Goal: Task Accomplishment & Management: Manage account settings

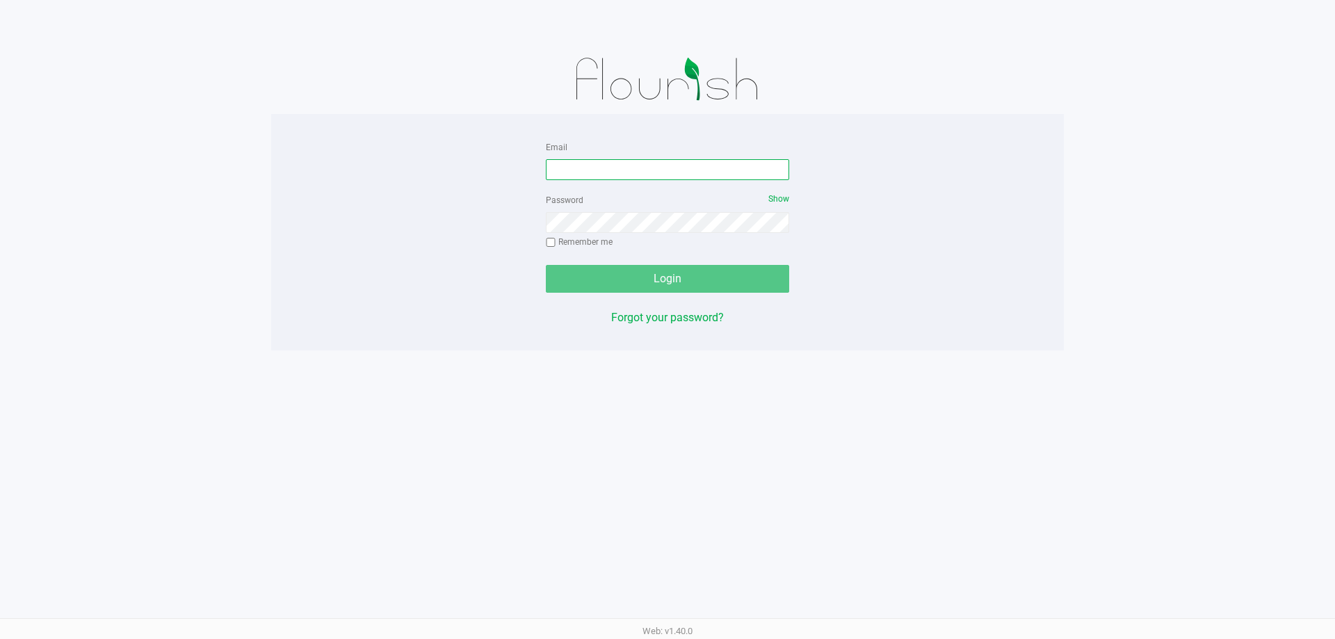
click at [696, 171] on input "Email" at bounding box center [667, 169] width 243 height 21
type input "sharper@liveparallel.com"
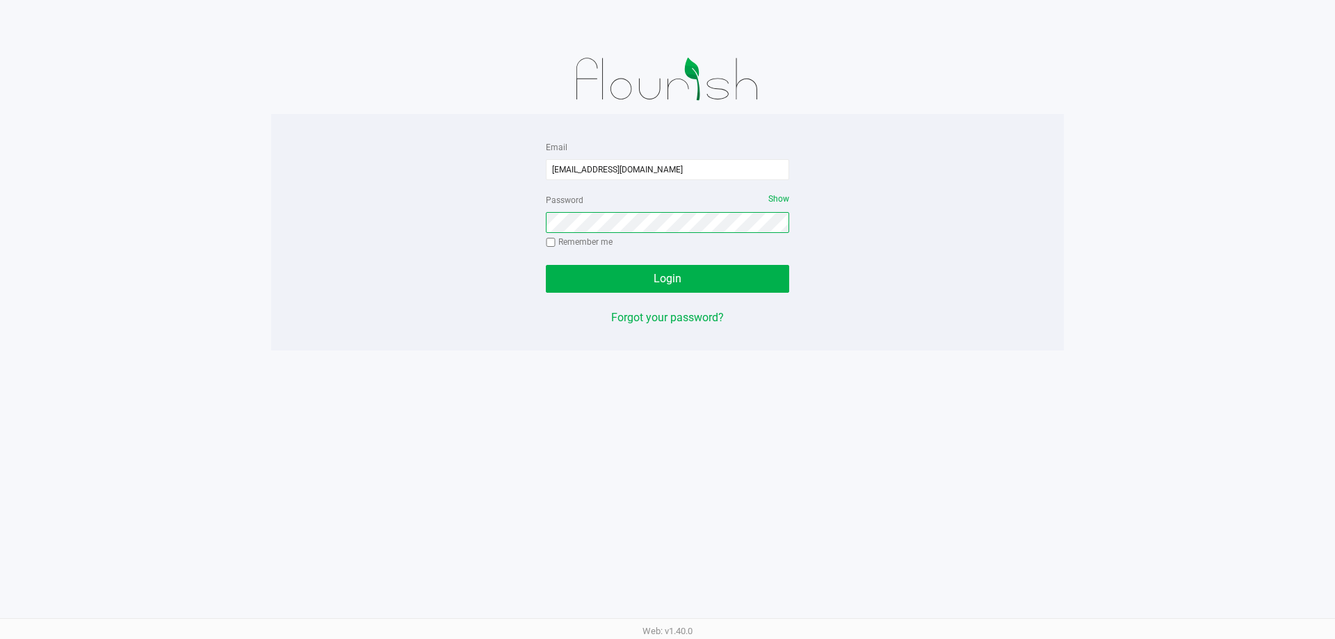
click at [546, 265] on button "Login" at bounding box center [667, 279] width 243 height 28
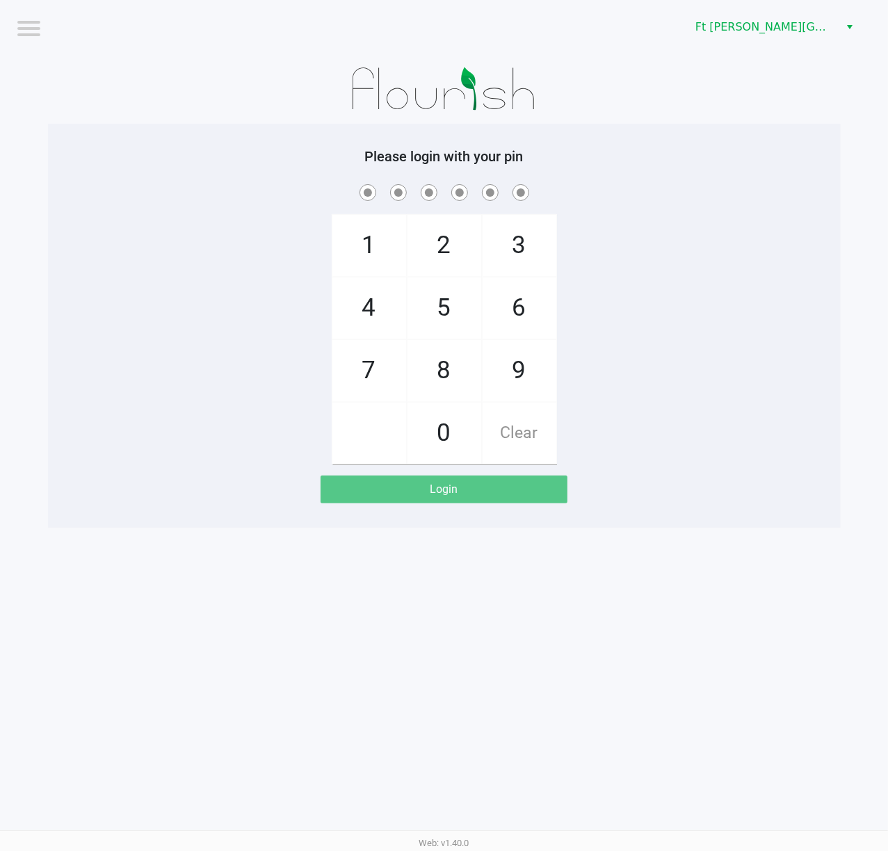
click at [285, 104] on div at bounding box center [444, 89] width 793 height 70
checkbox input "true"
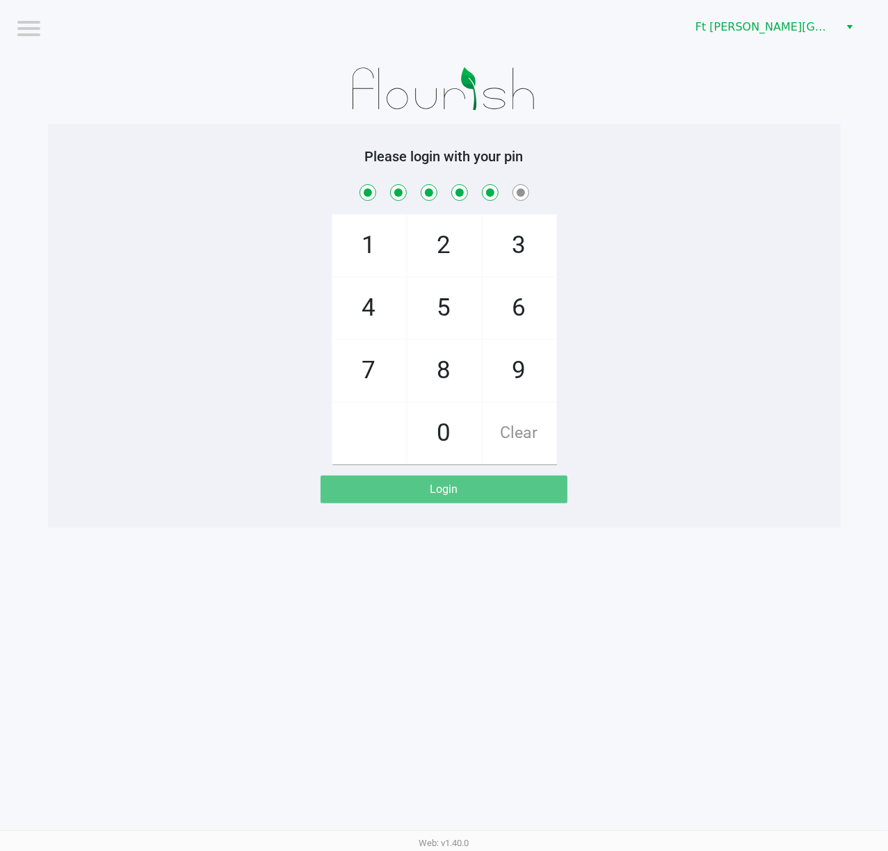
checkbox input "true"
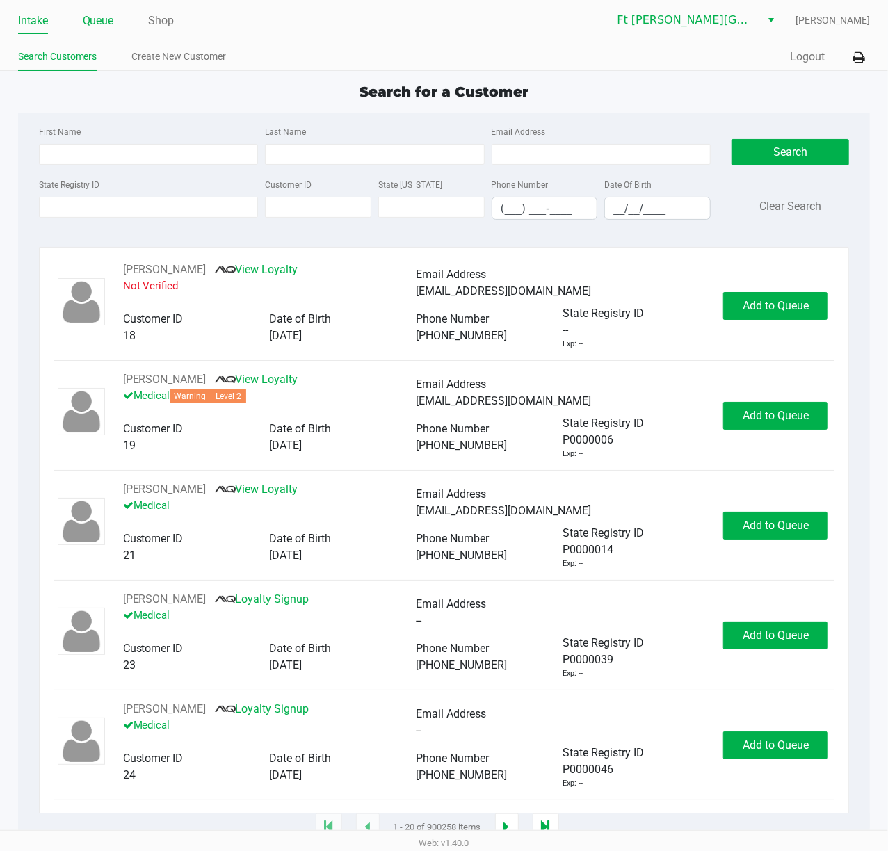
click at [103, 15] on link "Queue" at bounding box center [98, 20] width 31 height 19
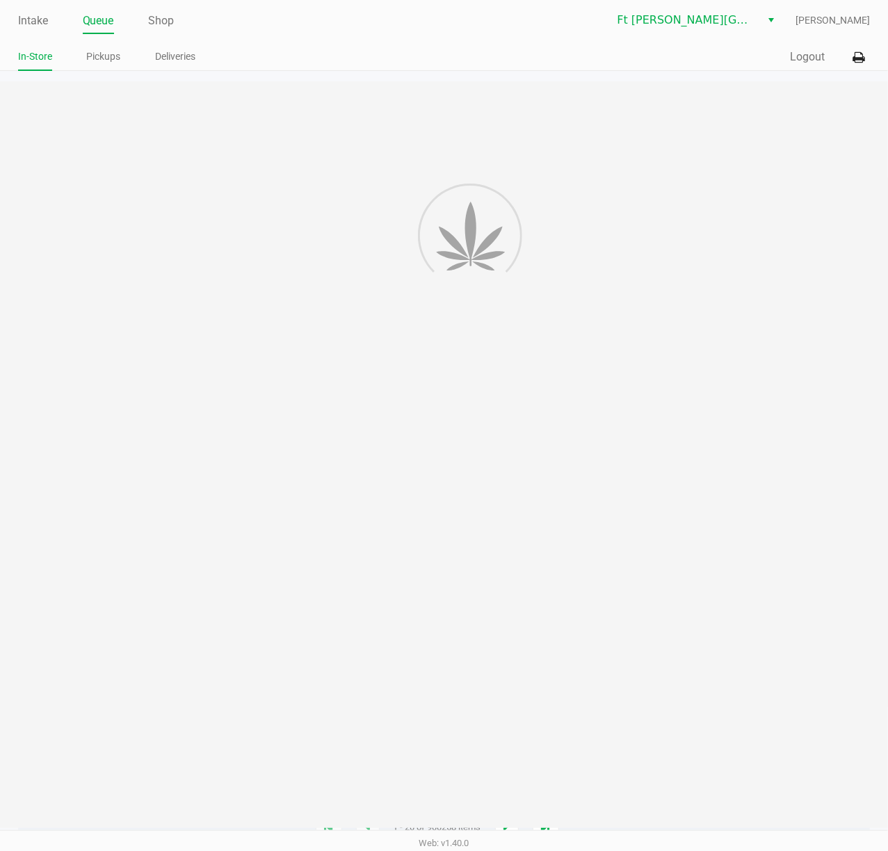
click at [104, 54] on link "Pickups" at bounding box center [104, 56] width 34 height 17
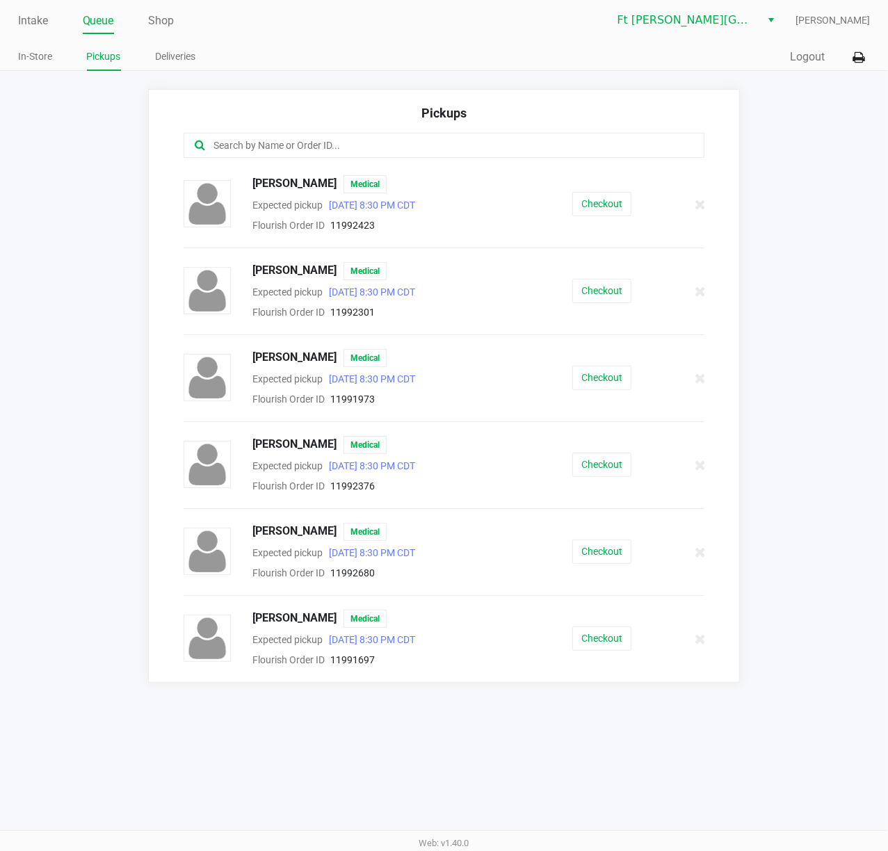
drag, startPoint x: 17, startPoint y: 19, endPoint x: 79, endPoint y: 84, distance: 89.0
click at [18, 19] on link "Intake" at bounding box center [33, 20] width 30 height 19
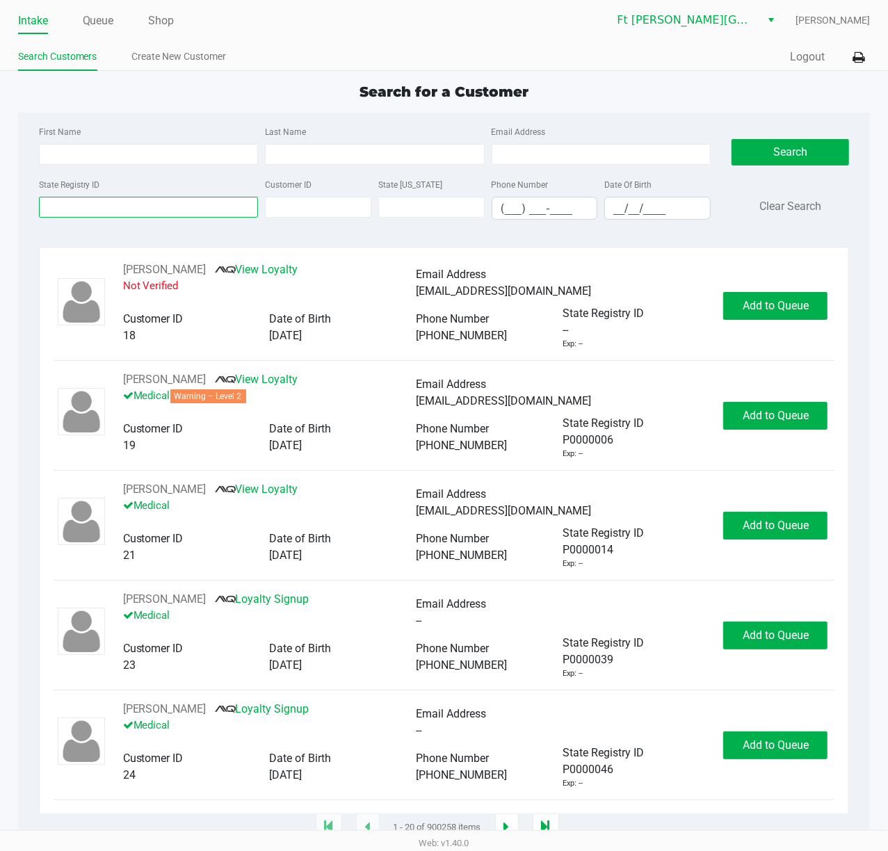
click at [140, 218] on input "State Registry ID" at bounding box center [149, 207] width 220 height 21
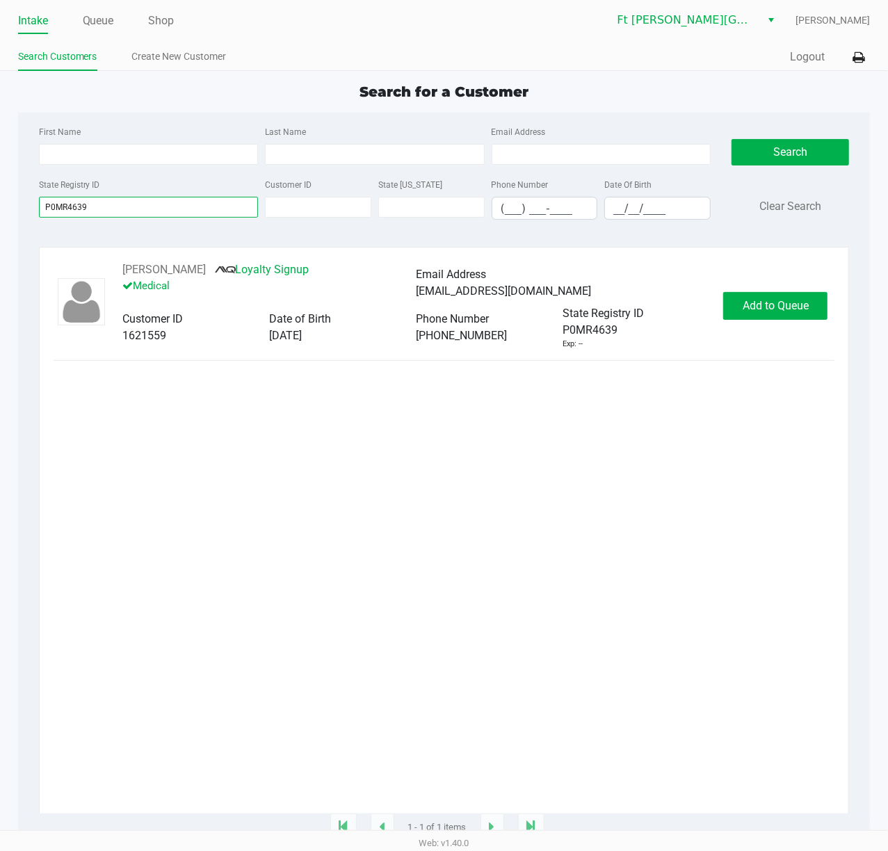
type input "P0MR4639"
click at [772, 309] on span "Add to Queue" at bounding box center [776, 305] width 66 height 13
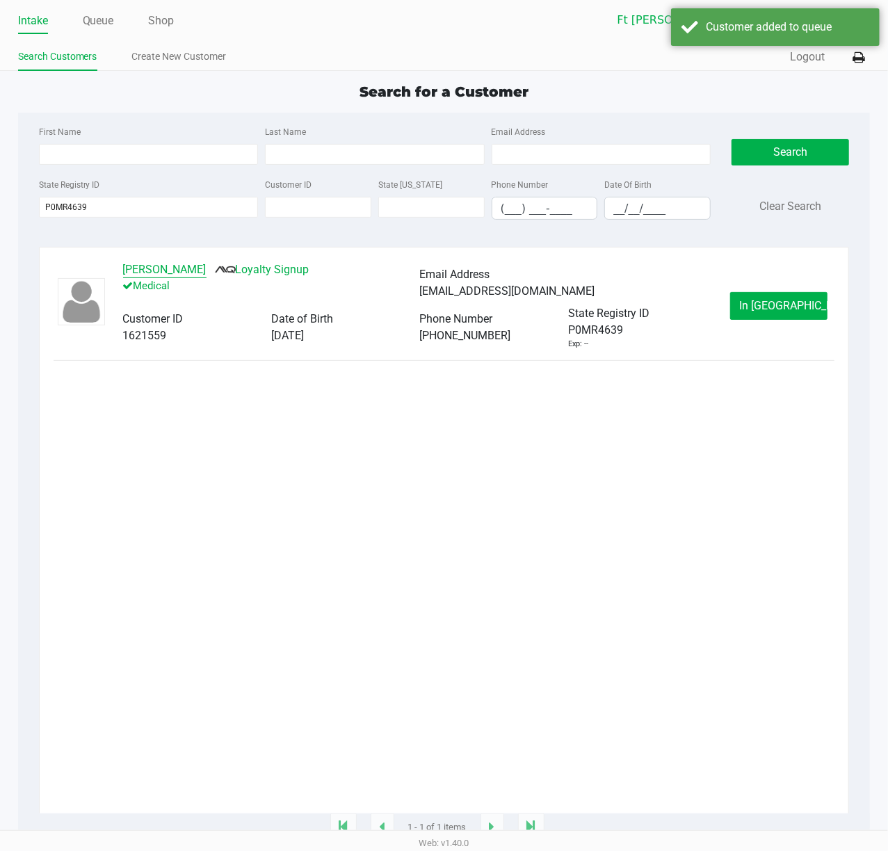
click at [174, 271] on button "Jenna Johnson" at bounding box center [164, 269] width 83 height 17
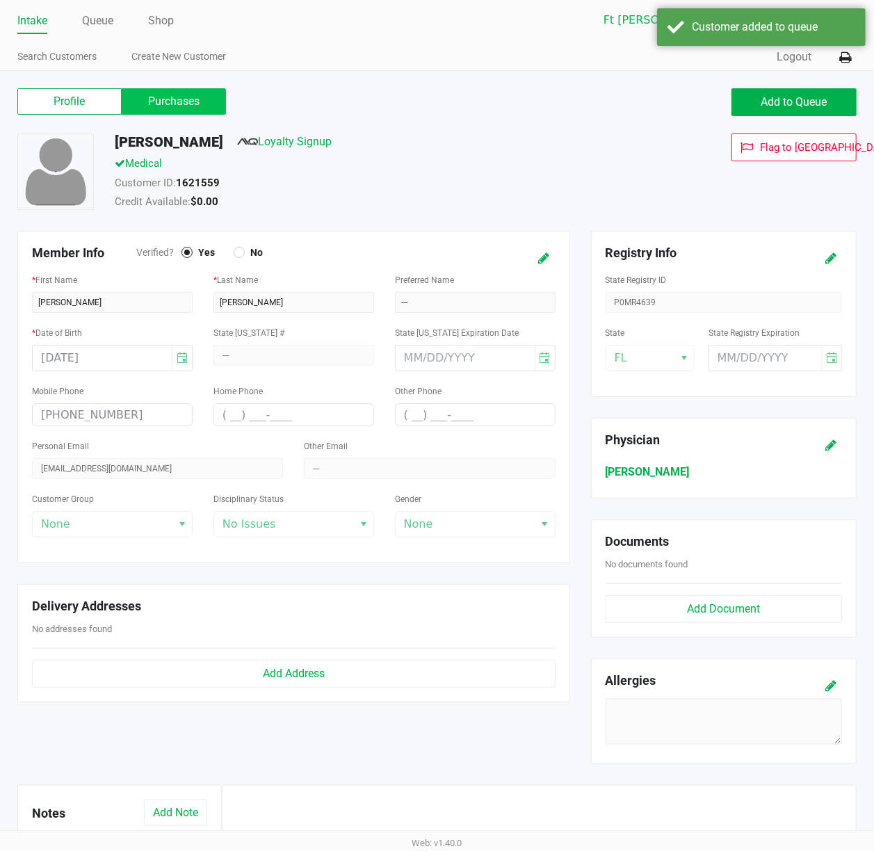
click at [174, 104] on label "Purchases" at bounding box center [174, 101] width 104 height 26
click at [0, 0] on 1 "Purchases" at bounding box center [0, 0] width 0 height 0
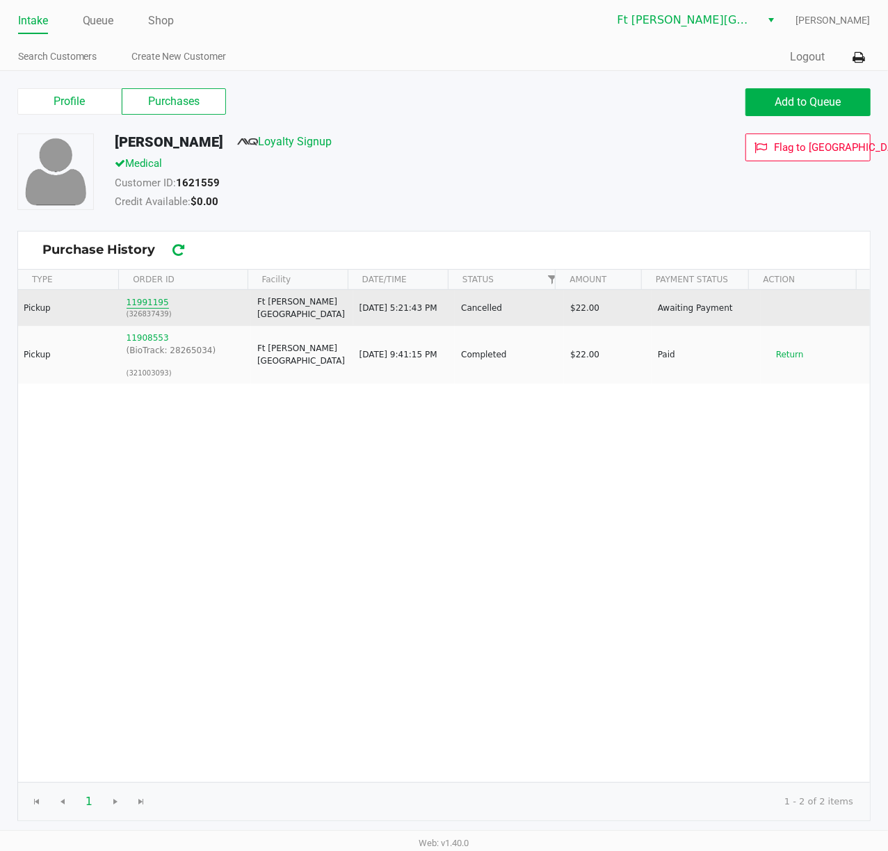
click at [139, 304] on button "11991195" at bounding box center [148, 302] width 42 height 13
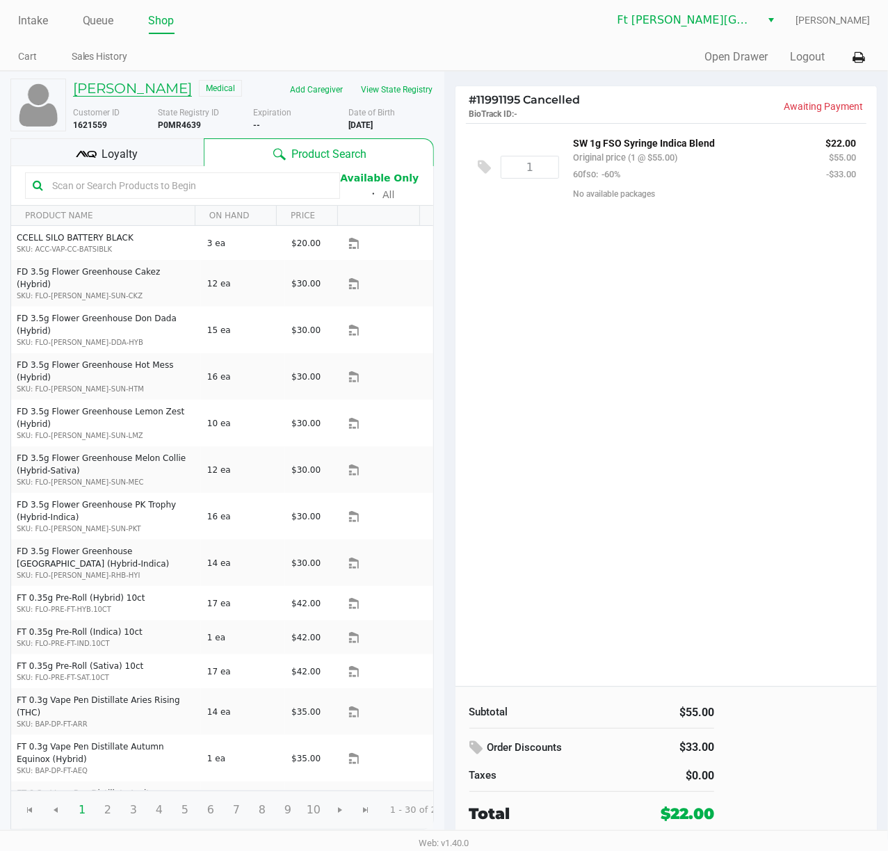
click at [134, 82] on h5 "Jenna Johnson" at bounding box center [132, 88] width 119 height 17
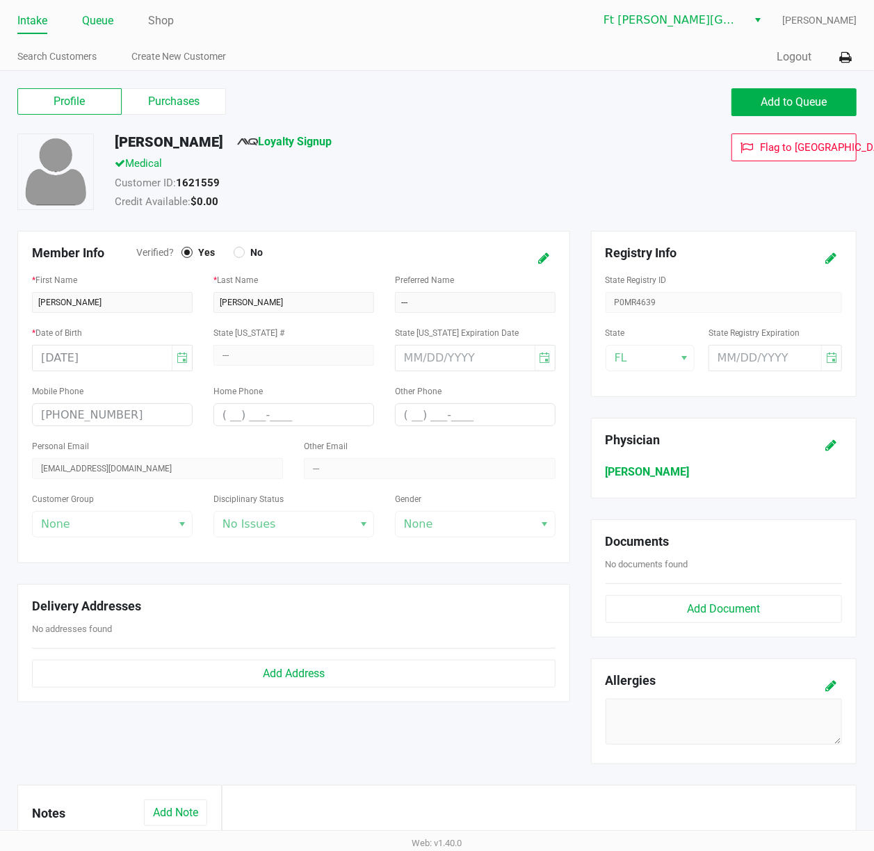
click at [98, 18] on link "Queue" at bounding box center [97, 20] width 31 height 19
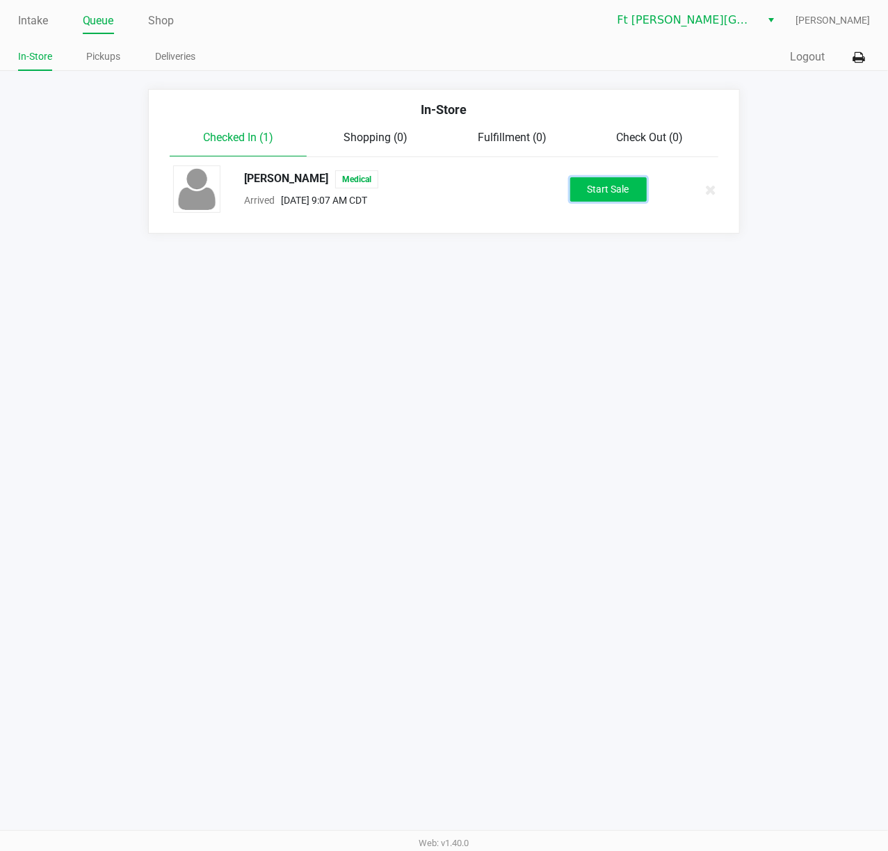
click at [612, 186] on button "Start Sale" at bounding box center [608, 189] width 76 height 24
click at [612, 186] on div "Start Sale" at bounding box center [608, 189] width 76 height 24
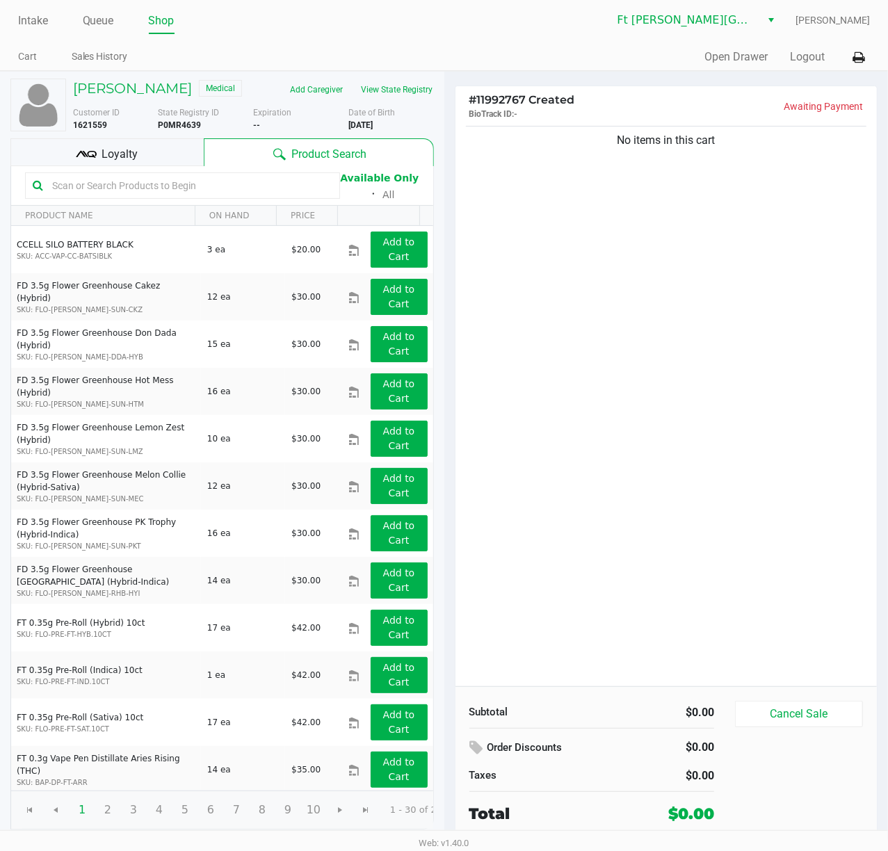
click at [284, 193] on input "text" at bounding box center [190, 185] width 286 height 21
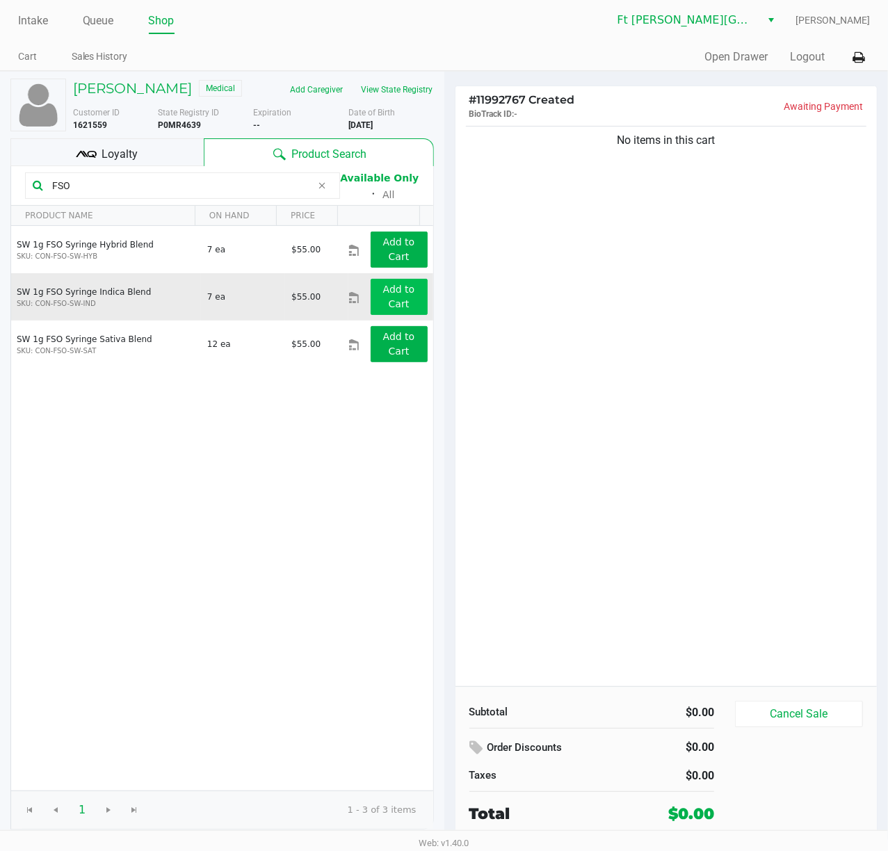
type input "FSO"
click at [391, 295] on app-button-loader "Add to Cart" at bounding box center [399, 297] width 32 height 26
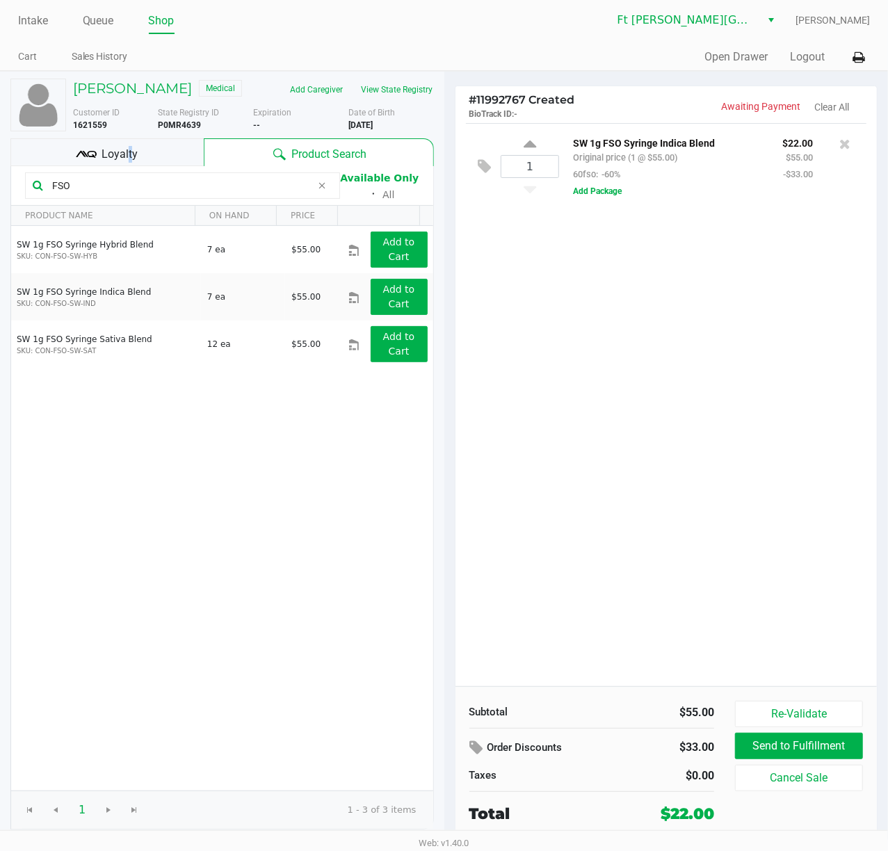
click at [128, 148] on span "Loyalty" at bounding box center [120, 154] width 36 height 17
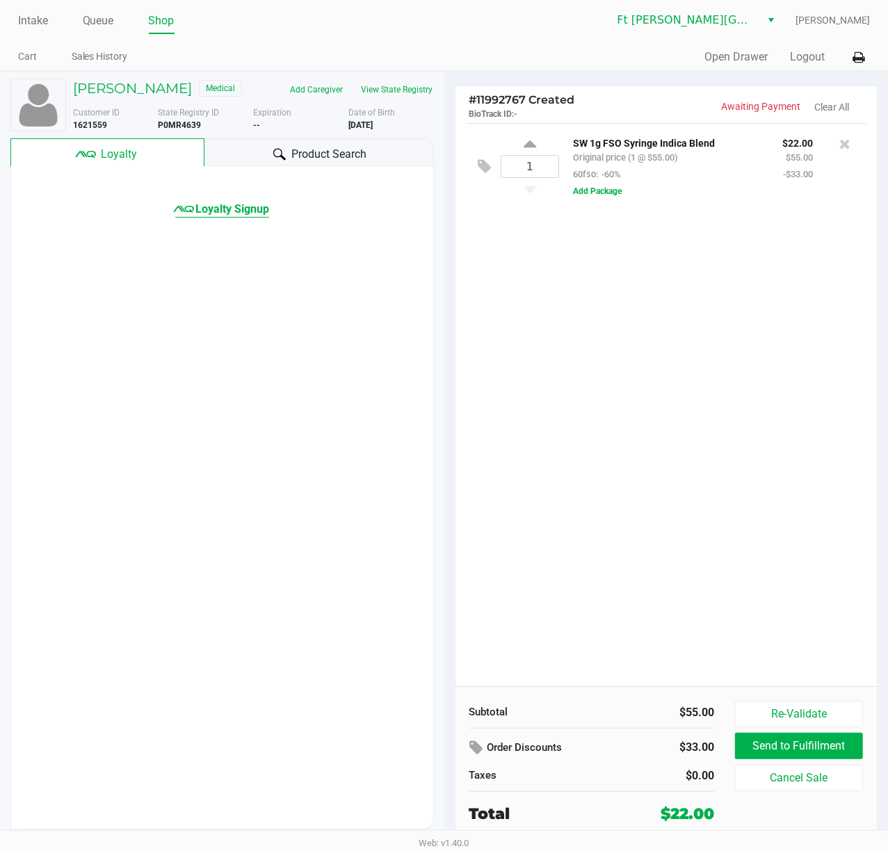
click at [232, 207] on span "Loyalty Signup" at bounding box center [232, 209] width 74 height 17
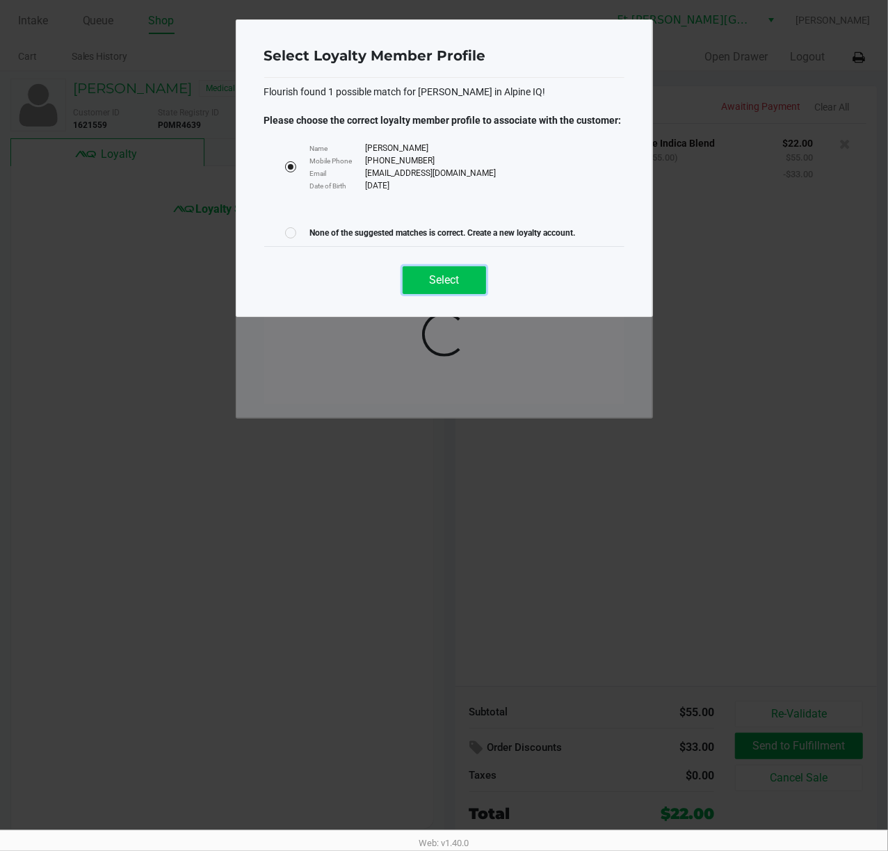
click at [465, 287] on button "Select" at bounding box center [444, 280] width 83 height 28
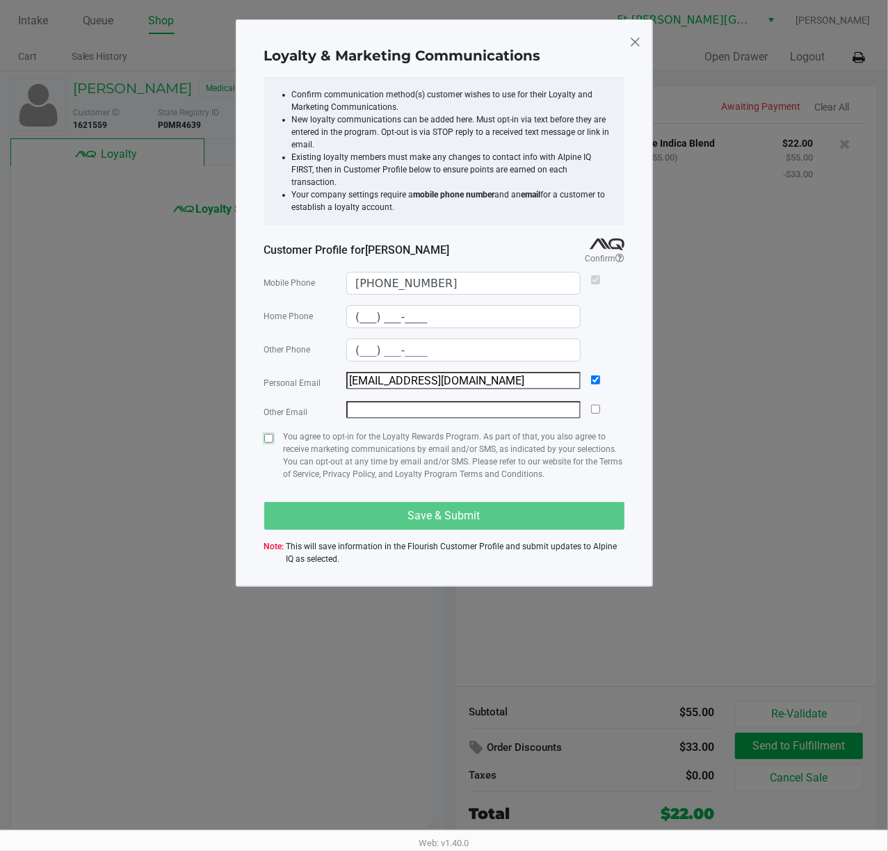
click at [271, 435] on input "checkbox" at bounding box center [268, 438] width 9 height 9
checkbox input "true"
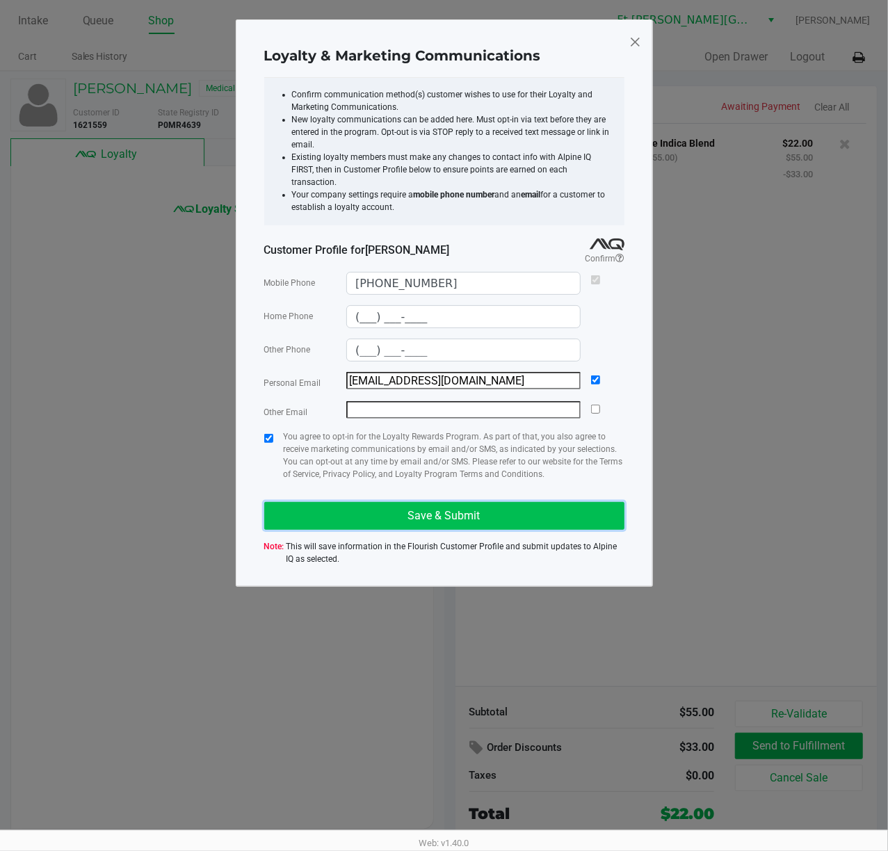
click at [365, 503] on button "Save & Submit" at bounding box center [444, 516] width 360 height 28
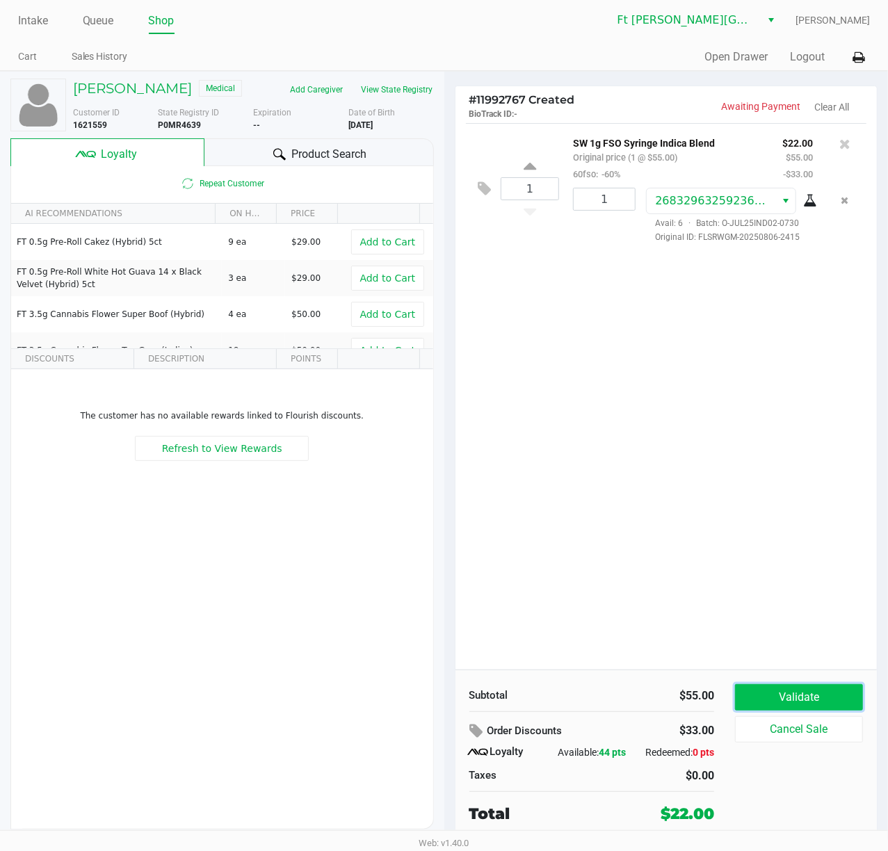
click at [796, 638] on button "Validate" at bounding box center [799, 697] width 128 height 26
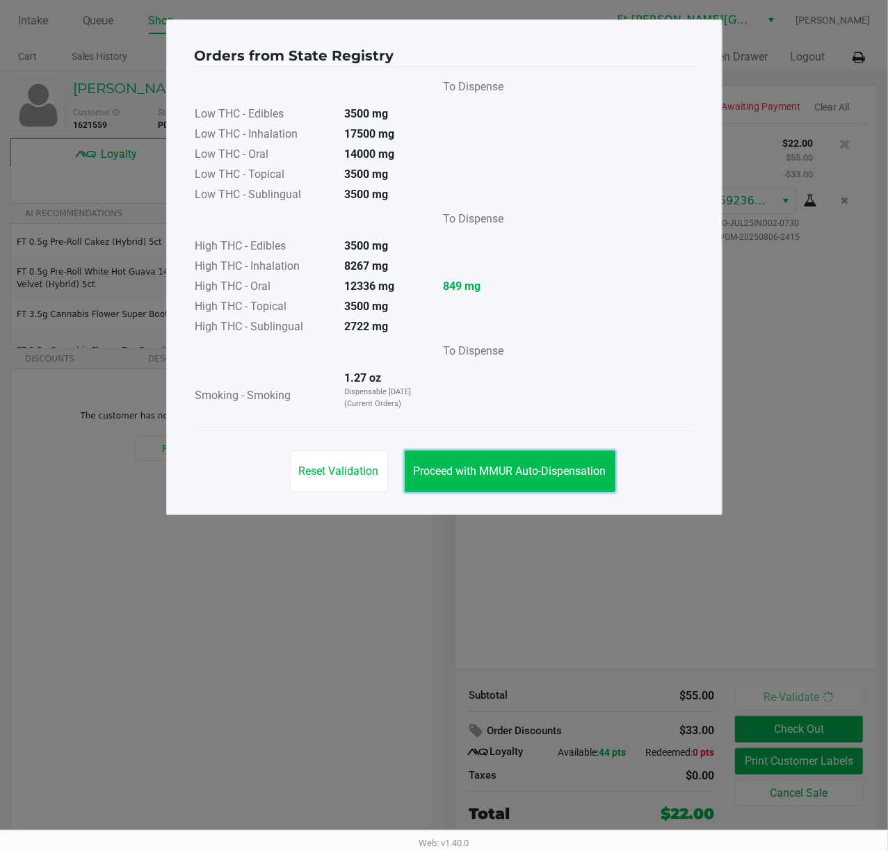
click at [549, 458] on button "Proceed with MMUR Auto-Dispensation" at bounding box center [510, 472] width 211 height 42
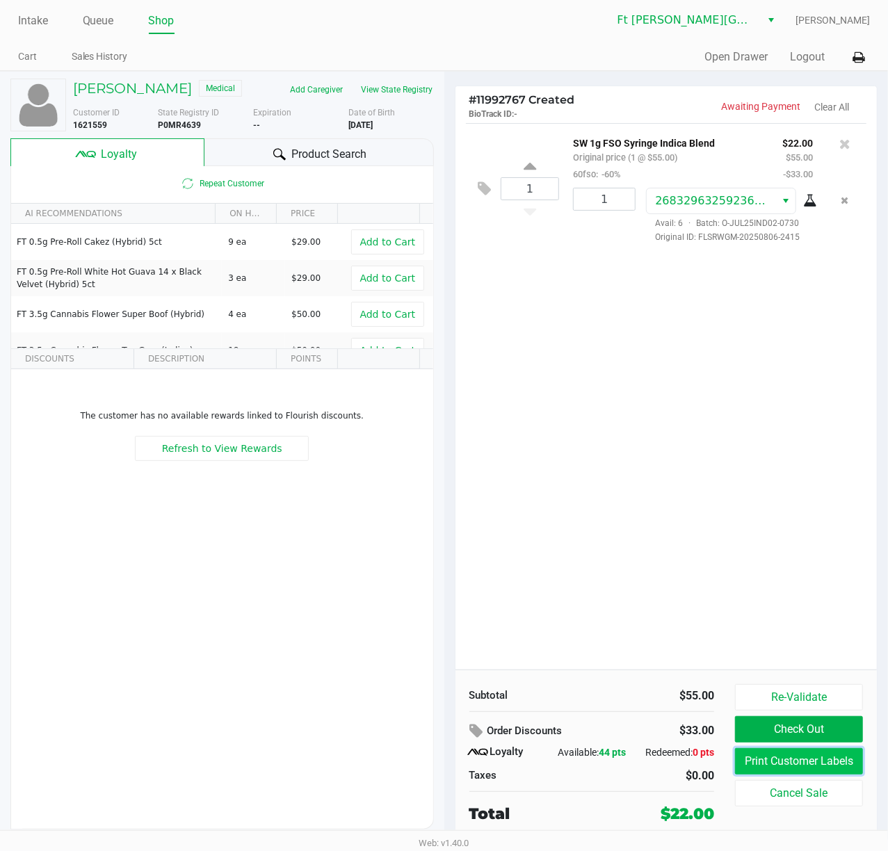
click at [798, 638] on button "Print Customer Labels" at bounding box center [799, 761] width 128 height 26
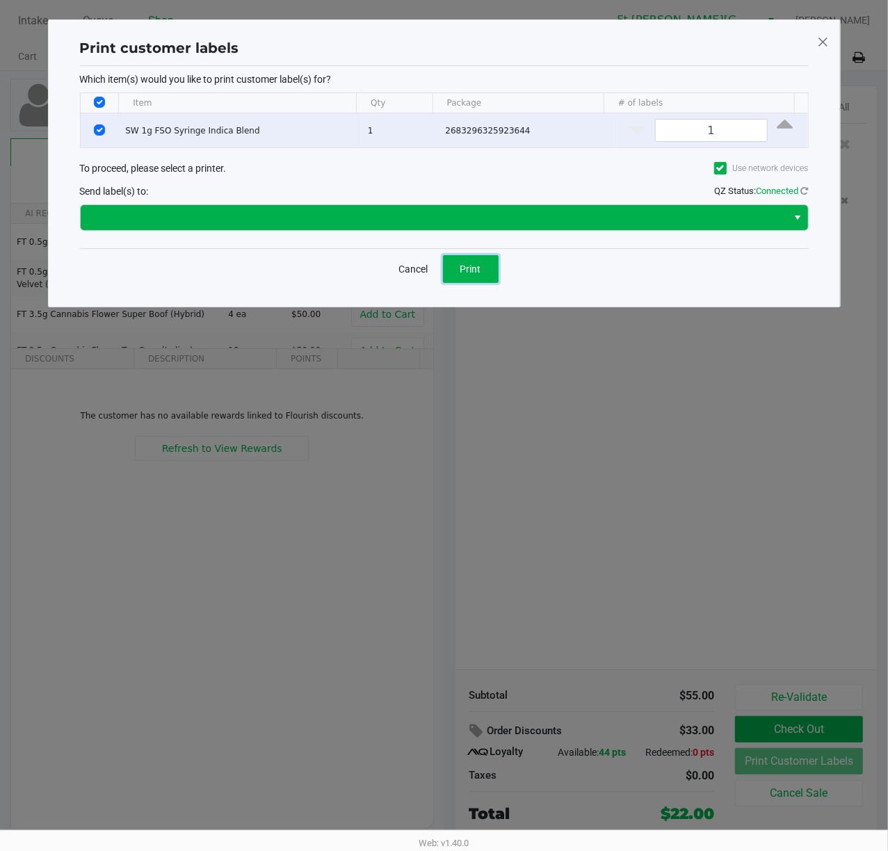
drag, startPoint x: 460, startPoint y: 274, endPoint x: 725, endPoint y: 218, distance: 270.2
click at [725, 218] on div "Print customer labels Which item(s) would you like to print customer label(s) f…" at bounding box center [444, 163] width 736 height 259
click at [720, 215] on span at bounding box center [434, 217] width 691 height 17
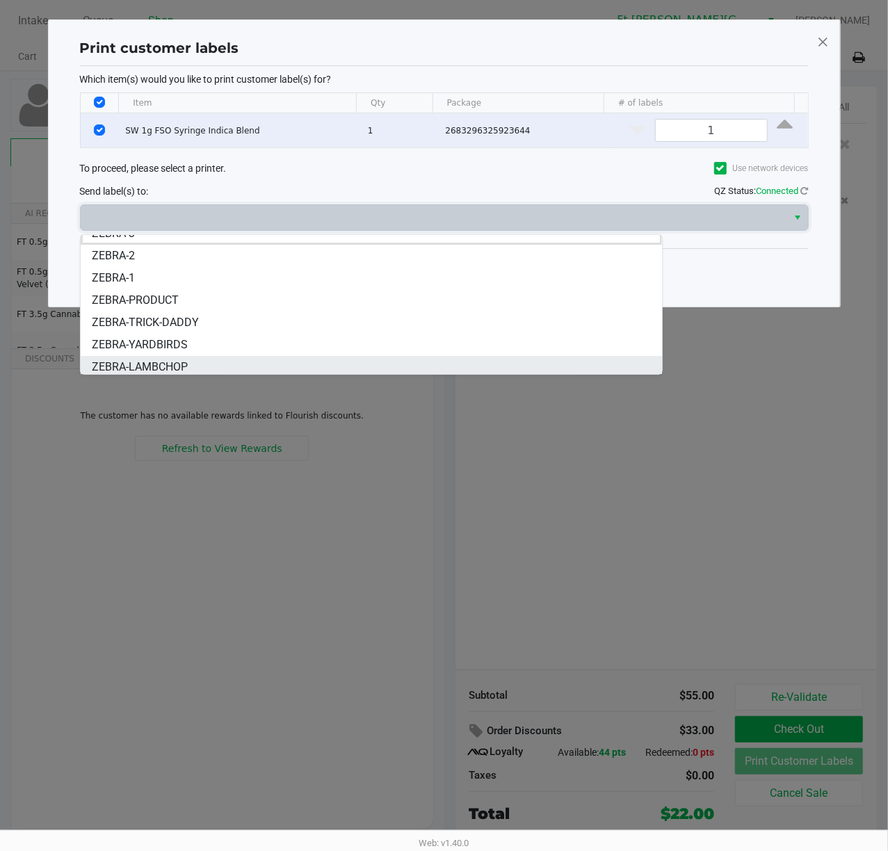
scroll to position [17, 0]
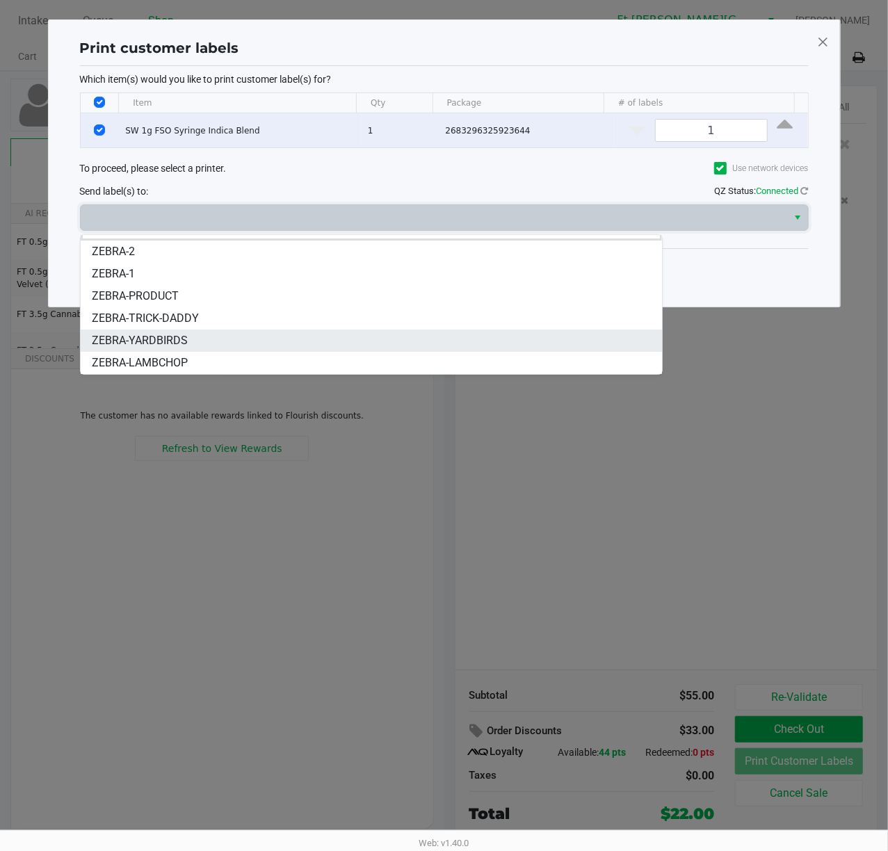
click at [245, 340] on li "ZEBRA-YARDBIRDS" at bounding box center [371, 341] width 581 height 22
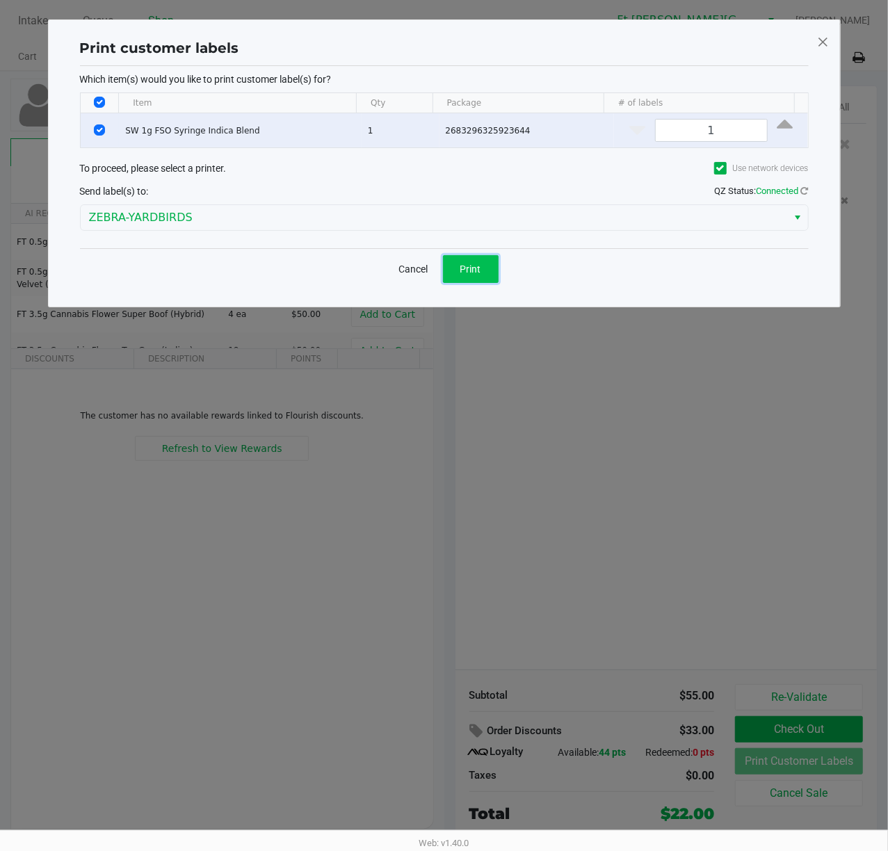
click at [465, 263] on button "Print" at bounding box center [471, 269] width 56 height 28
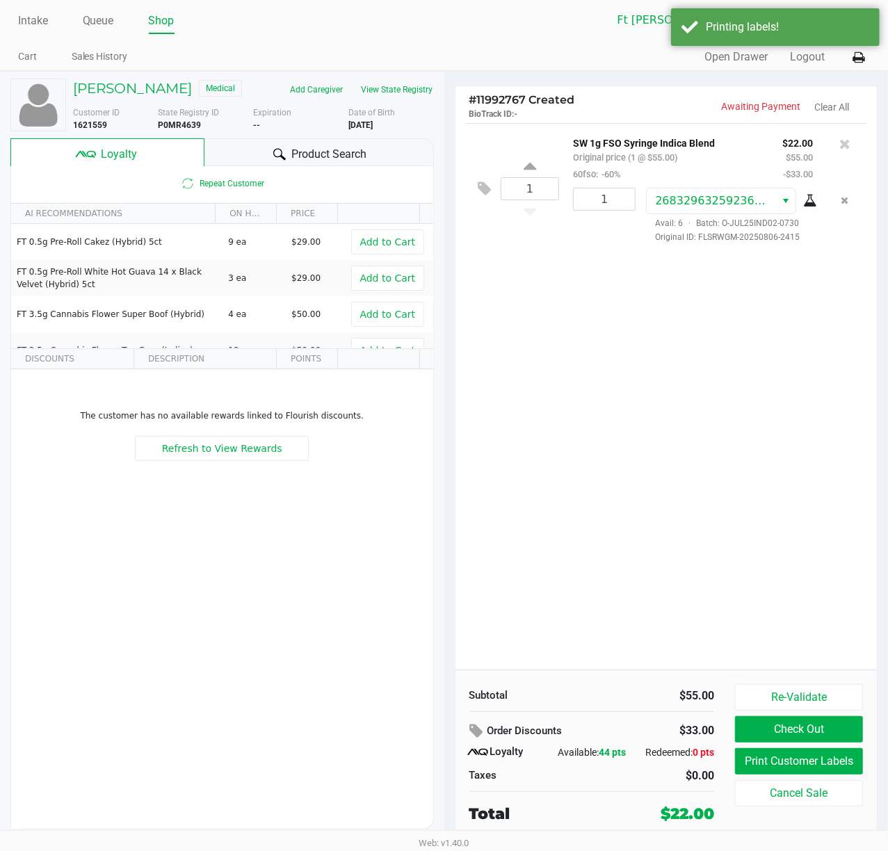
click at [844, 638] on button "Re-Validate" at bounding box center [799, 697] width 128 height 26
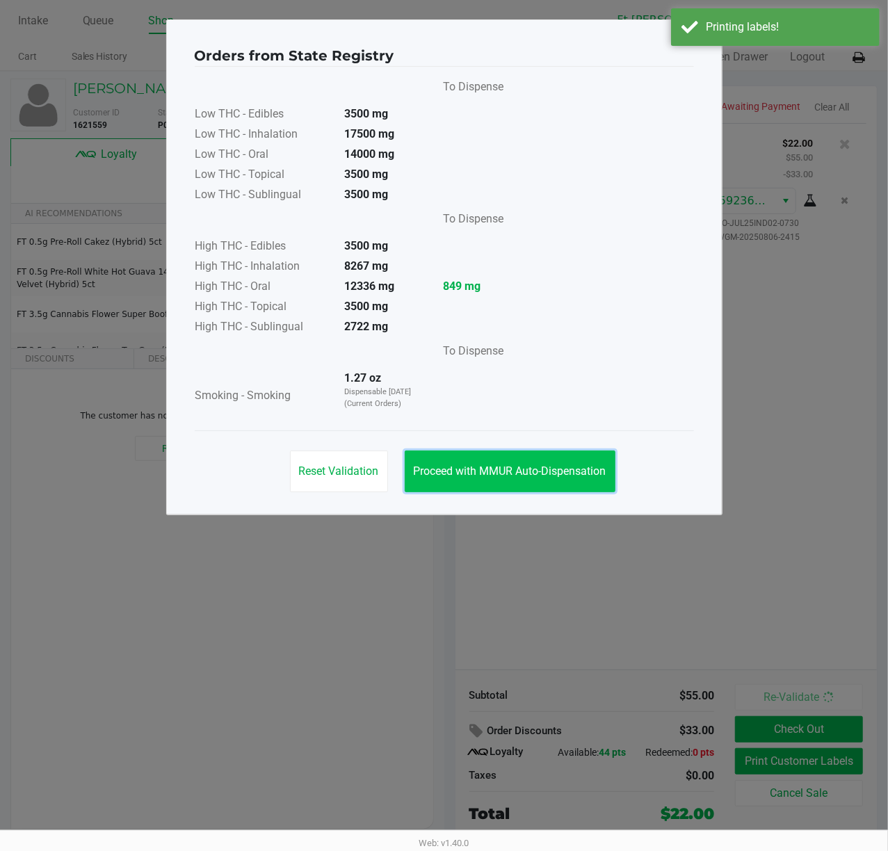
click at [532, 474] on span "Proceed with MMUR Auto-Dispensation" at bounding box center [510, 471] width 193 height 13
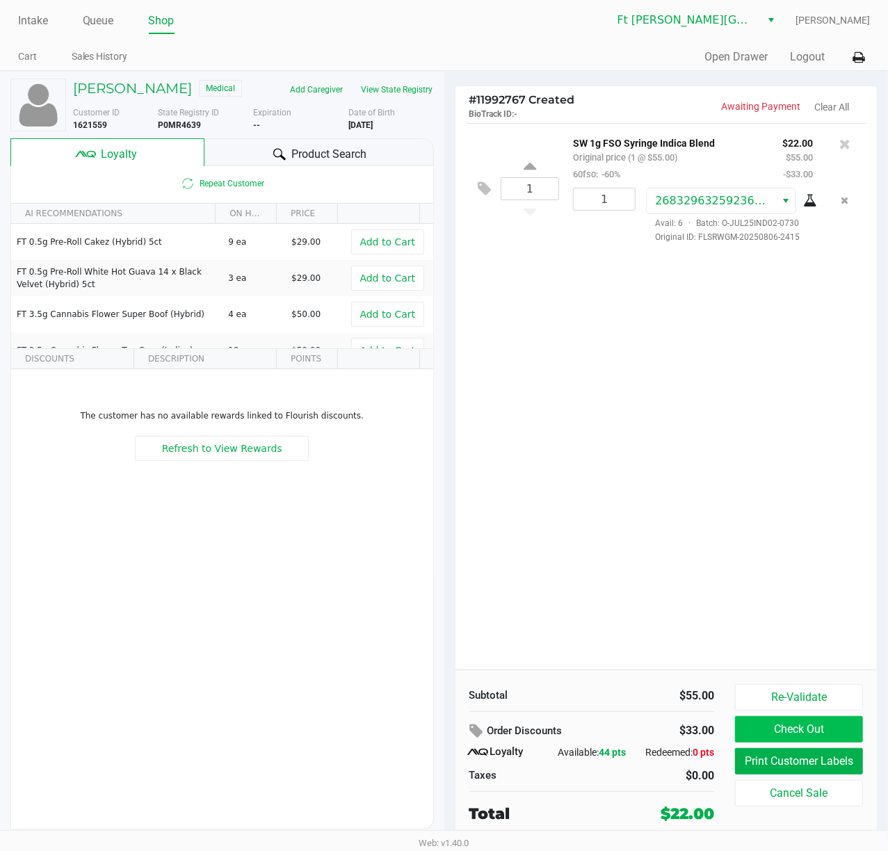
click at [830, 638] on button "Check Out" at bounding box center [799, 729] width 128 height 26
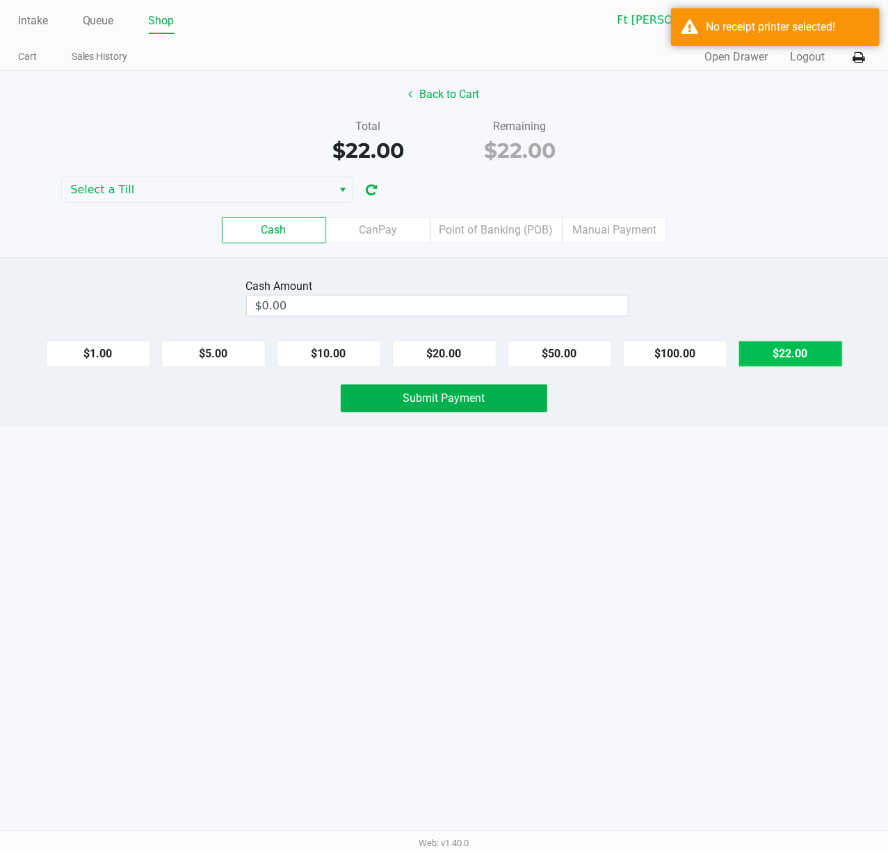
click at [821, 354] on button "$22.00" at bounding box center [791, 354] width 104 height 26
type input "$22.00"
click at [858, 57] on icon at bounding box center [859, 58] width 12 height 10
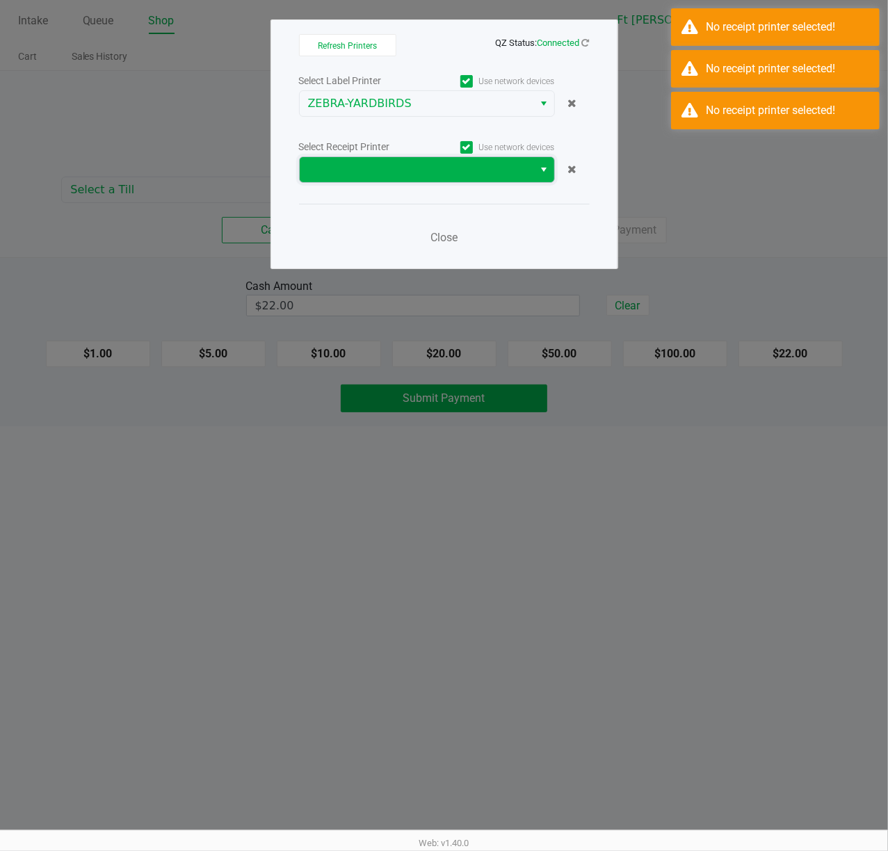
click at [510, 178] on span at bounding box center [417, 169] width 218 height 17
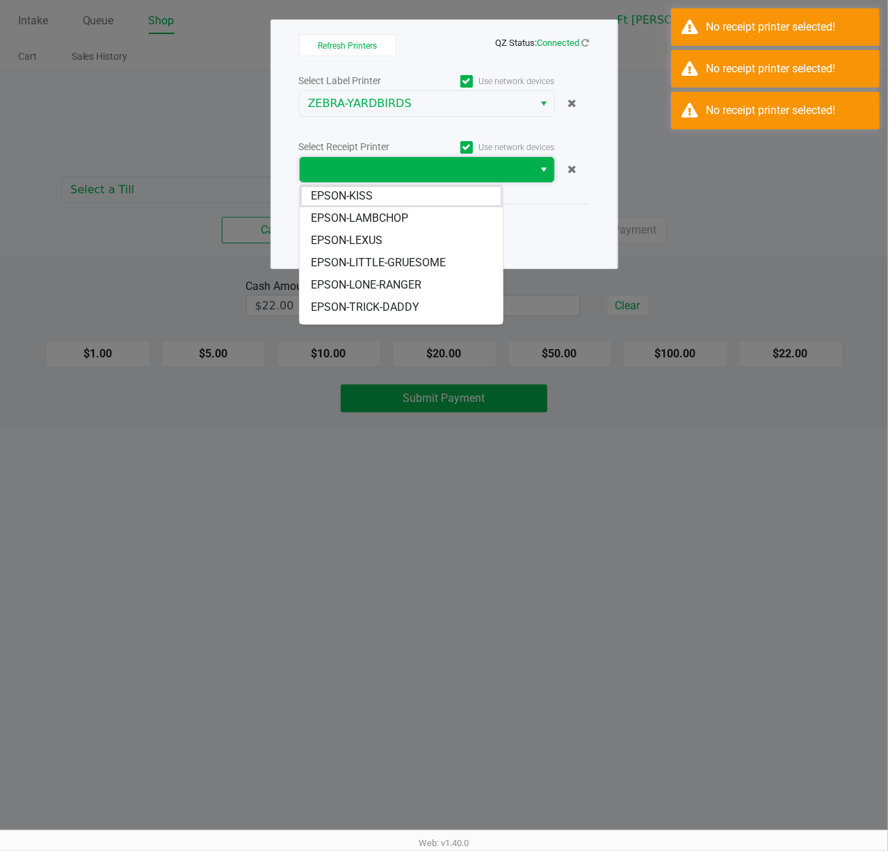
scroll to position [39, 0]
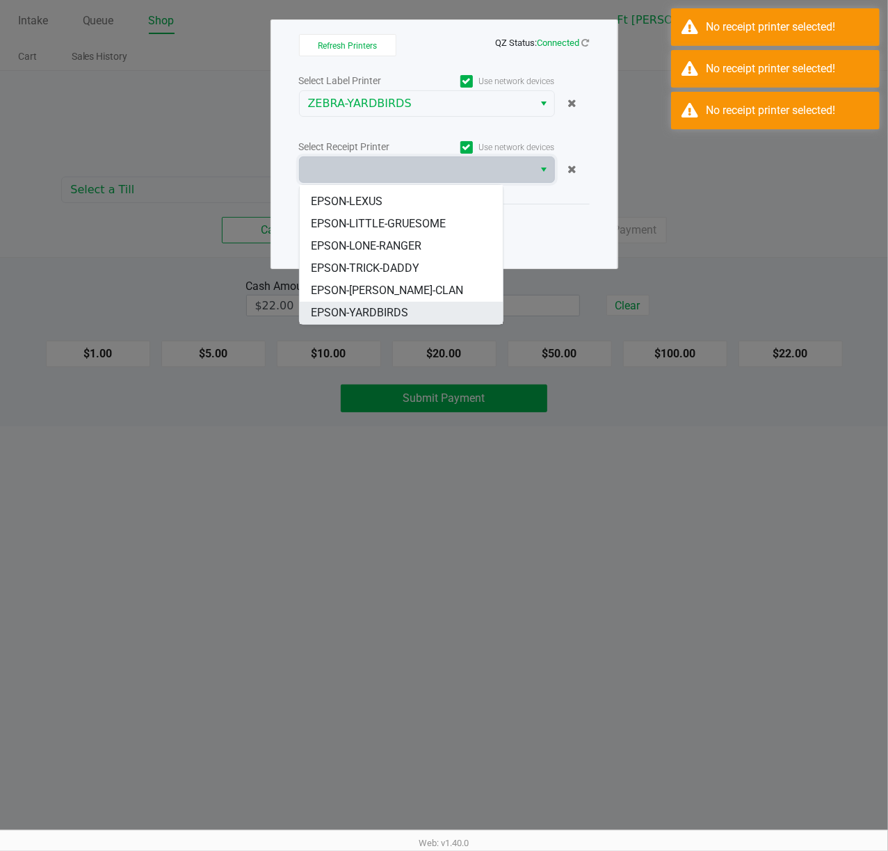
click at [421, 307] on li "EPSON-YARDBIRDS" at bounding box center [401, 313] width 203 height 22
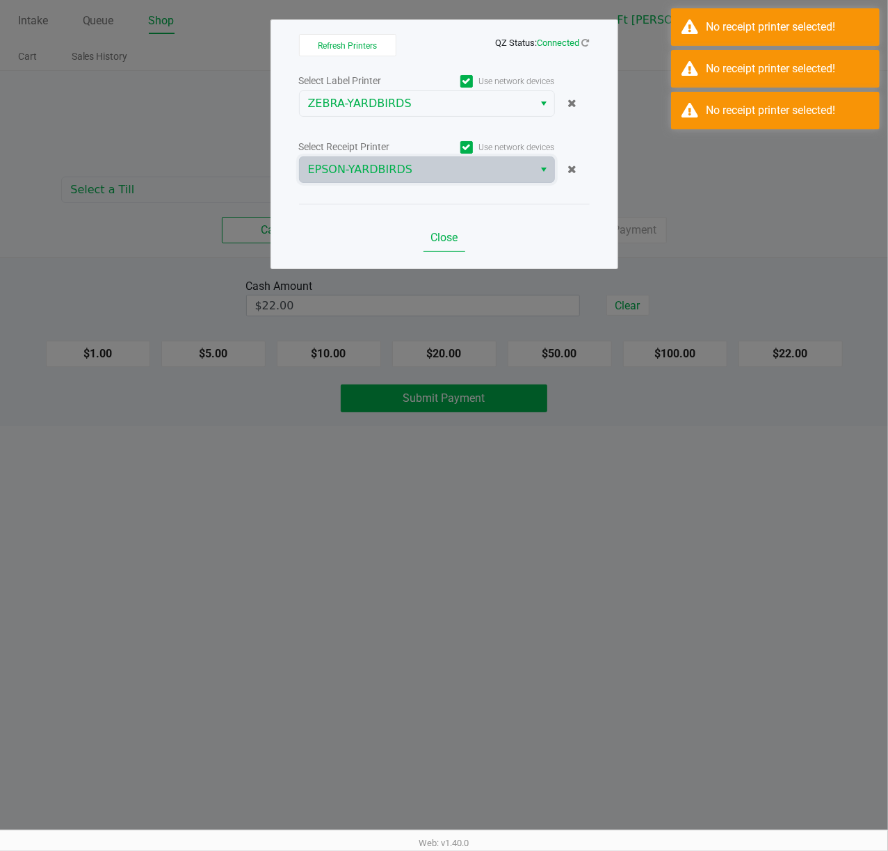
click at [446, 225] on button "Close" at bounding box center [445, 238] width 42 height 28
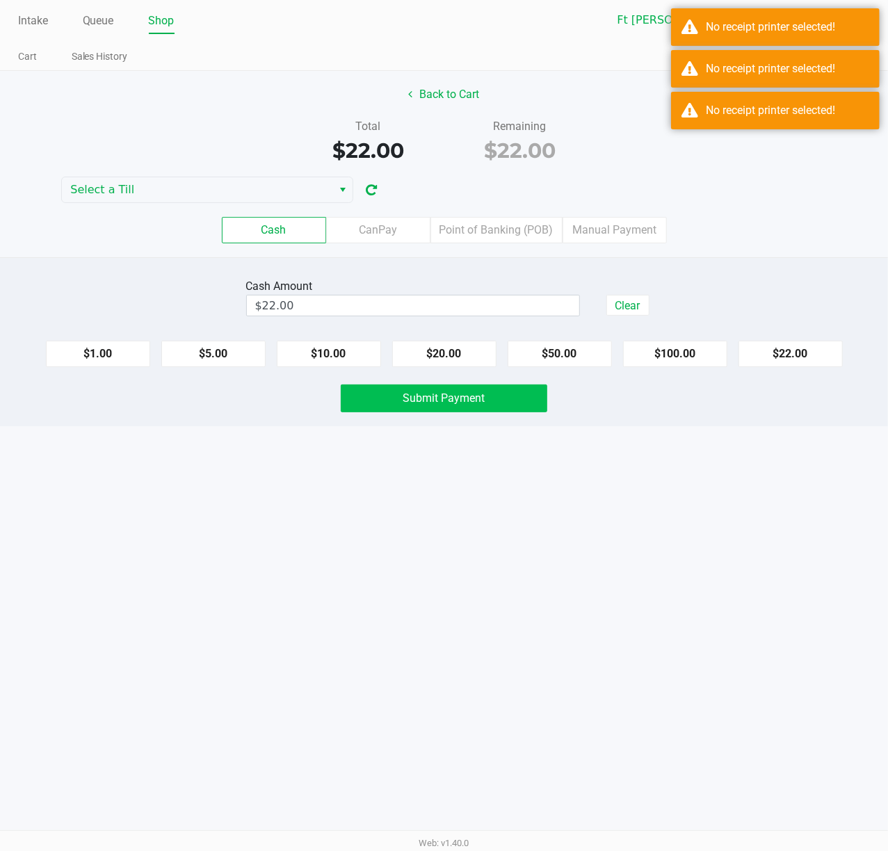
click at [480, 405] on span "Submit Payment" at bounding box center [444, 398] width 82 height 13
click at [510, 399] on button "Submit Payment" at bounding box center [444, 399] width 207 height 28
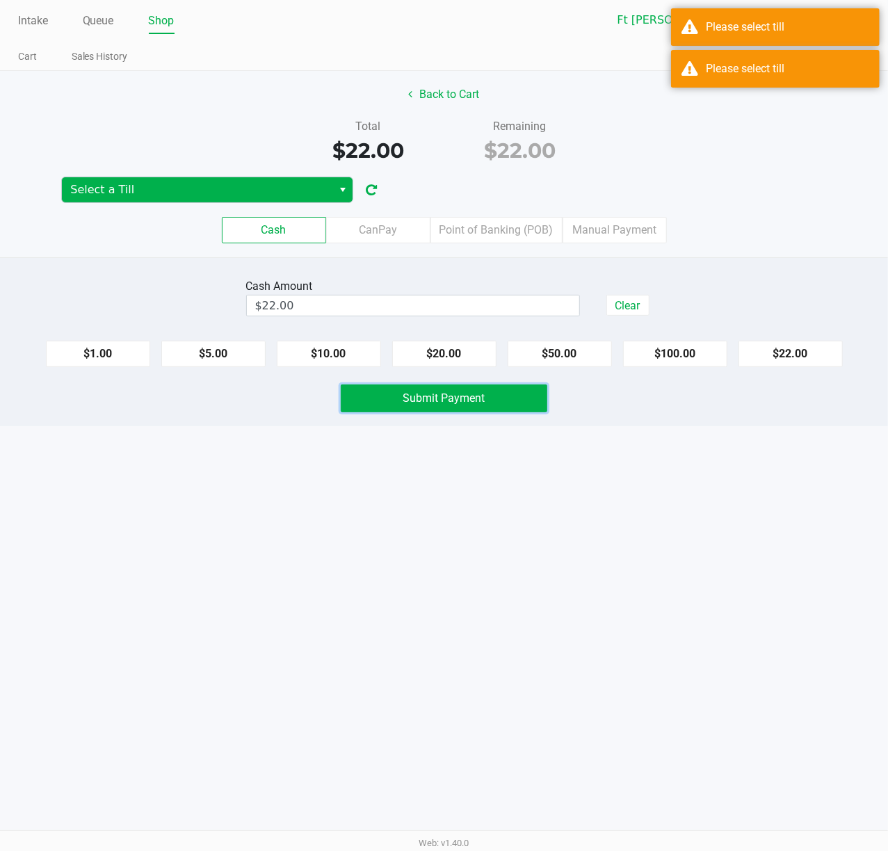
click at [296, 191] on span "Select a Till" at bounding box center [197, 190] width 254 height 17
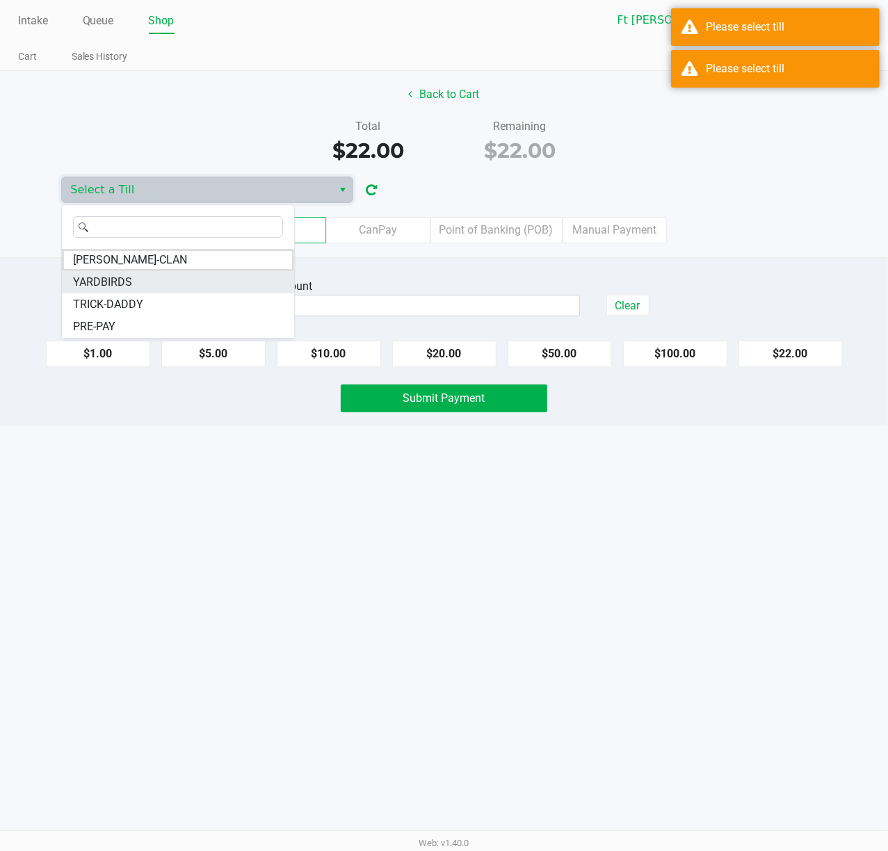
click at [117, 279] on span "YARDBIRDS" at bounding box center [102, 282] width 59 height 17
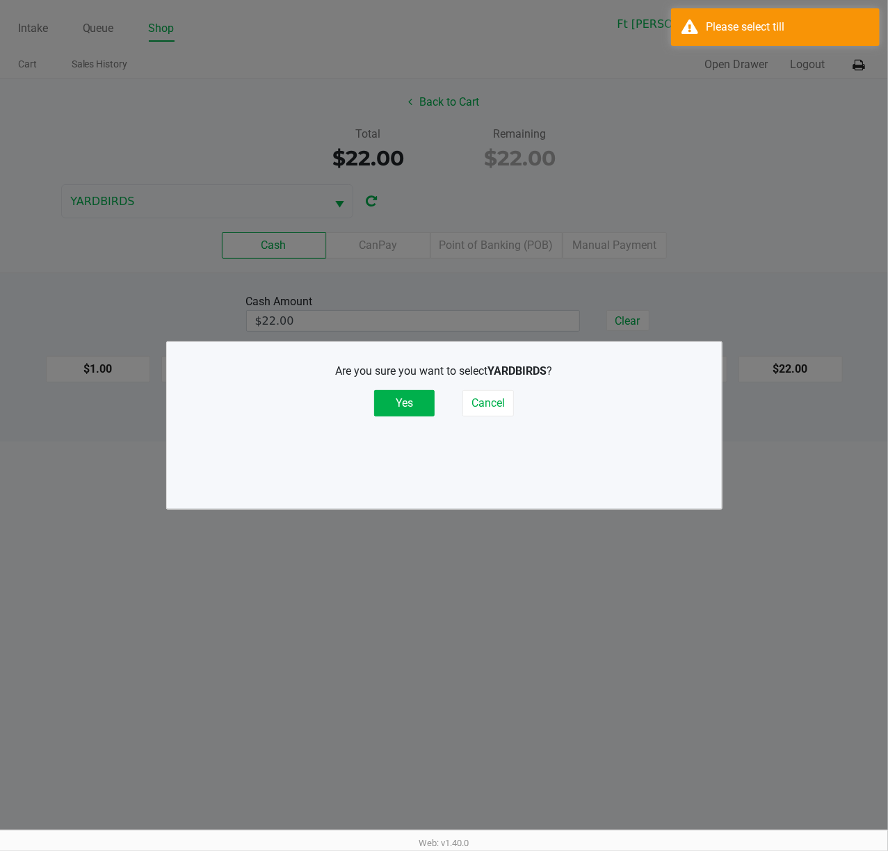
click at [392, 394] on button "Yes" at bounding box center [404, 403] width 61 height 26
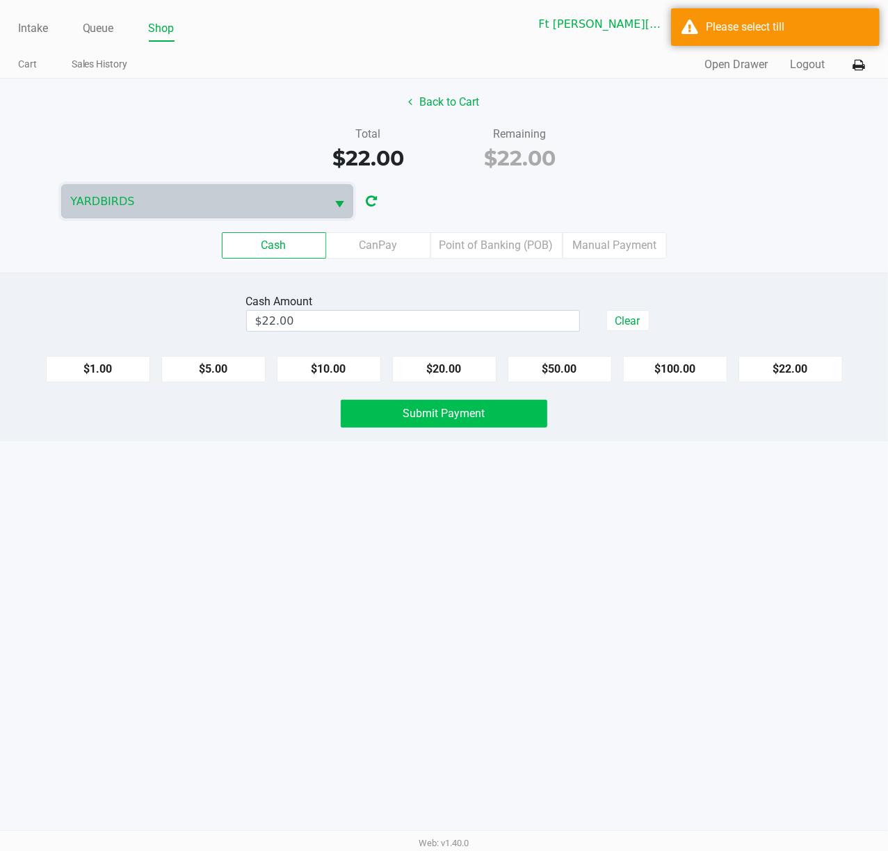
click at [487, 421] on button "Submit Payment" at bounding box center [444, 414] width 207 height 28
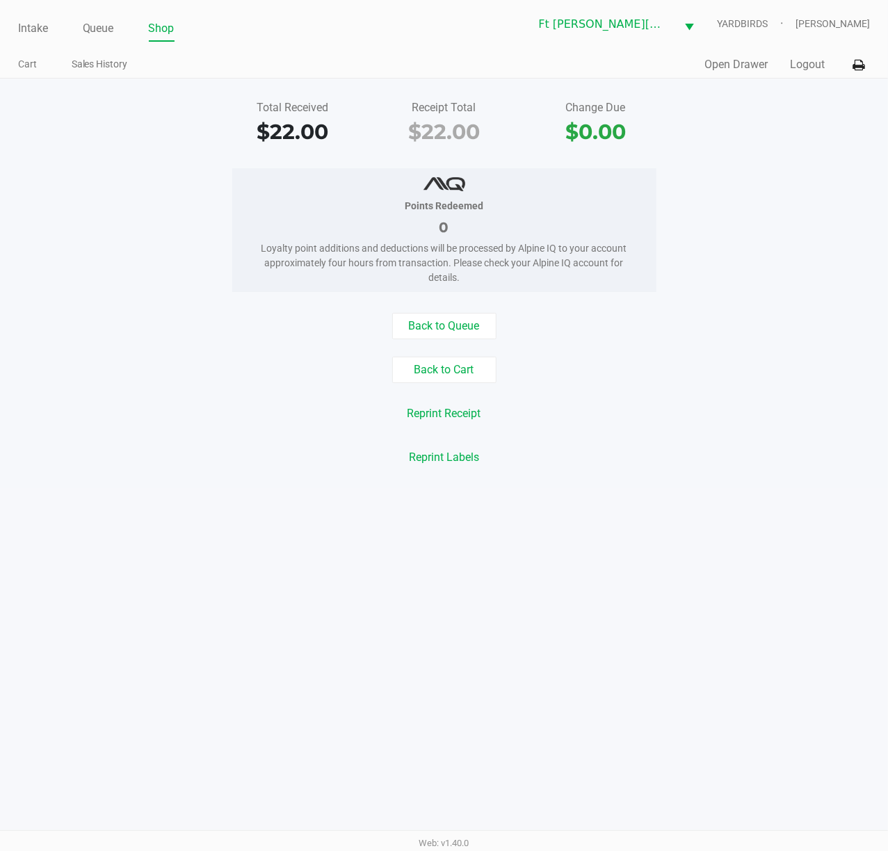
click at [73, 17] on div "Intake Queue Shop" at bounding box center [231, 28] width 426 height 26
click at [97, 37] on link "Queue" at bounding box center [98, 28] width 31 height 19
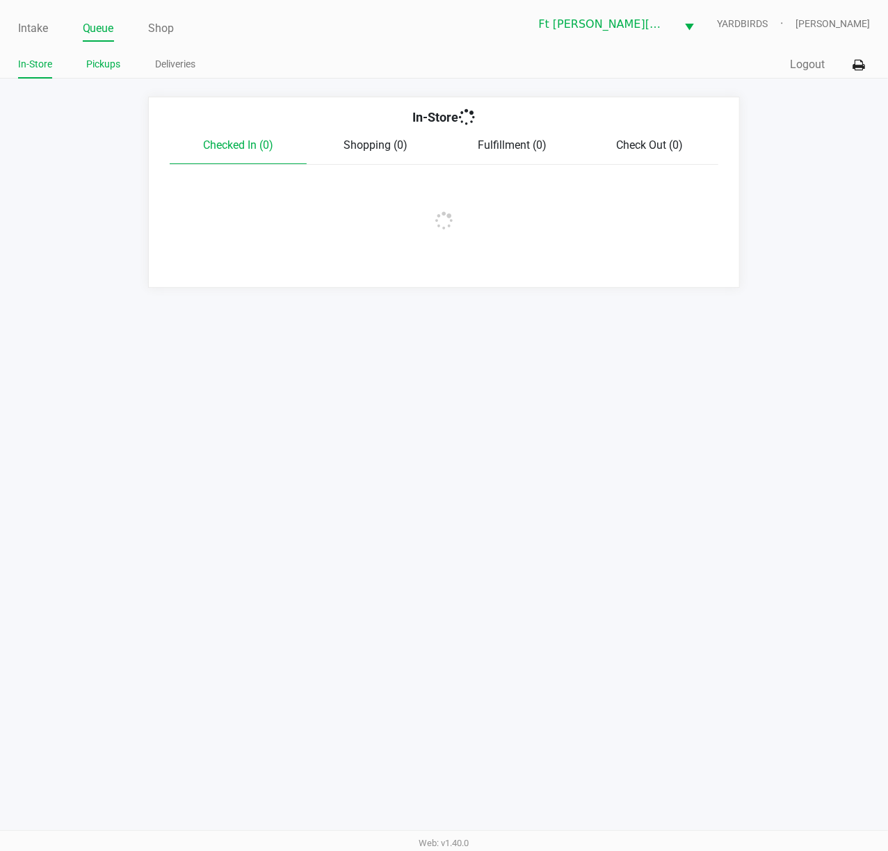
click at [104, 65] on link "Pickups" at bounding box center [104, 64] width 34 height 17
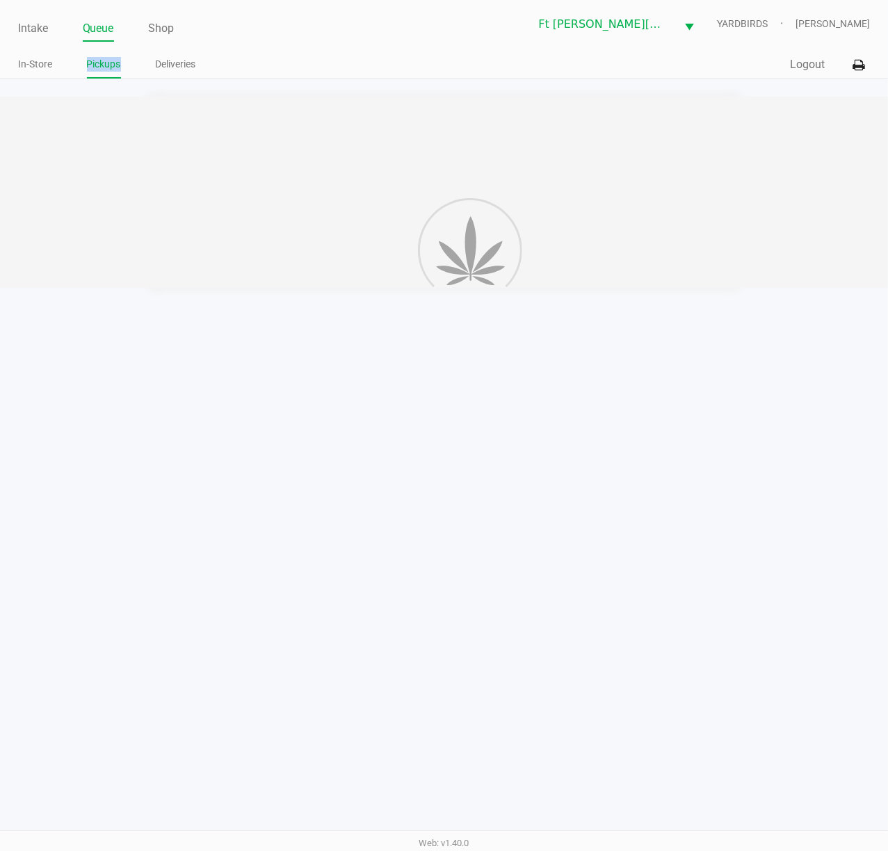
click at [104, 65] on link "Pickups" at bounding box center [104, 64] width 34 height 17
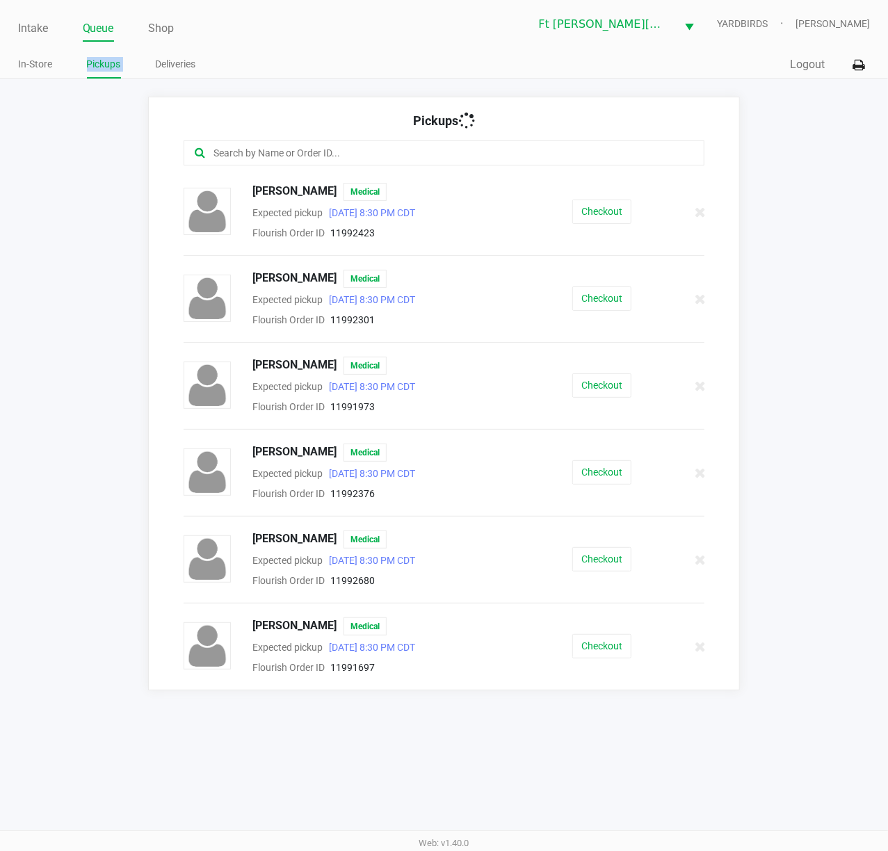
drag, startPoint x: 104, startPoint y: 65, endPoint x: 89, endPoint y: 59, distance: 16.5
click at [106, 65] on link "Pickups" at bounding box center [104, 64] width 34 height 17
click at [602, 202] on button "Checkout" at bounding box center [601, 212] width 59 height 24
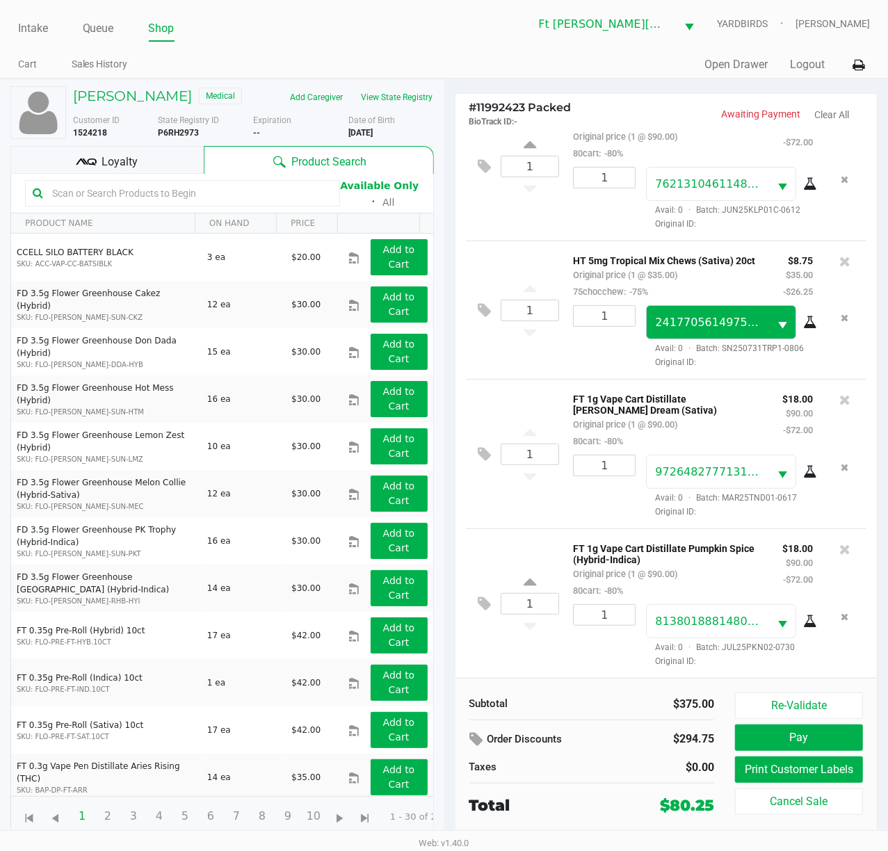
scroll to position [263, 0]
click at [150, 154] on div "Loyalty" at bounding box center [106, 160] width 193 height 28
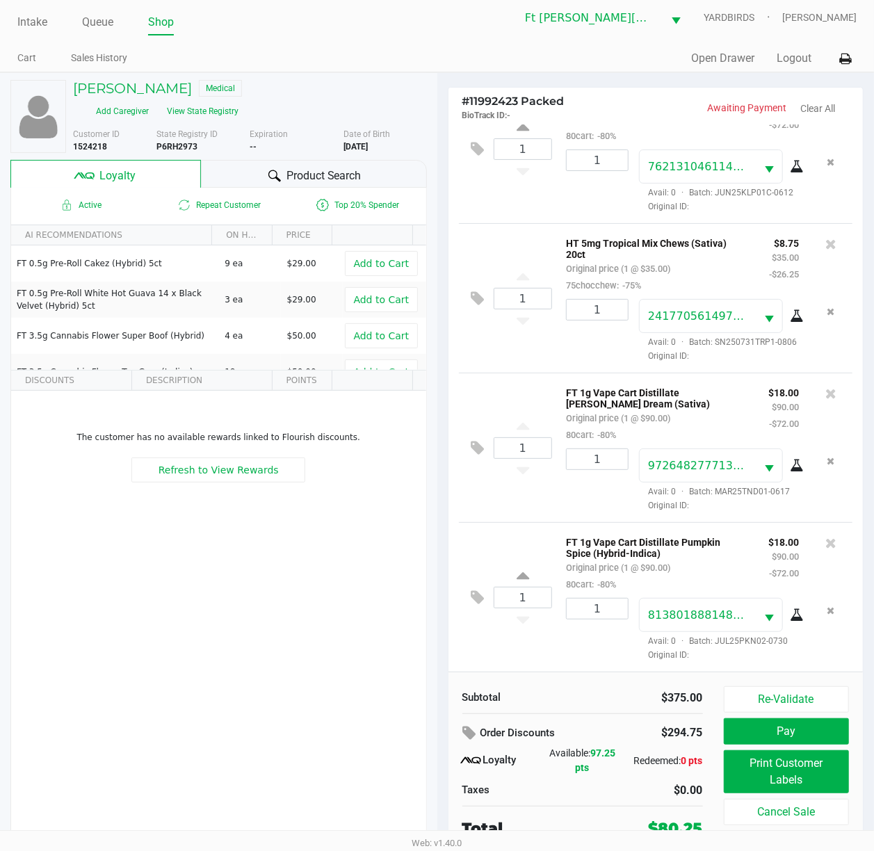
scroll to position [12, 0]
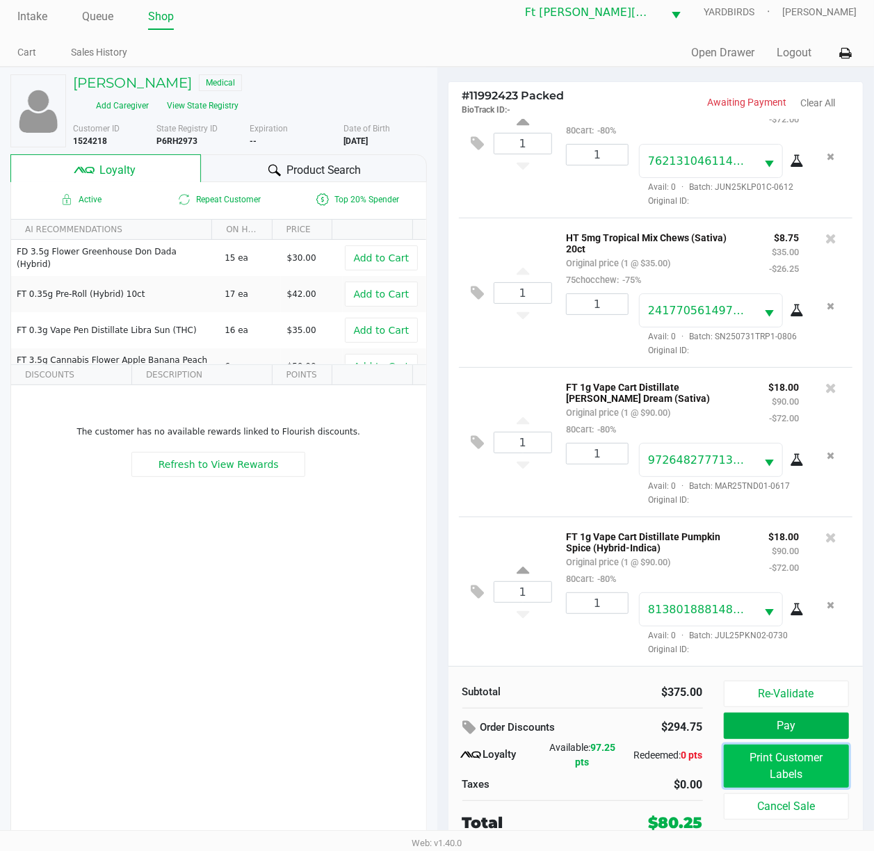
click at [789, 638] on button "Print Customer Labels" at bounding box center [787, 766] width 126 height 43
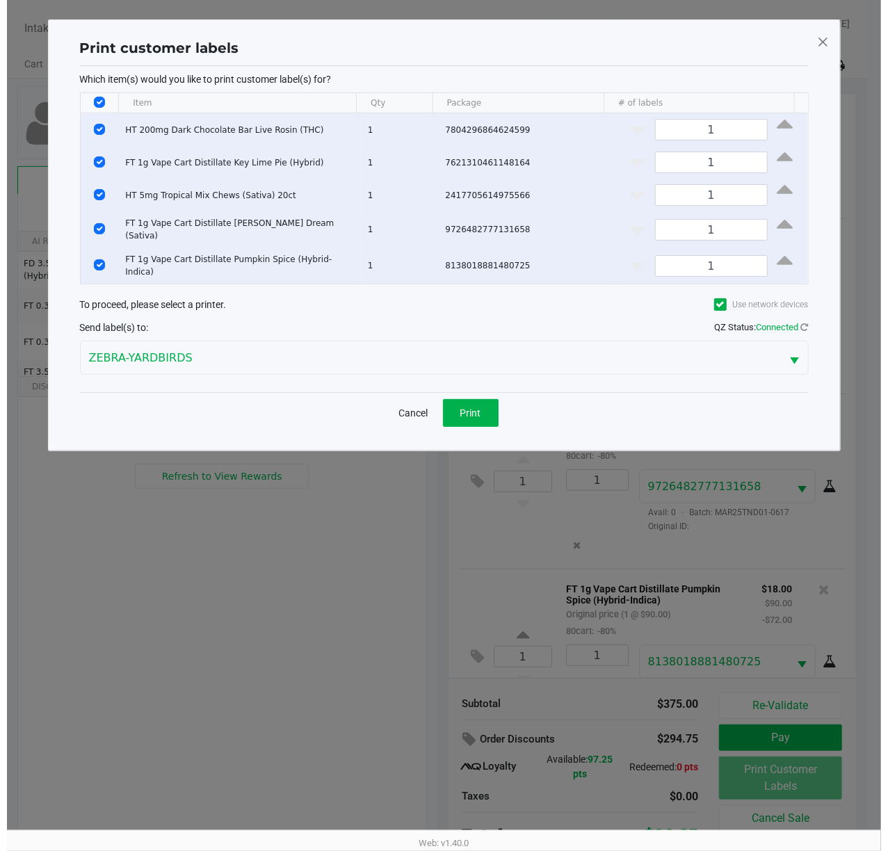
scroll to position [0, 0]
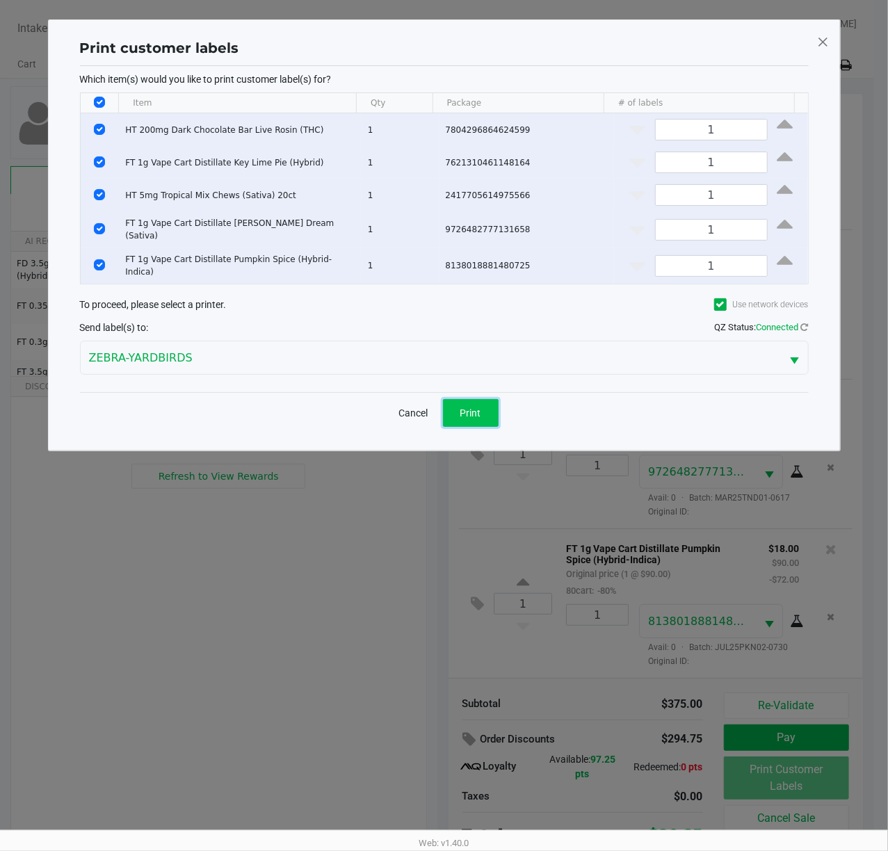
click at [482, 401] on button "Print" at bounding box center [471, 413] width 56 height 28
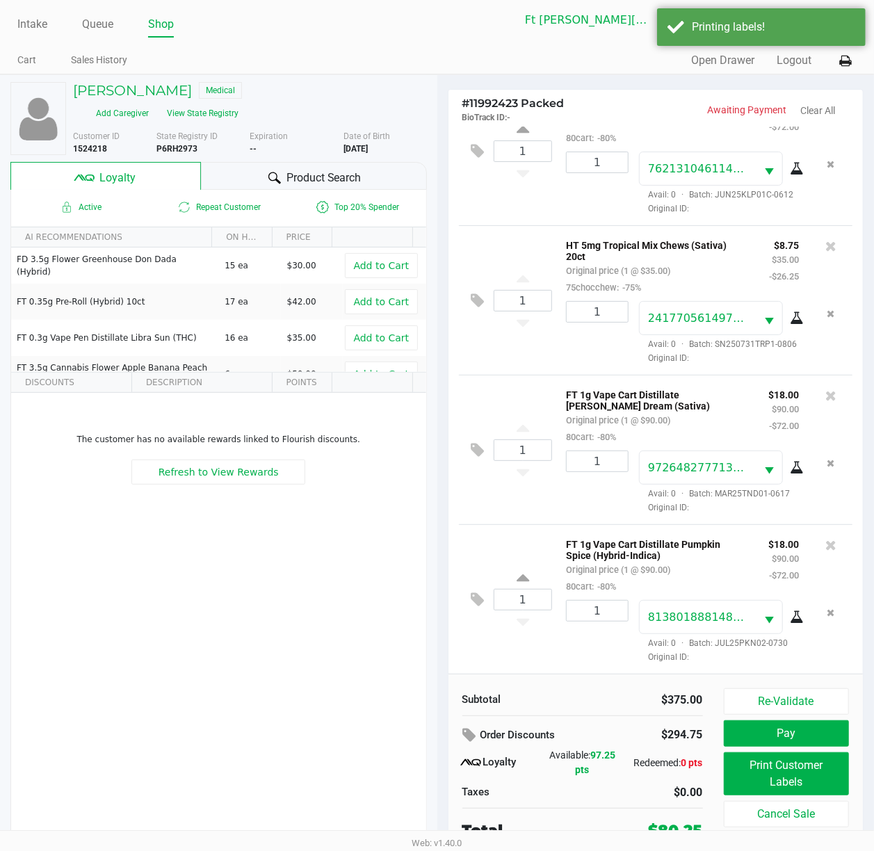
scroll to position [12, 0]
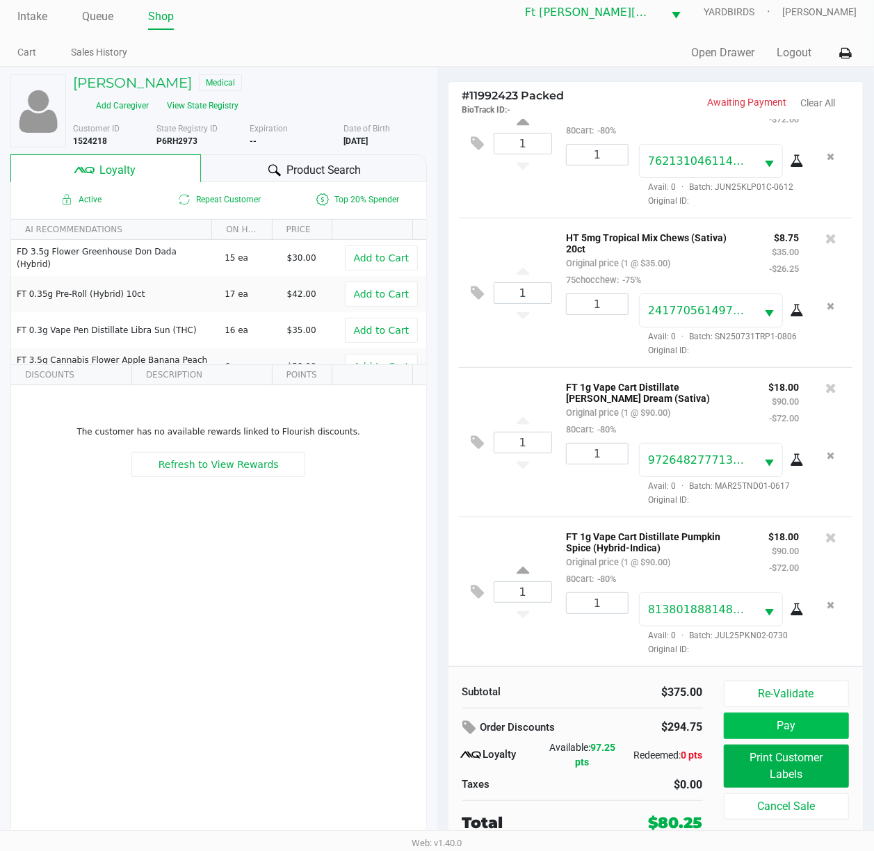
click at [777, 638] on button "Pay" at bounding box center [787, 726] width 126 height 26
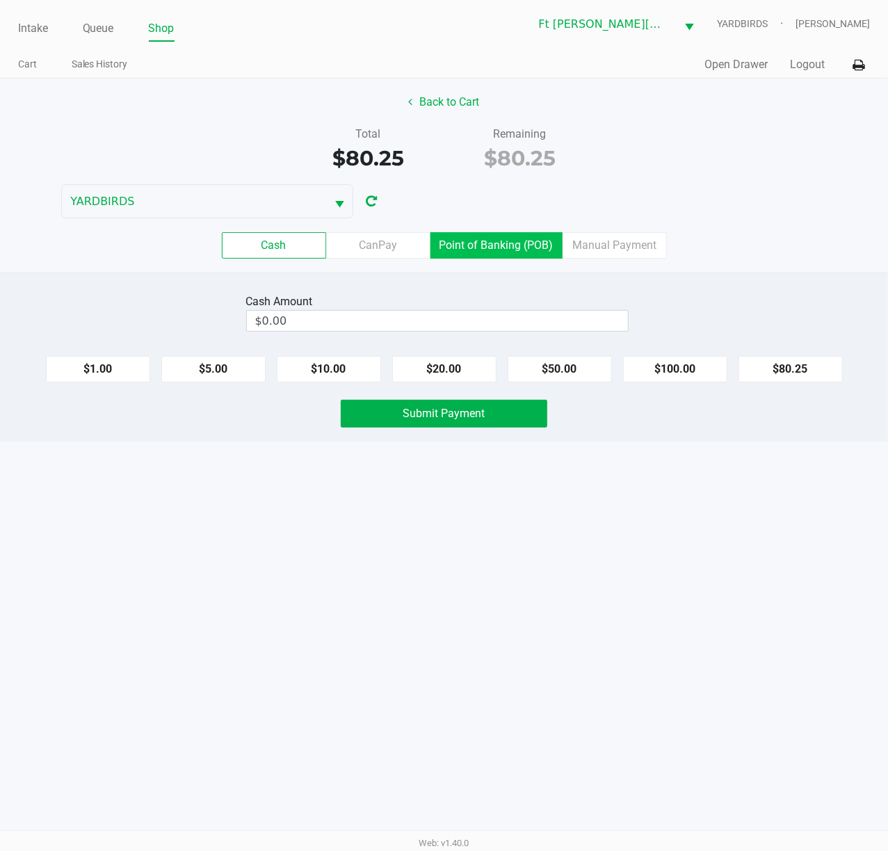
click at [497, 245] on label "Point of Banking (POB)" at bounding box center [496, 245] width 132 height 26
click at [0, 0] on 7 "Point of Banking (POB)" at bounding box center [0, 0] width 0 height 0
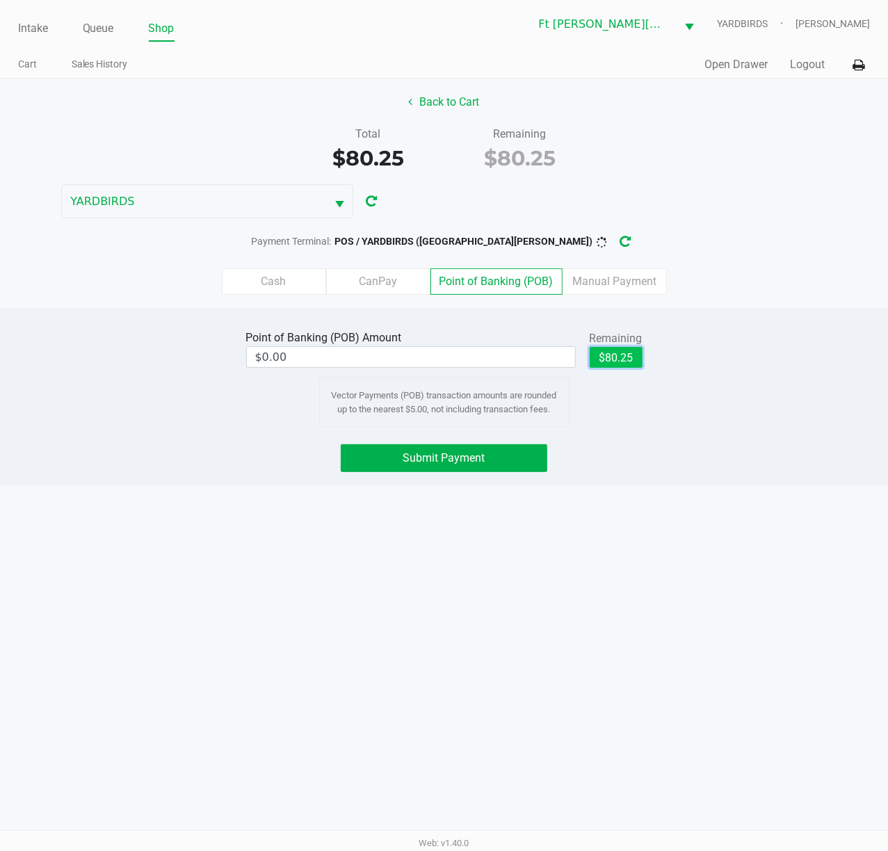
click at [634, 360] on button "$80.25" at bounding box center [616, 357] width 53 height 21
type input "$80.25"
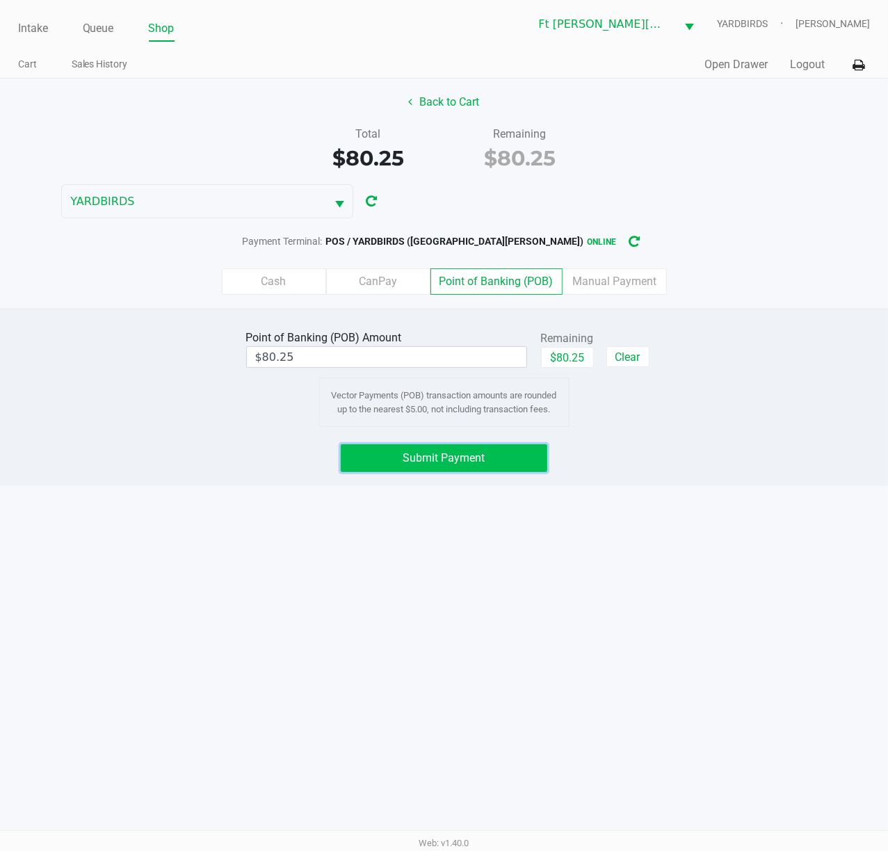
click at [449, 449] on button "Submit Payment" at bounding box center [444, 458] width 207 height 28
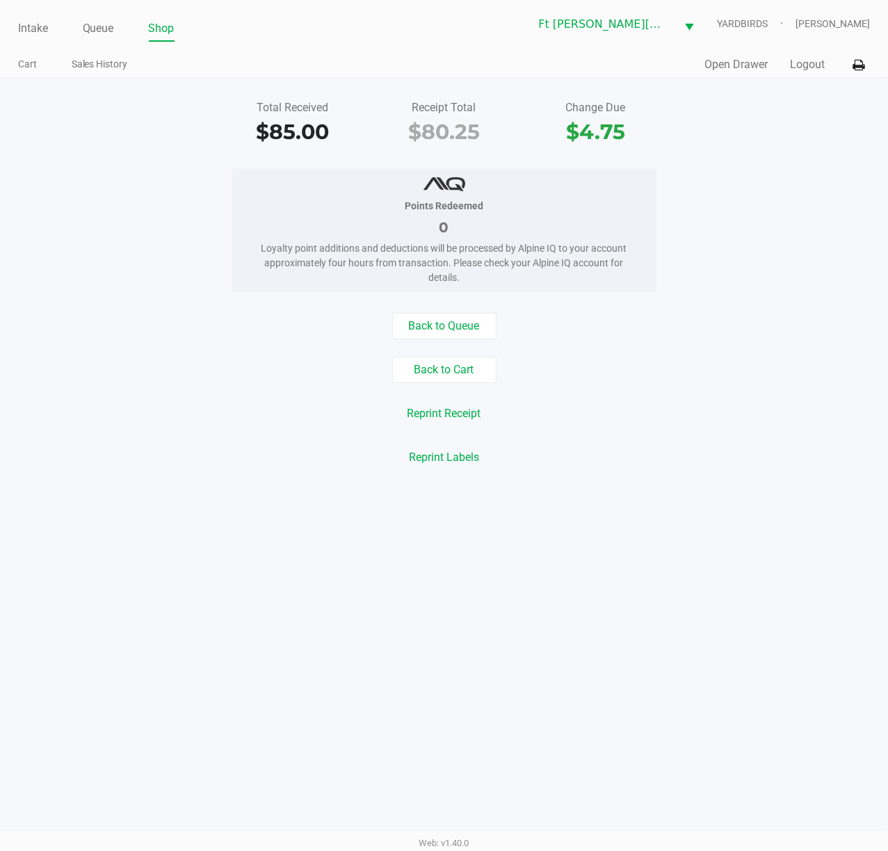
drag, startPoint x: 704, startPoint y: 75, endPoint x: 702, endPoint y: 64, distance: 11.3
click at [701, 73] on div "Quick Sale Open Drawer Logout" at bounding box center [657, 65] width 426 height 26
click at [750, 45] on div "Intake Queue Shop Ft Walton Beach WC YARDBIRDS Stanley Harper Cart Sales Histor…" at bounding box center [444, 39] width 888 height 79
click at [738, 51] on div "Intake Queue Shop Ft Walton Beach WC YARDBIRDS Stanley Harper Cart Sales Histor…" at bounding box center [444, 39] width 888 height 79
click at [739, 61] on button "Open Drawer" at bounding box center [735, 64] width 63 height 17
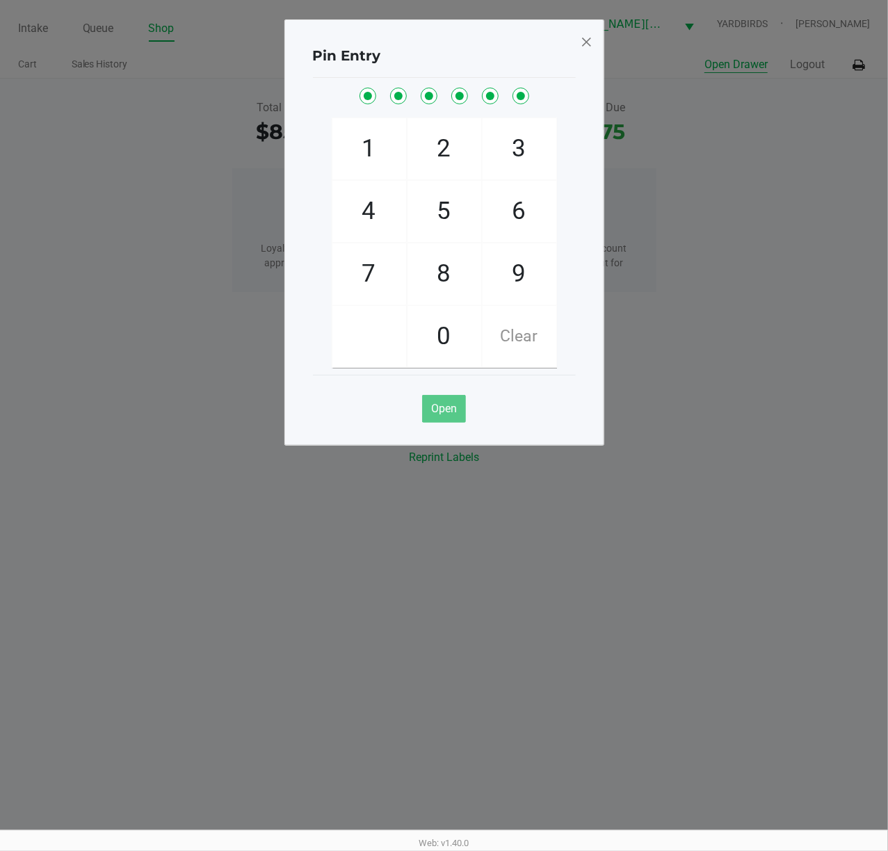
checkbox input "true"
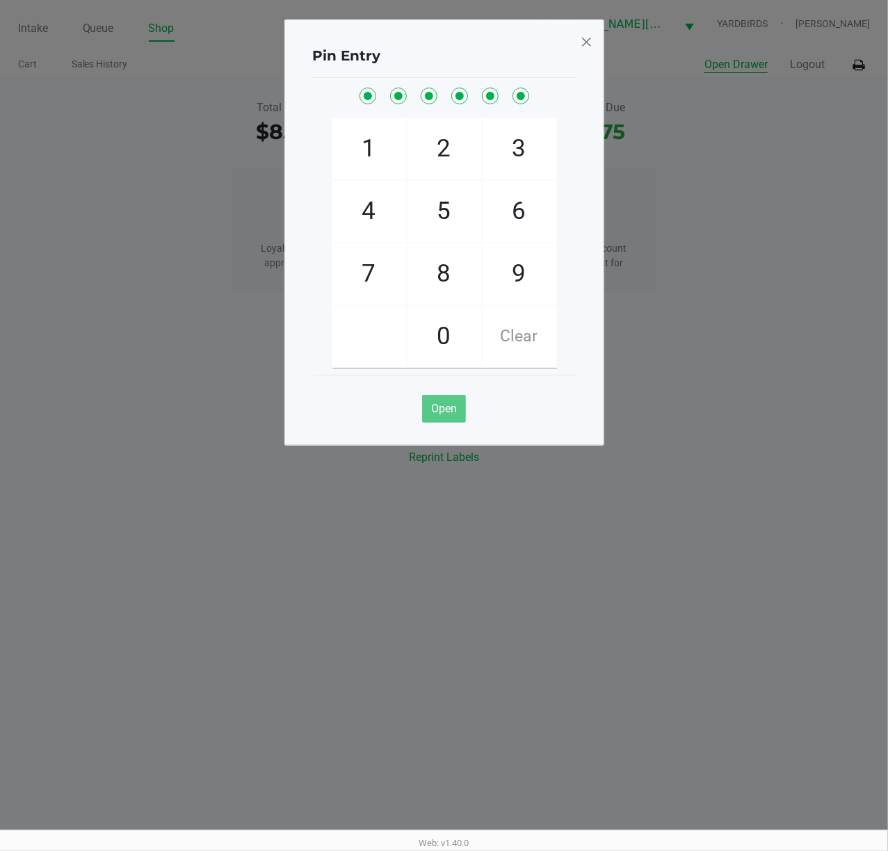
checkbox input "true"
click at [577, 42] on div "Pin Entry 1 4 7 2 5 8 0 3 6 9 Clear Open" at bounding box center [444, 232] width 320 height 426
click at [582, 42] on span at bounding box center [586, 42] width 13 height 22
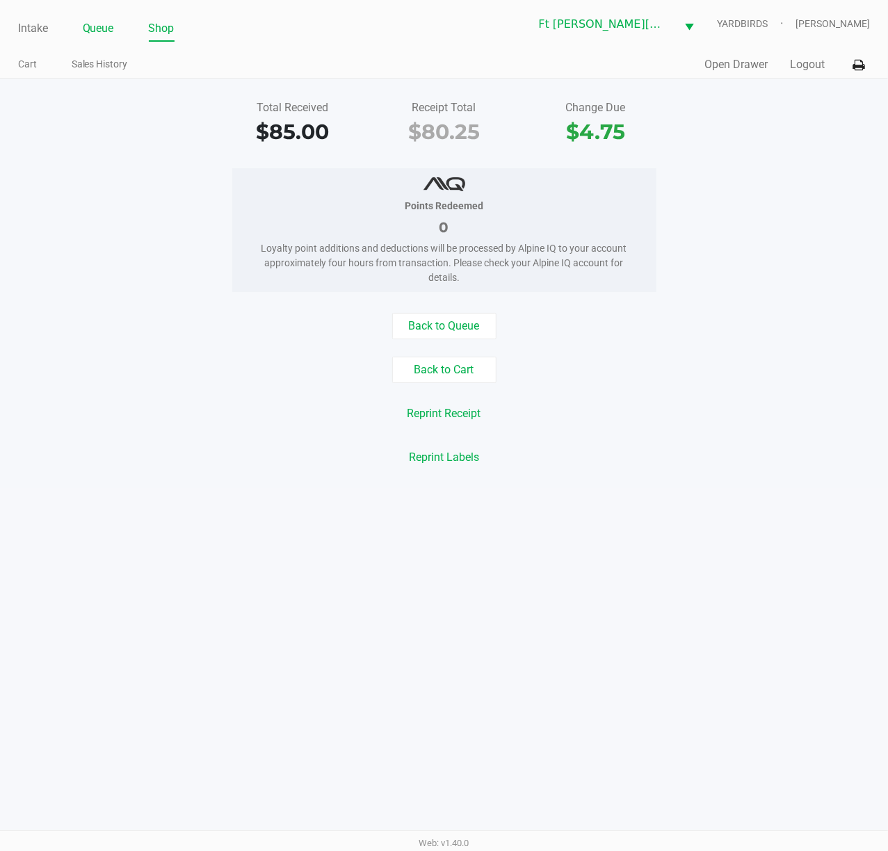
click at [109, 26] on link "Queue" at bounding box center [98, 28] width 31 height 19
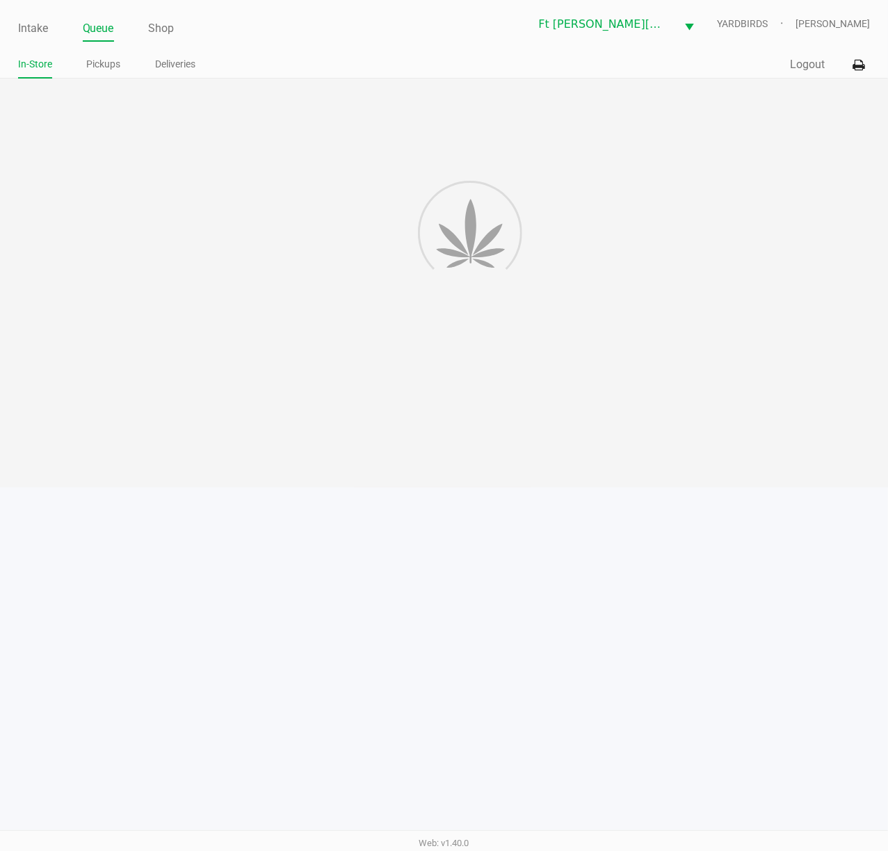
click at [108, 54] on li "Pickups" at bounding box center [104, 66] width 34 height 24
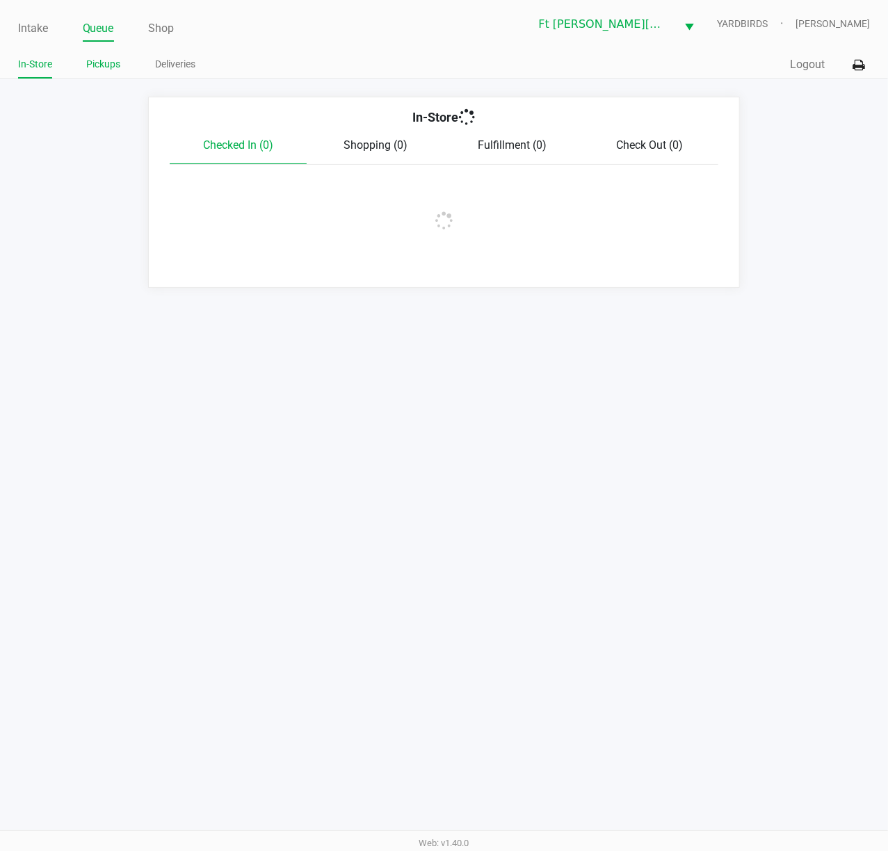
click at [107, 63] on link "Pickups" at bounding box center [104, 64] width 34 height 17
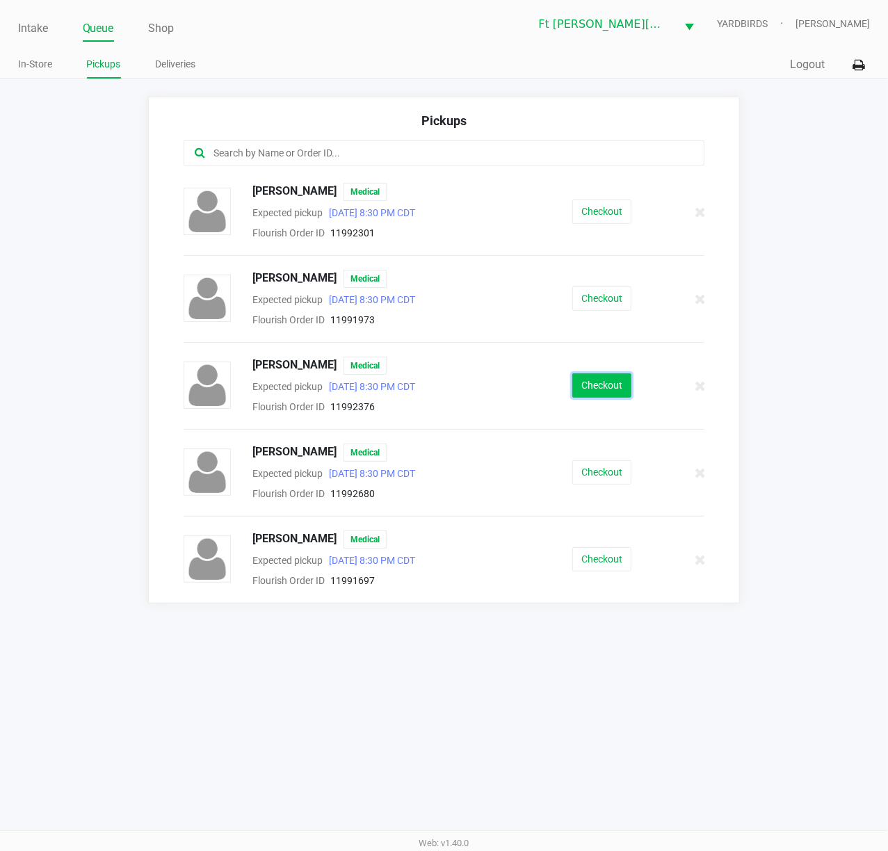
click at [597, 376] on button "Checkout" at bounding box center [601, 385] width 59 height 24
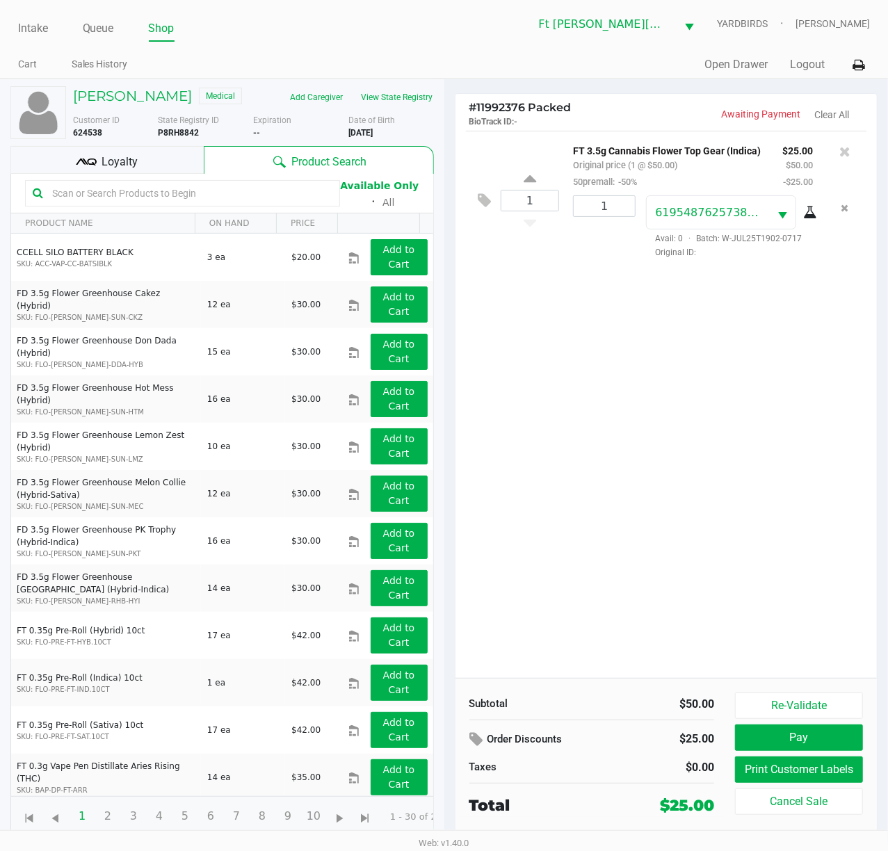
click at [145, 157] on div "Loyalty" at bounding box center [106, 160] width 193 height 28
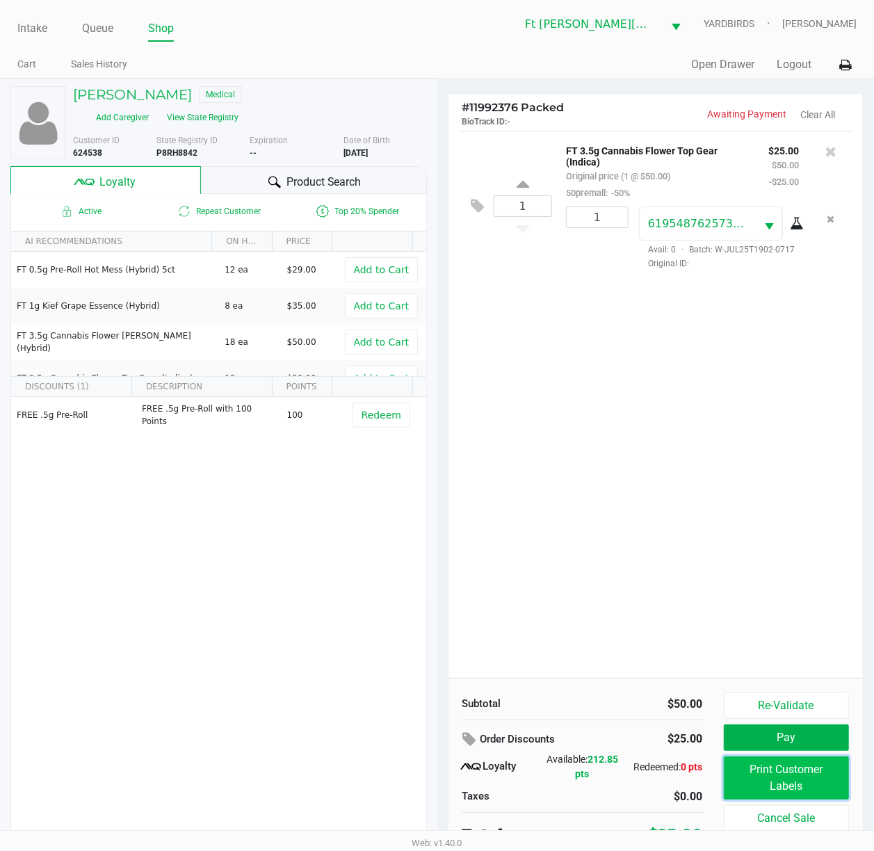
click at [814, 638] on button "Print Customer Labels" at bounding box center [787, 778] width 126 height 43
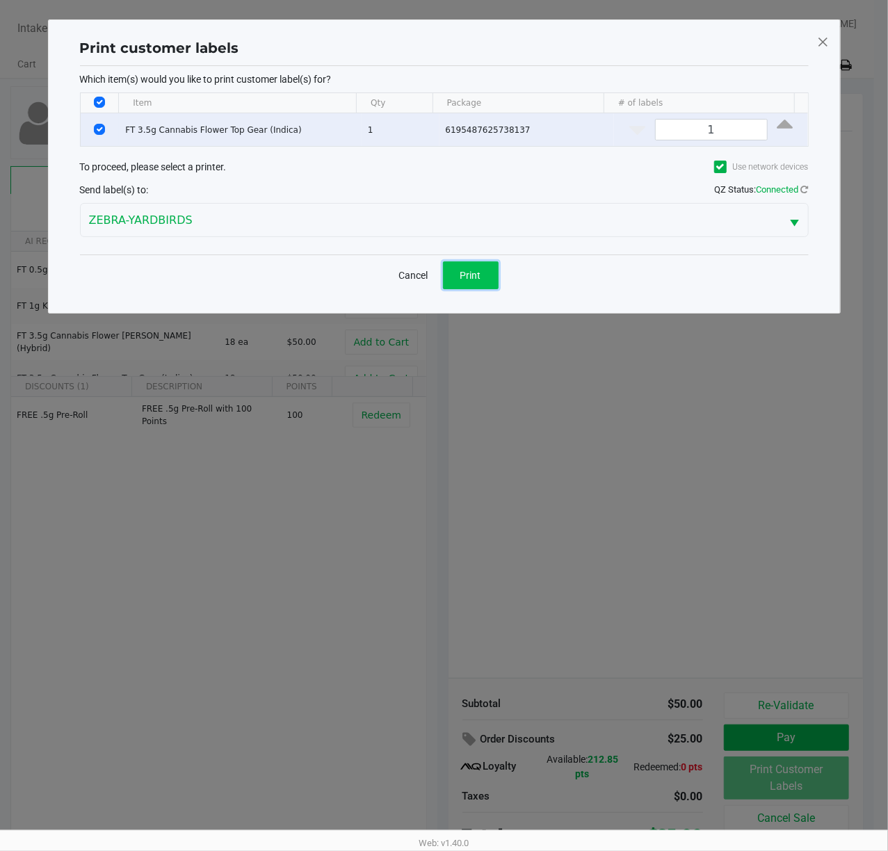
click at [479, 270] on span "Print" at bounding box center [470, 275] width 21 height 11
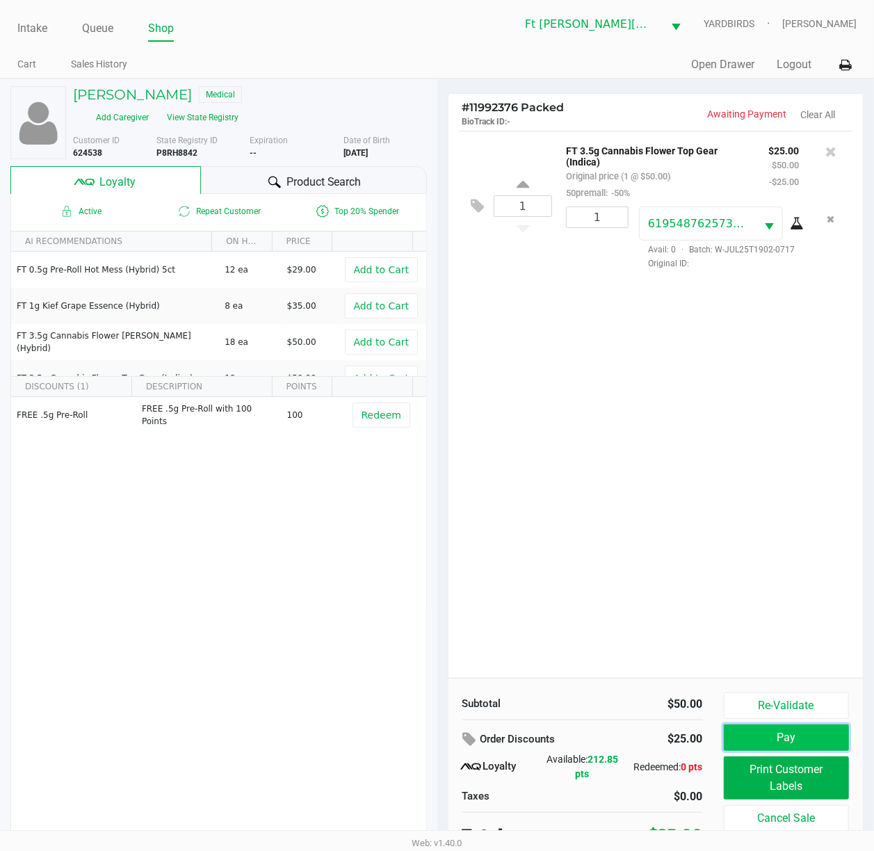
click at [789, 638] on button "Pay" at bounding box center [787, 738] width 126 height 26
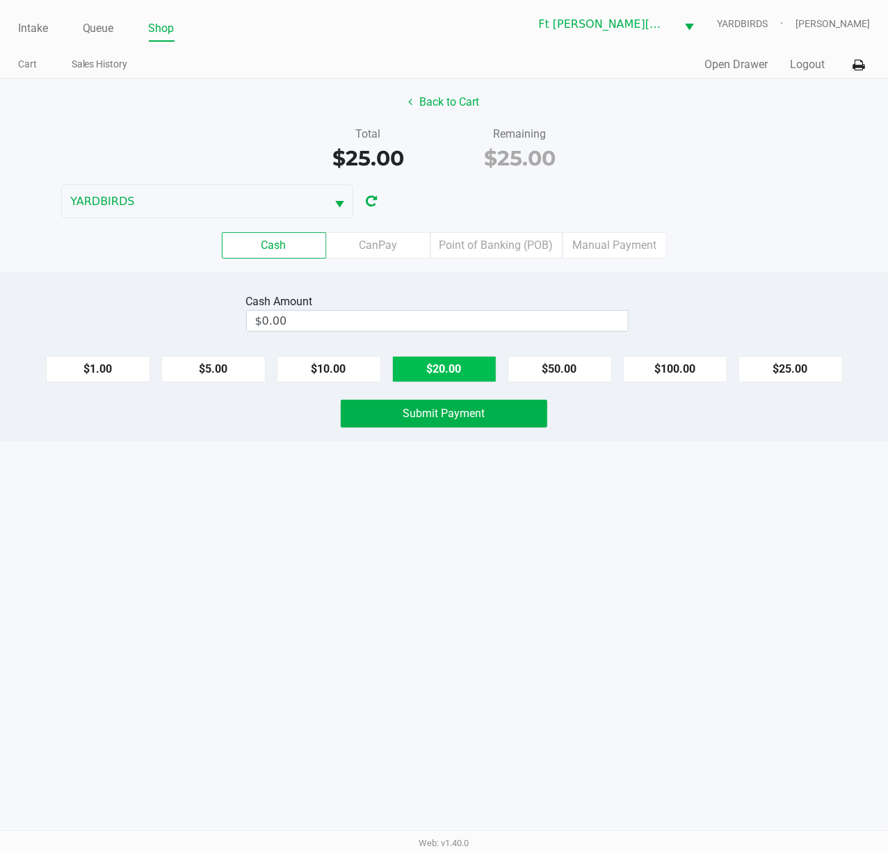
click at [435, 371] on button "$20.00" at bounding box center [444, 369] width 104 height 26
click at [319, 363] on button "$10.00" at bounding box center [329, 369] width 104 height 26
type input "$30.00"
click at [401, 418] on button "Submit Payment" at bounding box center [444, 414] width 207 height 28
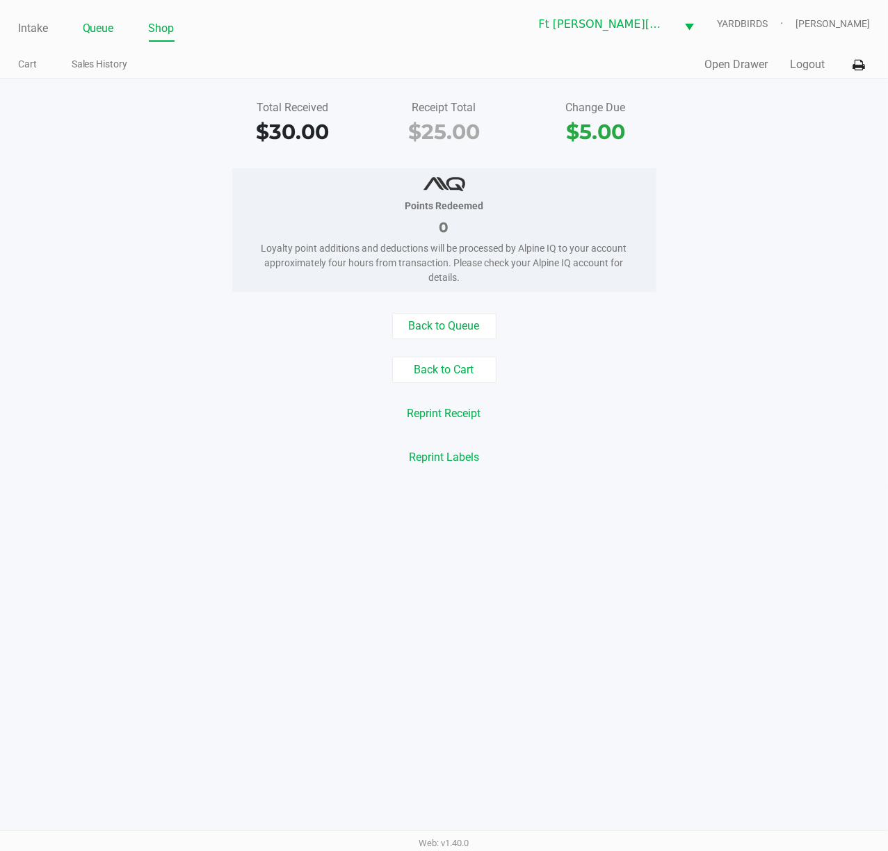
click at [102, 28] on link "Queue" at bounding box center [98, 28] width 31 height 19
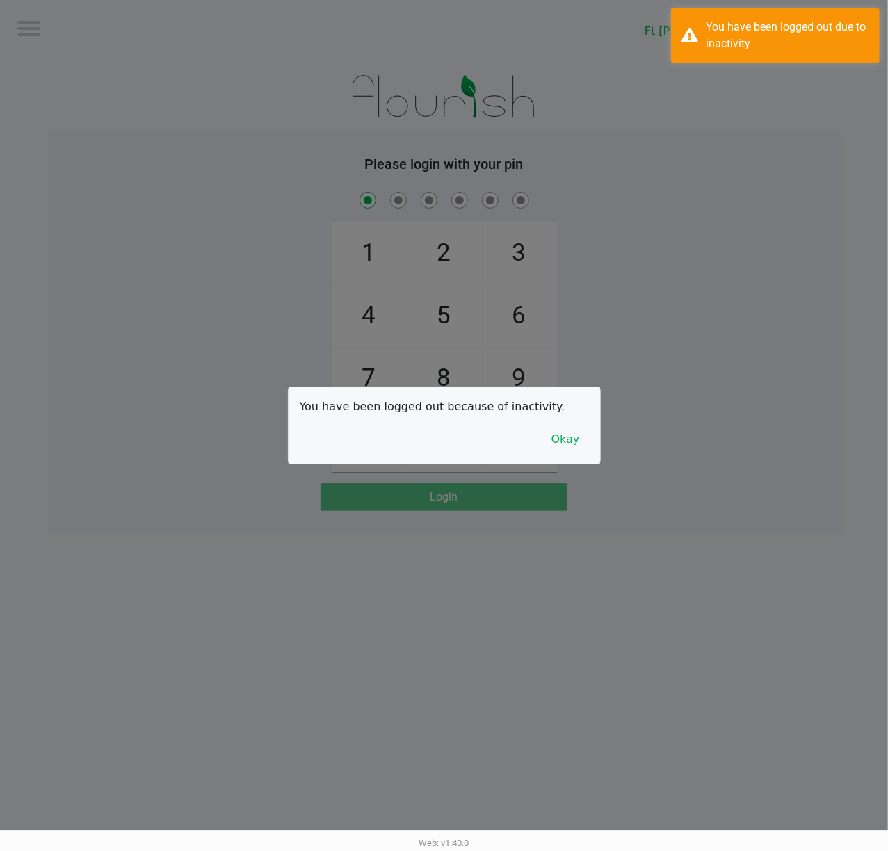
checkbox input "true"
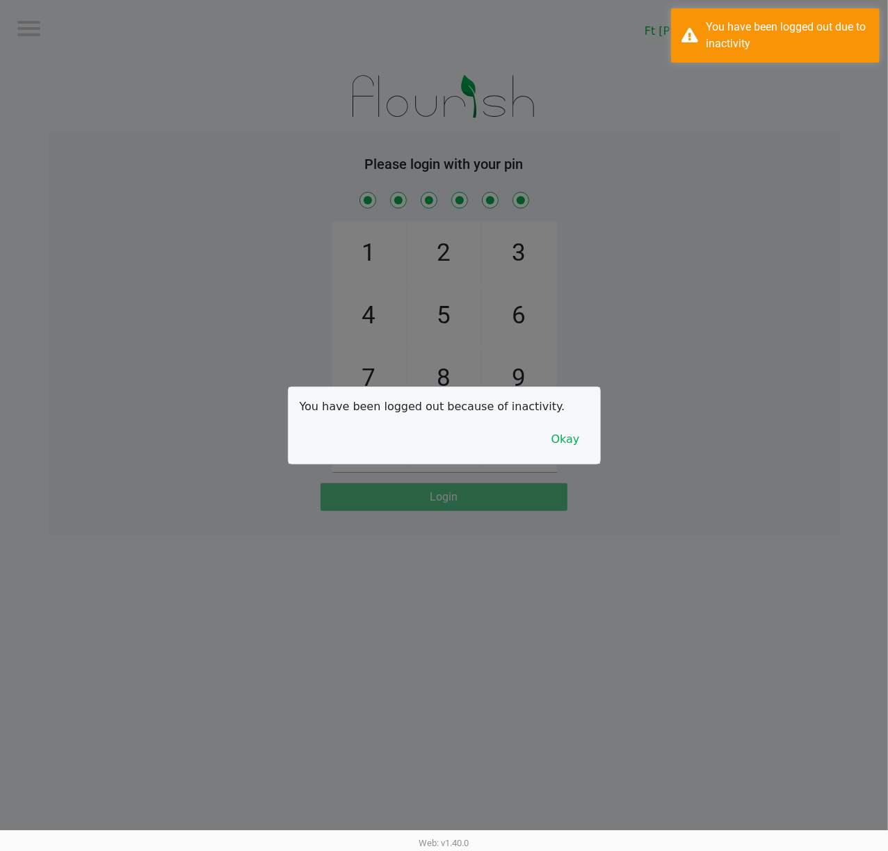
checkbox input "true"
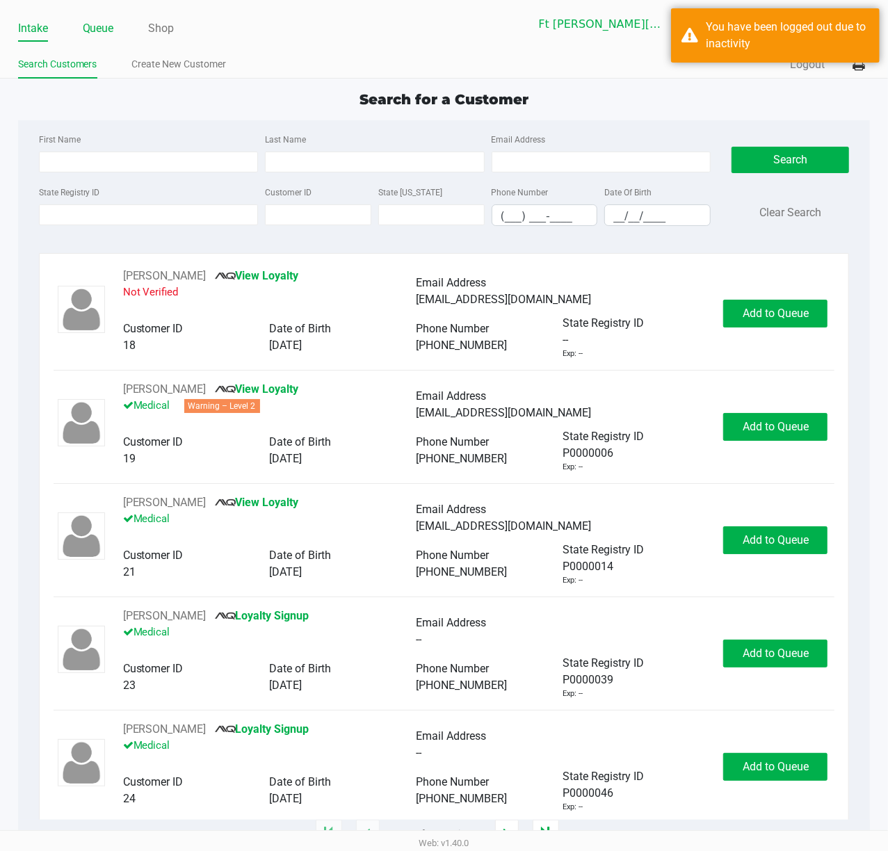
click at [102, 26] on link "Queue" at bounding box center [98, 28] width 31 height 19
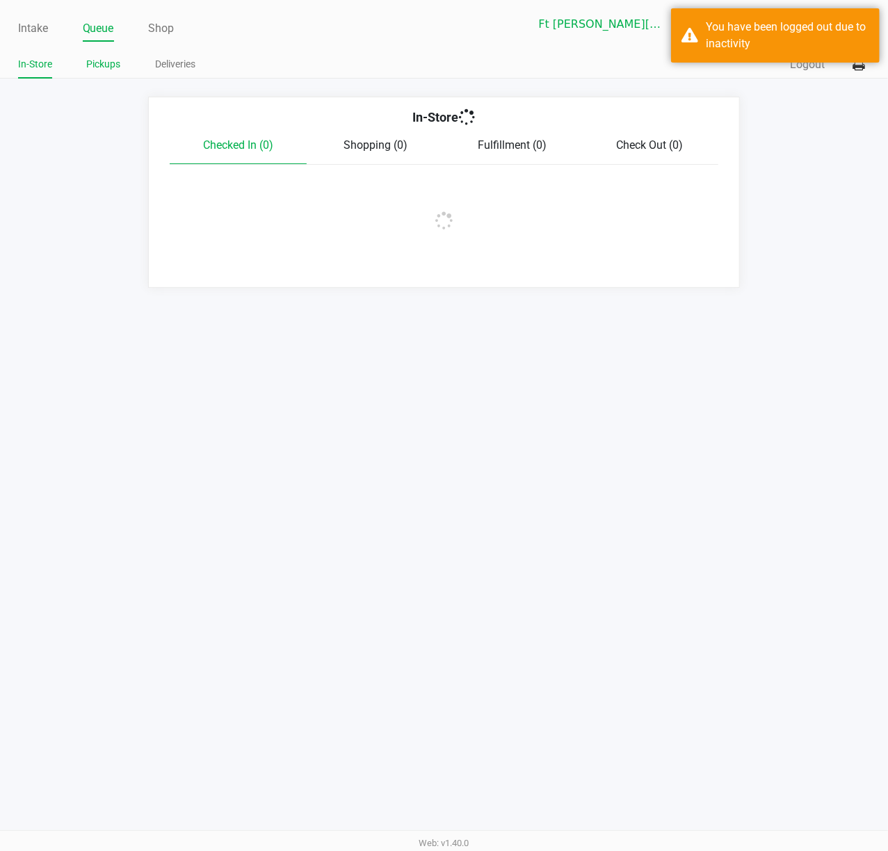
click at [108, 65] on link "Pickups" at bounding box center [104, 64] width 34 height 17
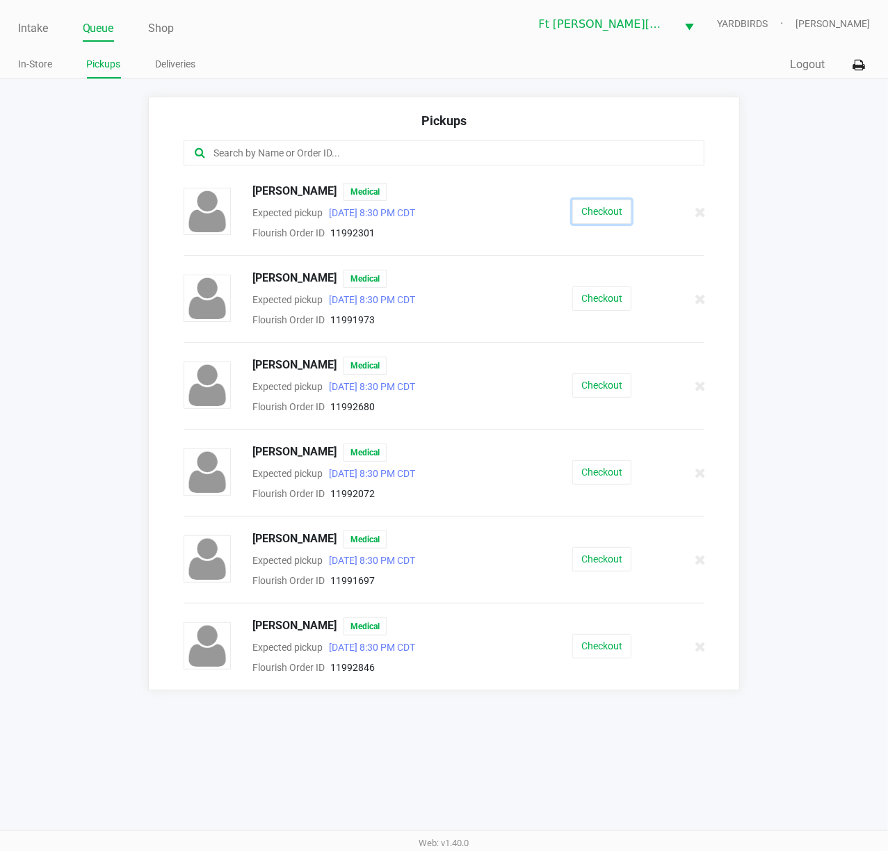
click at [602, 209] on button "Checkout" at bounding box center [601, 212] width 59 height 24
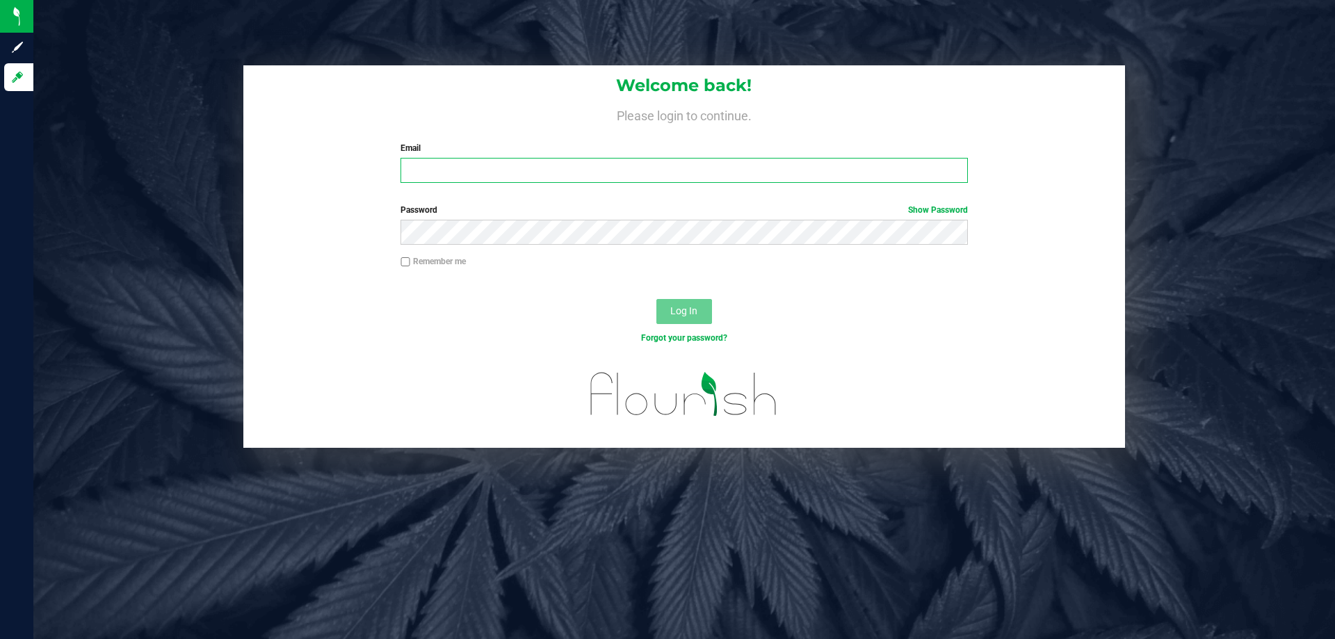
click at [615, 175] on input "Email" at bounding box center [684, 170] width 567 height 25
type input "sharper@liveparallel.com"
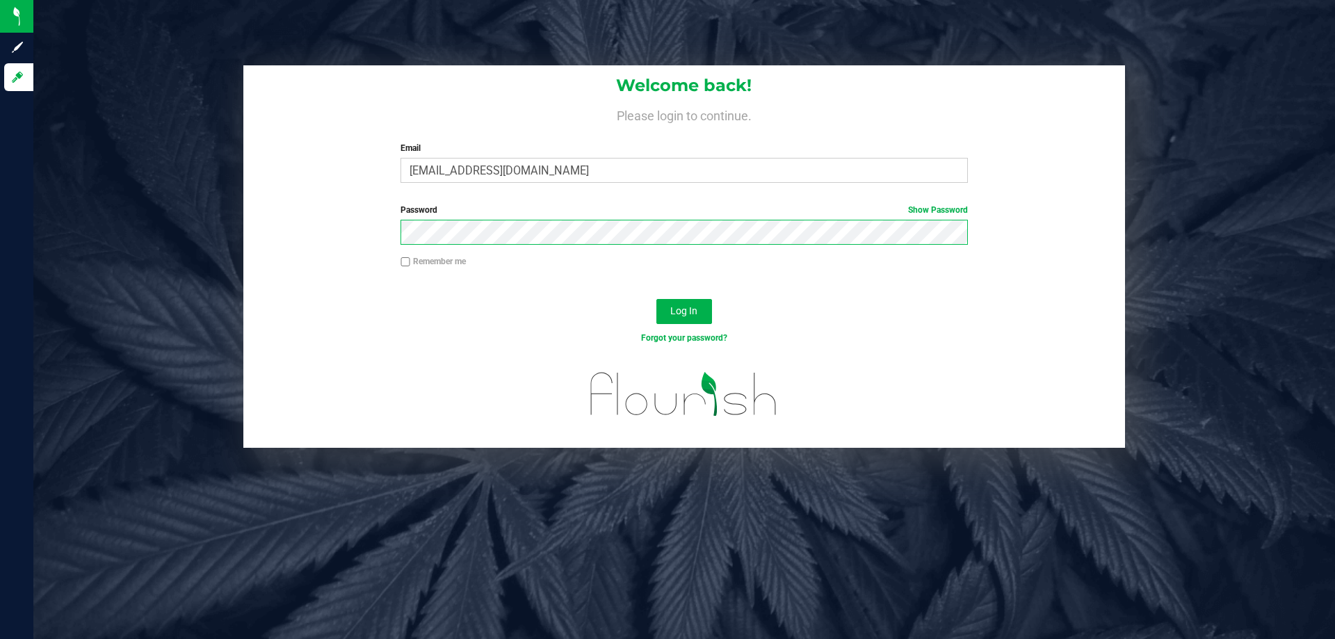
click at [656, 299] on button "Log In" at bounding box center [684, 311] width 56 height 25
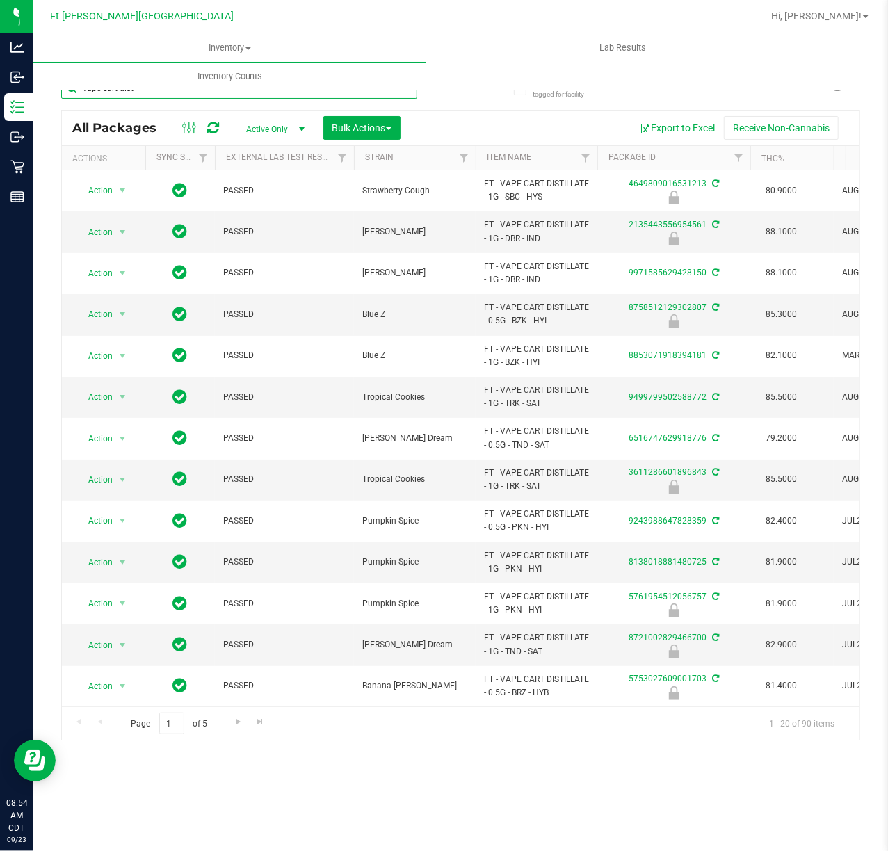
click at [360, 95] on input "vape cart dist" at bounding box center [239, 88] width 356 height 21
type input "v"
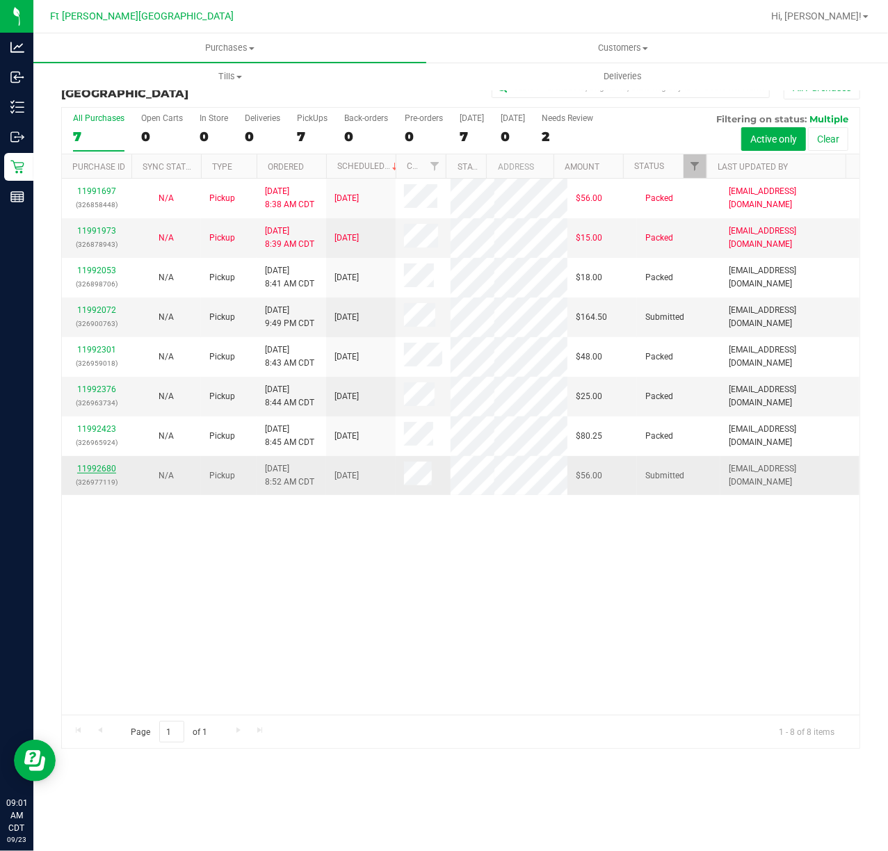
click at [100, 464] on link "11992680" at bounding box center [96, 469] width 39 height 10
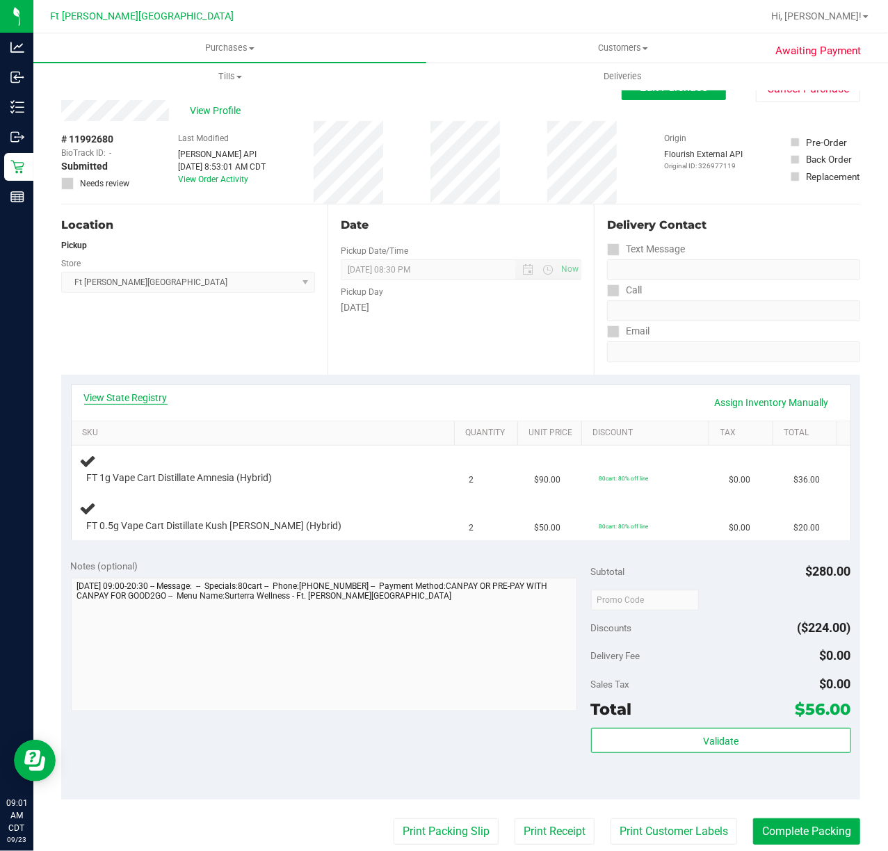
click at [106, 402] on link "View State Registry" at bounding box center [125, 398] width 83 height 14
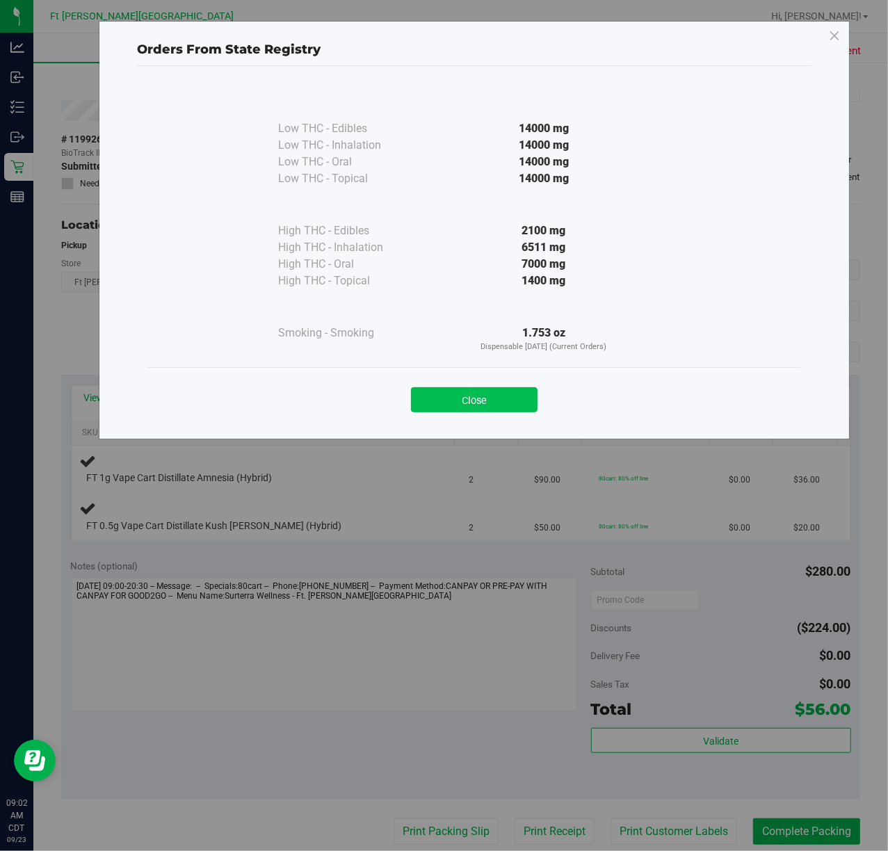
click at [483, 398] on button "Close" at bounding box center [474, 399] width 127 height 25
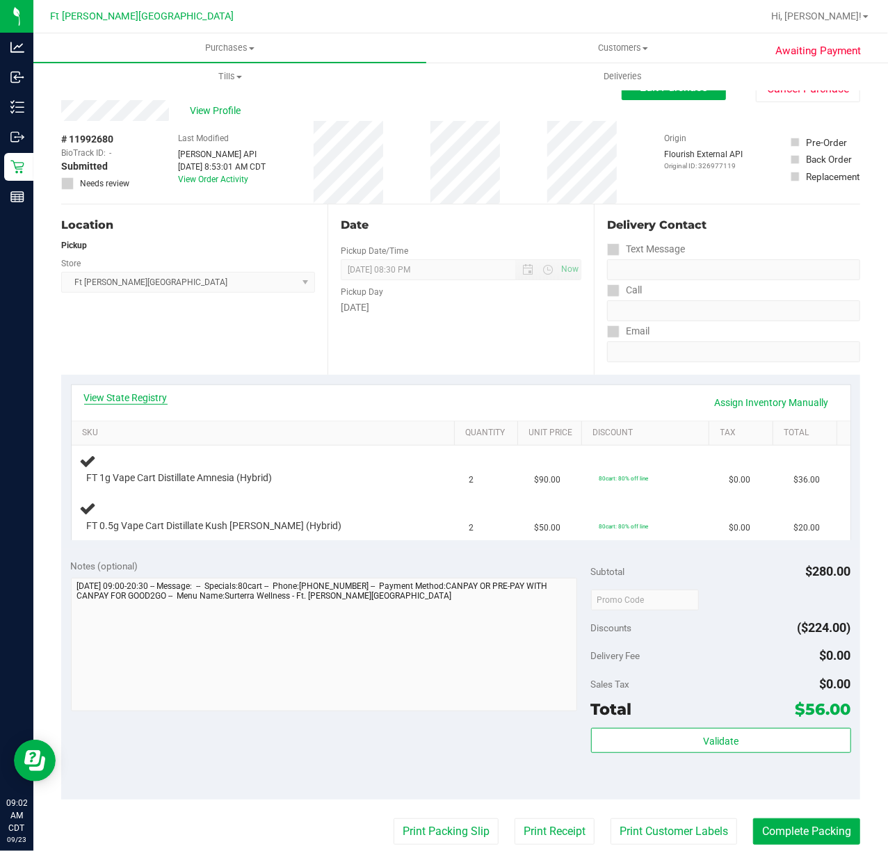
click at [153, 396] on link "View State Registry" at bounding box center [125, 398] width 83 height 14
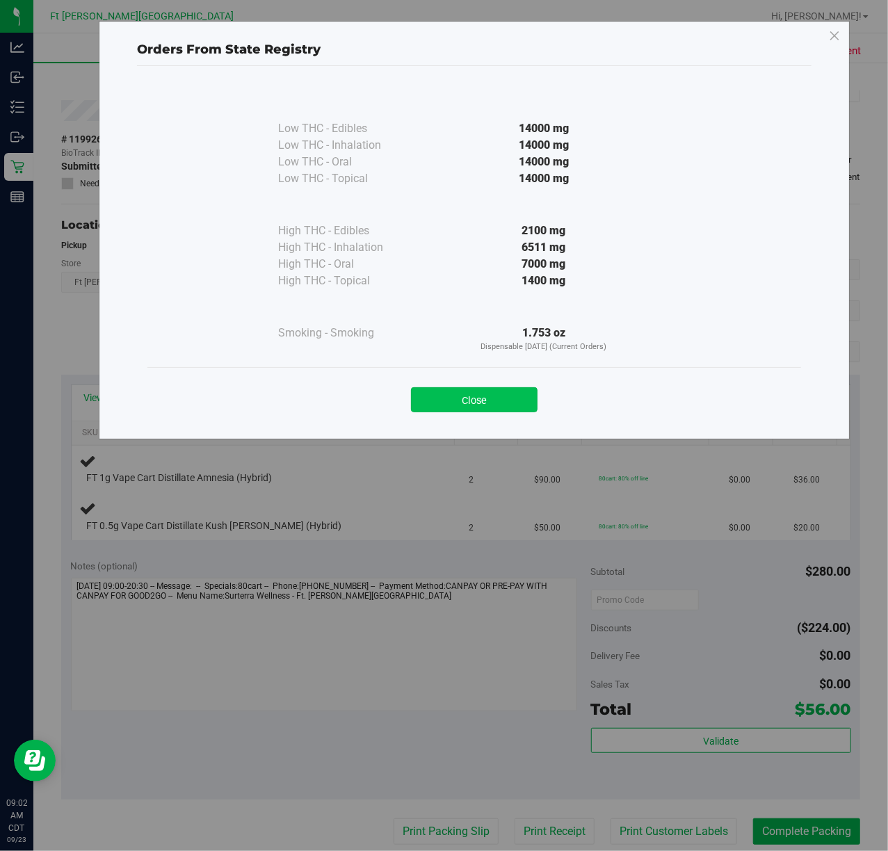
click at [477, 398] on button "Close" at bounding box center [474, 399] width 127 height 25
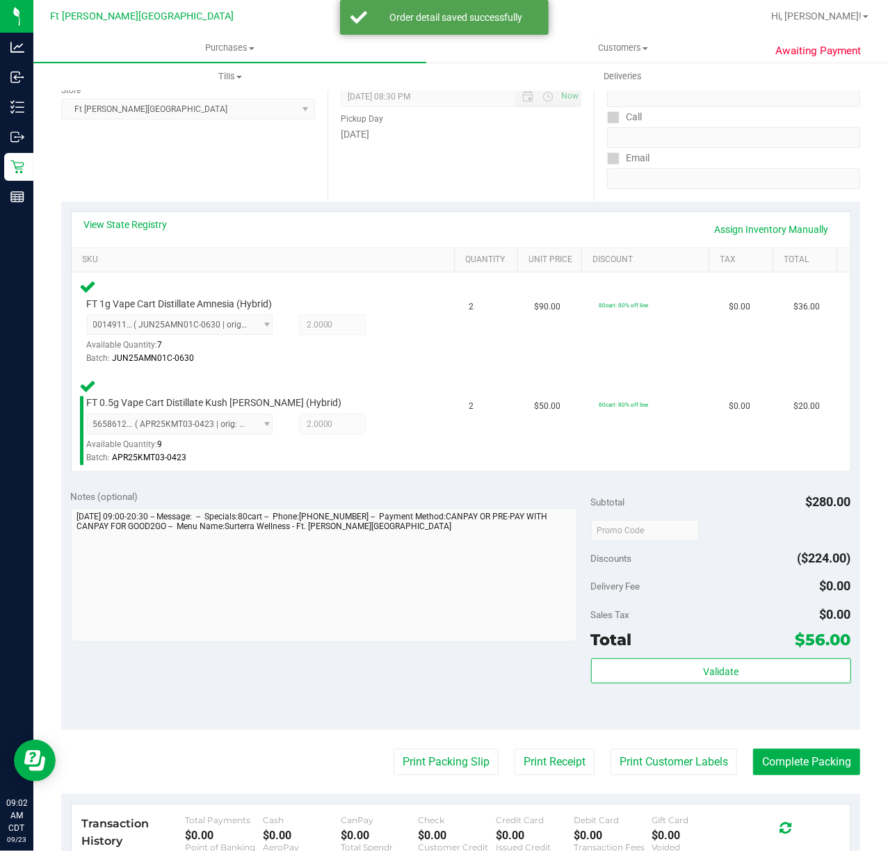
scroll to position [415, 0]
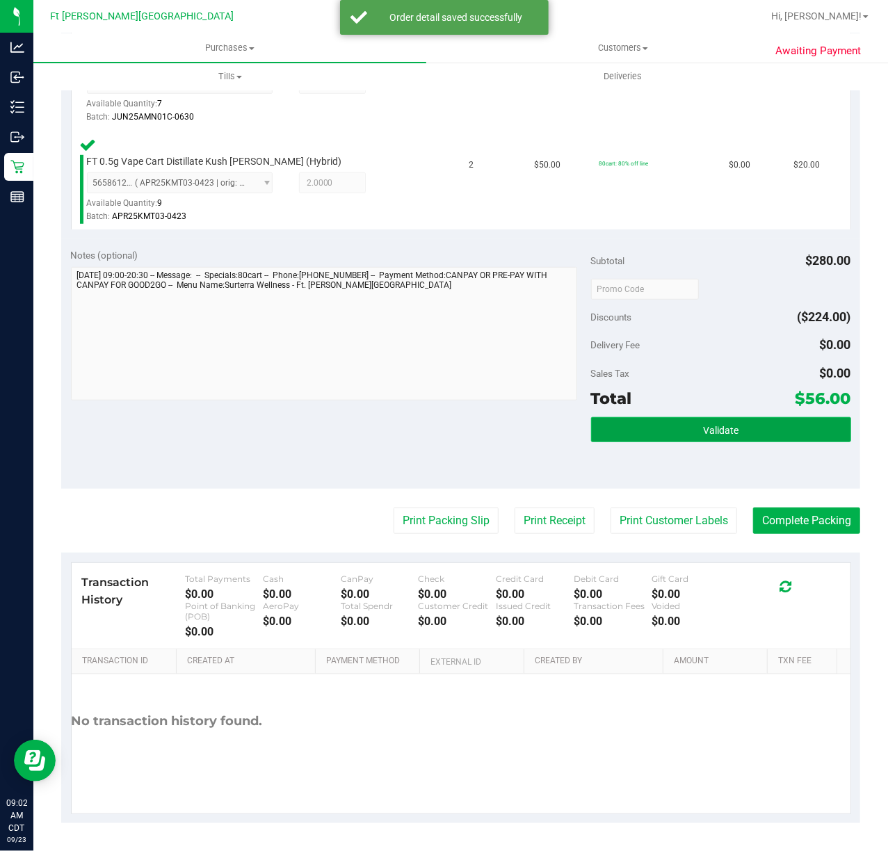
click at [708, 435] on span "Validate" at bounding box center [720, 430] width 35 height 11
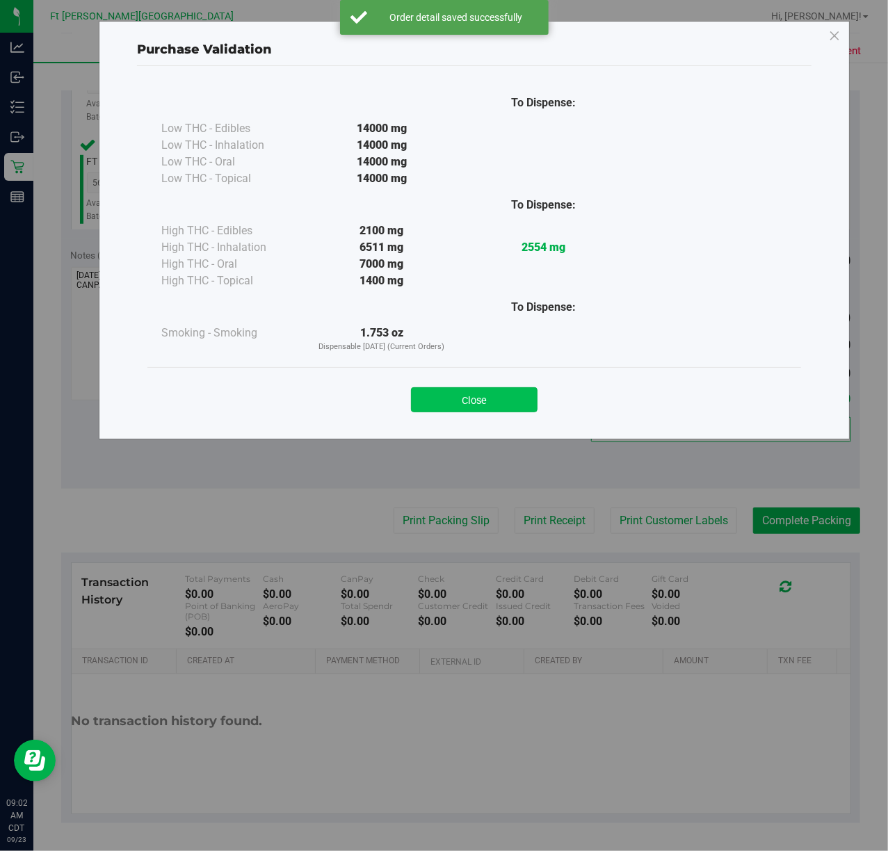
click at [494, 399] on button "Close" at bounding box center [474, 399] width 127 height 25
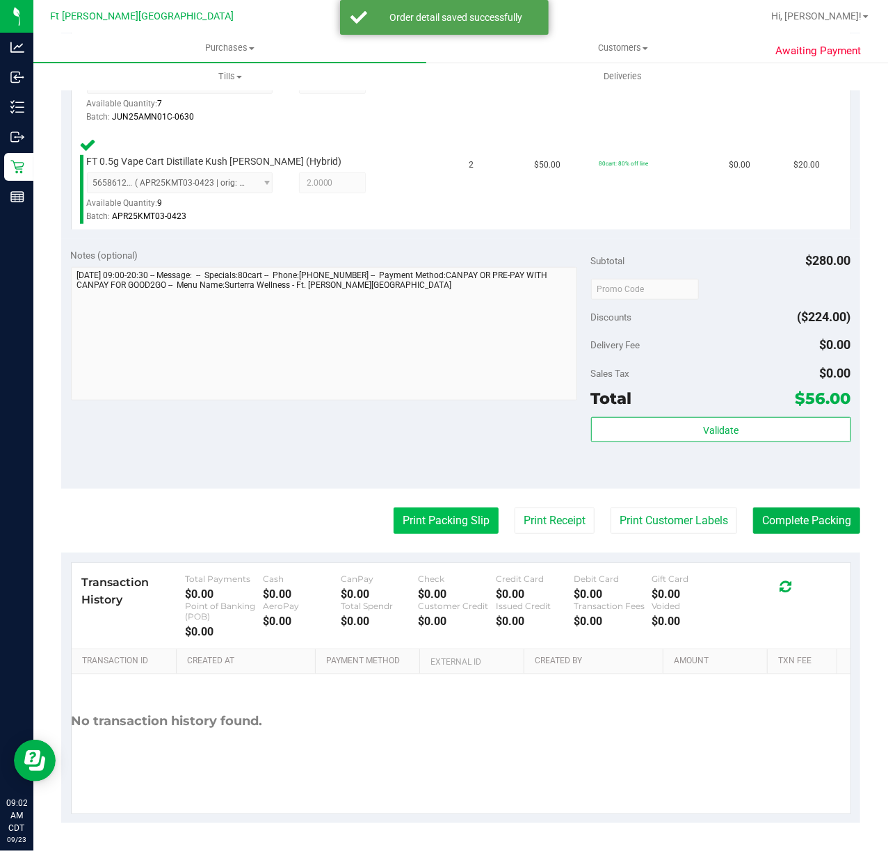
click at [446, 520] on button "Print Packing Slip" at bounding box center [446, 521] width 105 height 26
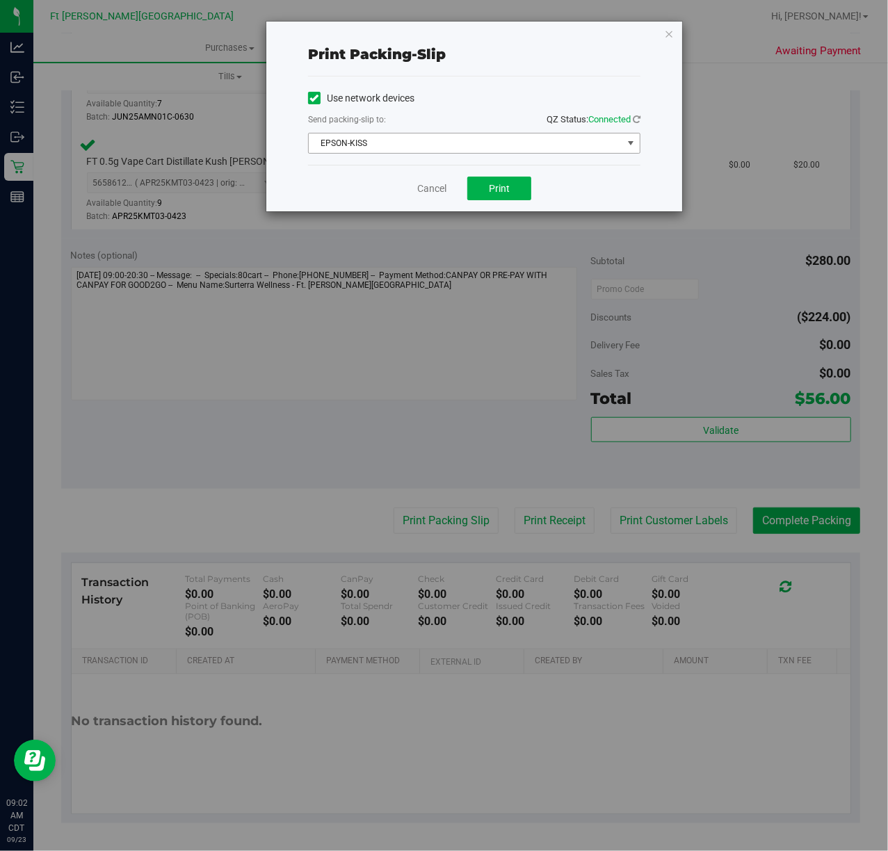
click at [460, 137] on span "EPSON-KISS" at bounding box center [466, 143] width 314 height 19
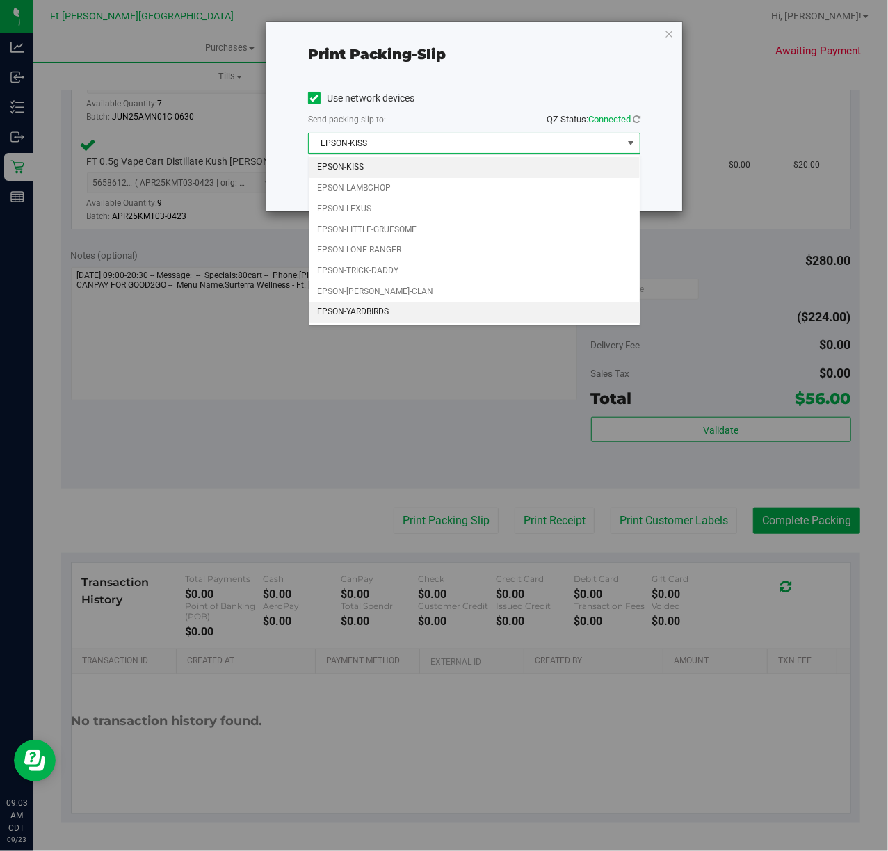
click at [364, 316] on li "EPSON-YARDBIRDS" at bounding box center [474, 312] width 330 height 21
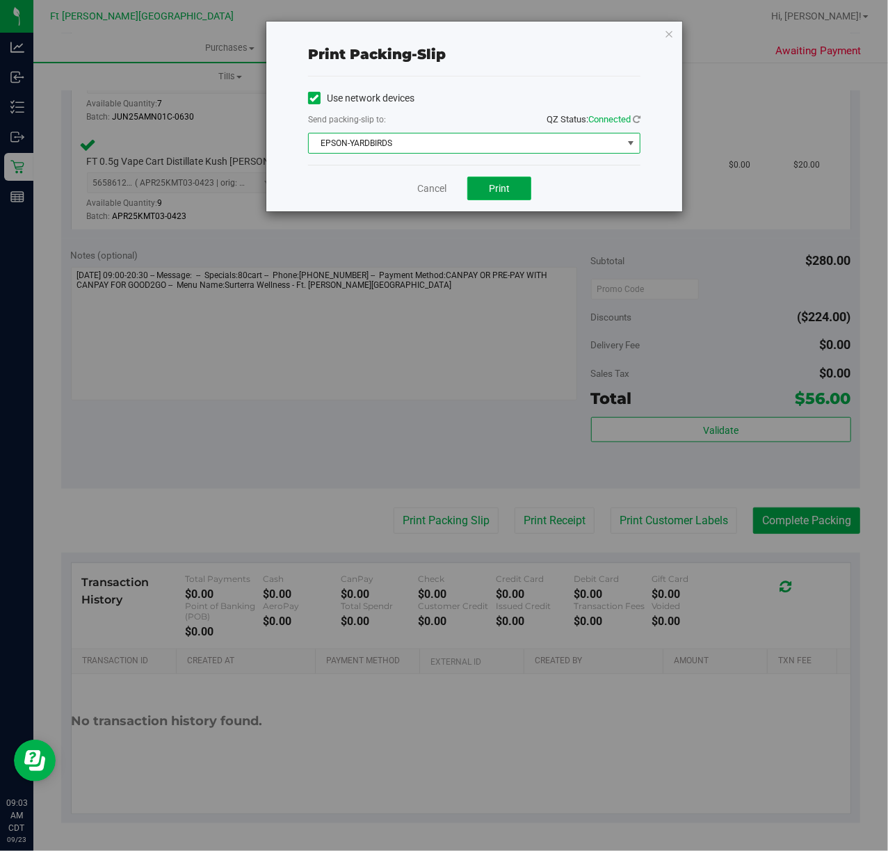
click at [510, 181] on button "Print" at bounding box center [499, 189] width 64 height 24
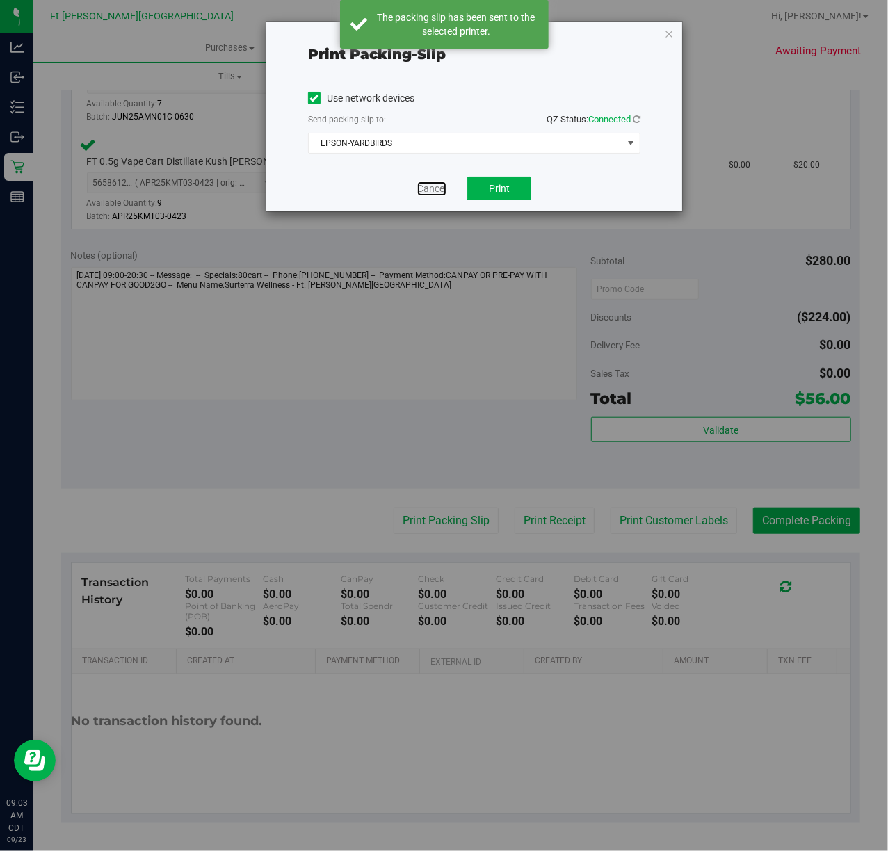
drag, startPoint x: 433, startPoint y: 182, endPoint x: 537, endPoint y: 298, distance: 156.1
click at [435, 182] on link "Cancel" at bounding box center [431, 189] width 29 height 15
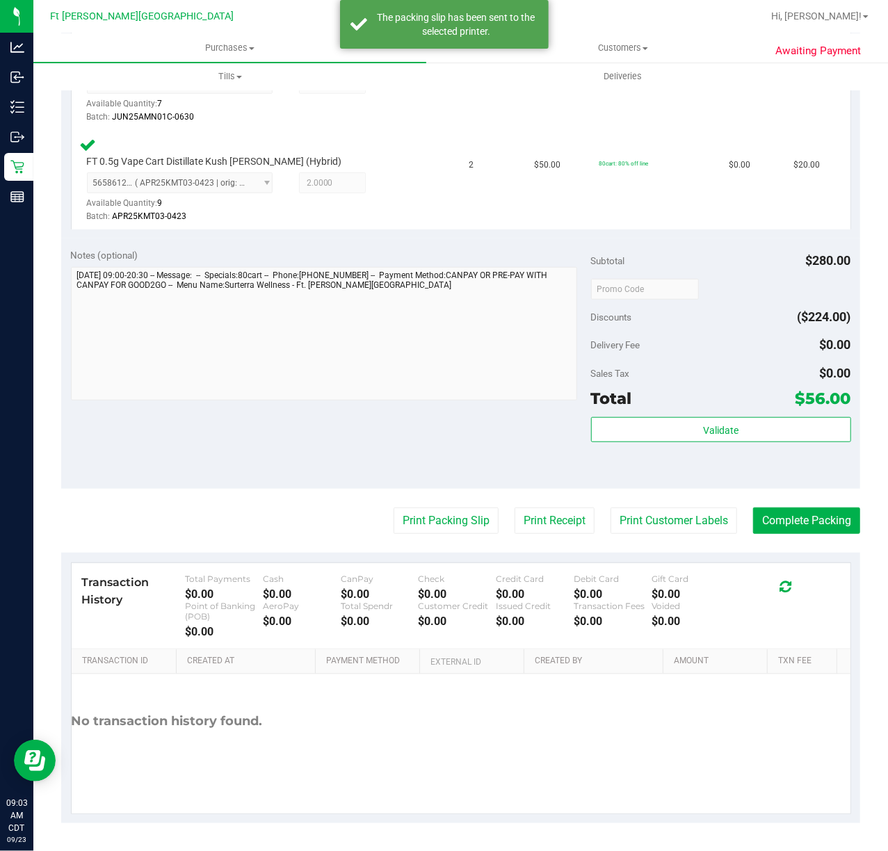
click at [819, 506] on purchase-details "Back Edit Purchase Cancel Purchase View Profile # 11992680 BioTrack ID: - Submi…" at bounding box center [460, 242] width 799 height 1163
click at [822, 508] on button "Complete Packing" at bounding box center [806, 521] width 107 height 26
click at [828, 510] on button "Complete Packing" at bounding box center [801, 521] width 118 height 26
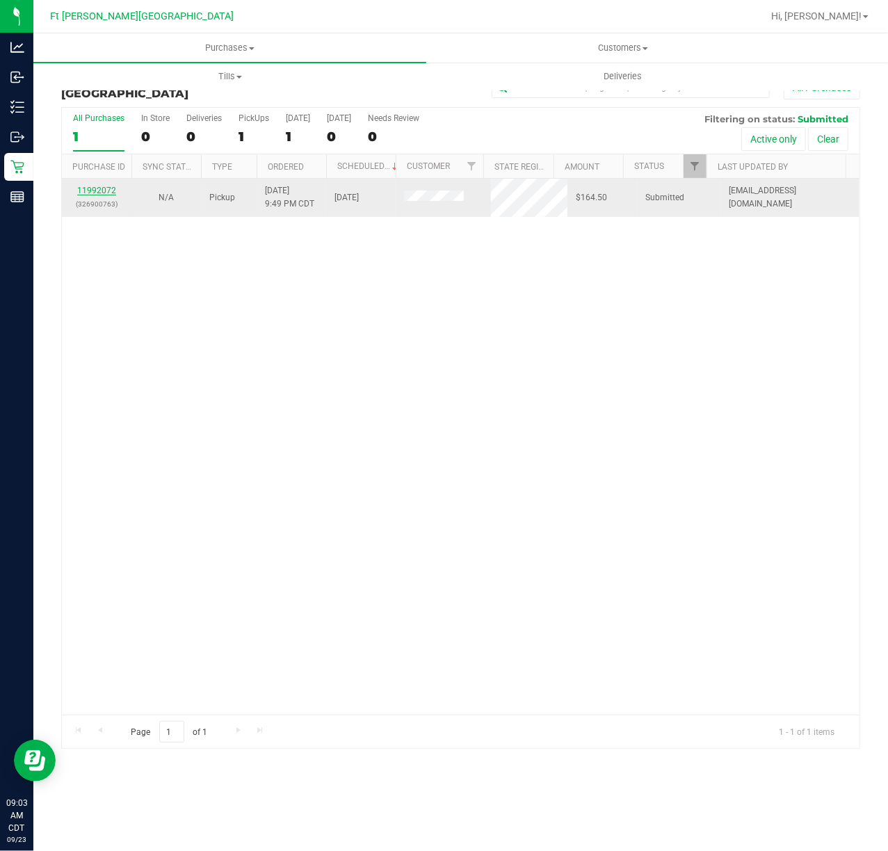
click at [100, 191] on link "11992072" at bounding box center [96, 191] width 39 height 10
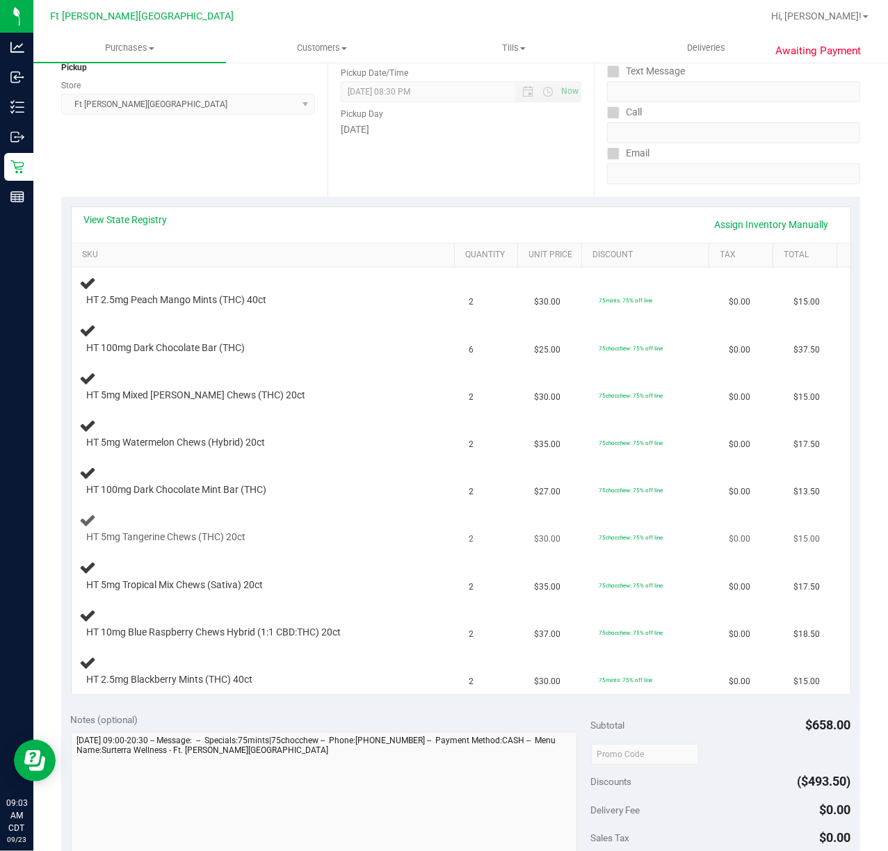
scroll to position [185, 0]
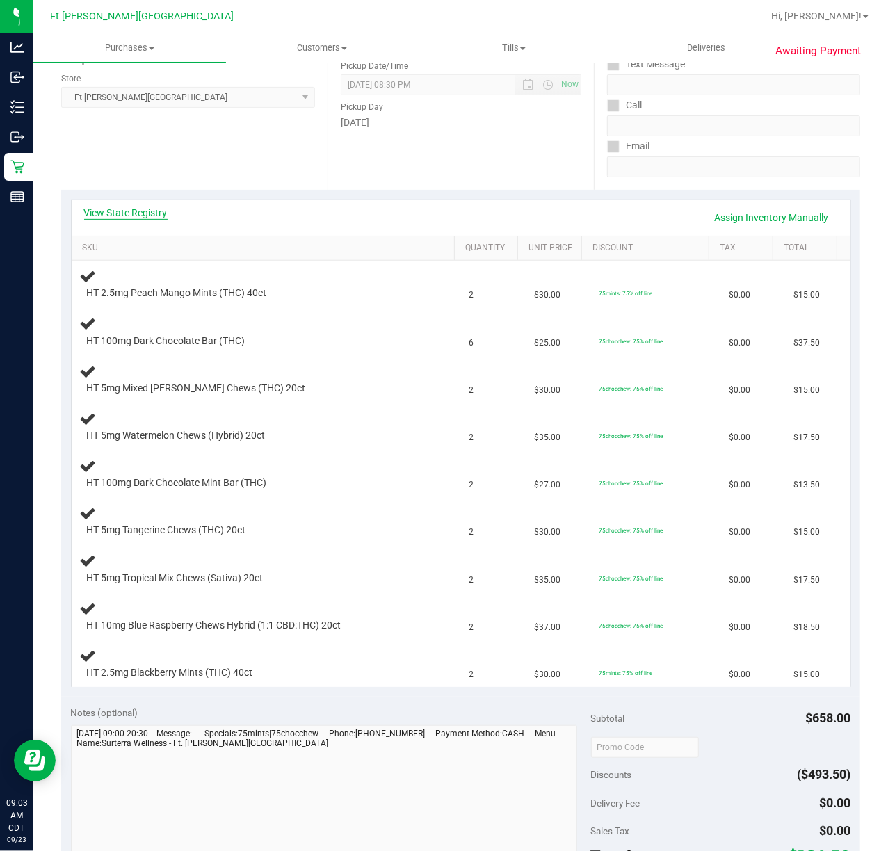
click at [125, 209] on link "View State Registry" at bounding box center [125, 213] width 83 height 14
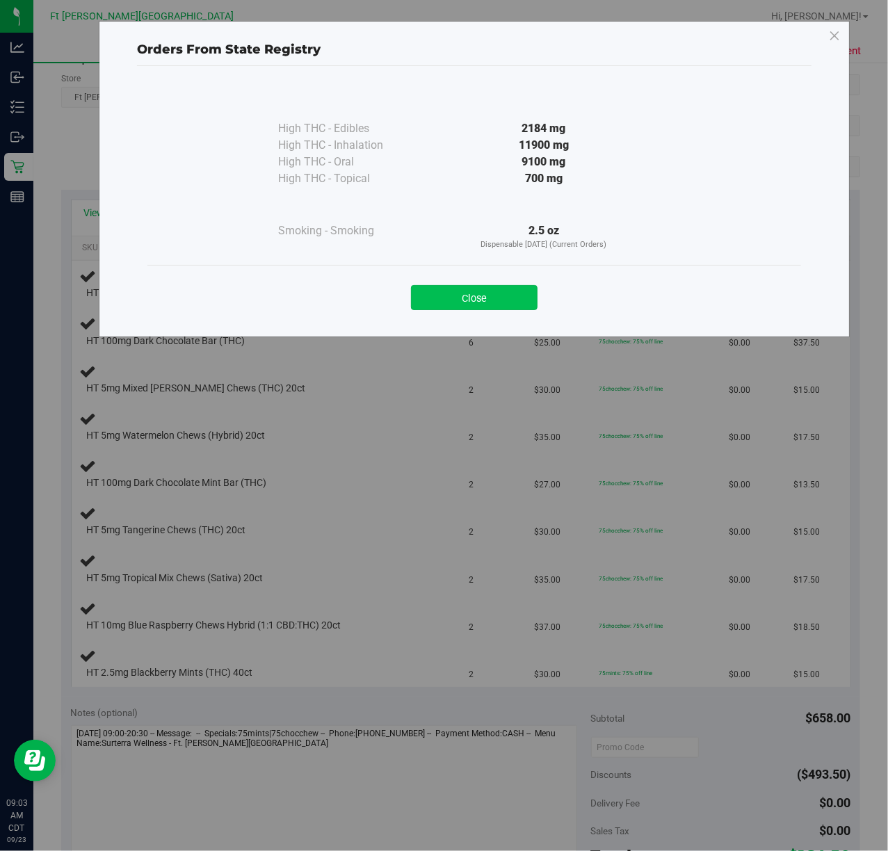
click at [513, 291] on button "Close" at bounding box center [474, 297] width 127 height 25
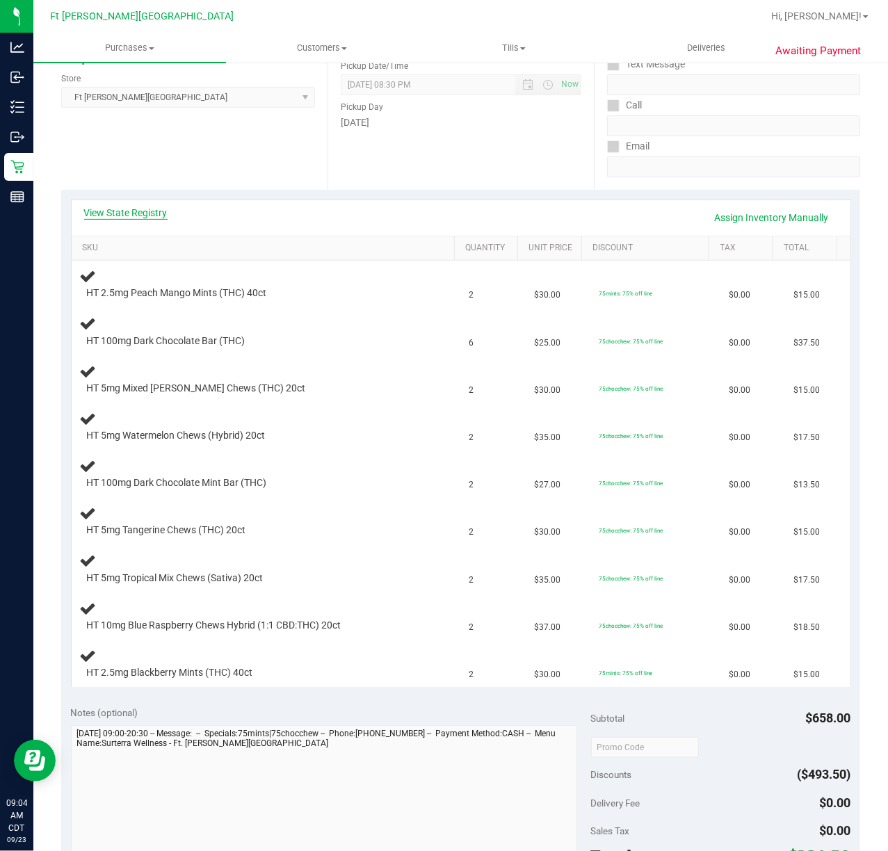
click at [134, 213] on link "View State Registry" at bounding box center [125, 213] width 83 height 14
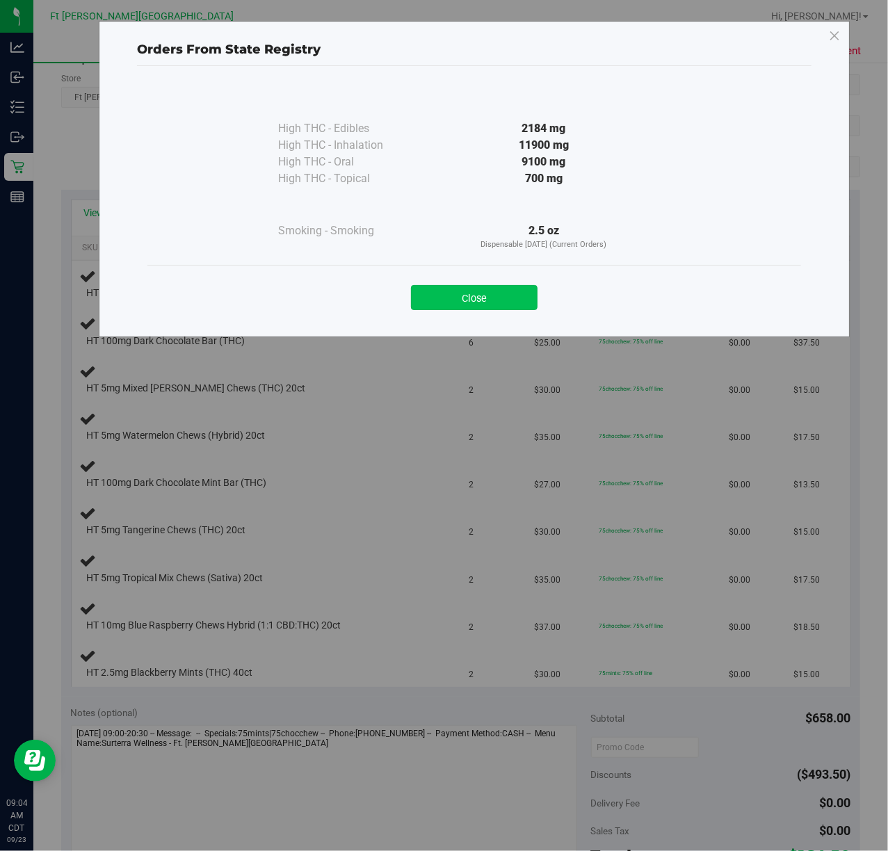
click at [501, 302] on button "Close" at bounding box center [474, 297] width 127 height 25
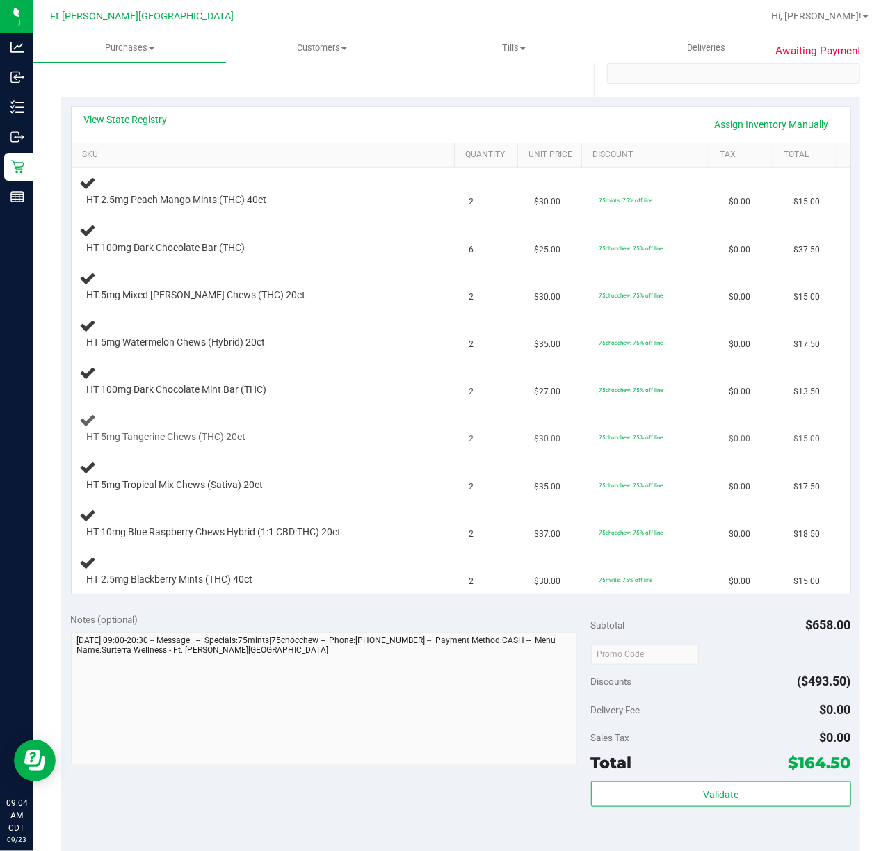
scroll to position [0, 0]
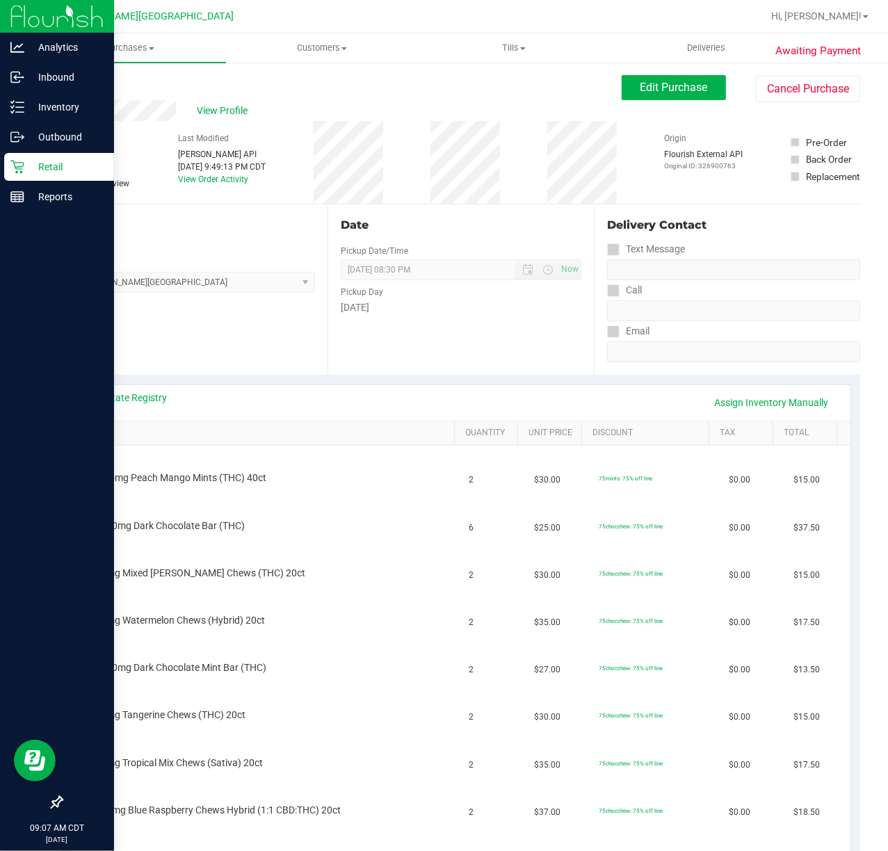
click at [37, 163] on p "Retail" at bounding box center [65, 167] width 83 height 17
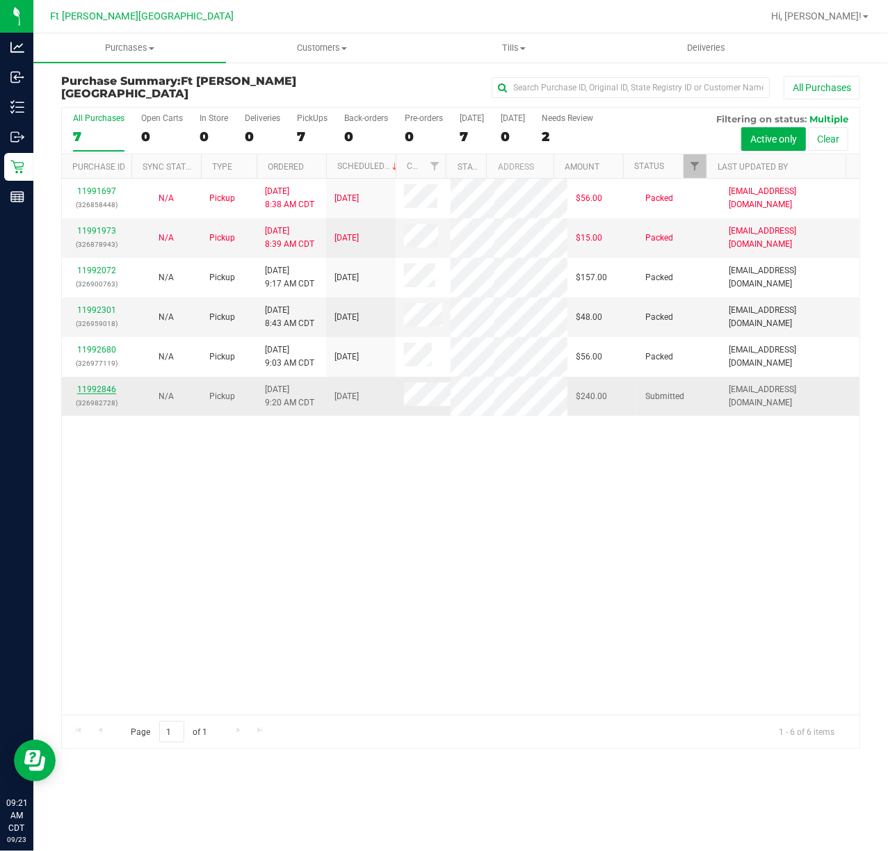
click at [90, 394] on link "11992846" at bounding box center [96, 390] width 39 height 10
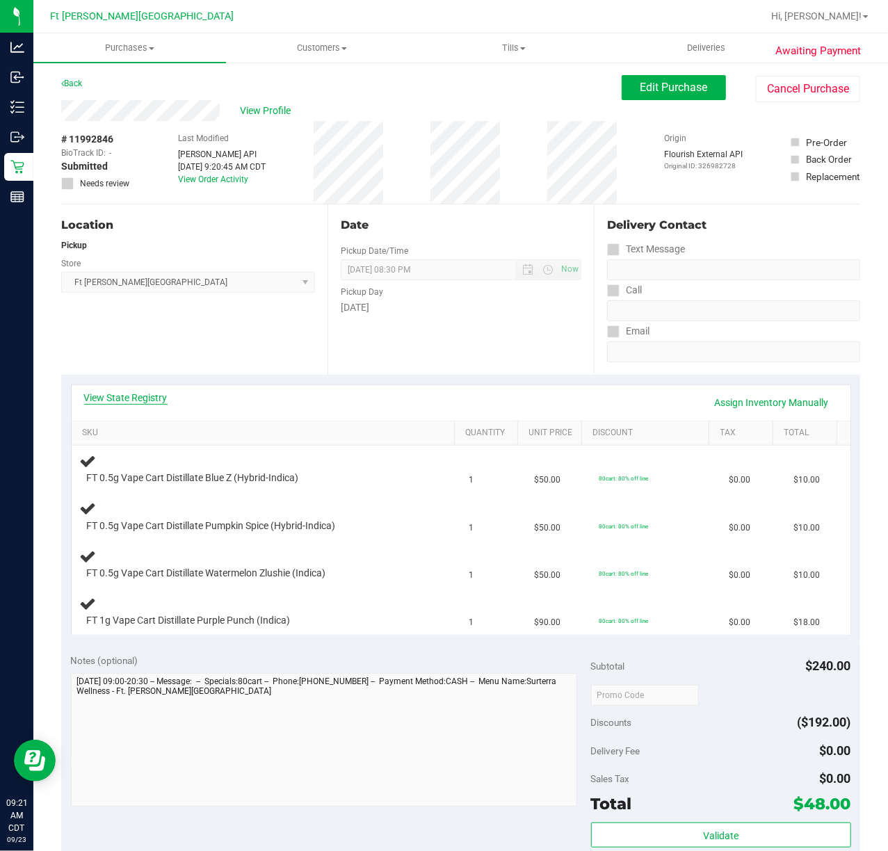
click at [118, 398] on link "View State Registry" at bounding box center [125, 398] width 83 height 14
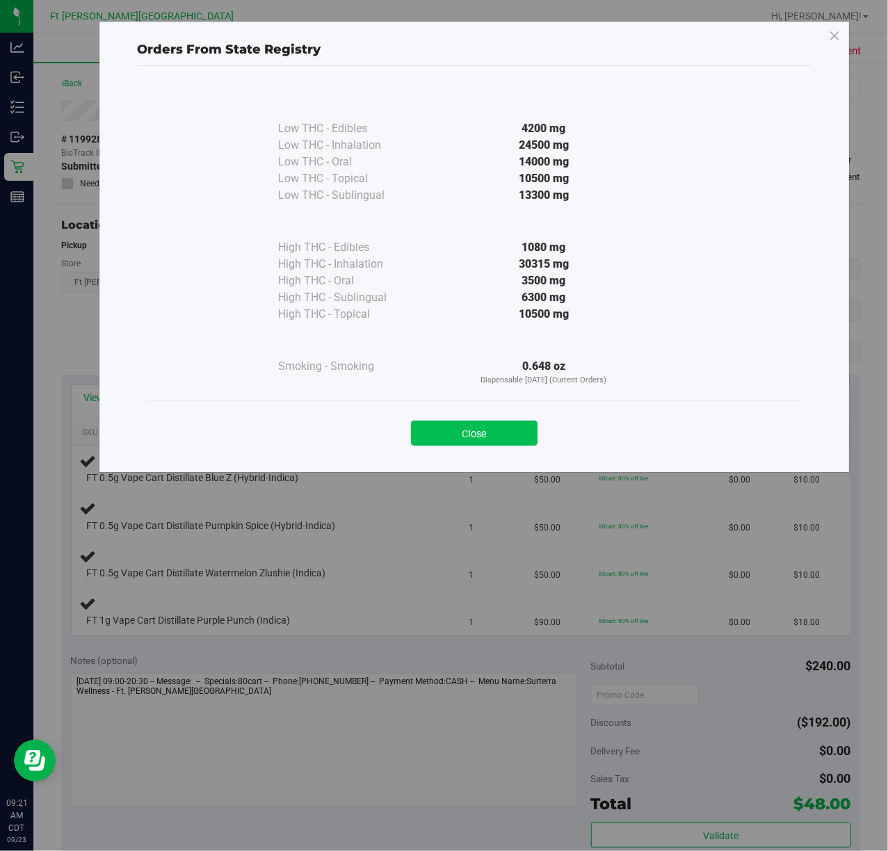
click at [499, 426] on button "Close" at bounding box center [474, 433] width 127 height 25
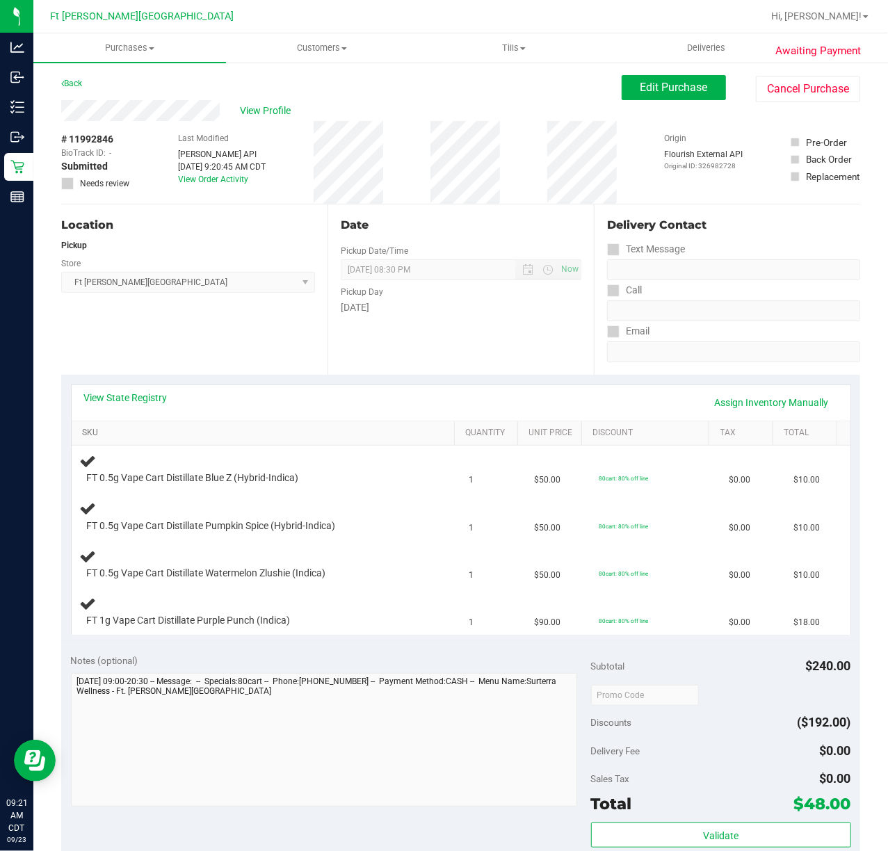
click at [88, 432] on link "SKU" at bounding box center [265, 433] width 366 height 11
click at [95, 432] on link "SKU" at bounding box center [265, 433] width 366 height 11
click at [89, 414] on div "View State Registry Assign Inventory Manually" at bounding box center [461, 403] width 754 height 24
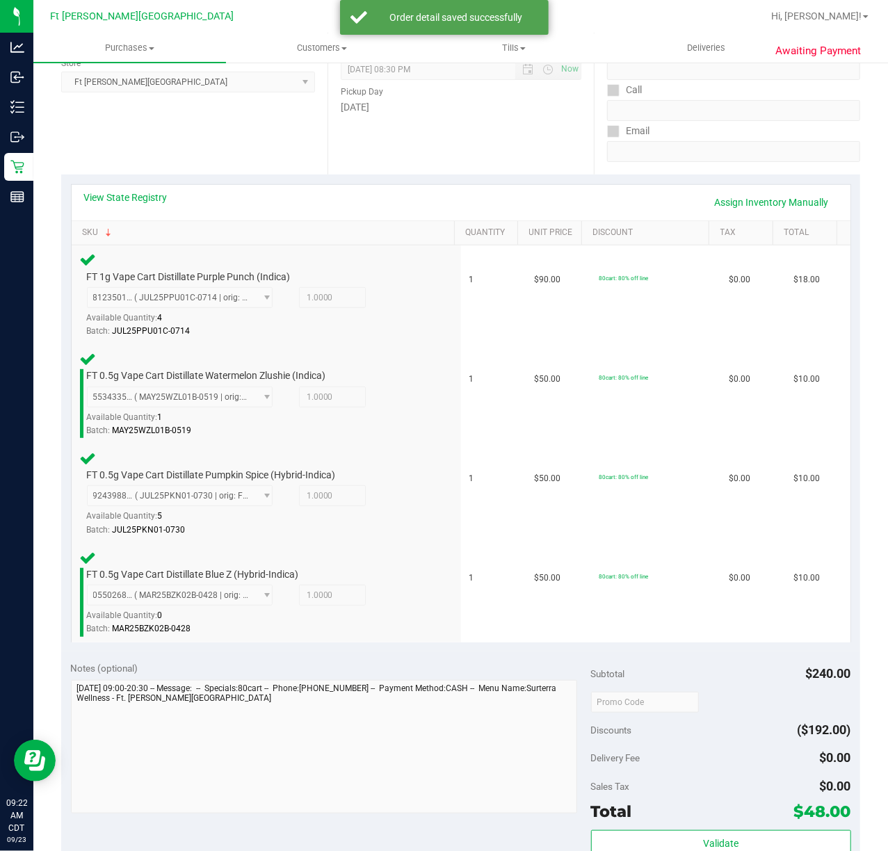
scroll to position [494, 0]
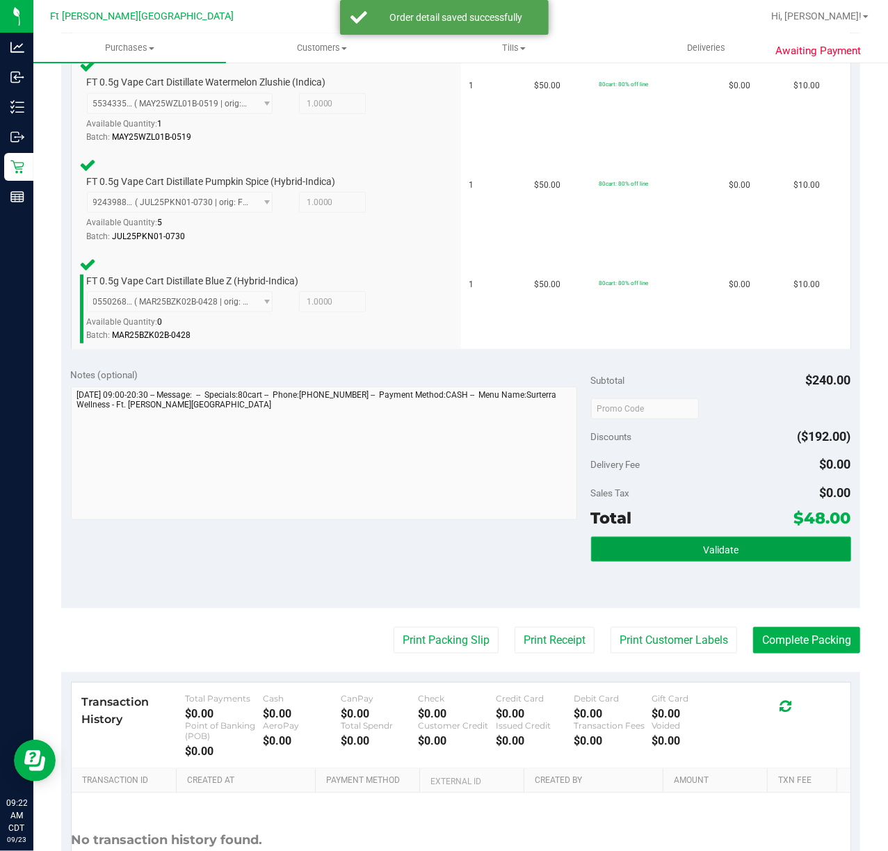
click at [714, 549] on span "Validate" at bounding box center [720, 550] width 35 height 11
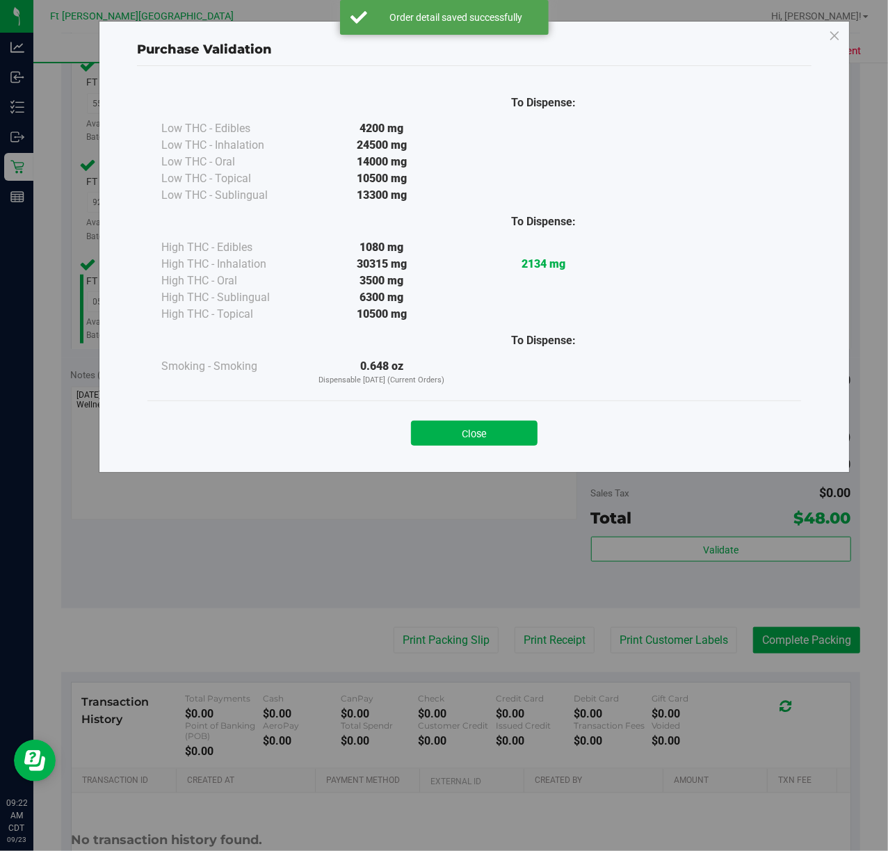
click at [463, 632] on div "Purchase Validation To Dispense: Low THC - Edibles 4200 mg" at bounding box center [449, 425] width 899 height 851
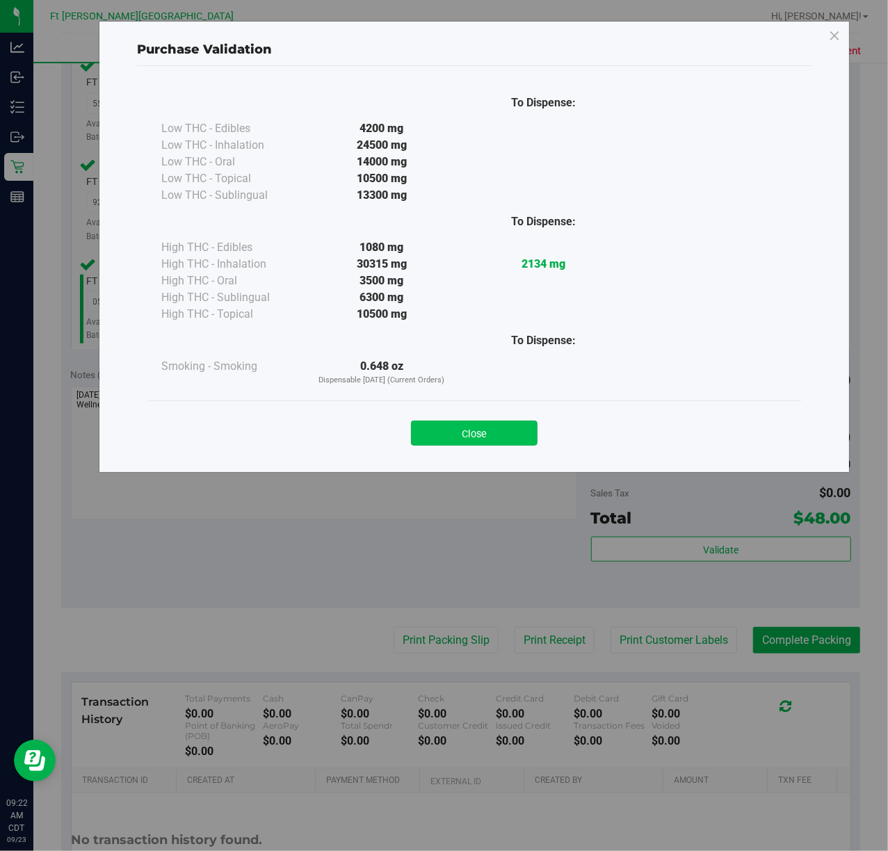
click at [510, 432] on button "Close" at bounding box center [474, 433] width 127 height 25
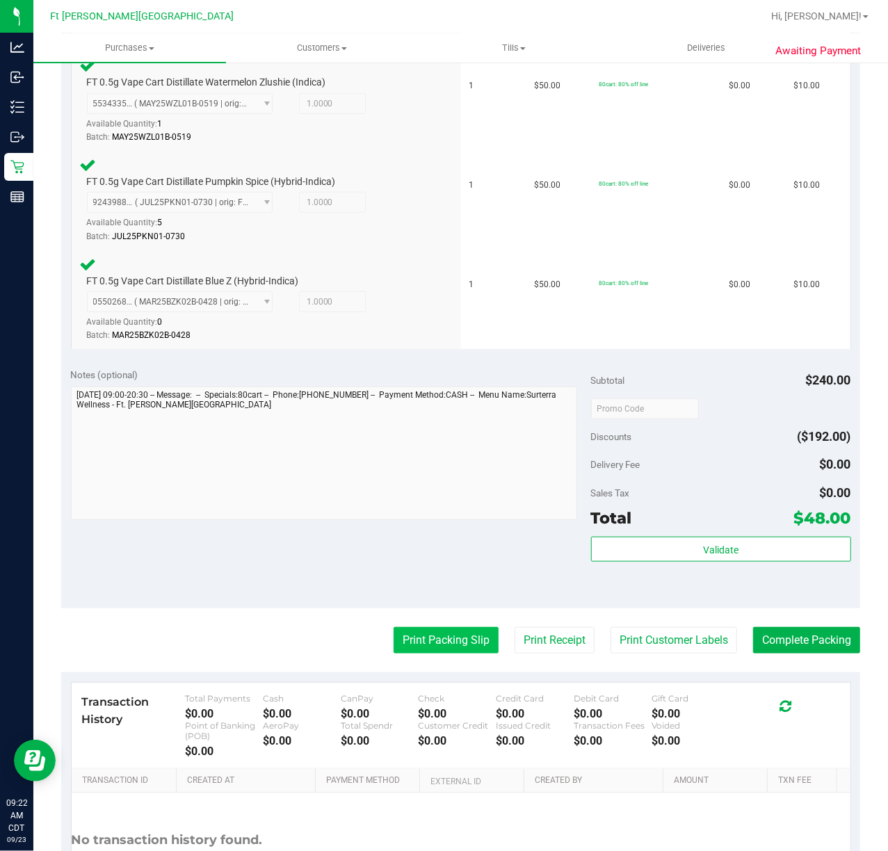
click at [458, 633] on button "Print Packing Slip" at bounding box center [446, 640] width 105 height 26
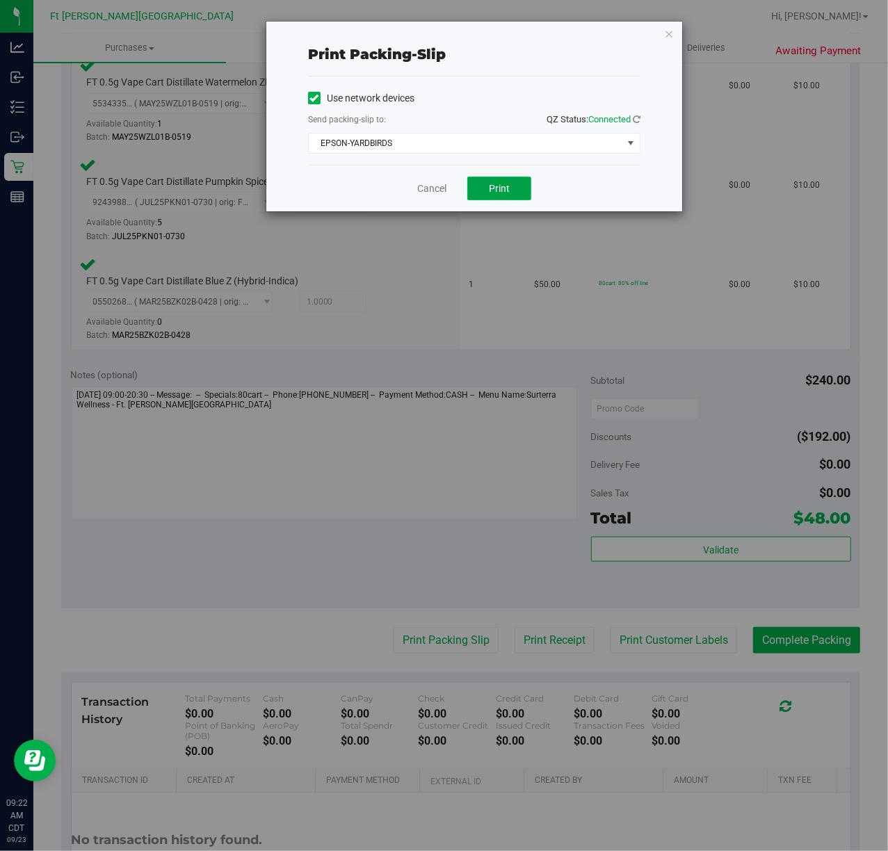
click at [510, 187] on button "Print" at bounding box center [499, 189] width 64 height 24
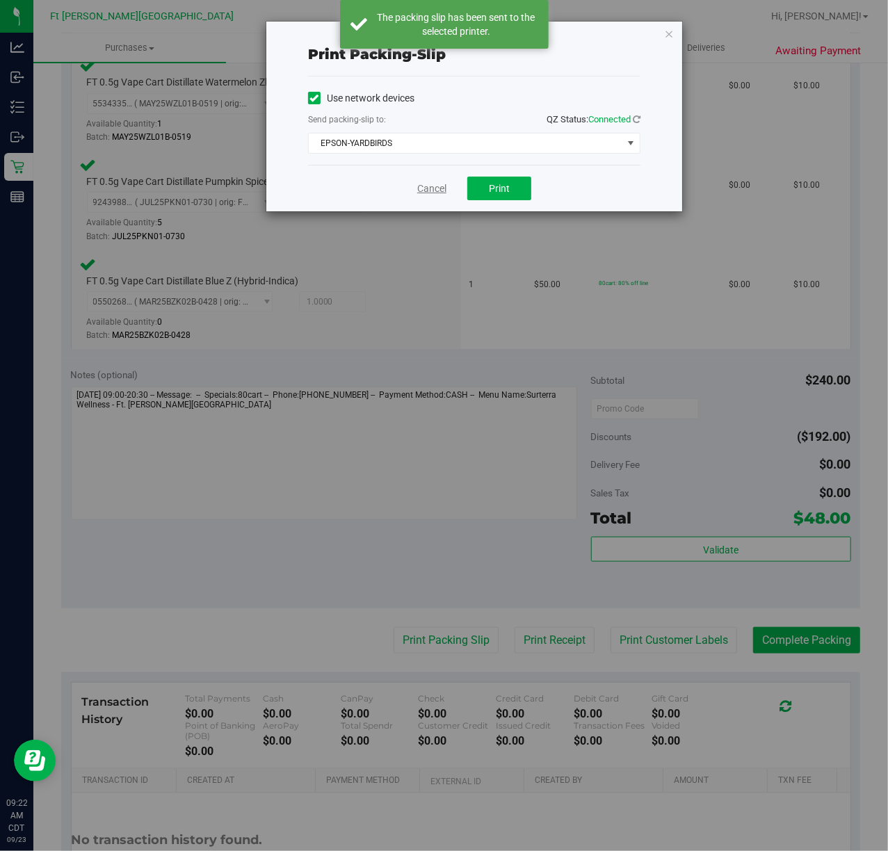
click at [445, 185] on link "Cancel" at bounding box center [431, 189] width 29 height 15
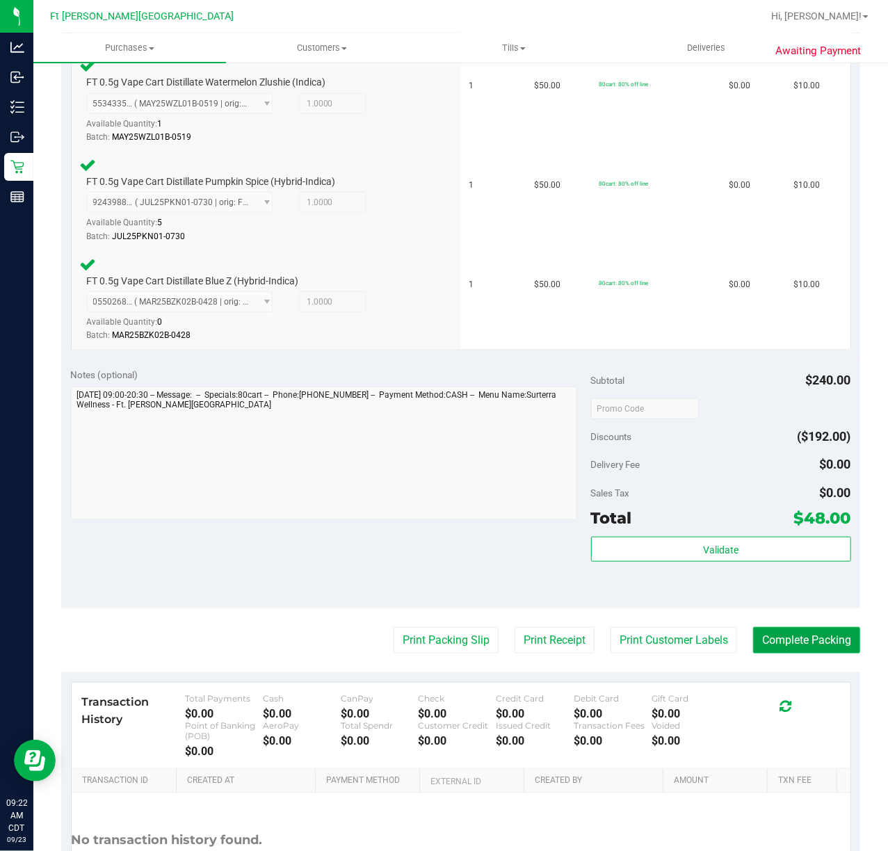
click at [777, 633] on button "Complete Packing" at bounding box center [806, 640] width 107 height 26
click at [788, 638] on button "Complete Packing" at bounding box center [801, 640] width 118 height 26
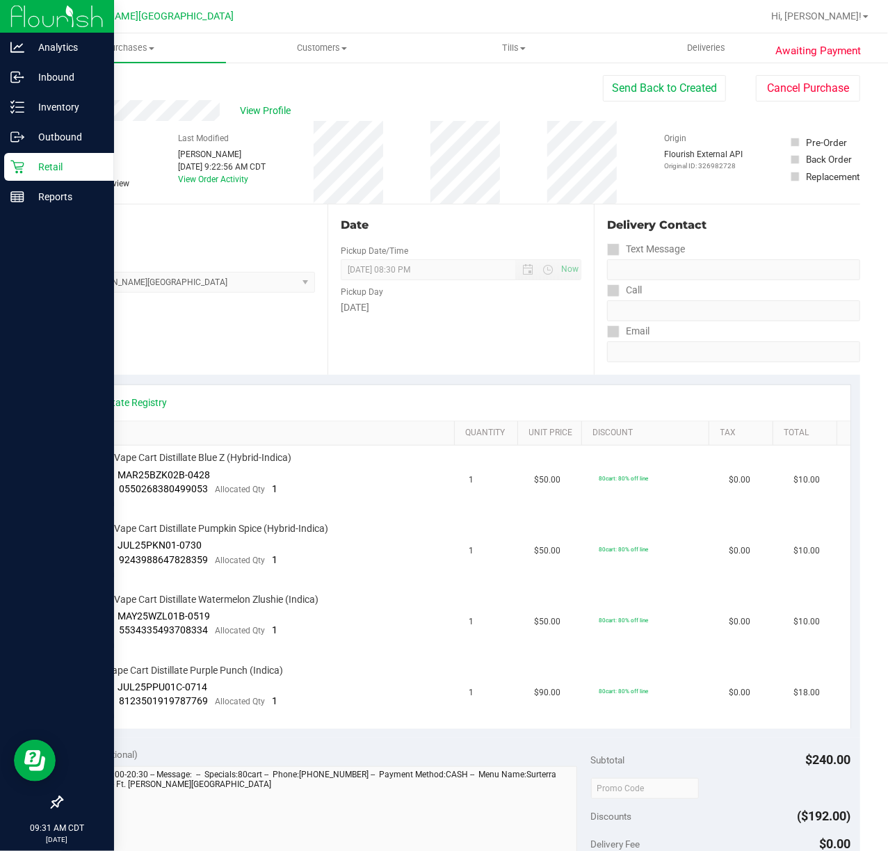
click at [28, 165] on p "Retail" at bounding box center [65, 167] width 83 height 17
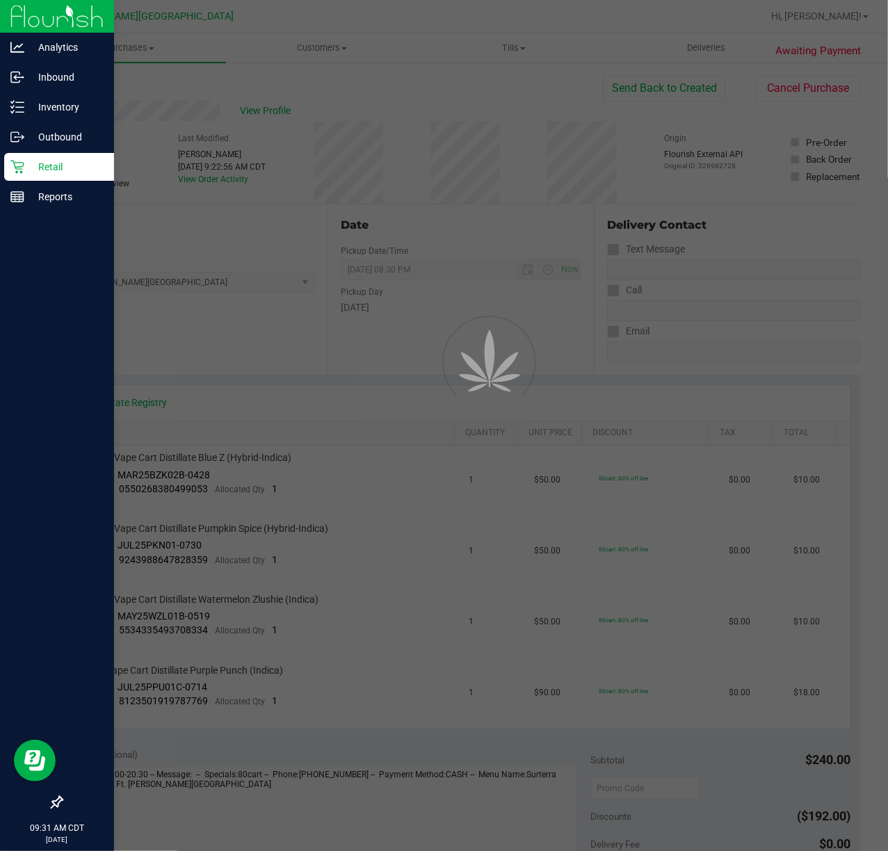
click at [28, 165] on p "Retail" at bounding box center [65, 167] width 83 height 17
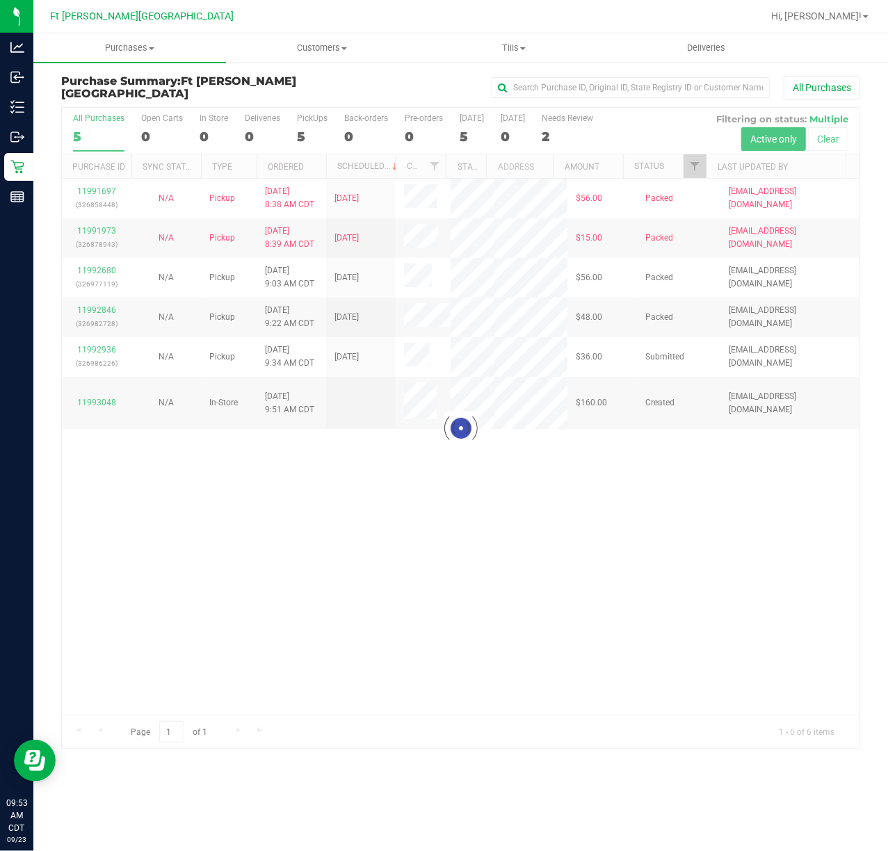
click at [98, 344] on div at bounding box center [461, 428] width 798 height 640
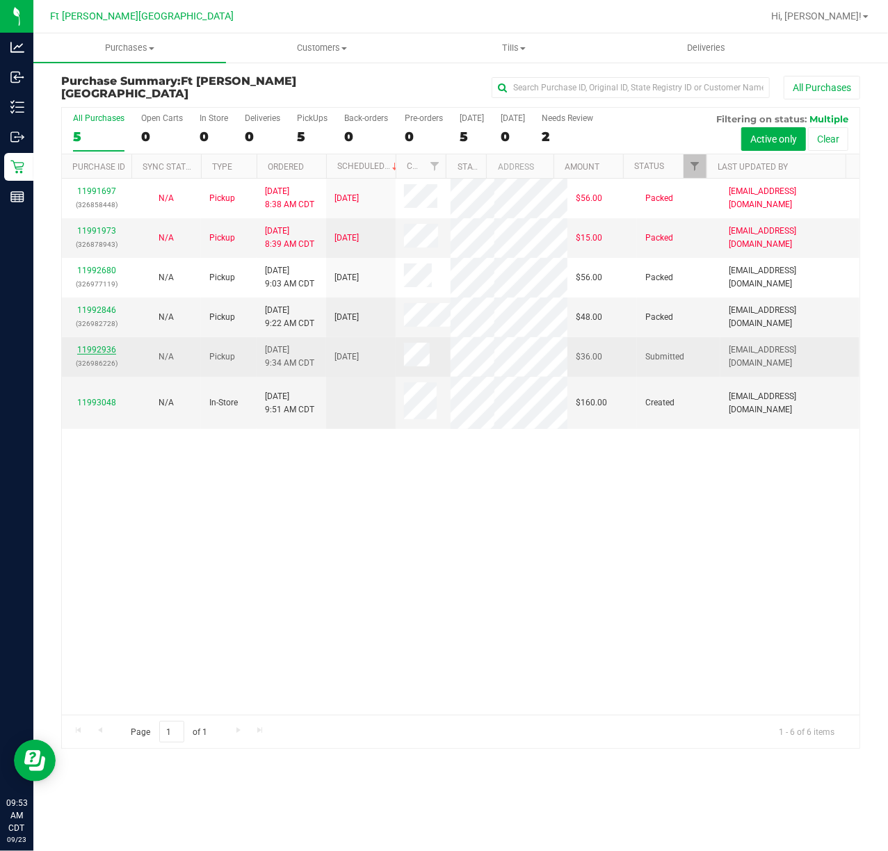
click at [99, 345] on link "11992936" at bounding box center [96, 350] width 39 height 10
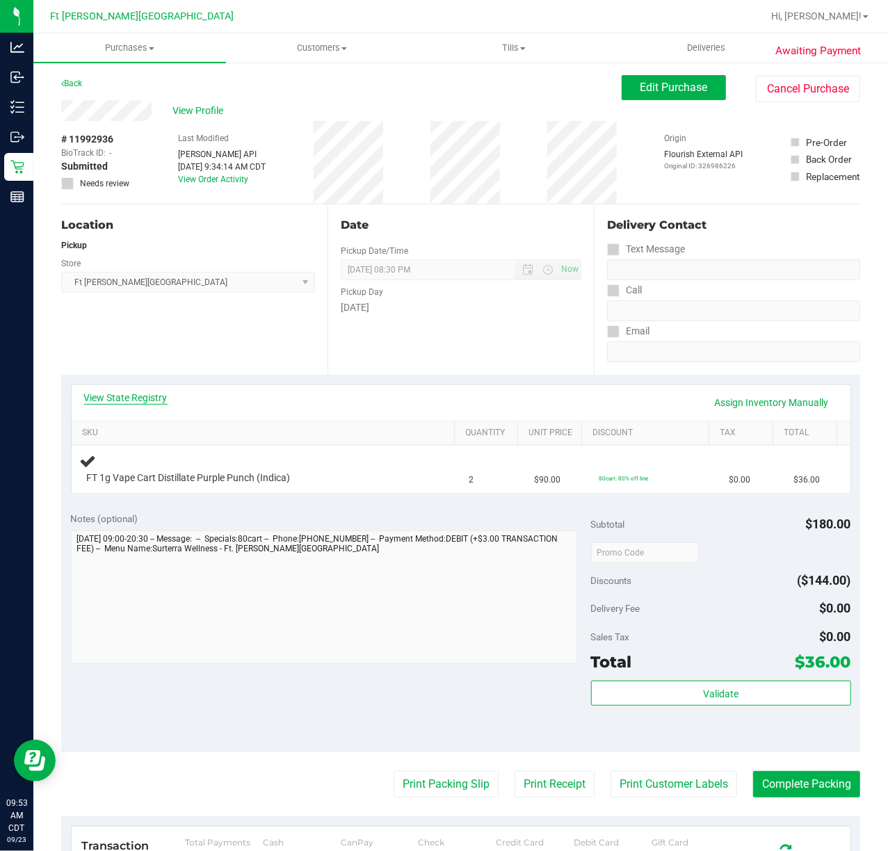
click at [120, 398] on link "View State Registry" at bounding box center [125, 398] width 83 height 14
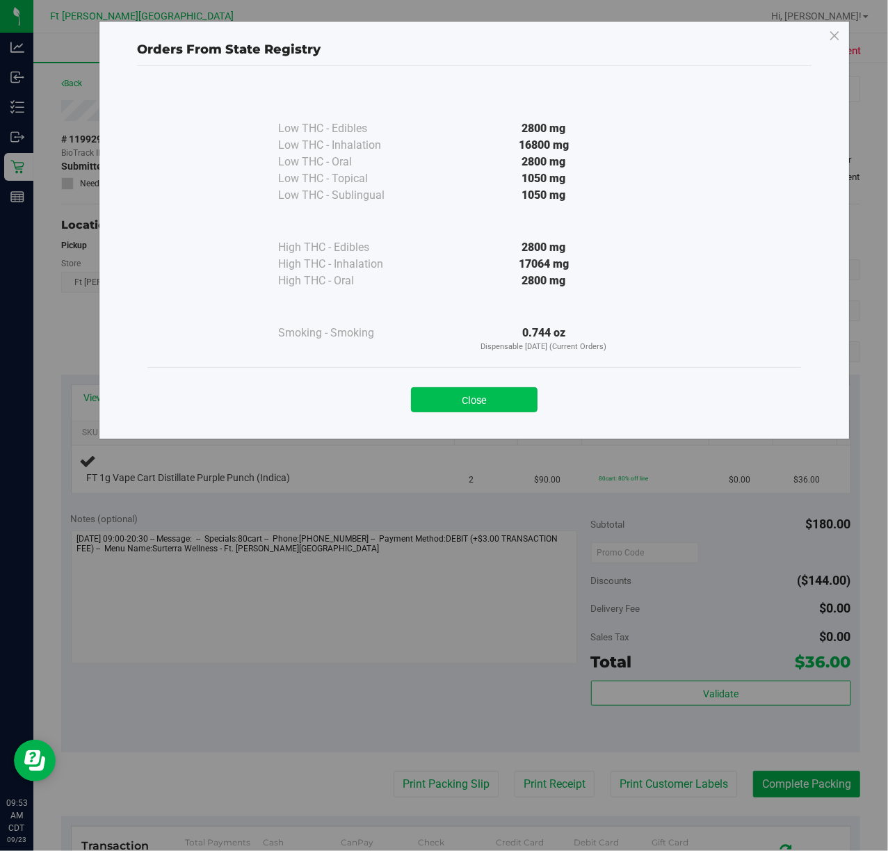
click at [465, 405] on button "Close" at bounding box center [474, 399] width 127 height 25
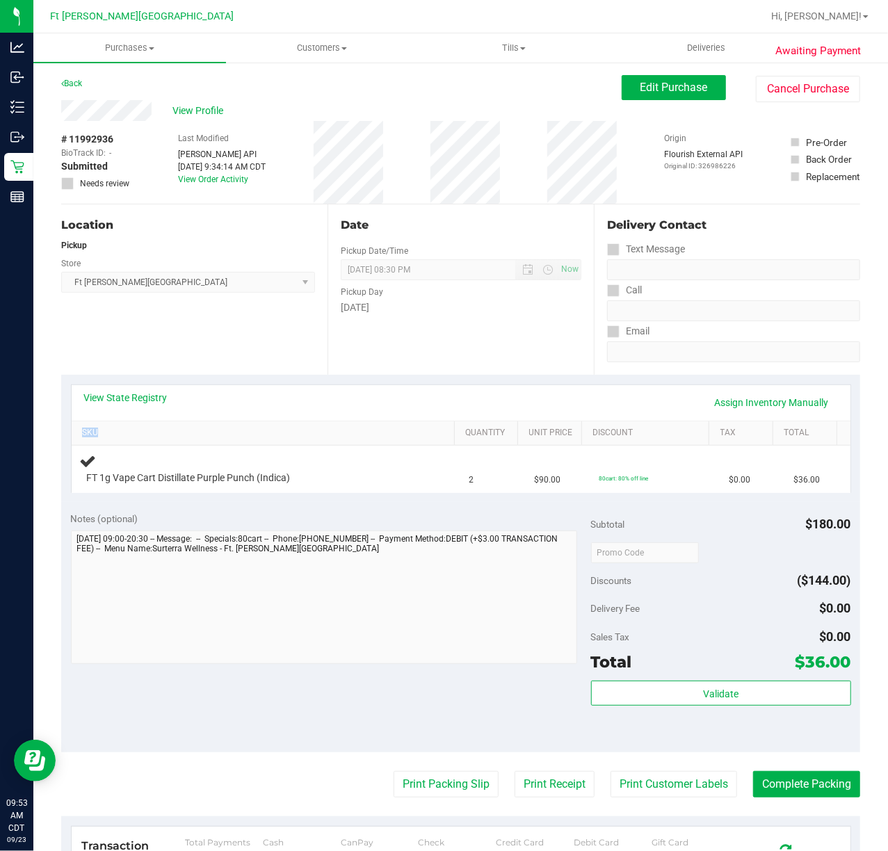
click at [465, 405] on div "View State Registry Assign Inventory Manually" at bounding box center [461, 403] width 754 height 24
click at [131, 401] on link "View State Registry" at bounding box center [125, 398] width 83 height 14
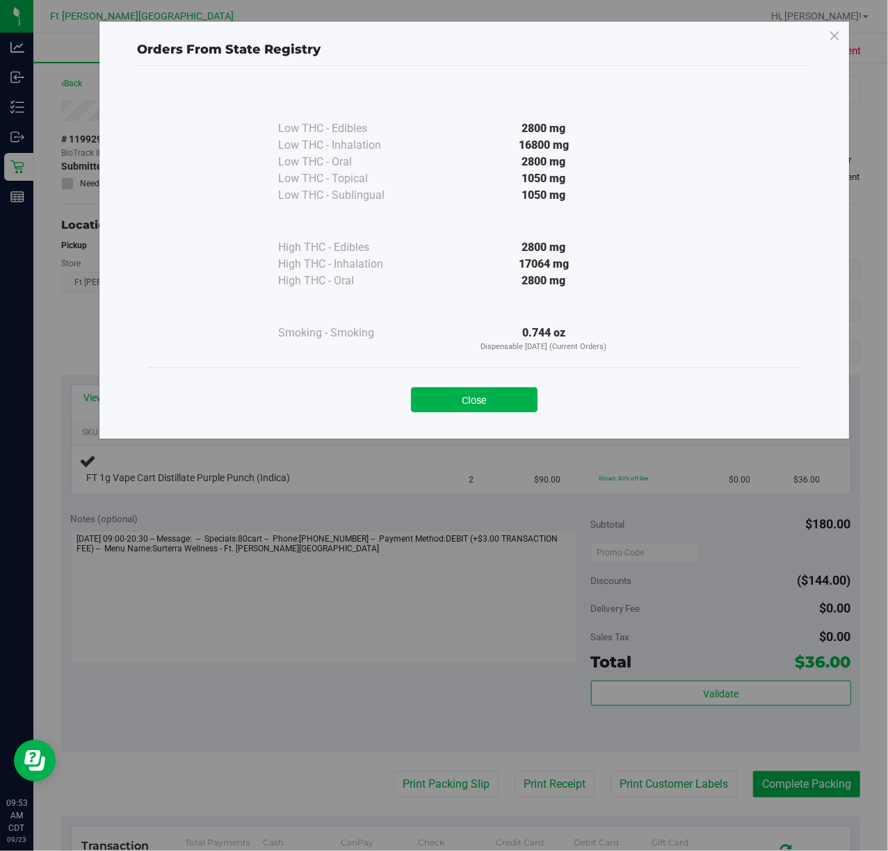
click at [303, 337] on div "Smoking - Smoking" at bounding box center [347, 339] width 139 height 29
click at [497, 405] on button "Close" at bounding box center [474, 399] width 127 height 25
drag, startPoint x: 497, startPoint y: 405, endPoint x: 544, endPoint y: 431, distance: 54.2
click at [535, 426] on div "View State Registry Assign Inventory Manually SKU Quantity Unit Price Discount …" at bounding box center [461, 439] width 780 height 108
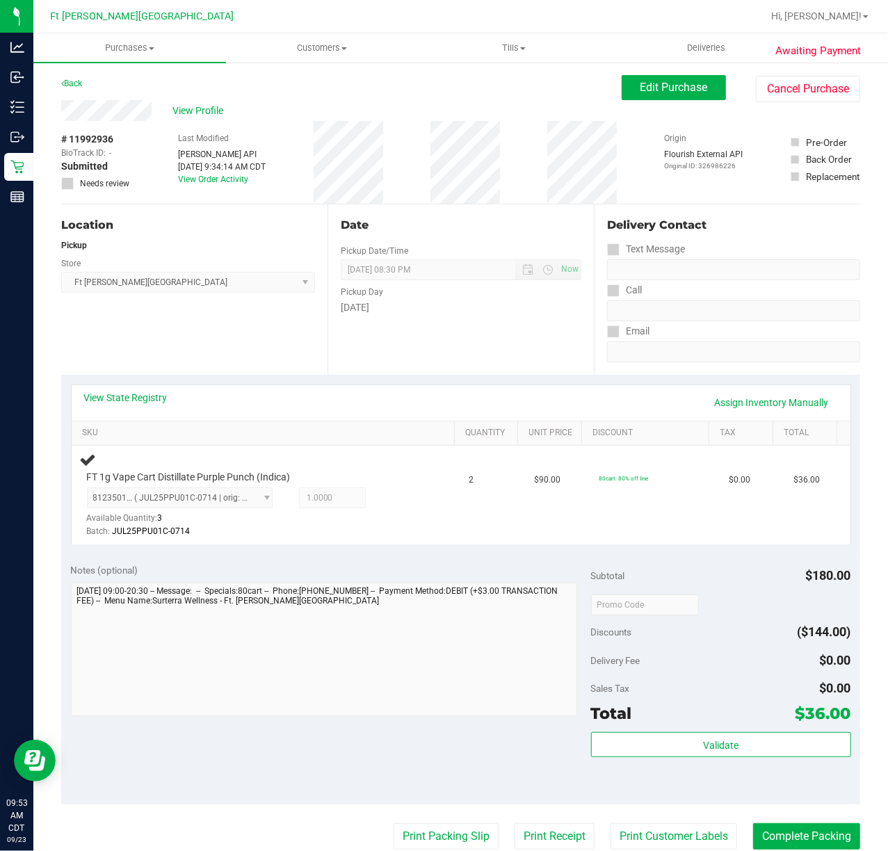
click at [281, 275] on span "Ft Walton Beach WC Select Store Bonita Springs WC Boynton Beach WC Bradenton WC…" at bounding box center [188, 282] width 254 height 21
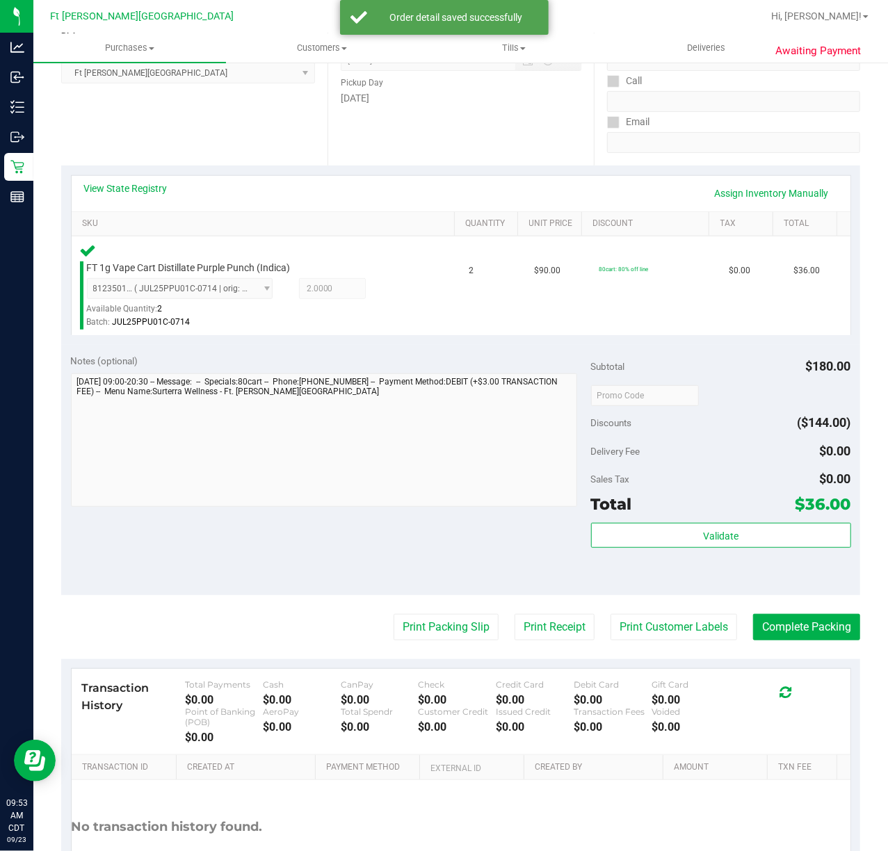
scroll to position [265, 0]
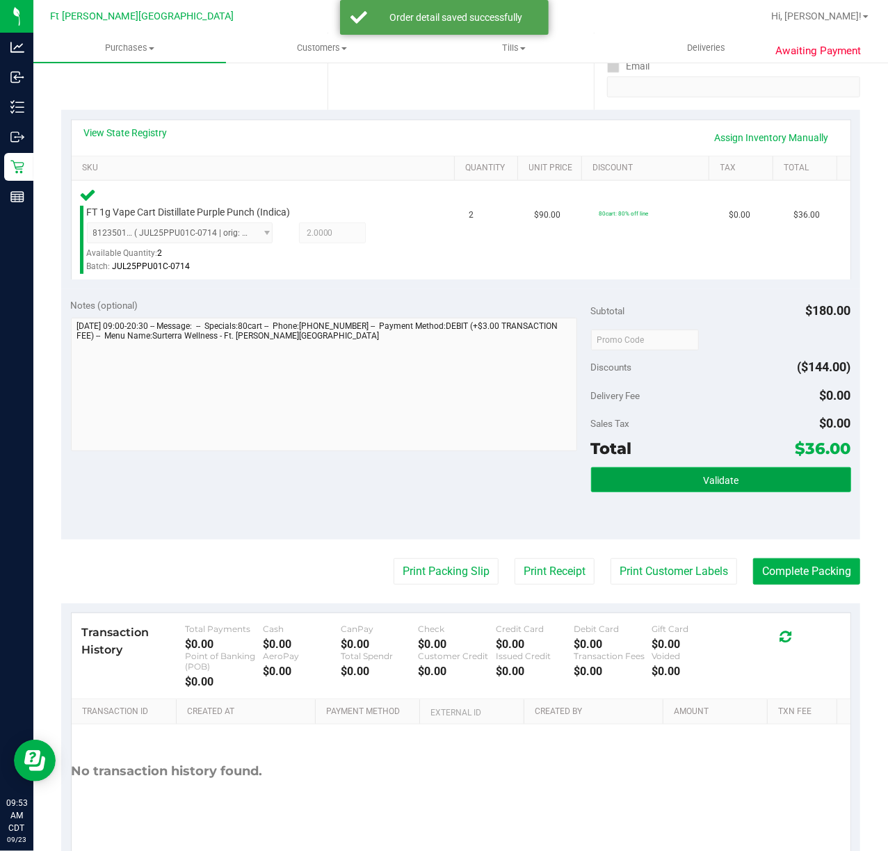
click at [710, 481] on span "Validate" at bounding box center [720, 480] width 35 height 11
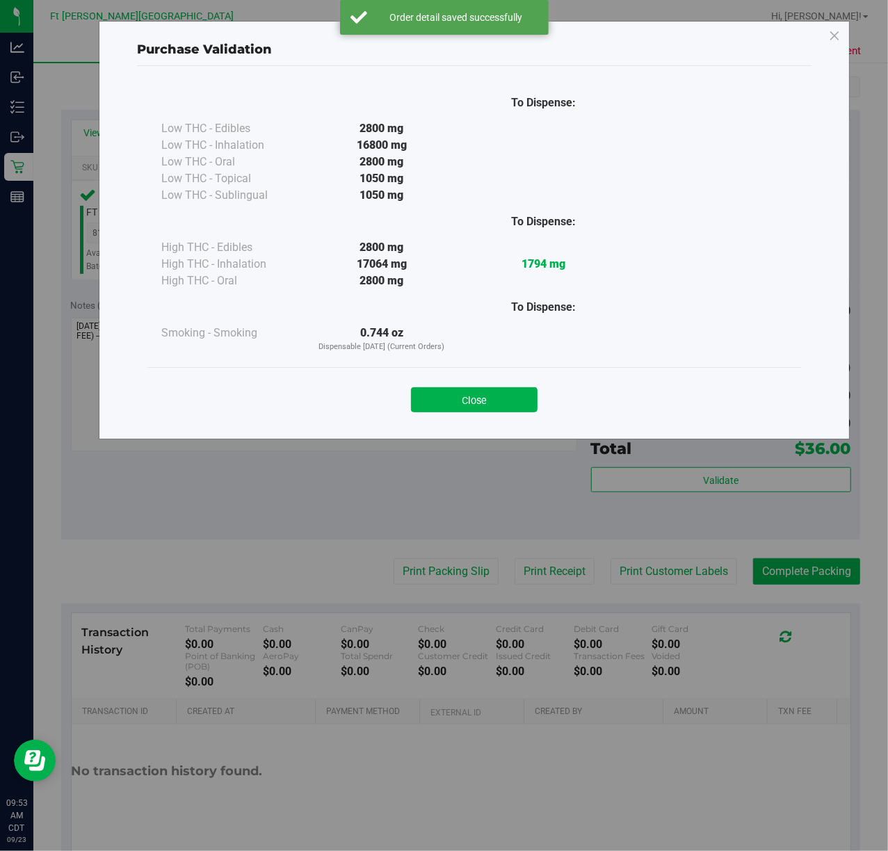
click at [437, 577] on div "Purchase Validation To Dispense: Low THC - Edibles 2800 mg" at bounding box center [449, 425] width 899 height 851
click at [457, 410] on button "Close" at bounding box center [474, 399] width 127 height 25
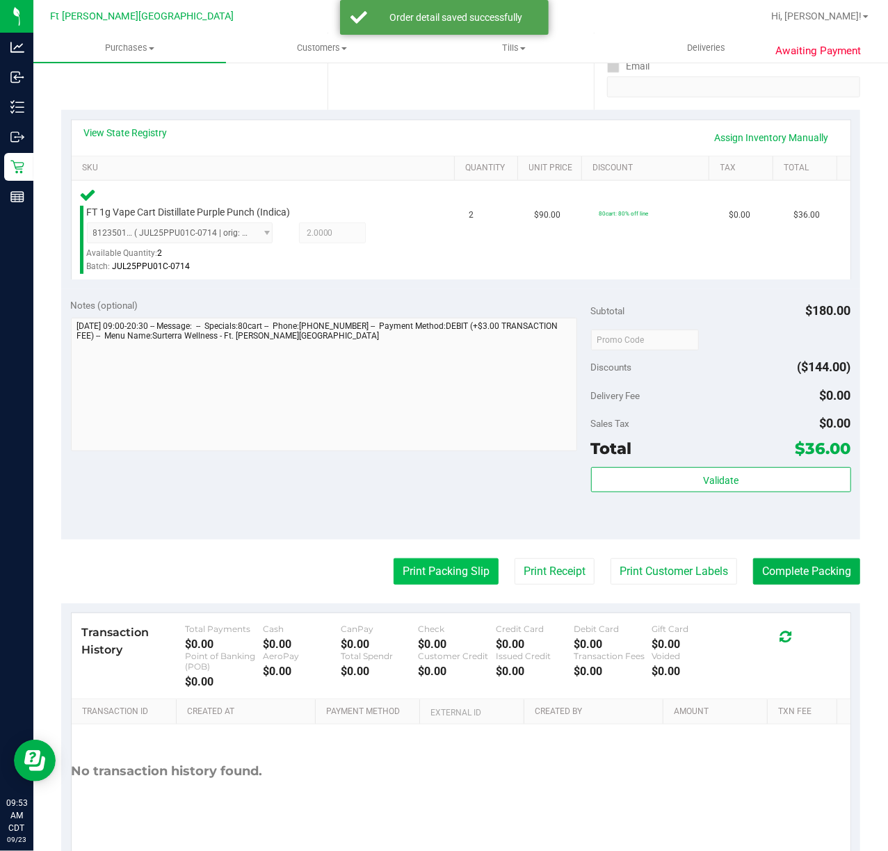
click at [449, 568] on button "Print Packing Slip" at bounding box center [446, 571] width 105 height 26
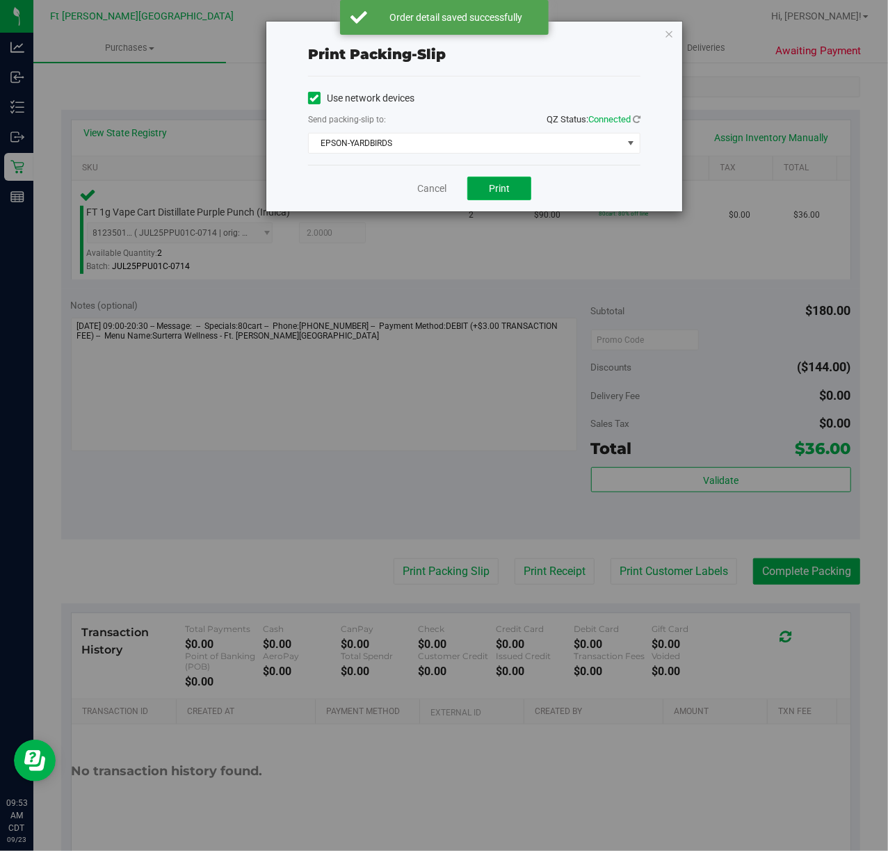
click at [494, 188] on span "Print" at bounding box center [499, 188] width 21 height 11
click at [426, 191] on link "Cancel" at bounding box center [431, 189] width 29 height 15
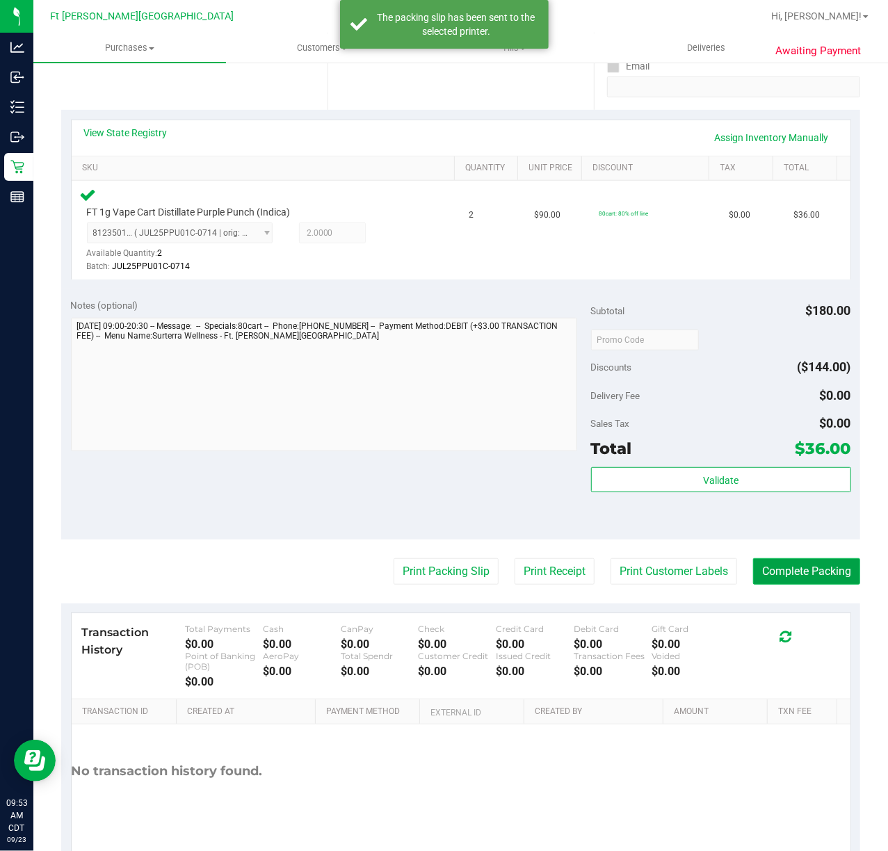
click at [777, 577] on button "Complete Packing" at bounding box center [806, 571] width 107 height 26
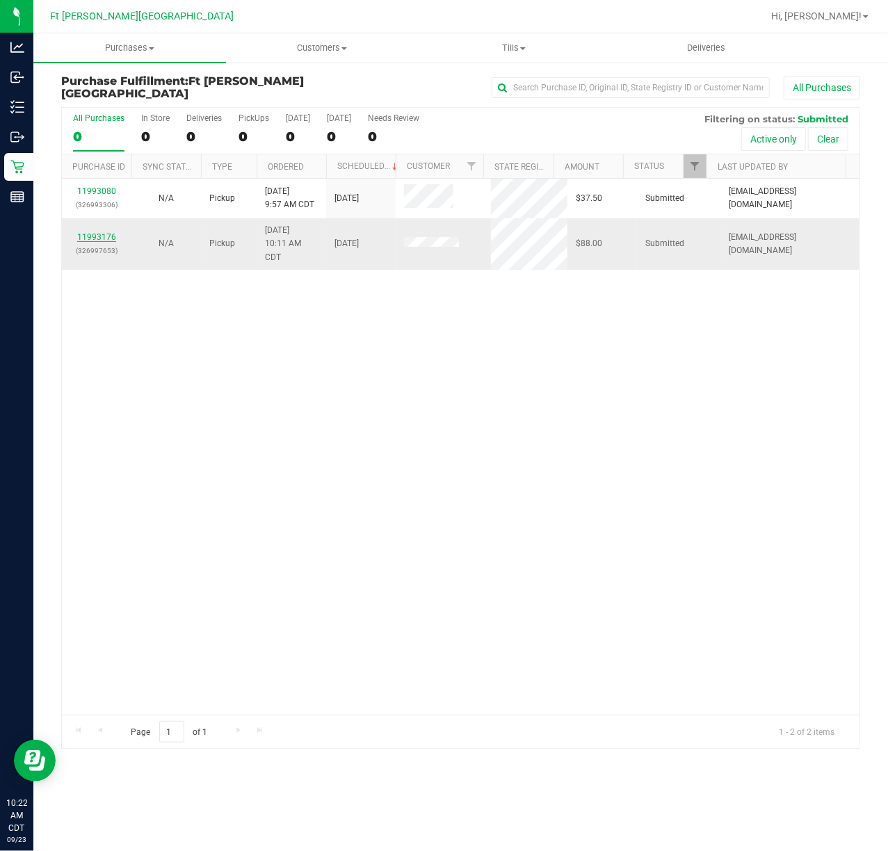
click at [106, 238] on link "11993176" at bounding box center [96, 237] width 39 height 10
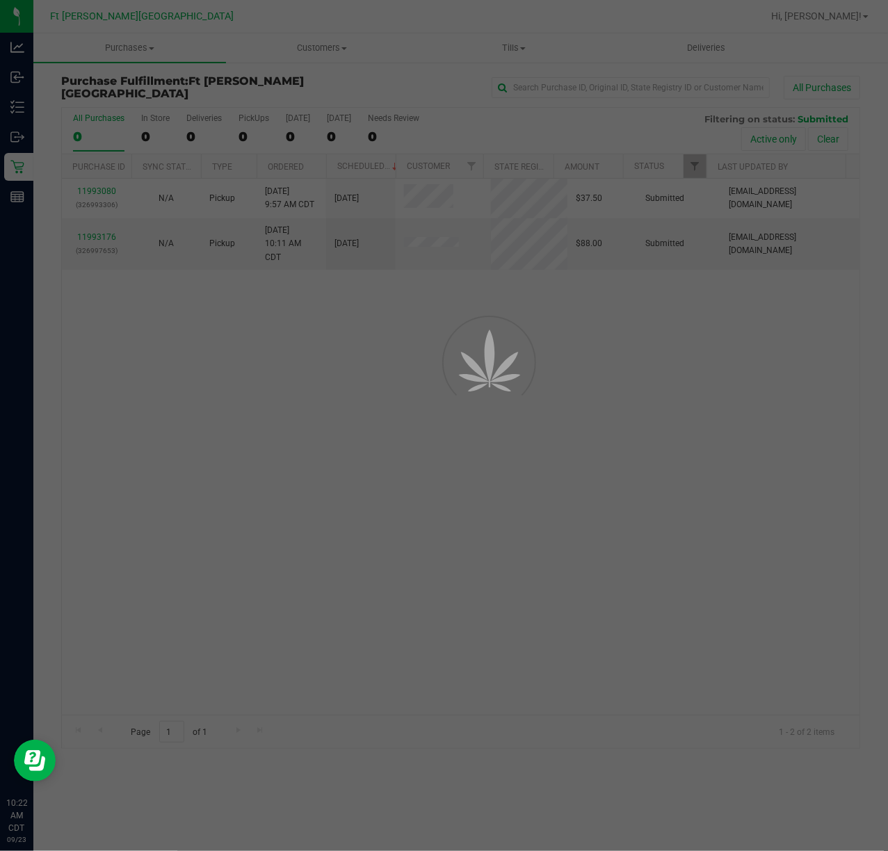
click at [246, 424] on div at bounding box center [444, 425] width 888 height 851
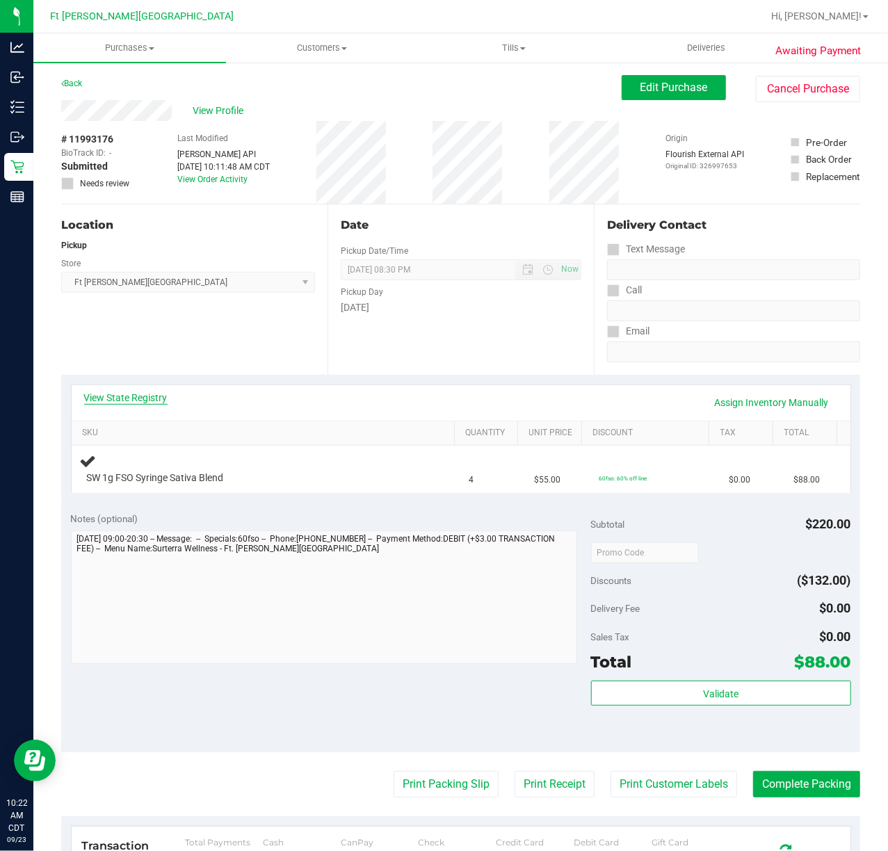
click at [135, 404] on link "View State Registry" at bounding box center [125, 398] width 83 height 14
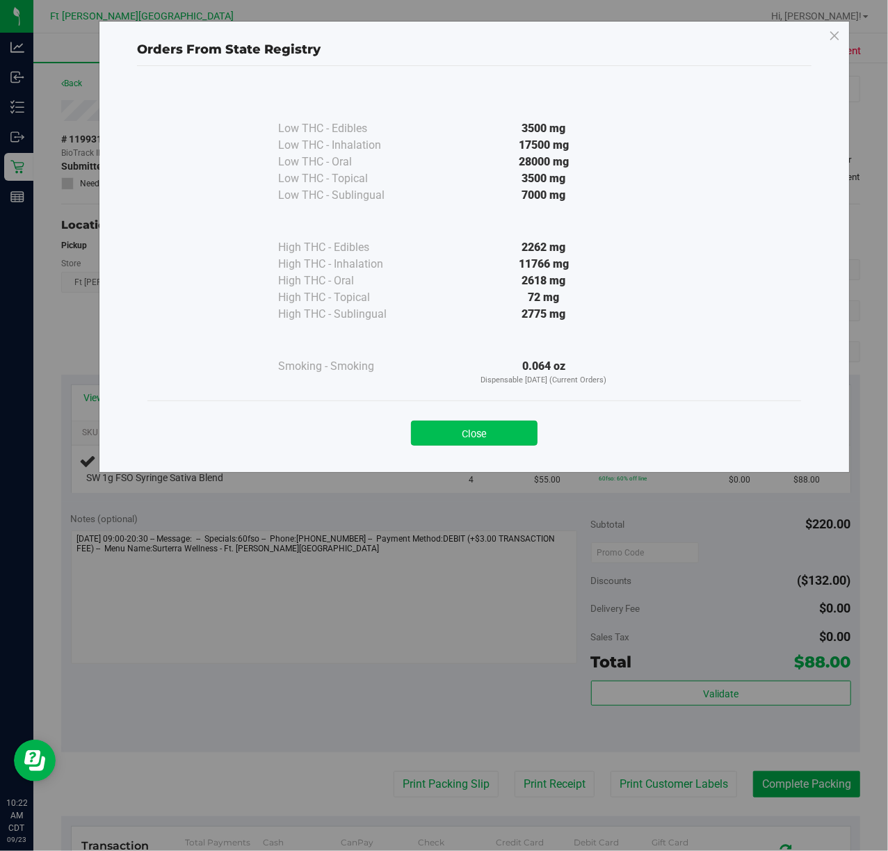
click at [466, 442] on button "Close" at bounding box center [474, 433] width 127 height 25
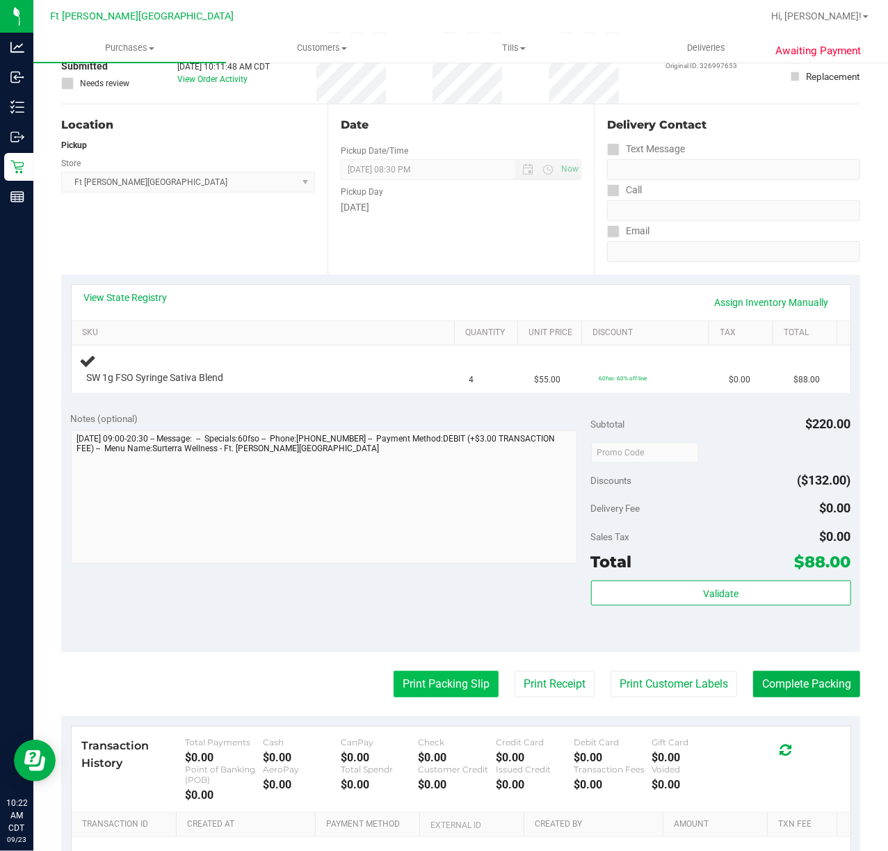
scroll to position [265, 0]
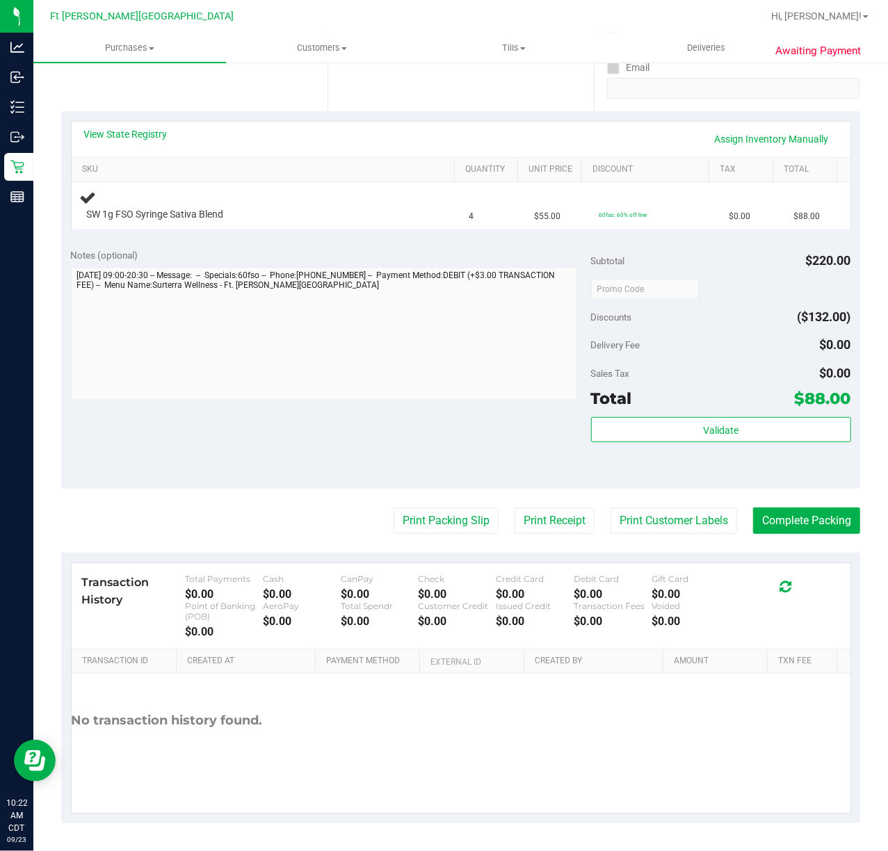
click at [420, 404] on div at bounding box center [324, 335] width 506 height 137
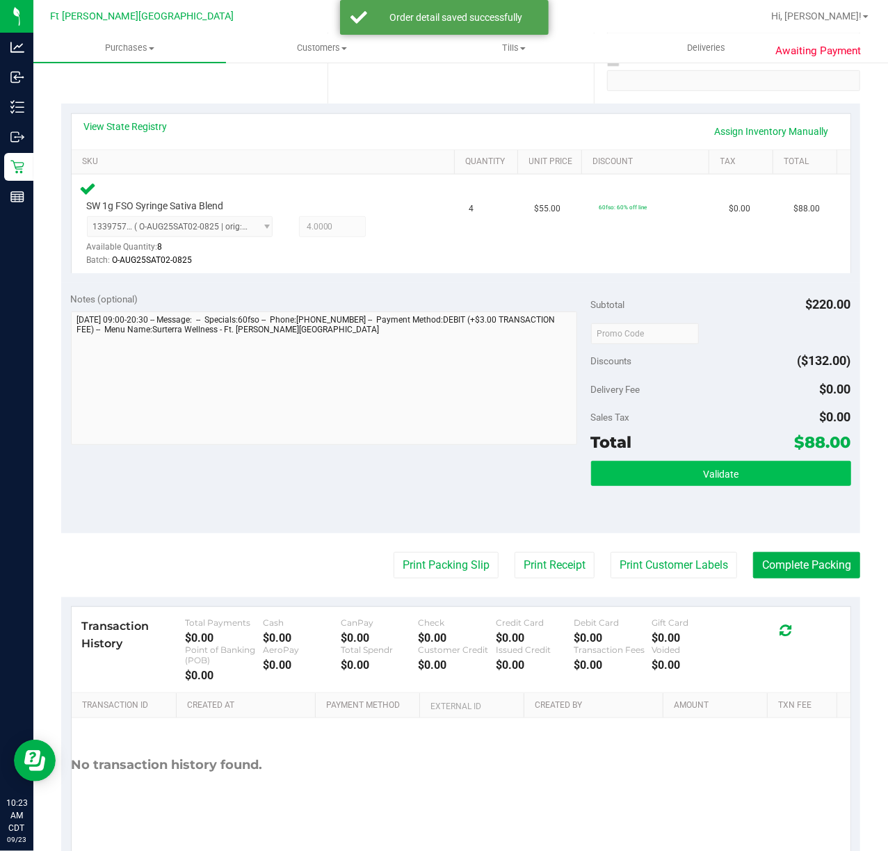
scroll to position [316, 0]
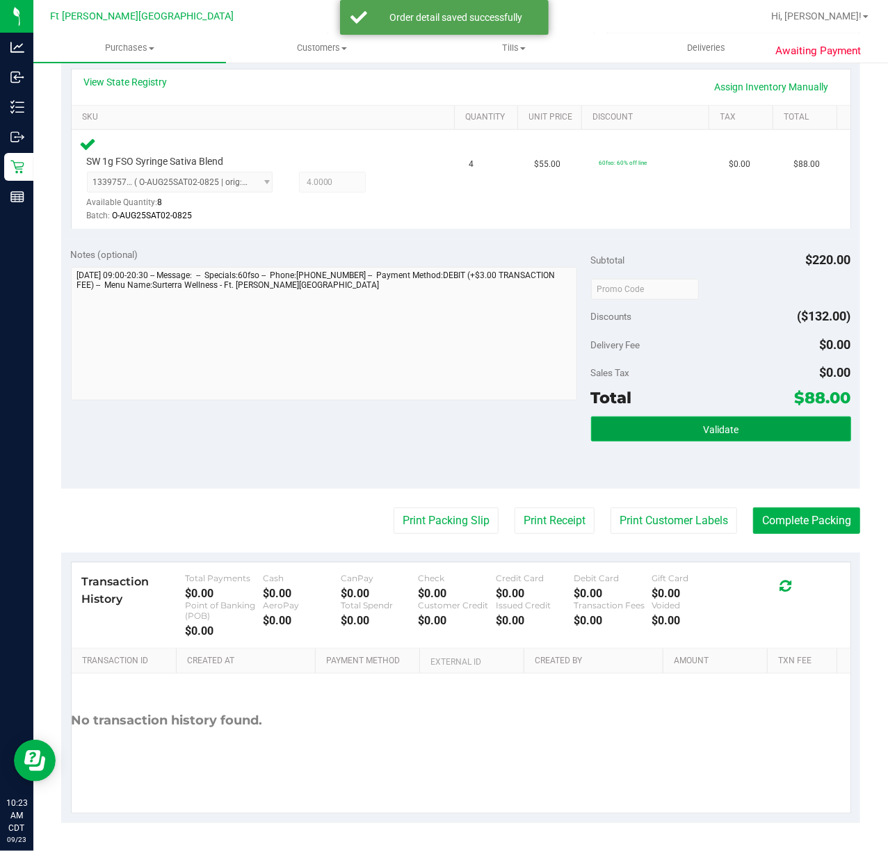
click at [662, 421] on button "Validate" at bounding box center [721, 429] width 260 height 25
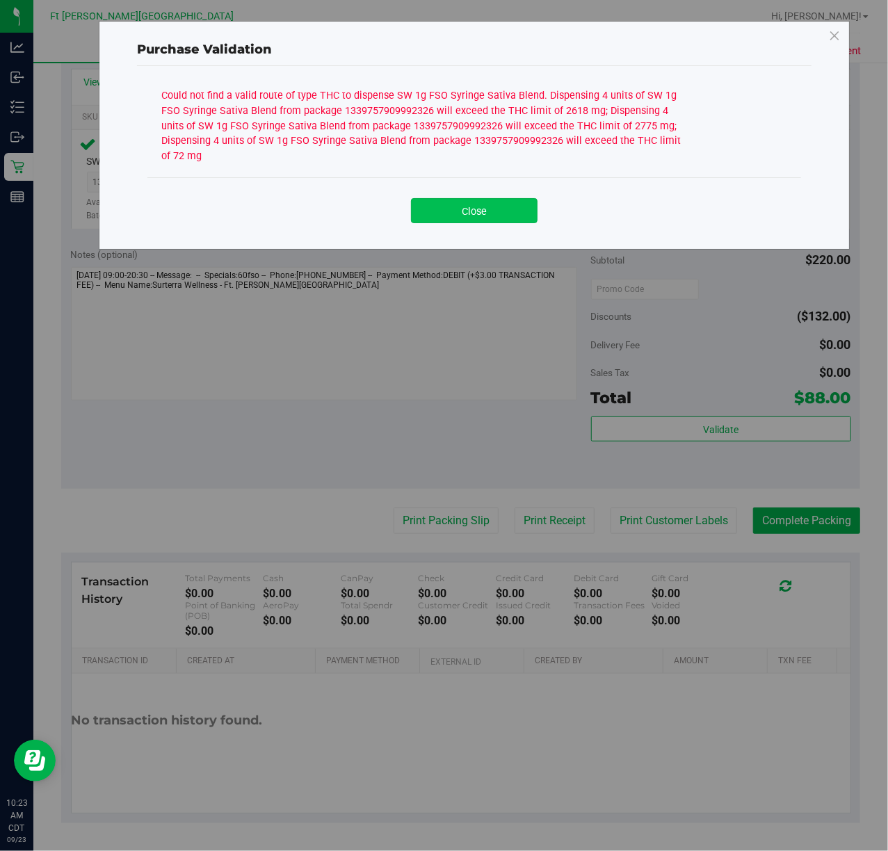
click at [474, 215] on button "Close" at bounding box center [474, 210] width 127 height 25
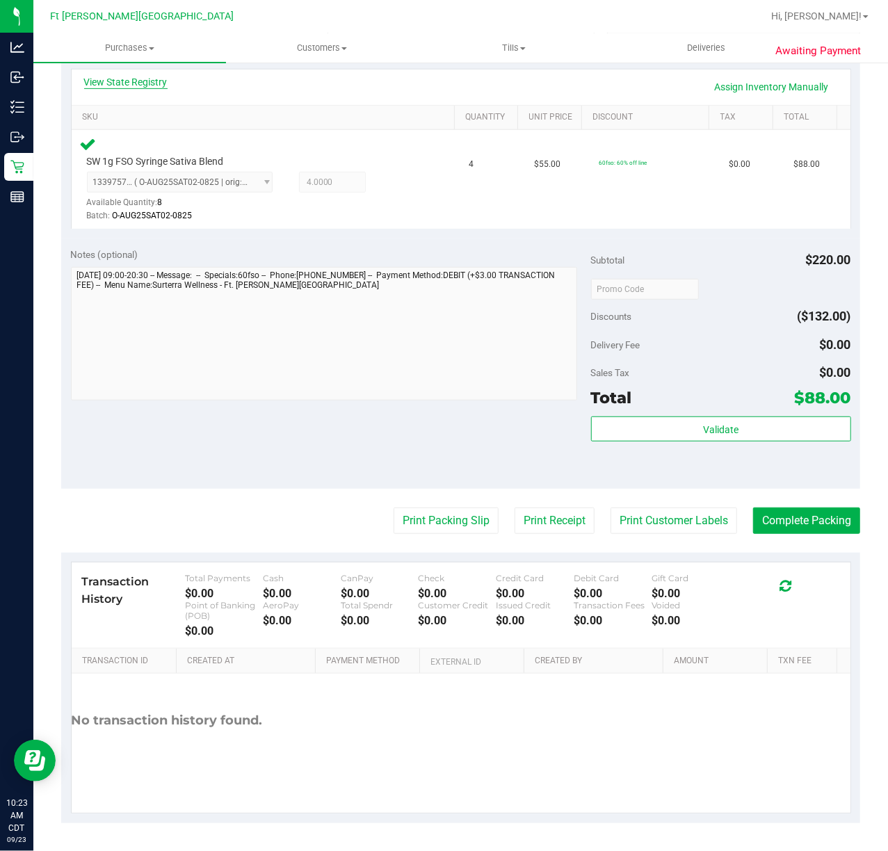
click at [128, 78] on link "View State Registry" at bounding box center [125, 82] width 83 height 14
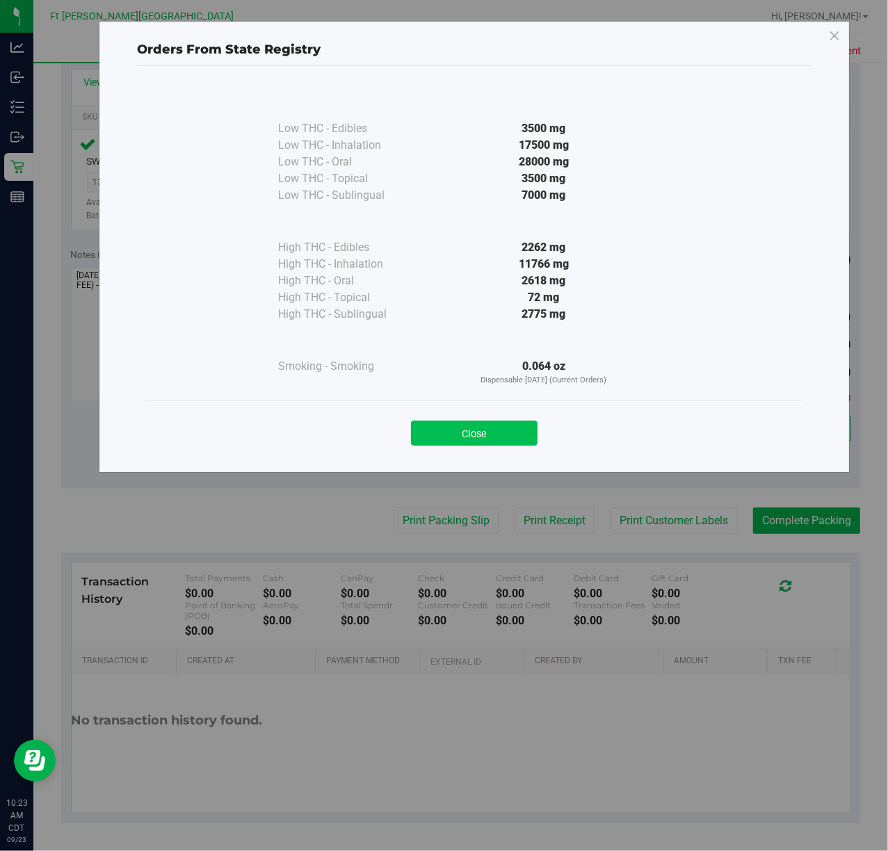
click at [490, 441] on button "Close" at bounding box center [474, 433] width 127 height 25
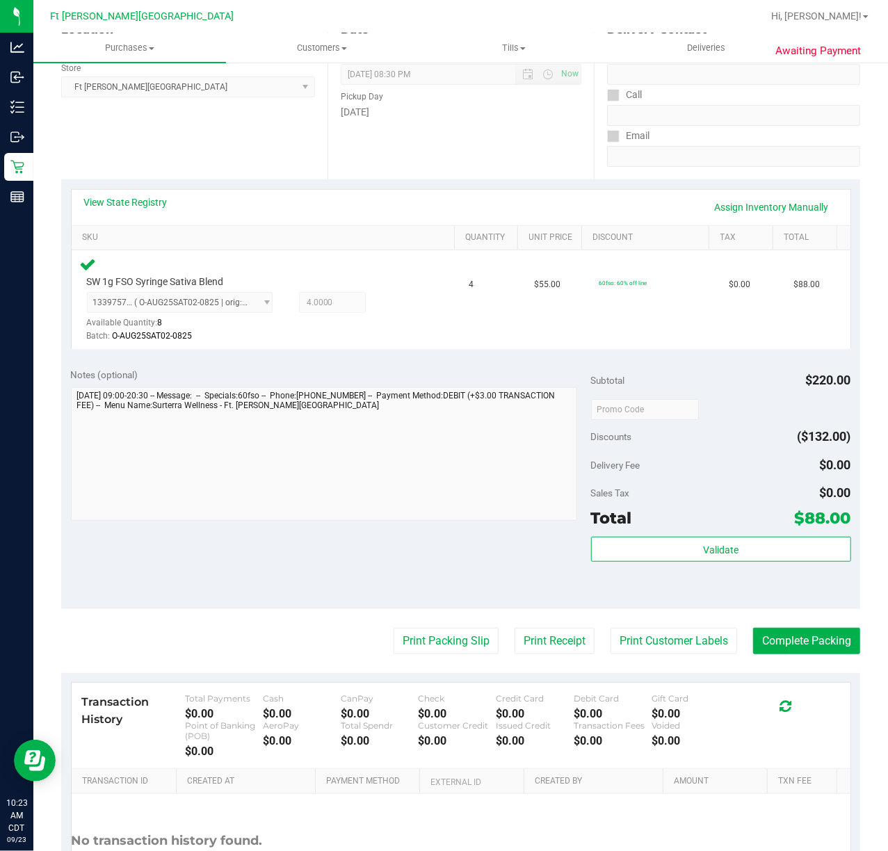
scroll to position [0, 0]
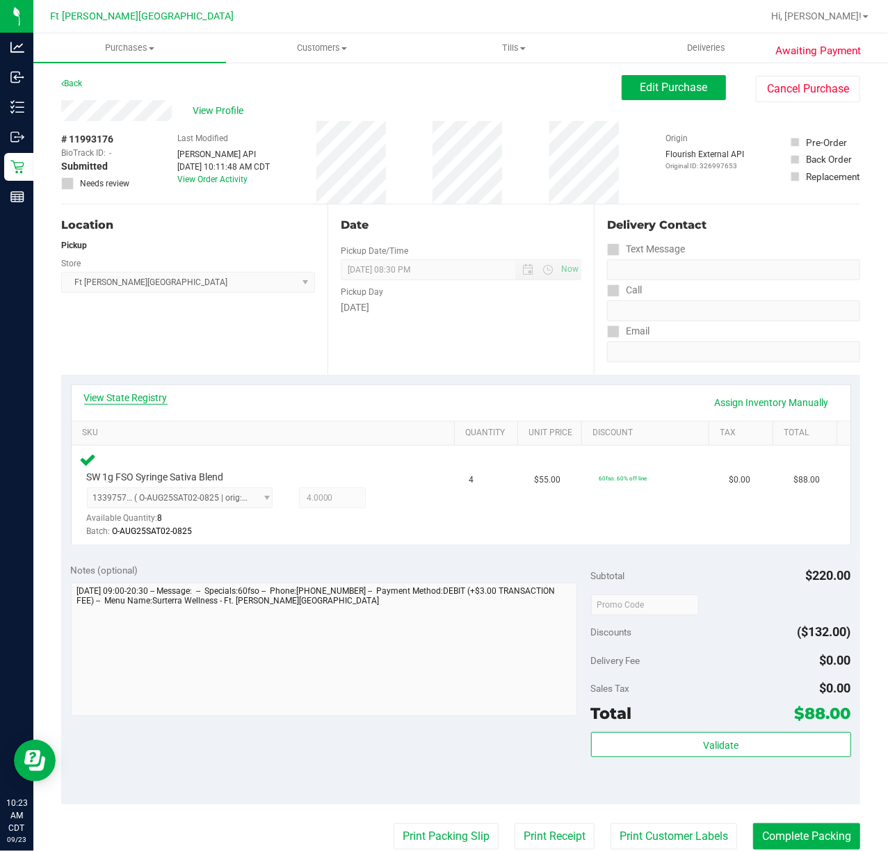
click at [146, 391] on link "View State Registry" at bounding box center [125, 398] width 83 height 14
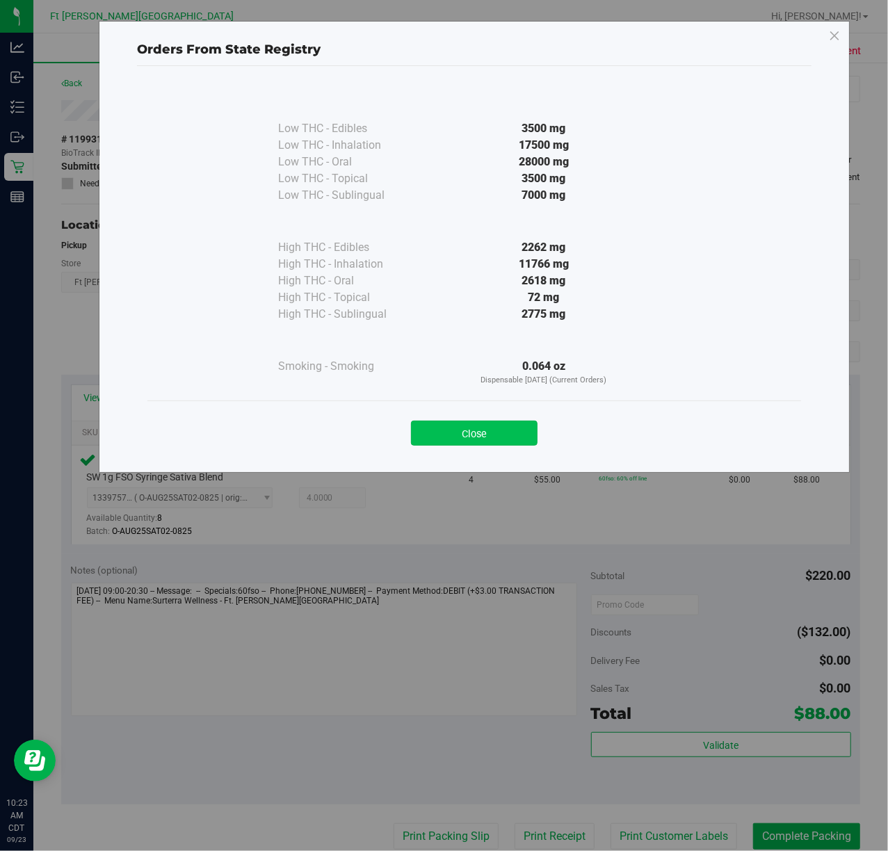
click at [501, 430] on button "Close" at bounding box center [474, 433] width 127 height 25
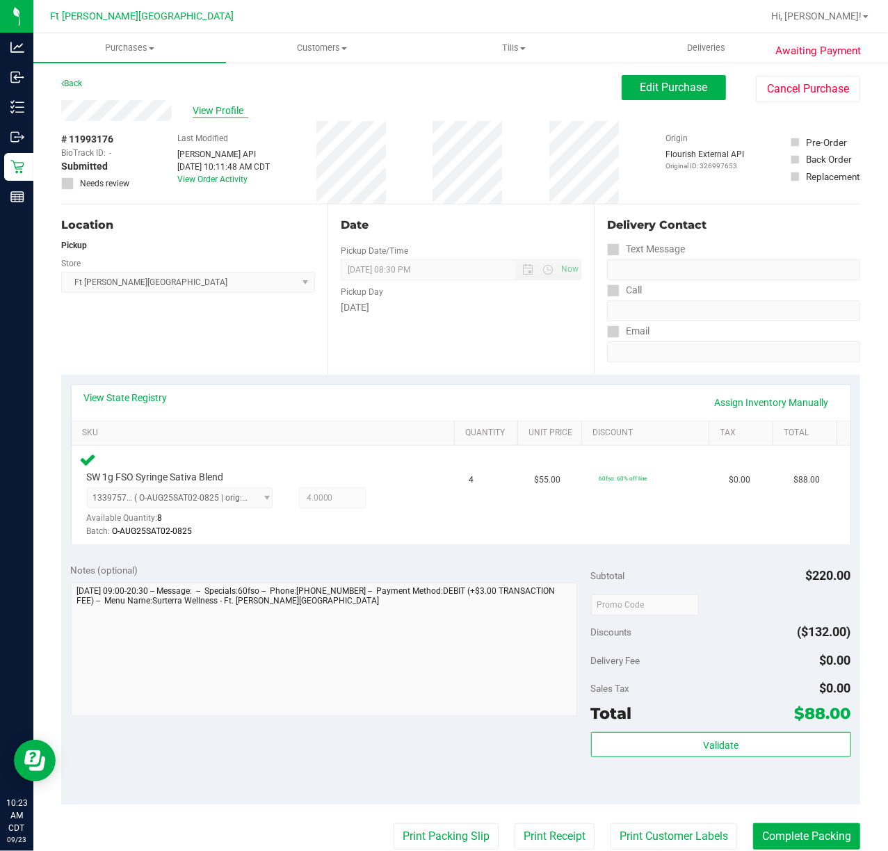
click at [227, 106] on span "View Profile" at bounding box center [221, 111] width 56 height 15
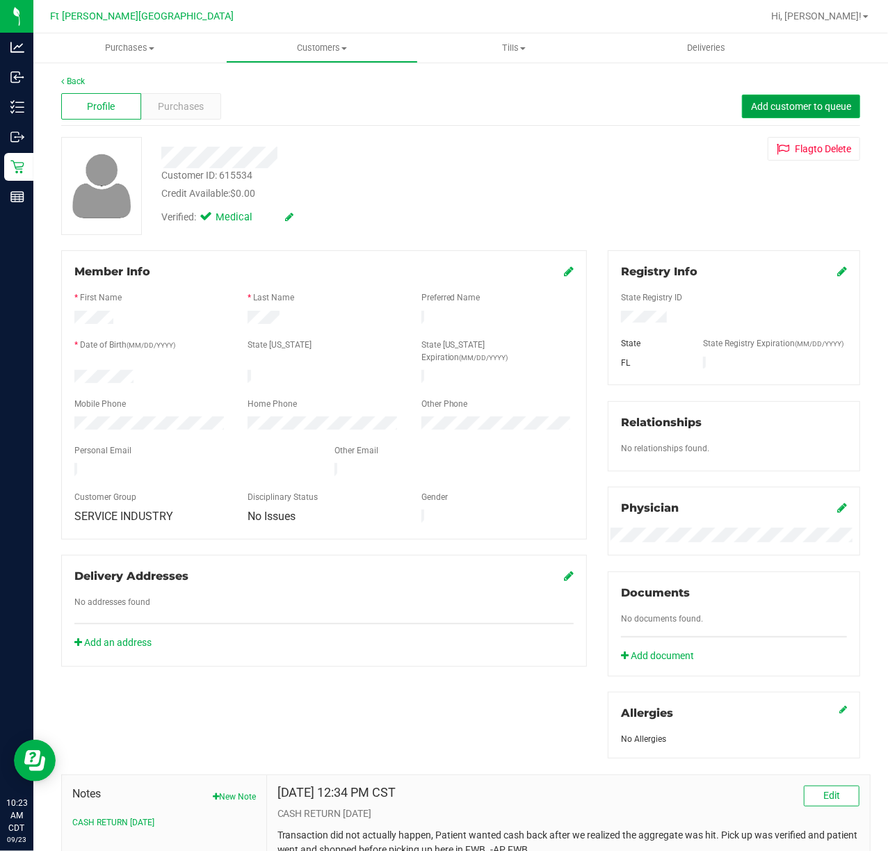
click at [780, 102] on span "Add customer to queue" at bounding box center [801, 106] width 100 height 11
click at [72, 84] on link "Back" at bounding box center [73, 81] width 24 height 10
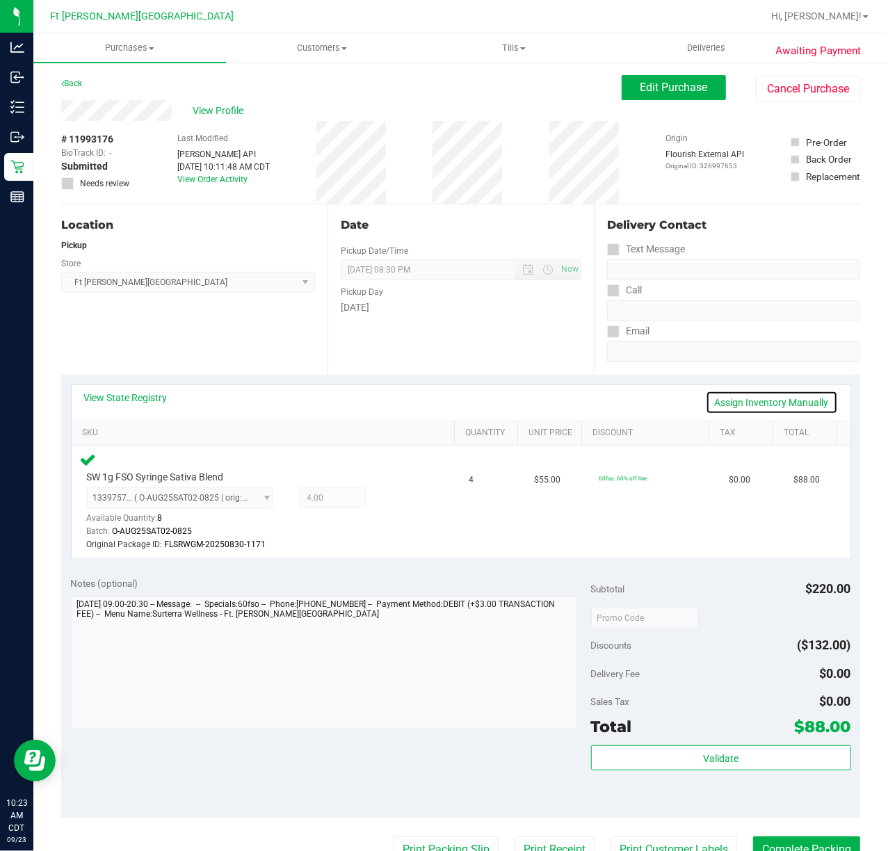
click at [796, 403] on link "Assign Inventory Manually" at bounding box center [772, 403] width 132 height 24
click at [808, 401] on link "Save & Exit" at bounding box center [805, 403] width 65 height 24
click at [787, 409] on link "Assign Inventory Manually" at bounding box center [772, 403] width 132 height 24
click at [387, 501] on icon at bounding box center [394, 500] width 15 height 16
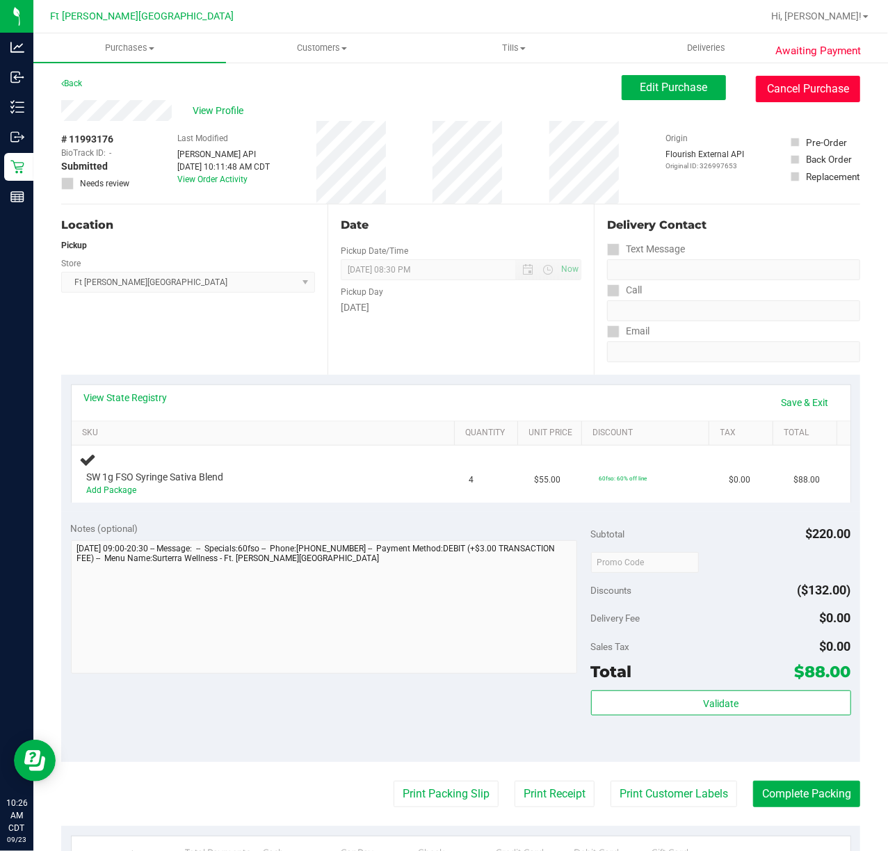
click at [783, 92] on button "Cancel Purchase" at bounding box center [808, 89] width 104 height 26
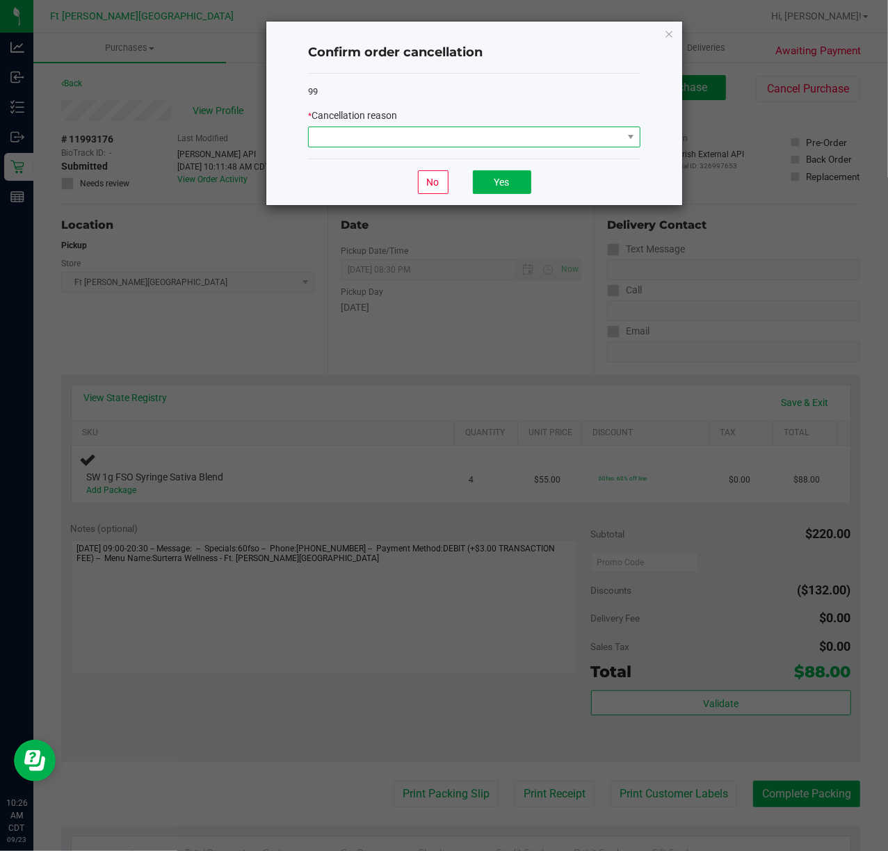
click at [445, 132] on span at bounding box center [466, 136] width 314 height 19
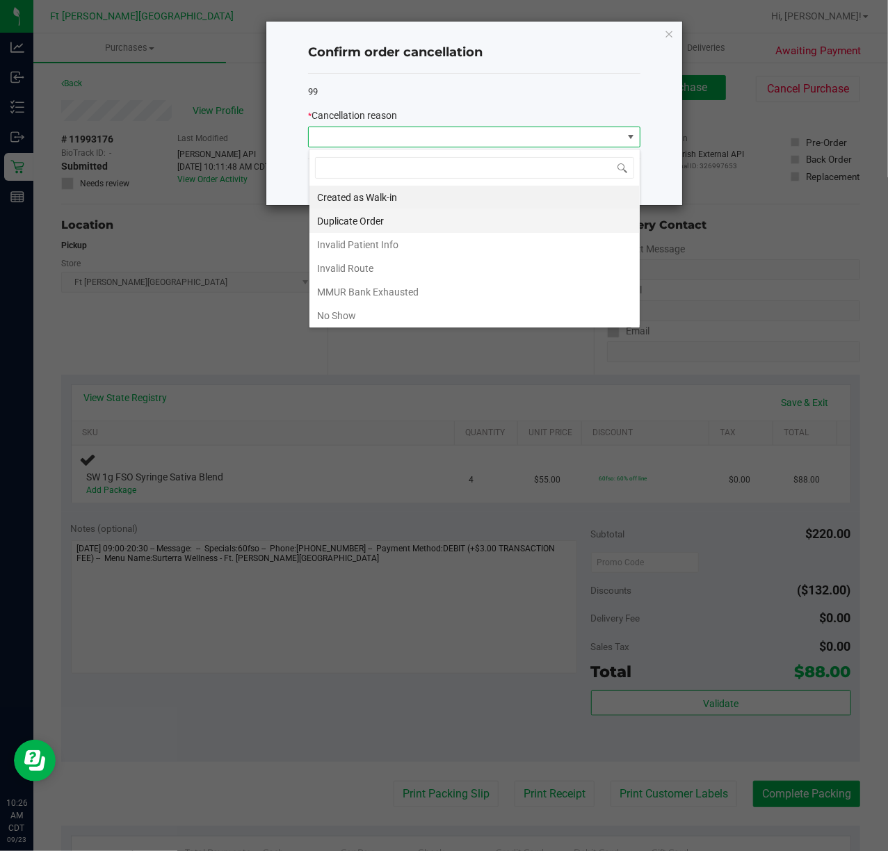
click at [398, 223] on li "Duplicate Order" at bounding box center [474, 221] width 330 height 24
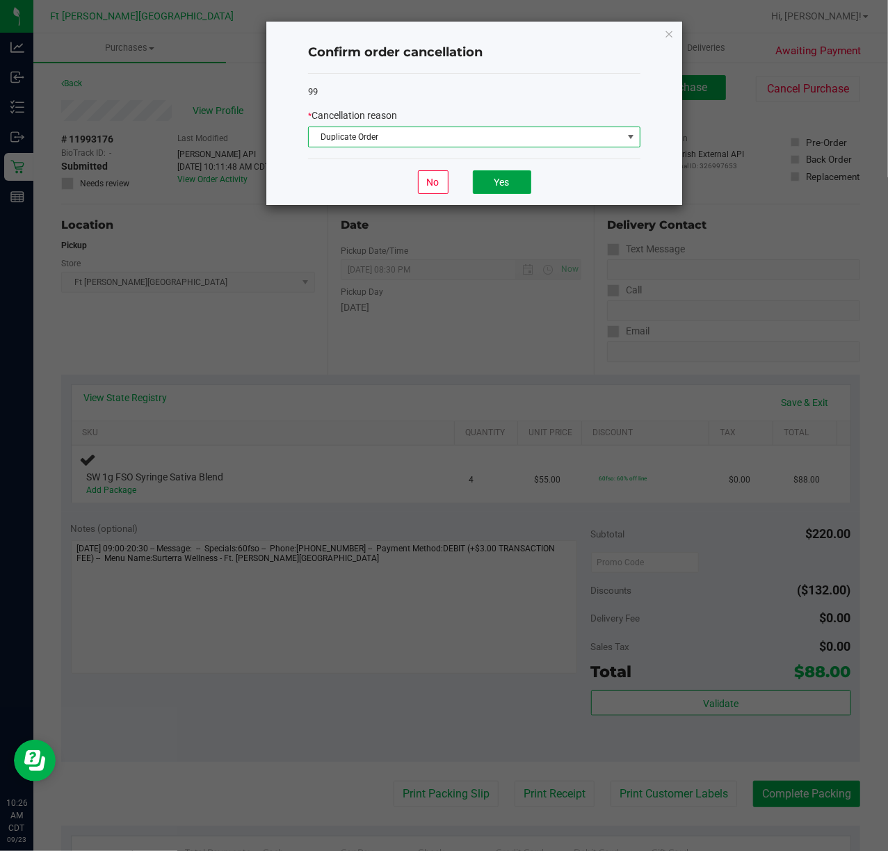
click at [510, 186] on button "Yes" at bounding box center [502, 182] width 58 height 24
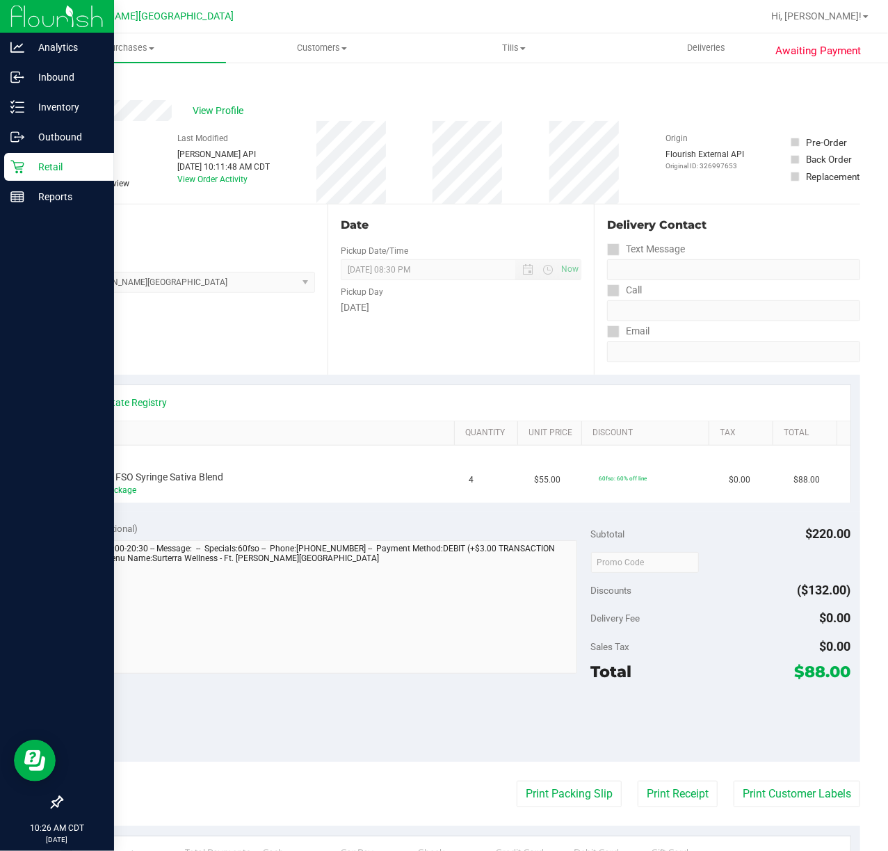
click at [45, 163] on p "Retail" at bounding box center [65, 167] width 83 height 17
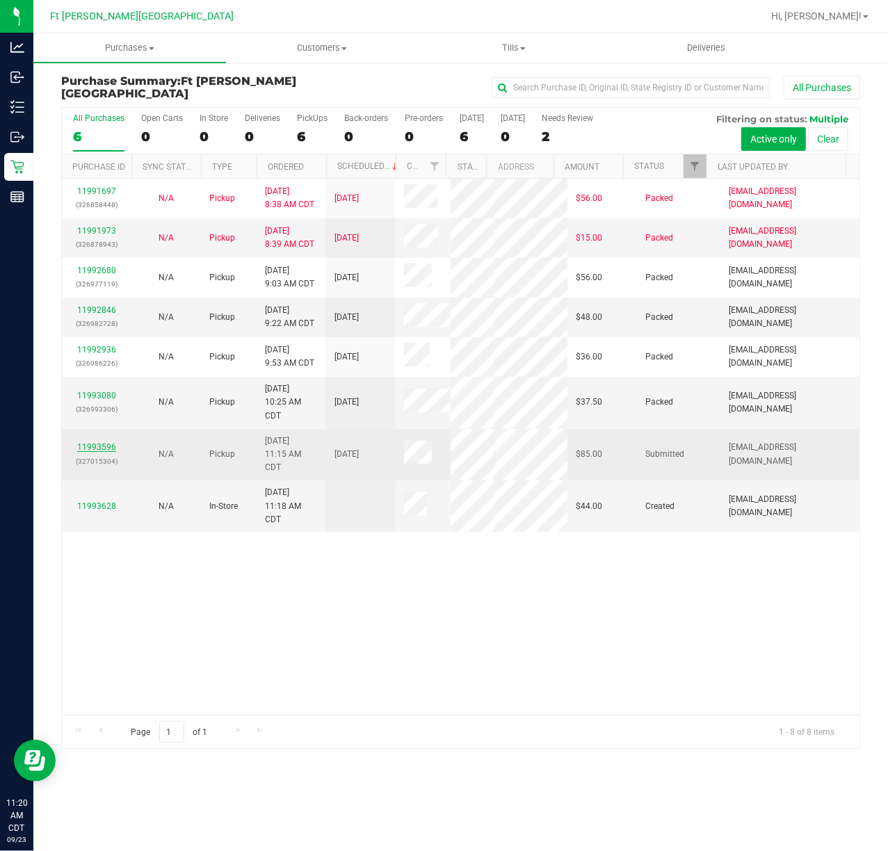
click at [97, 443] on link "11993596" at bounding box center [96, 447] width 39 height 10
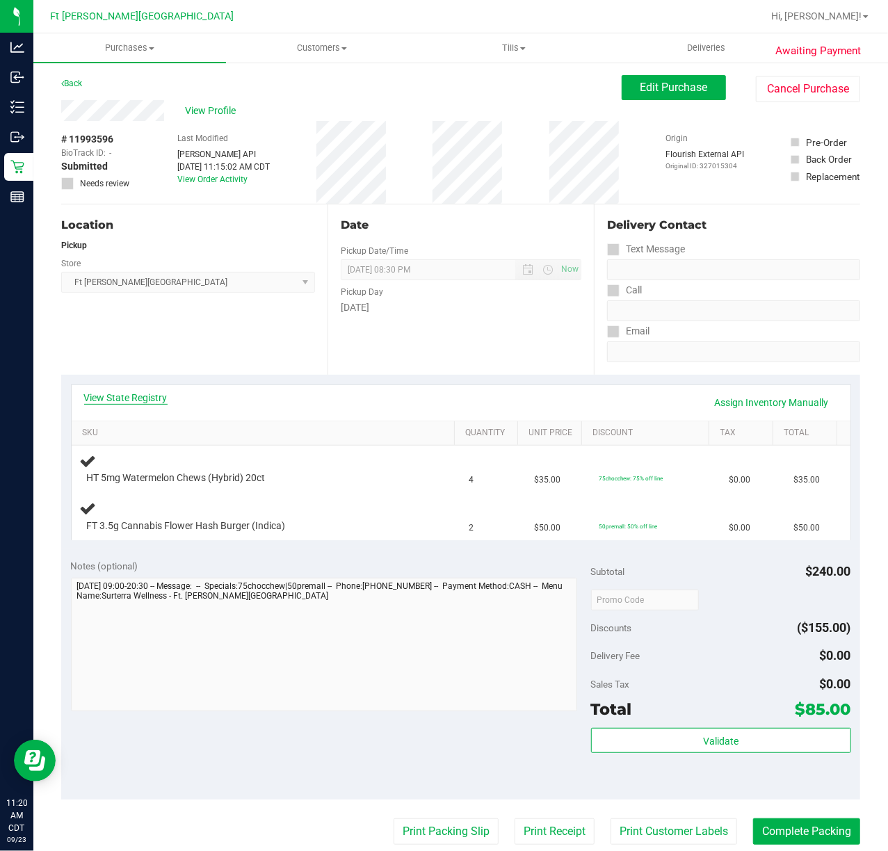
click at [147, 398] on link "View State Registry" at bounding box center [125, 398] width 83 height 14
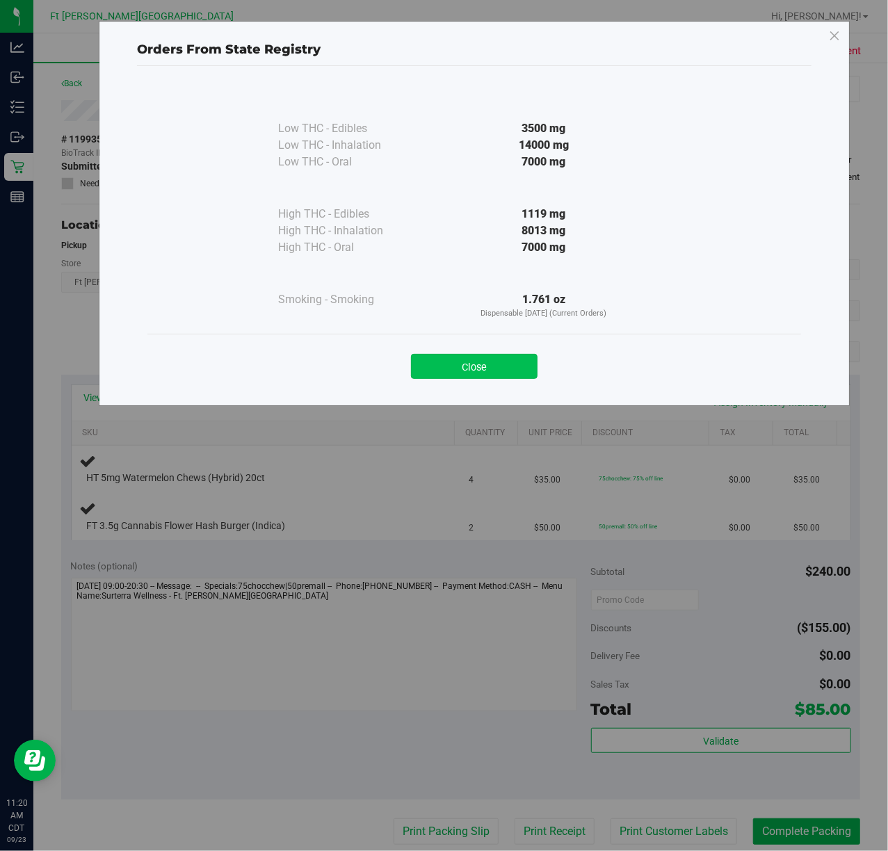
click at [513, 364] on button "Close" at bounding box center [474, 366] width 127 height 25
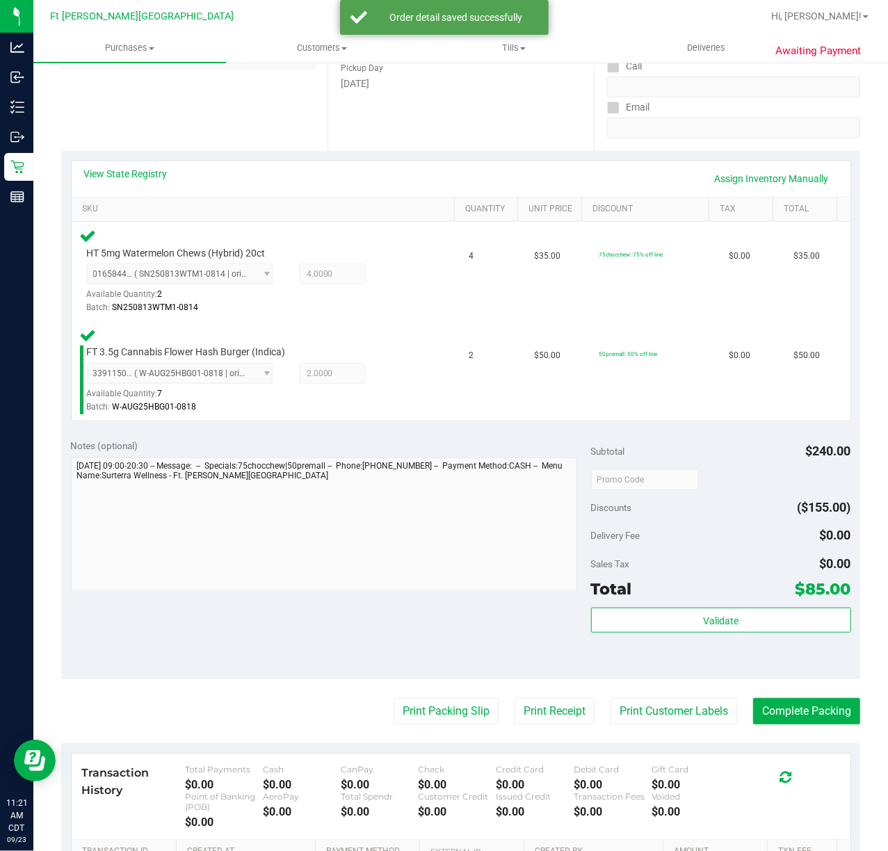
scroll to position [415, 0]
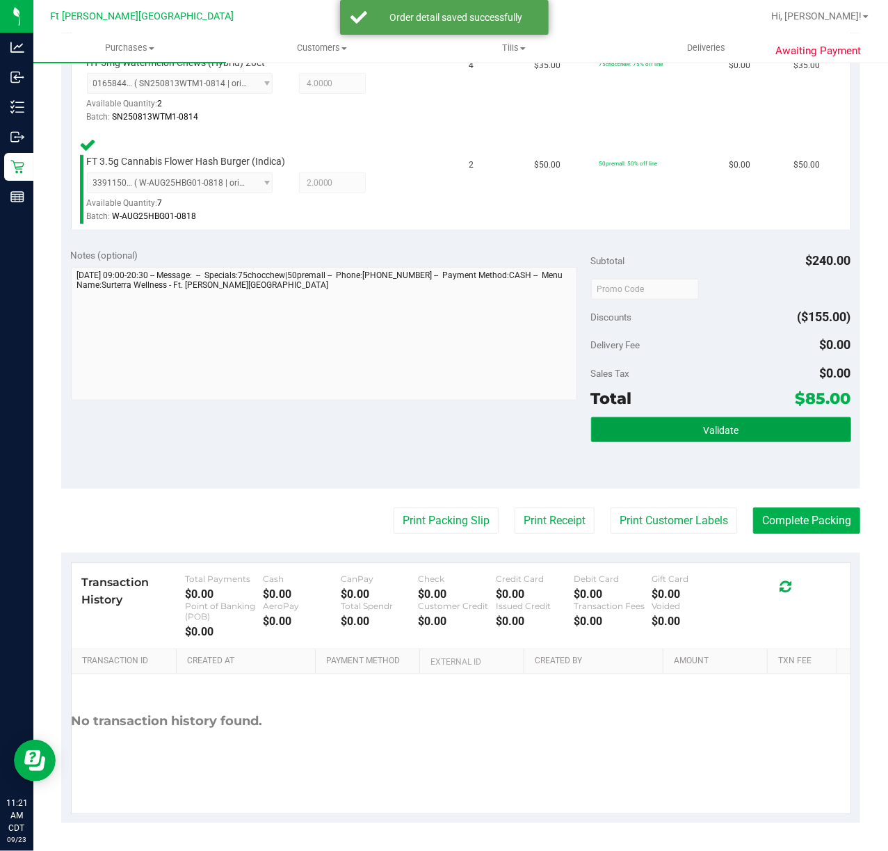
click at [660, 430] on button "Validate" at bounding box center [721, 429] width 260 height 25
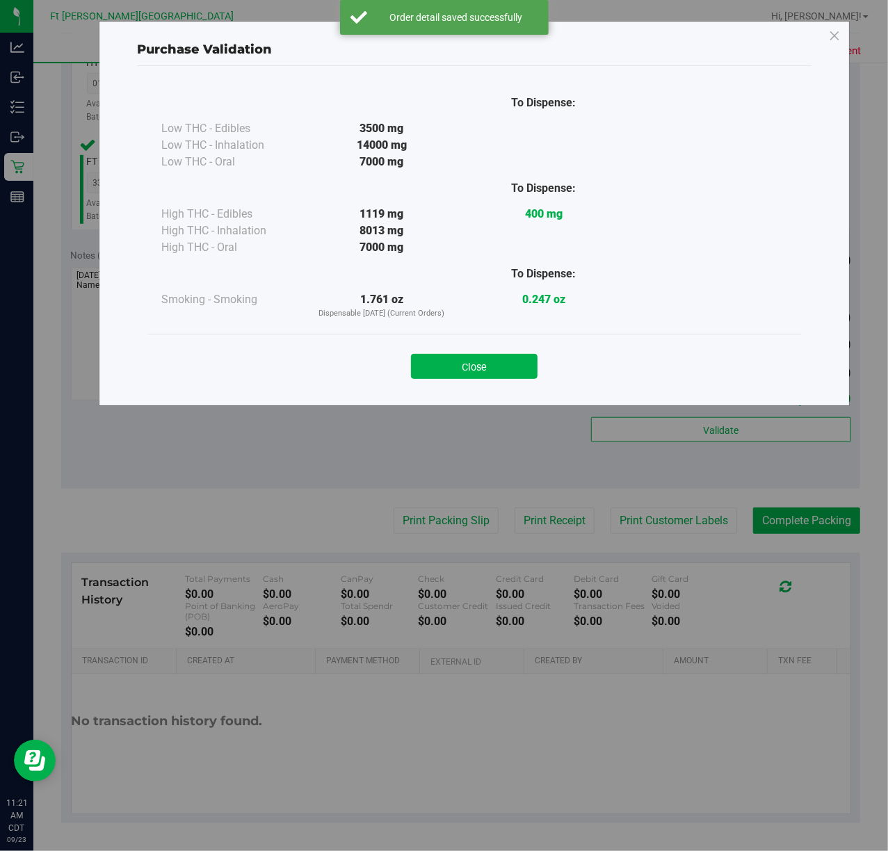
click at [476, 346] on div "Close" at bounding box center [474, 362] width 633 height 35
click at [474, 365] on button "Close" at bounding box center [474, 366] width 127 height 25
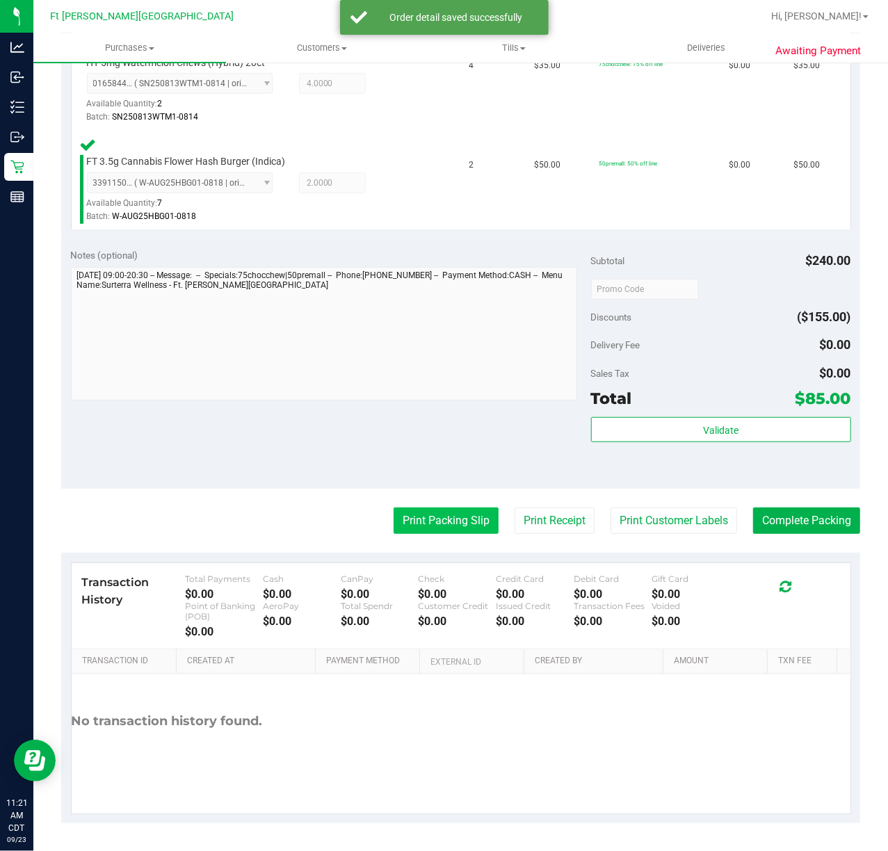
click at [445, 523] on button "Print Packing Slip" at bounding box center [446, 521] width 105 height 26
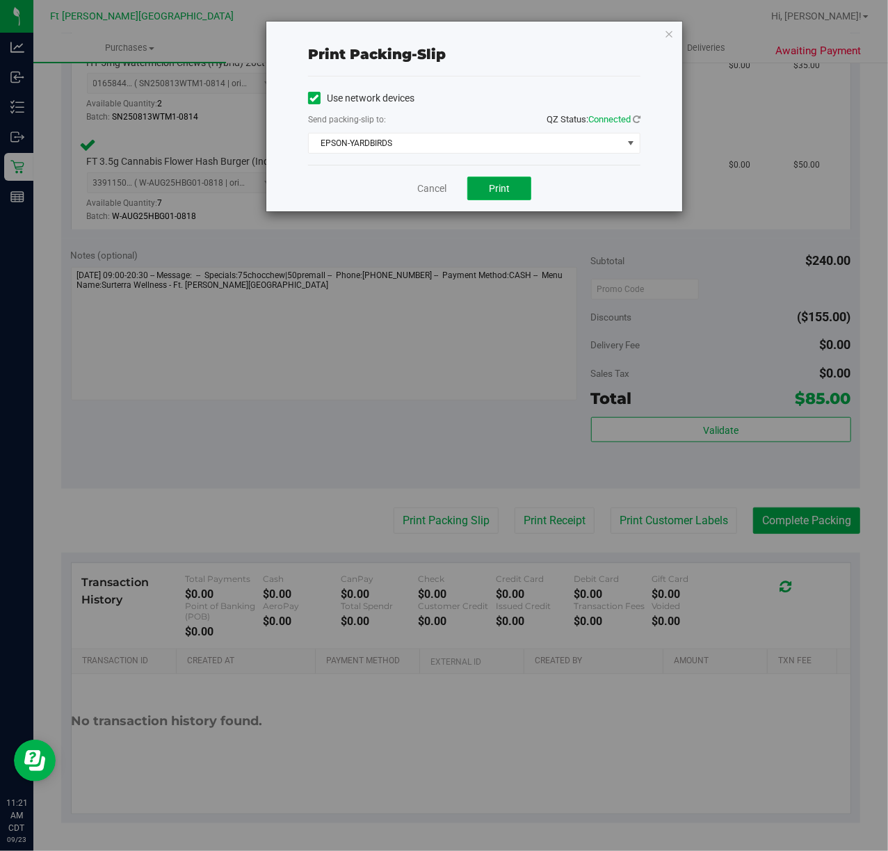
click at [481, 192] on button "Print" at bounding box center [499, 189] width 64 height 24
click at [426, 190] on link "Cancel" at bounding box center [431, 189] width 29 height 15
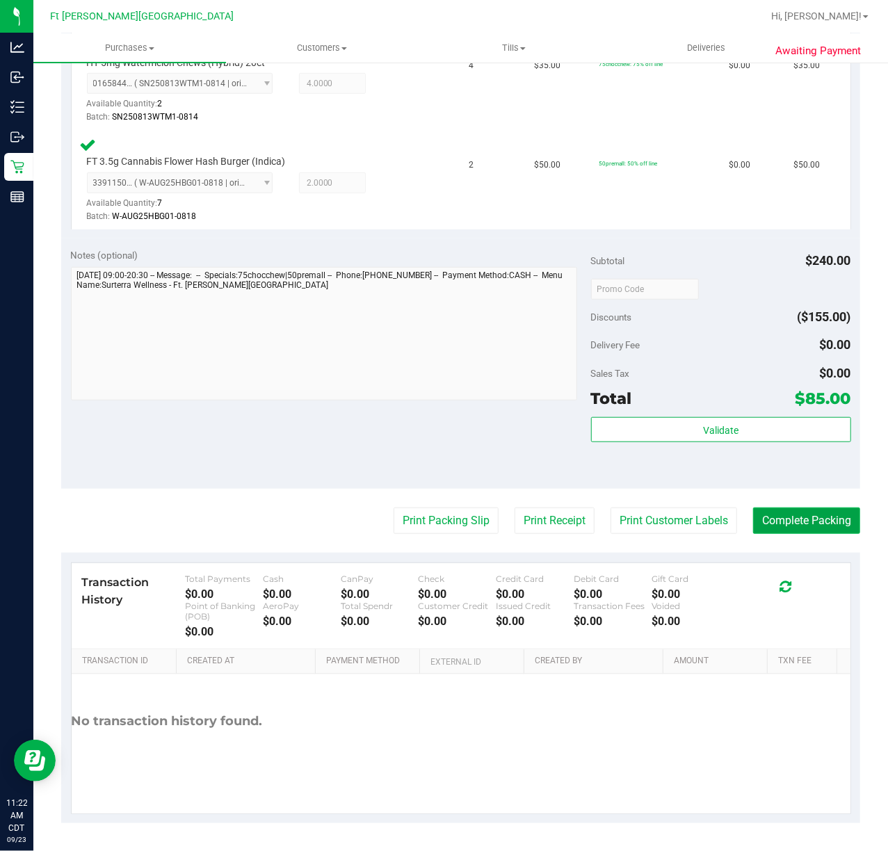
click at [777, 526] on button "Complete Packing" at bounding box center [806, 521] width 107 height 26
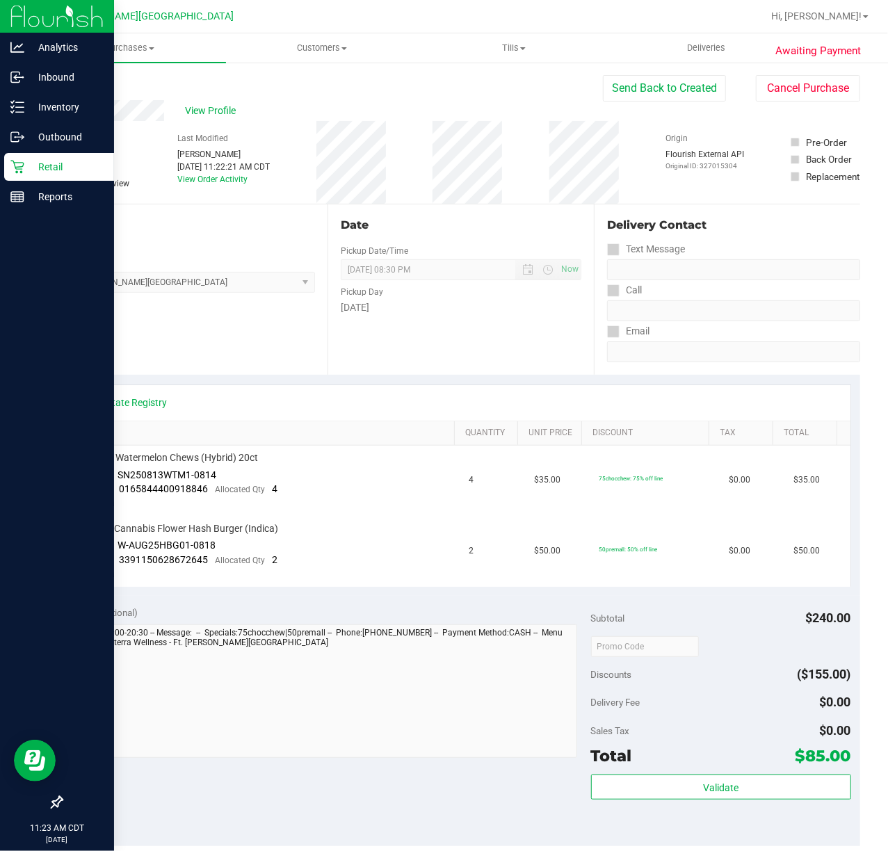
click at [15, 171] on icon at bounding box center [17, 167] width 14 height 14
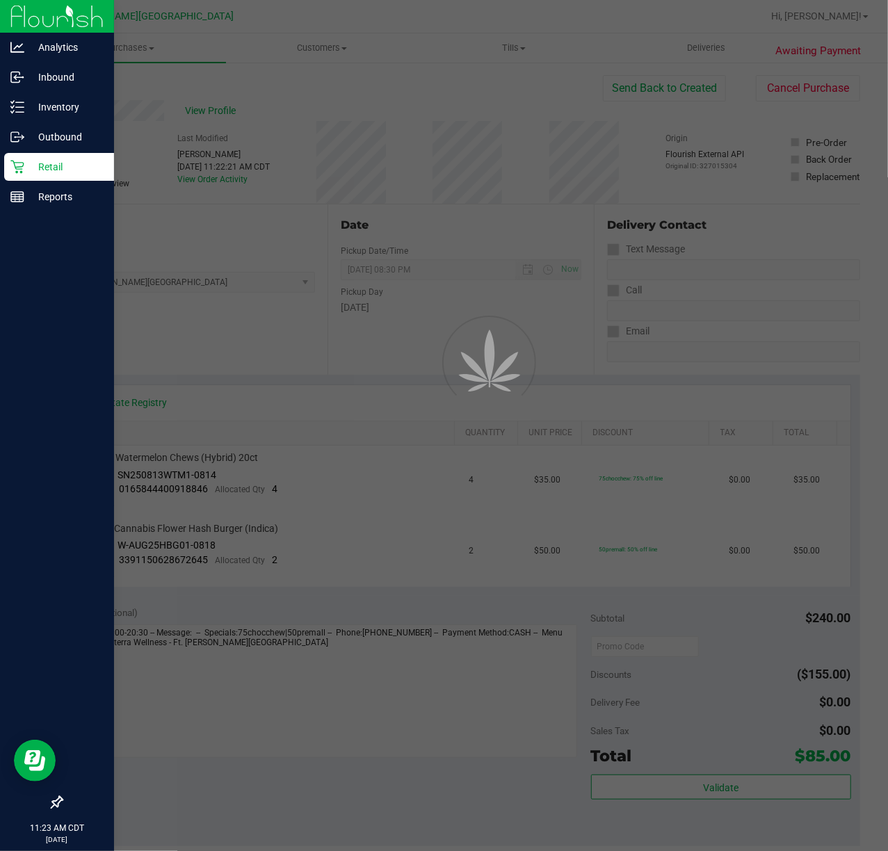
click at [14, 171] on icon at bounding box center [17, 167] width 14 height 14
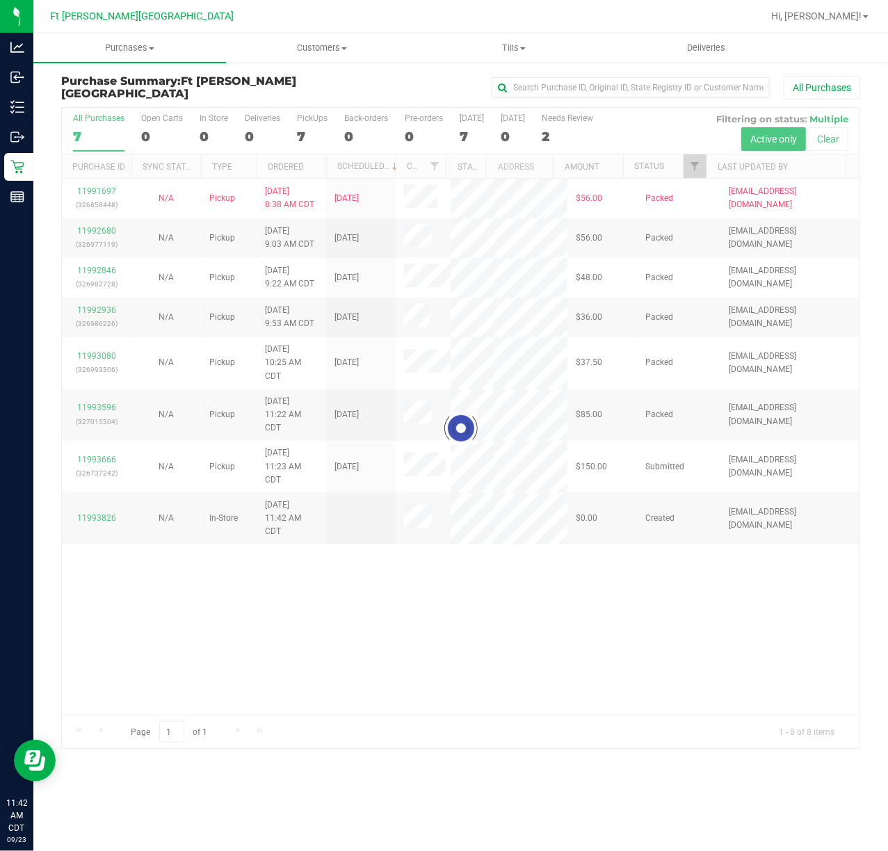
click at [99, 453] on div at bounding box center [461, 428] width 798 height 640
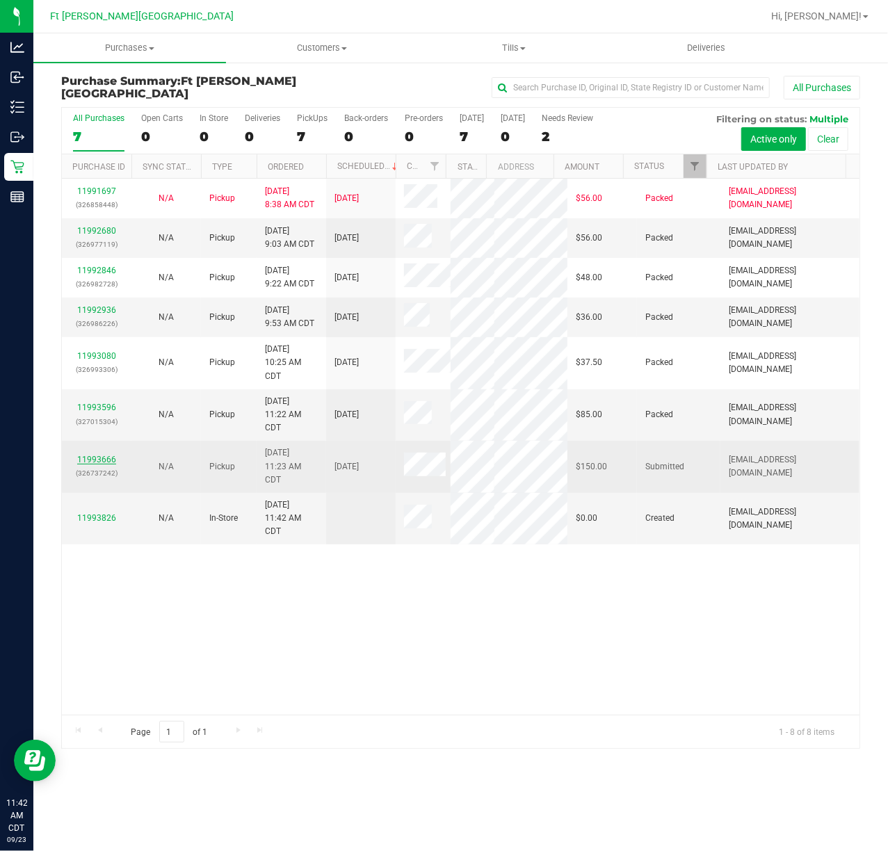
click at [87, 455] on link "11993666" at bounding box center [96, 460] width 39 height 10
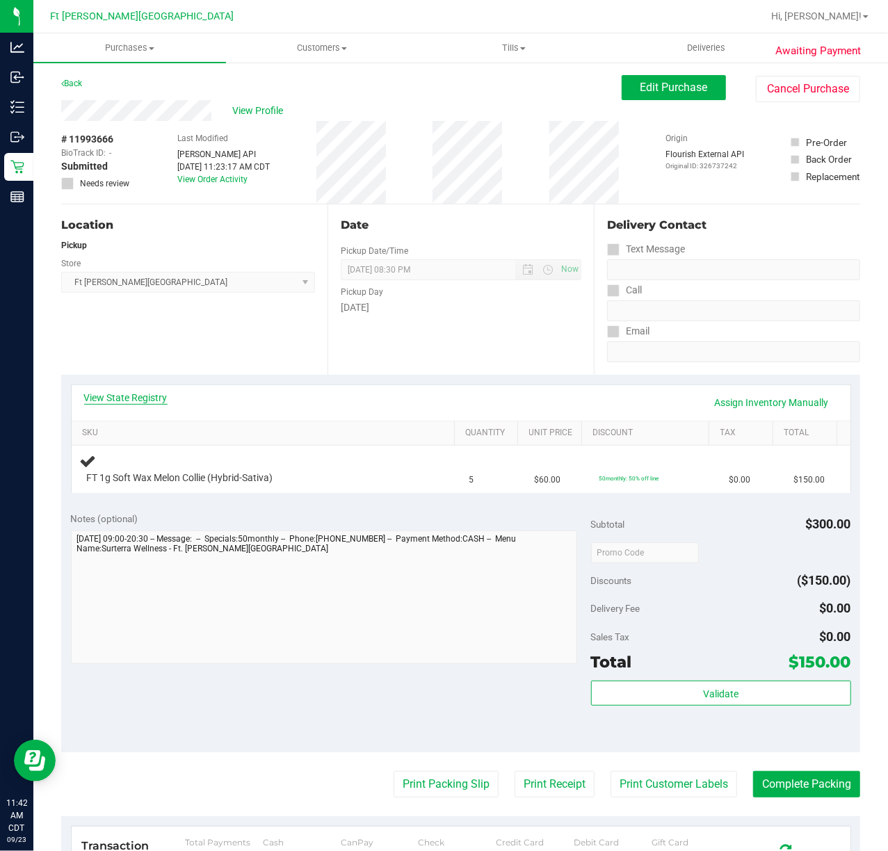
click at [156, 399] on link "View State Registry" at bounding box center [125, 398] width 83 height 14
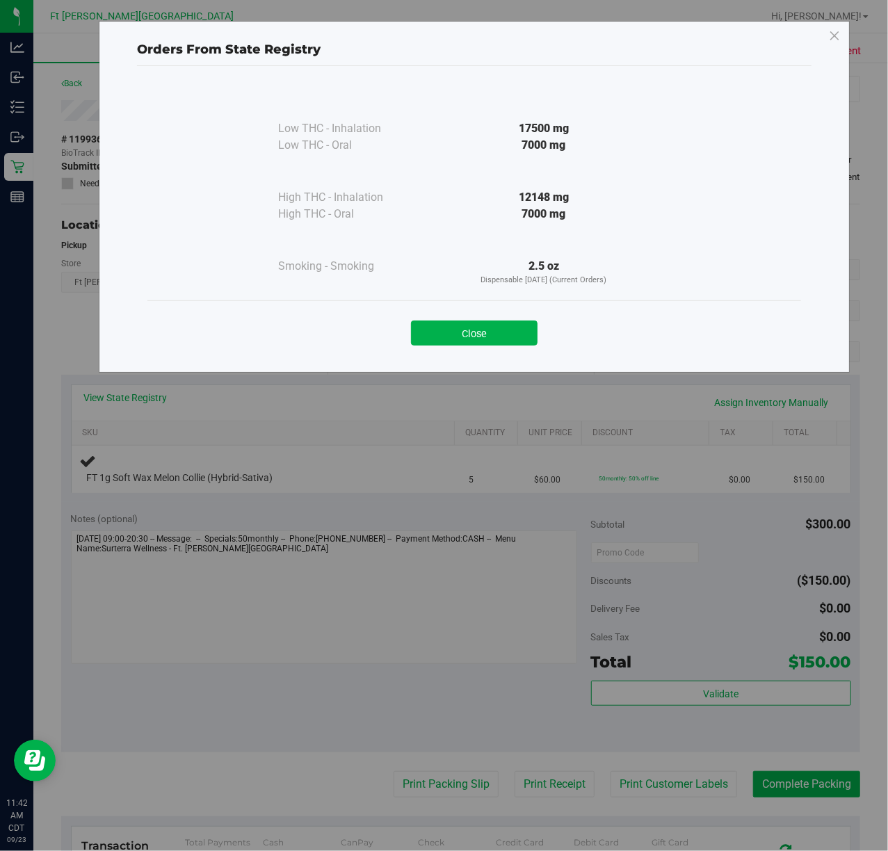
click at [510, 335] on button "Close" at bounding box center [474, 333] width 127 height 25
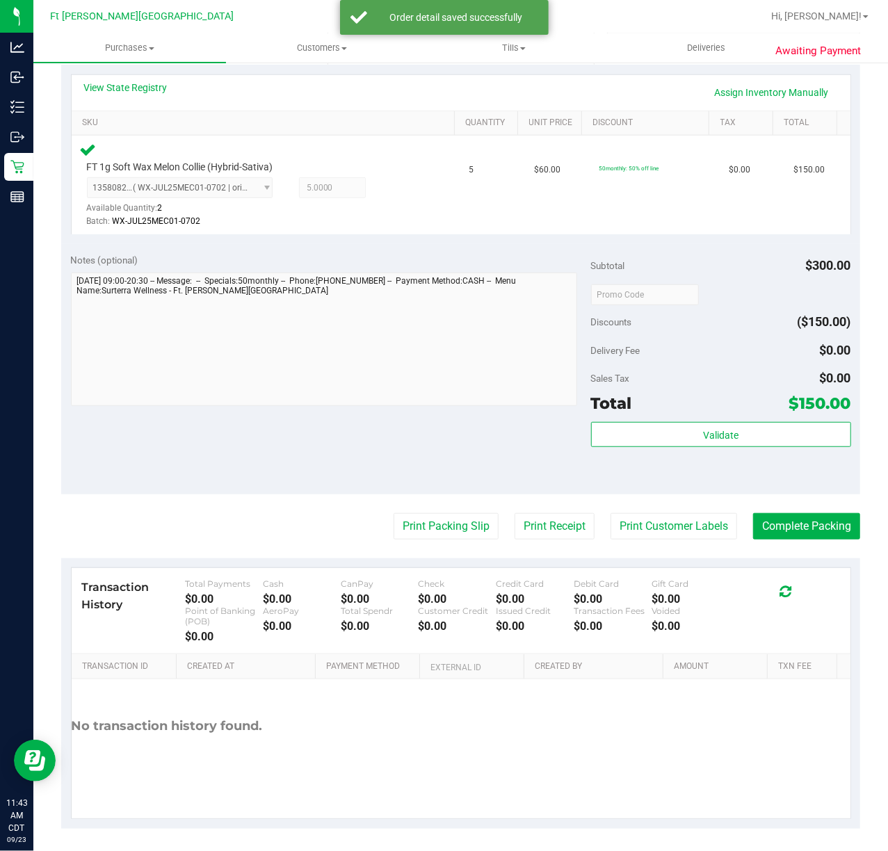
scroll to position [316, 0]
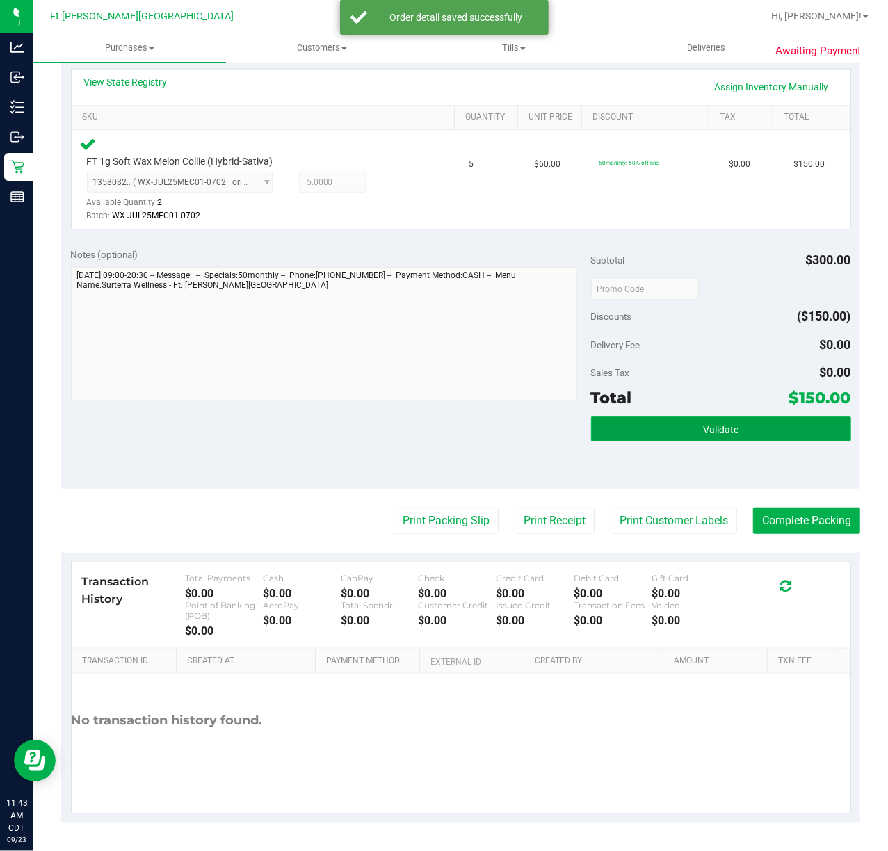
click at [641, 435] on button "Validate" at bounding box center [721, 429] width 260 height 25
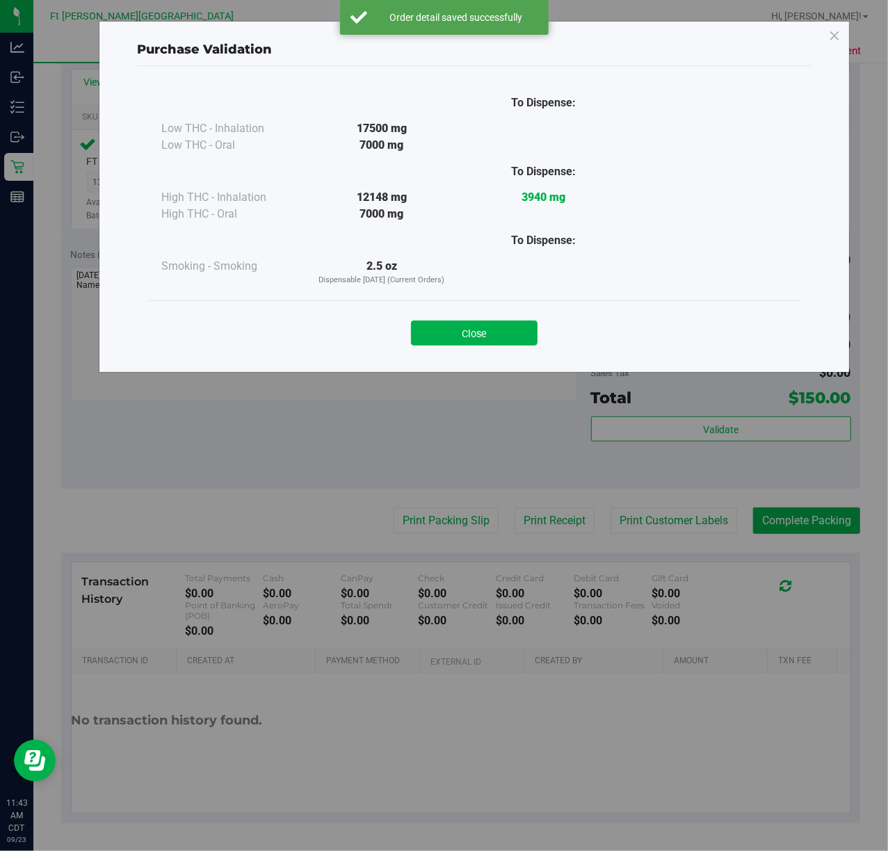
click at [519, 337] on button "Close" at bounding box center [474, 333] width 127 height 25
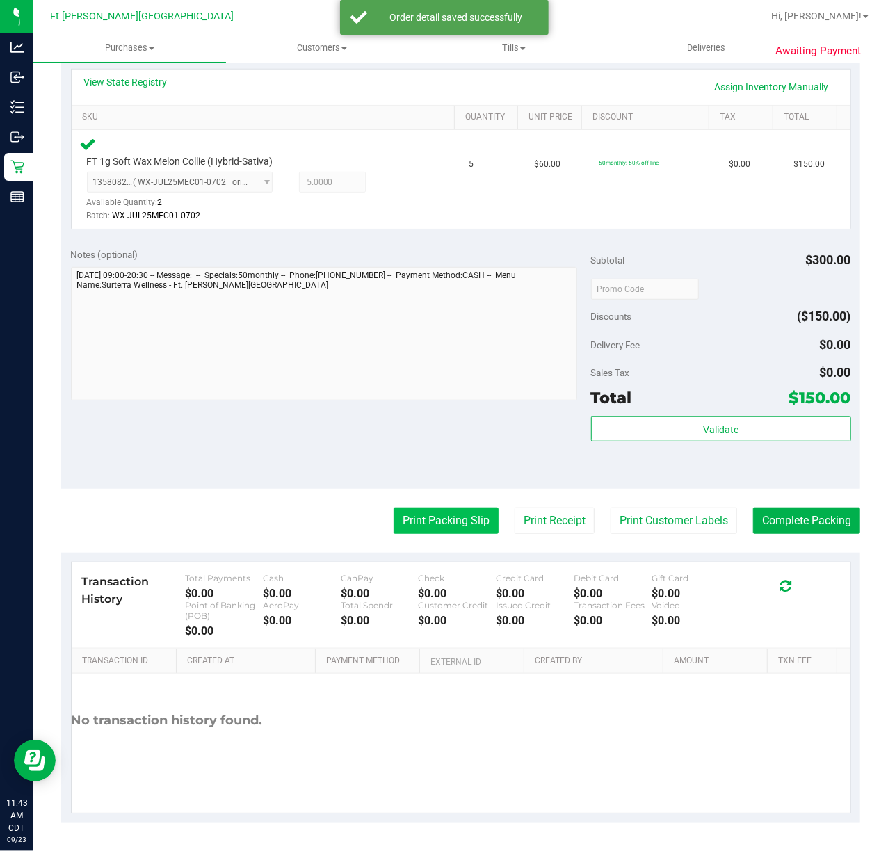
click at [462, 521] on button "Print Packing Slip" at bounding box center [446, 521] width 105 height 26
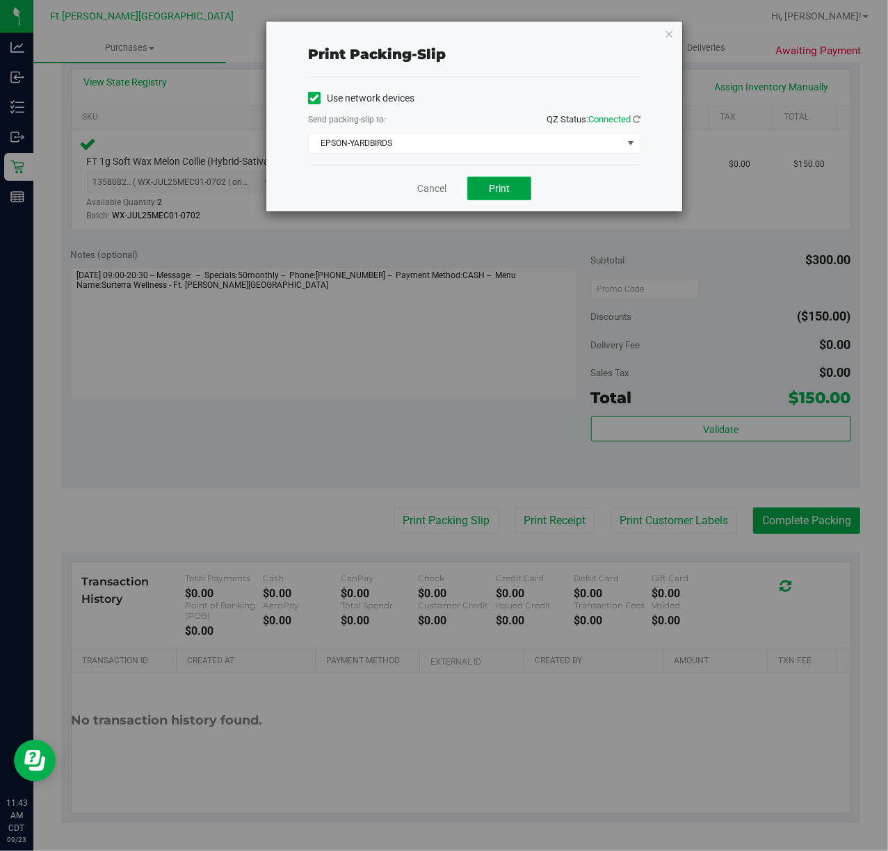
click at [484, 193] on button "Print" at bounding box center [499, 189] width 64 height 24
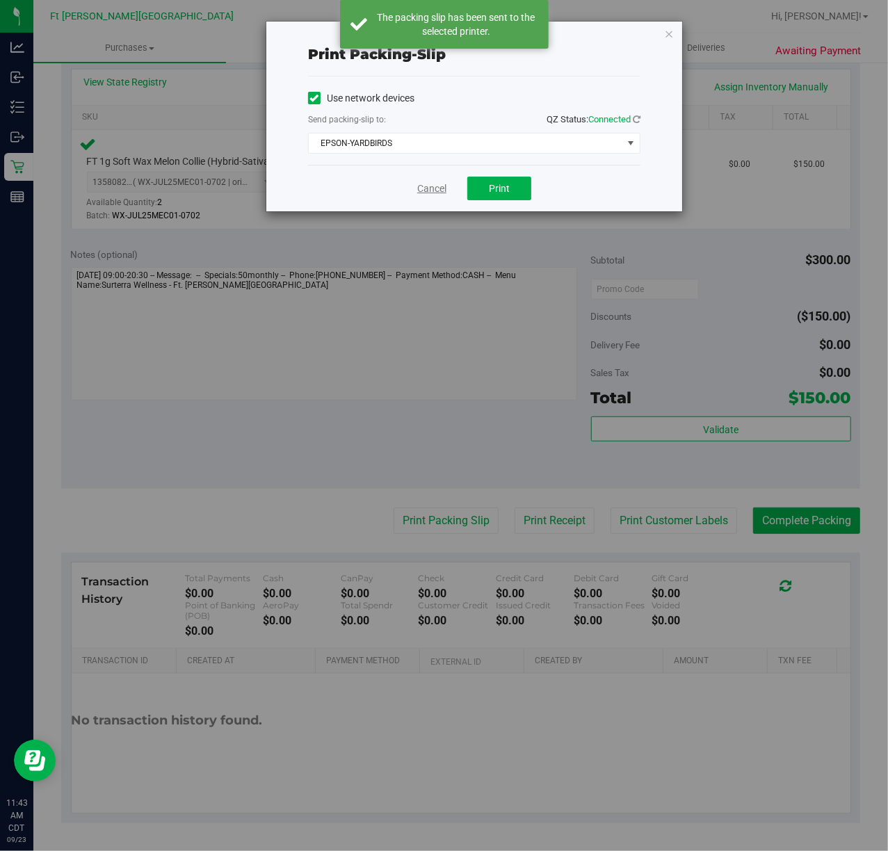
click at [434, 187] on link "Cancel" at bounding box center [431, 189] width 29 height 15
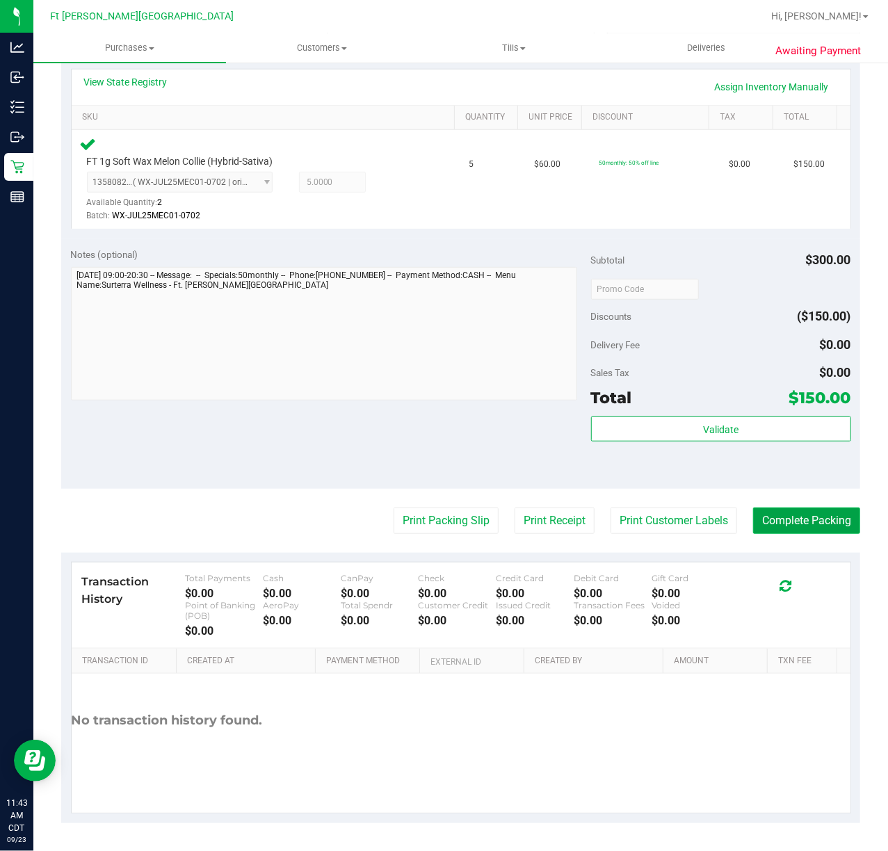
click at [794, 529] on button "Complete Packing" at bounding box center [806, 521] width 107 height 26
click at [816, 518] on button "Complete Packing" at bounding box center [806, 521] width 107 height 26
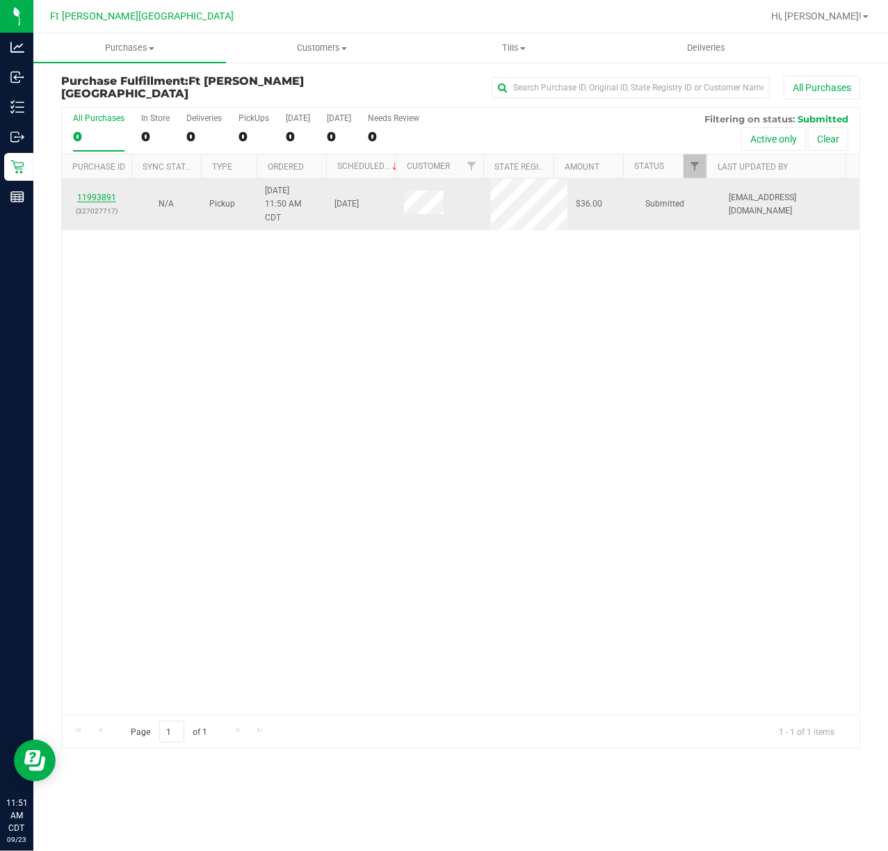
click at [99, 195] on link "11993891" at bounding box center [96, 198] width 39 height 10
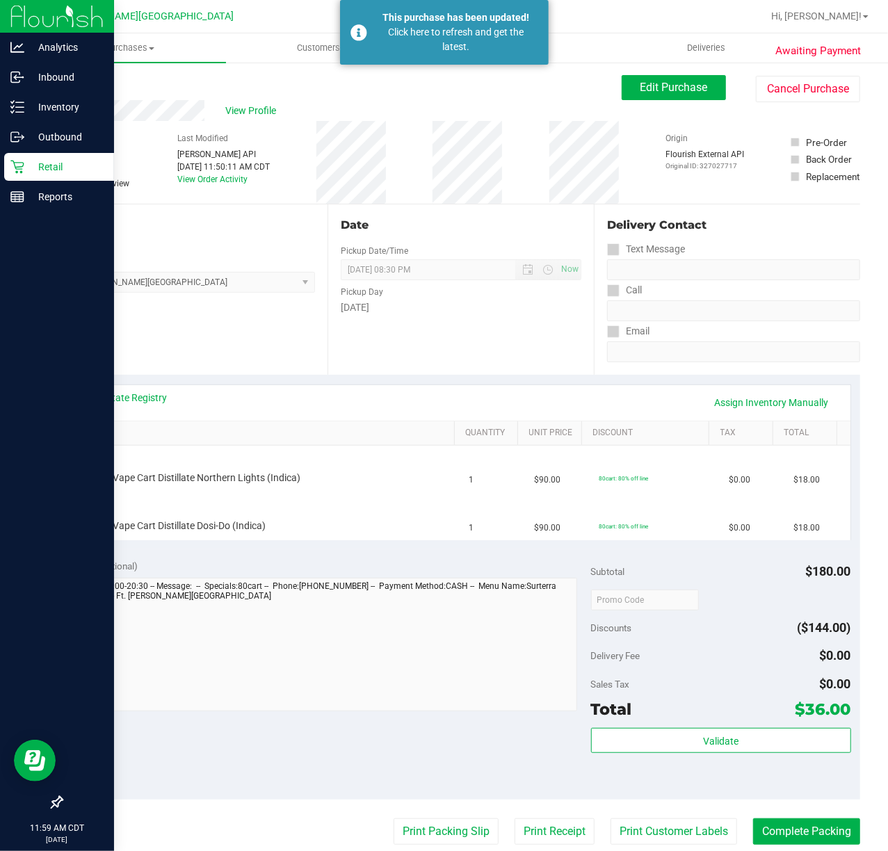
click at [32, 165] on p "Retail" at bounding box center [65, 167] width 83 height 17
click at [33, 165] on p "Retail" at bounding box center [65, 167] width 83 height 17
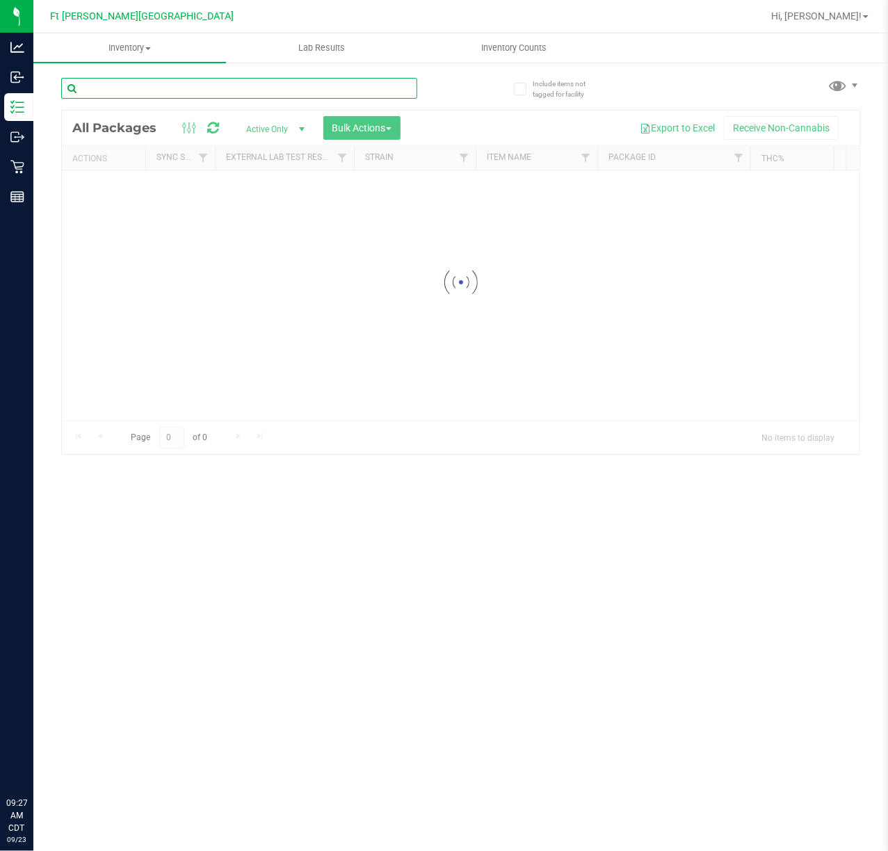
click at [191, 84] on input "text" at bounding box center [239, 88] width 356 height 21
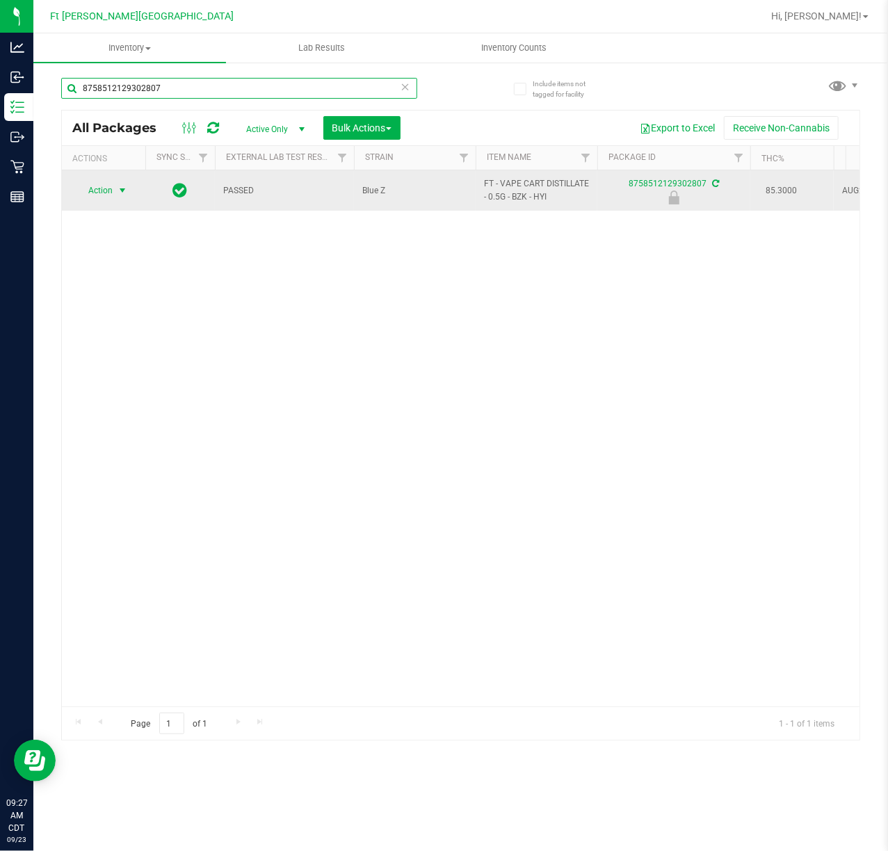
type input "8758512129302807"
click at [114, 193] on span "select" at bounding box center [122, 190] width 17 height 19
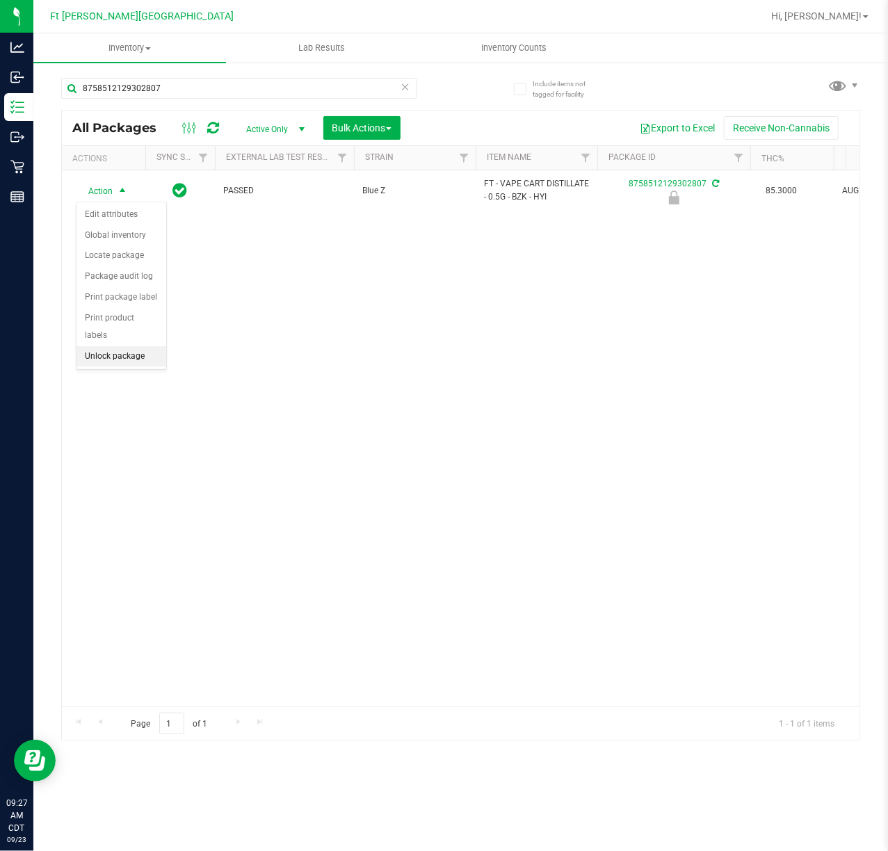
click at [128, 357] on li "Unlock package" at bounding box center [121, 356] width 90 height 21
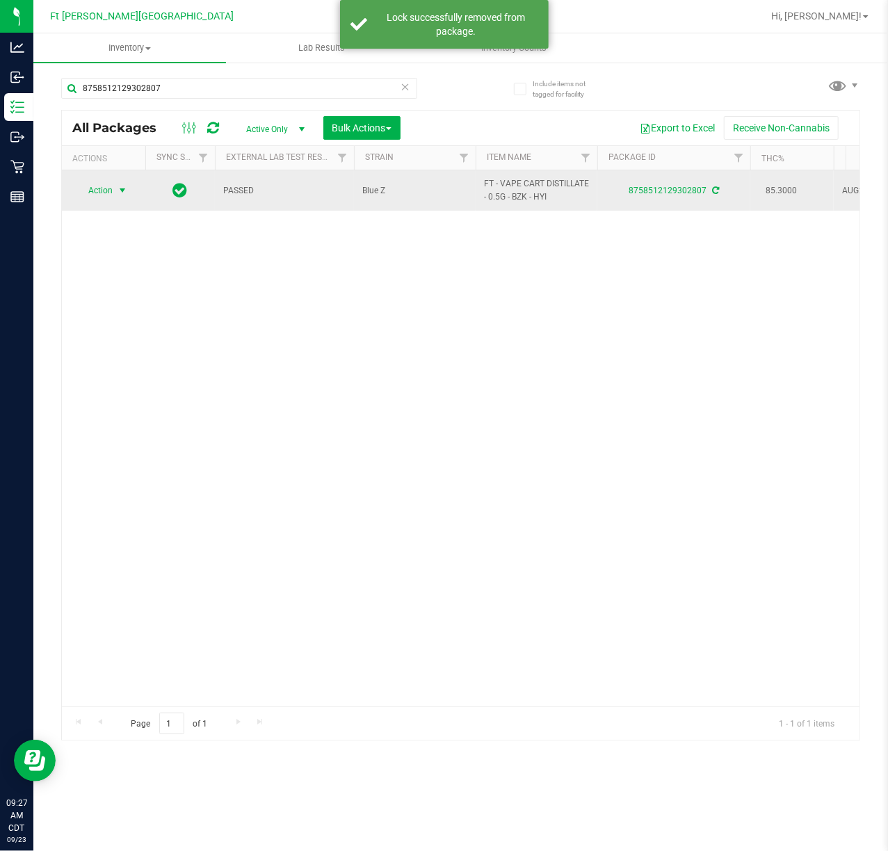
click at [108, 189] on span "Action" at bounding box center [95, 190] width 38 height 19
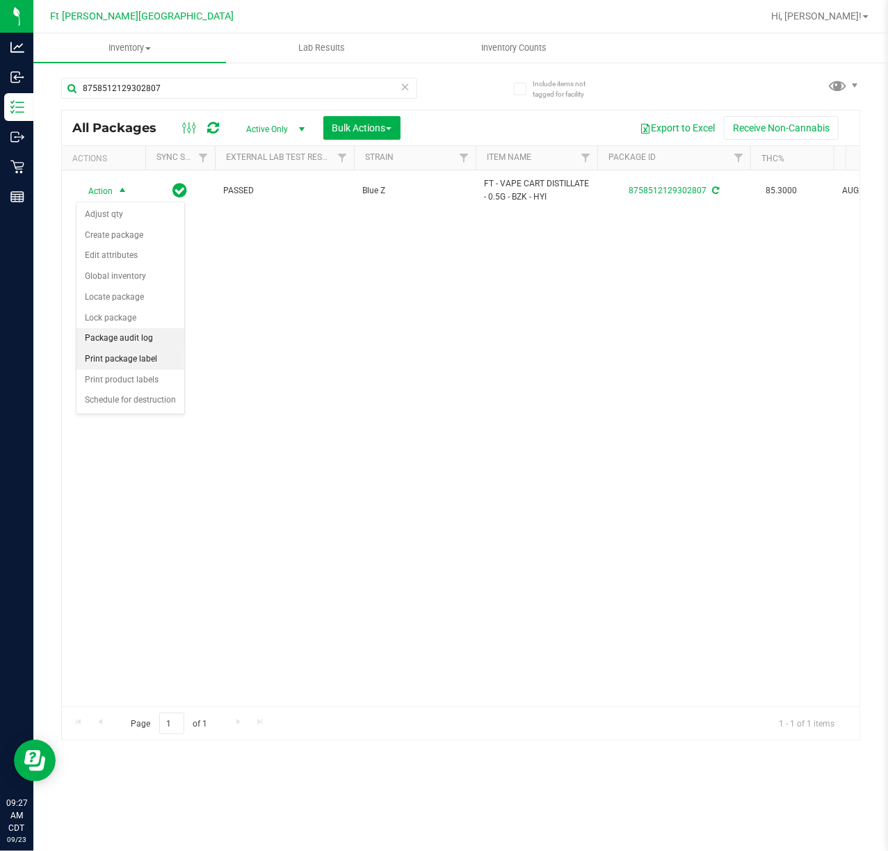
click at [121, 349] on li "Package audit log" at bounding box center [130, 338] width 108 height 21
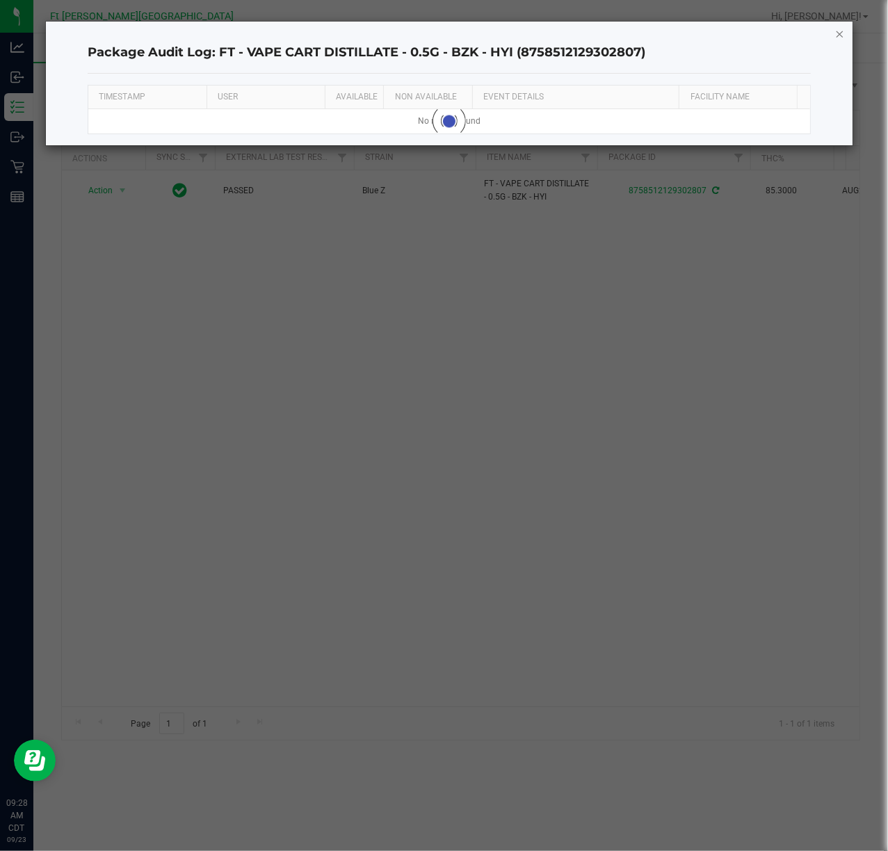
click at [841, 35] on icon "button" at bounding box center [840, 33] width 10 height 17
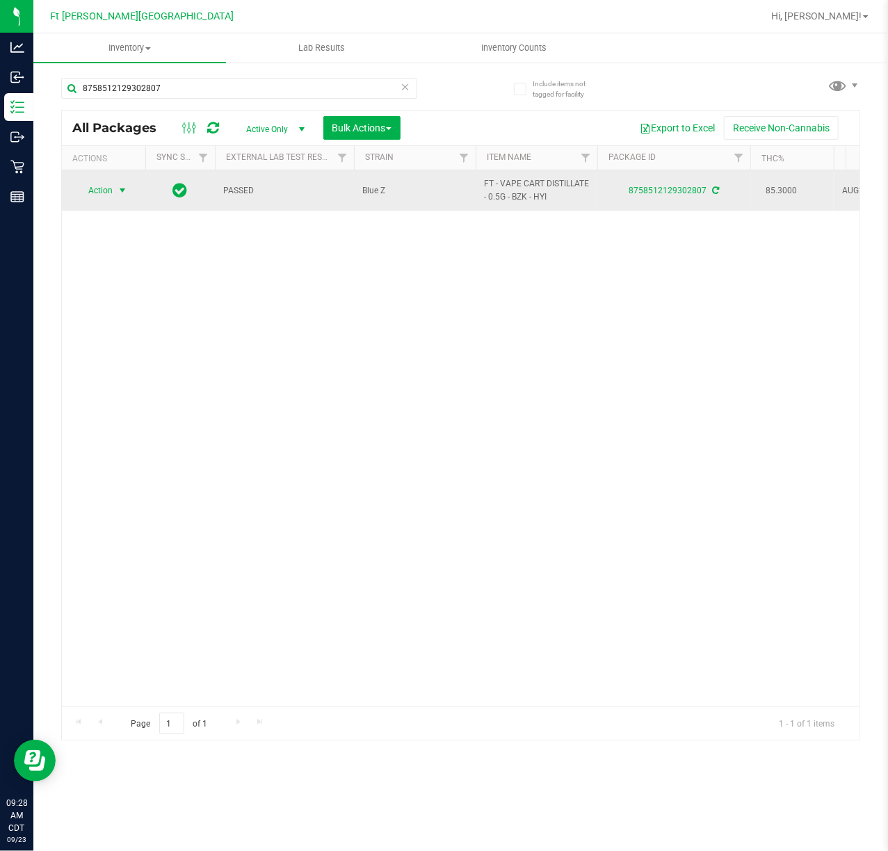
click at [96, 185] on span "Action" at bounding box center [95, 190] width 38 height 19
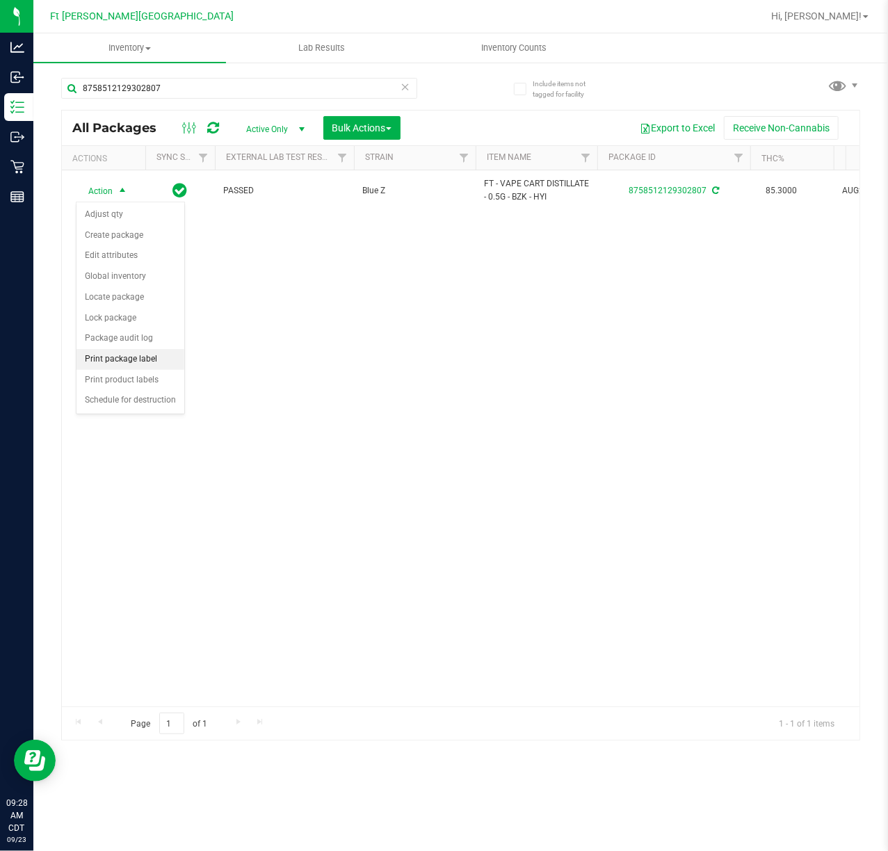
click at [127, 360] on li "Print package label" at bounding box center [130, 359] width 108 height 21
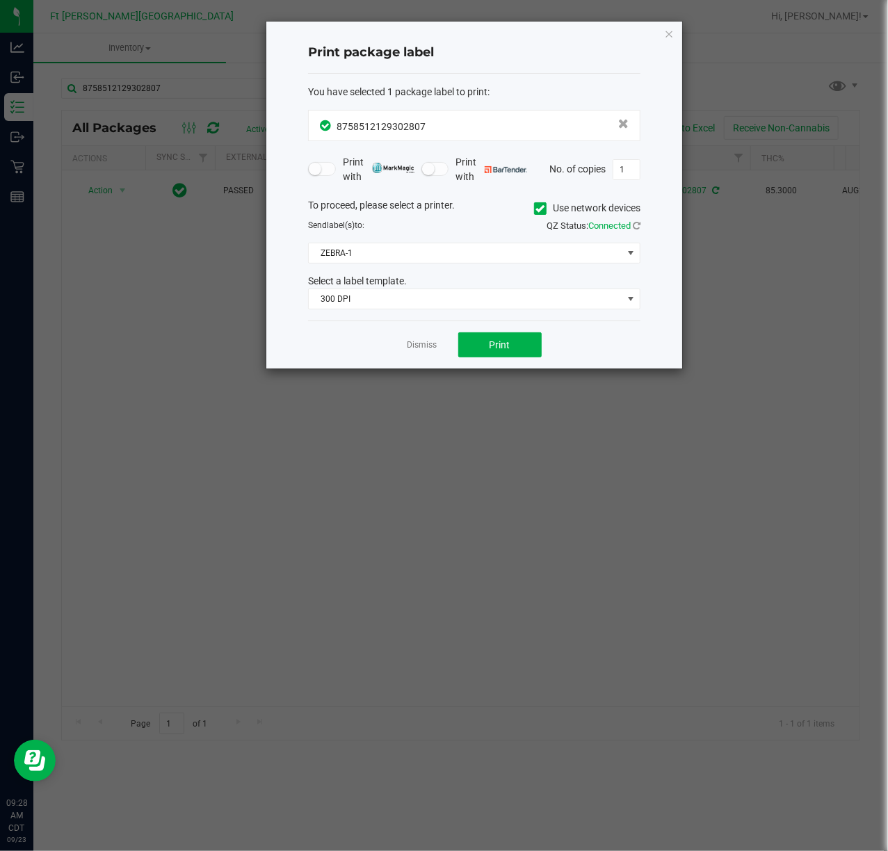
click at [449, 312] on div "You have selected 1 package label to print : 8758512129302807 Print with Print …" at bounding box center [474, 198] width 332 height 248
click at [443, 300] on span "300 DPI" at bounding box center [466, 298] width 314 height 19
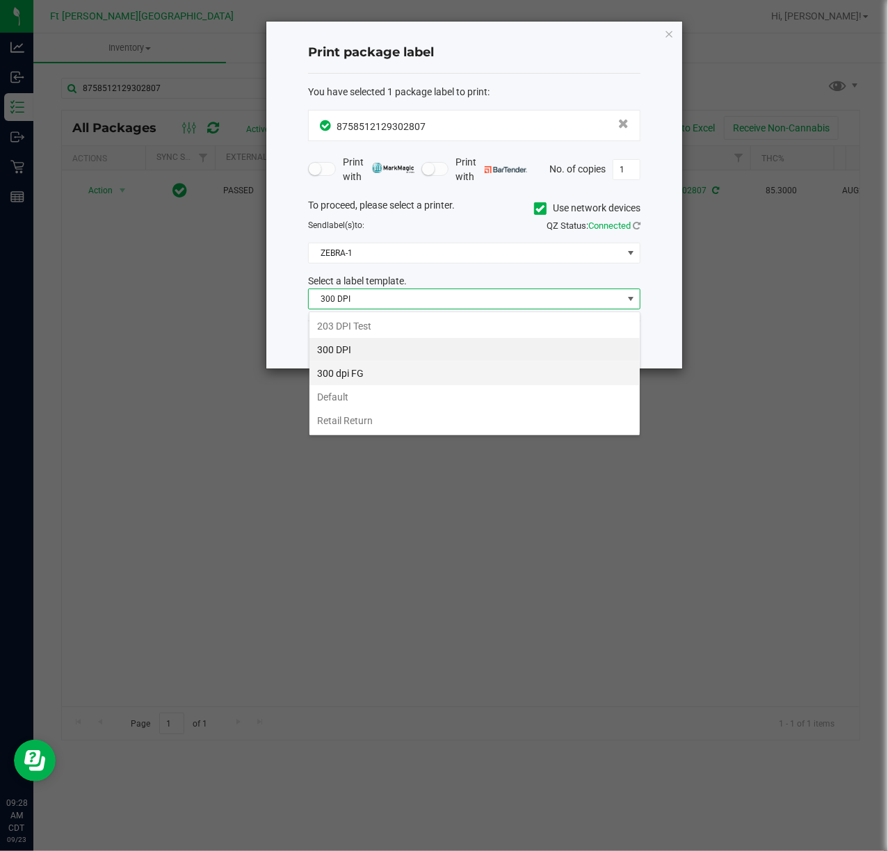
scroll to position [21, 332]
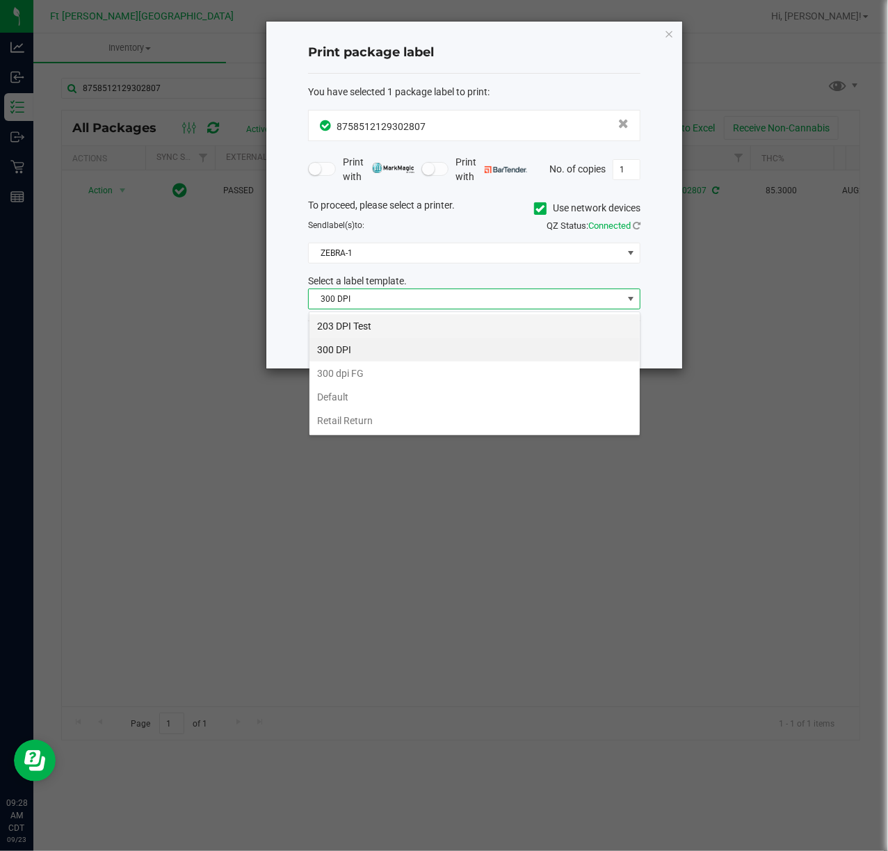
click at [396, 325] on li "203 DPI Test" at bounding box center [474, 326] width 330 height 24
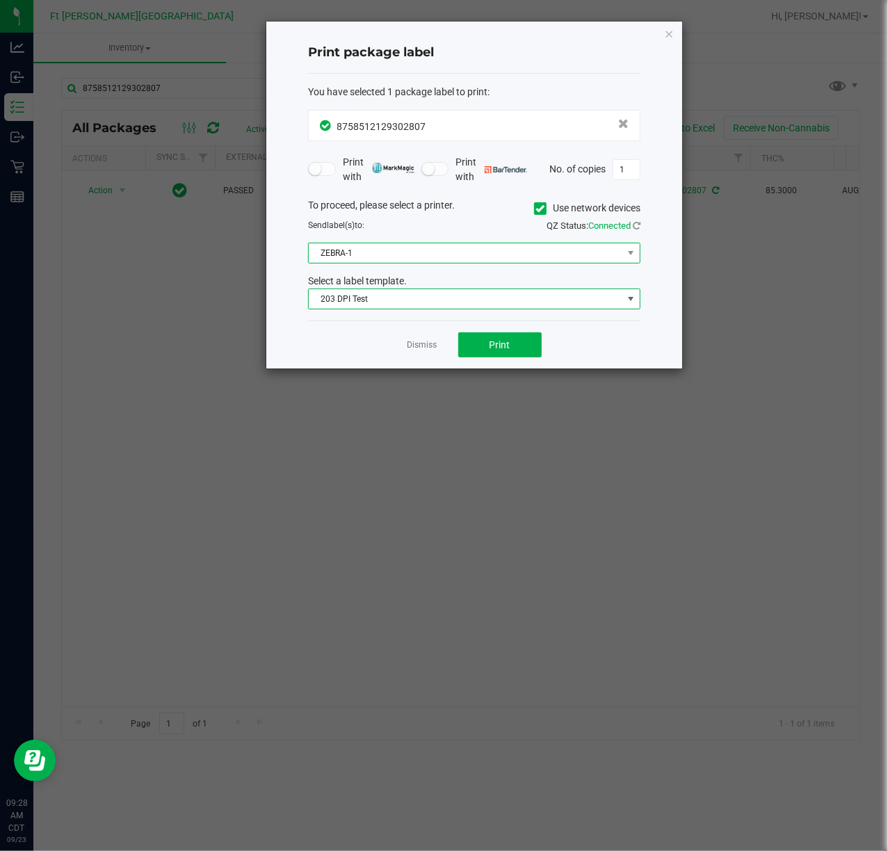
click at [388, 254] on span "ZEBRA-1" at bounding box center [466, 252] width 314 height 19
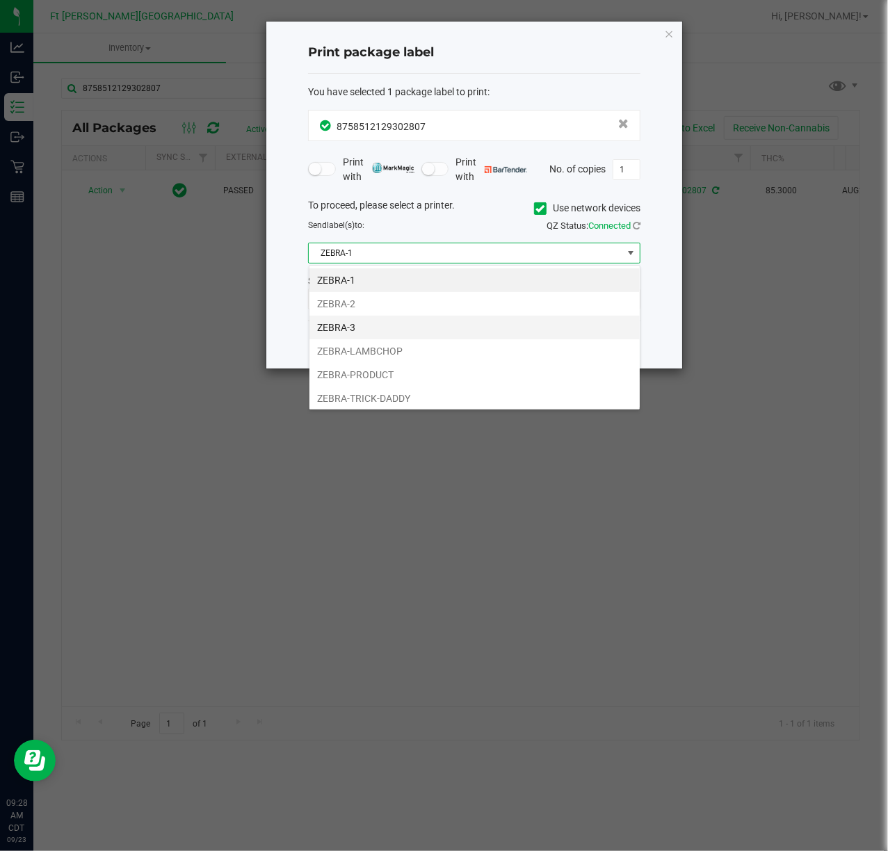
click at [374, 319] on li "ZEBRA-3" at bounding box center [474, 328] width 330 height 24
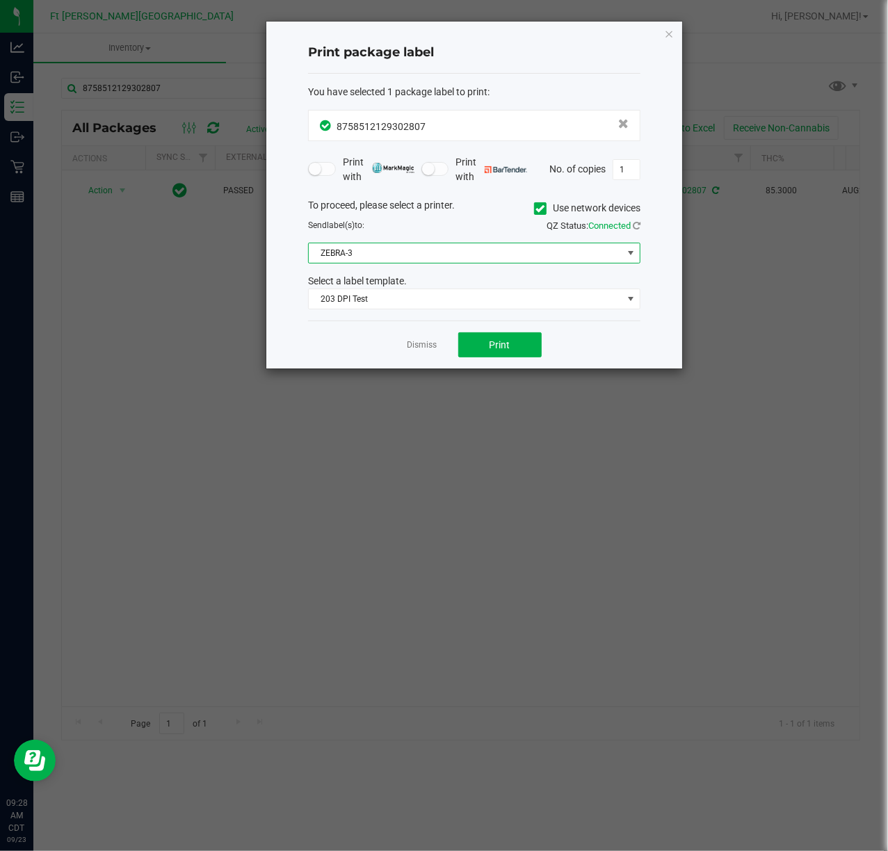
click at [379, 259] on span "ZEBRA-3" at bounding box center [466, 252] width 314 height 19
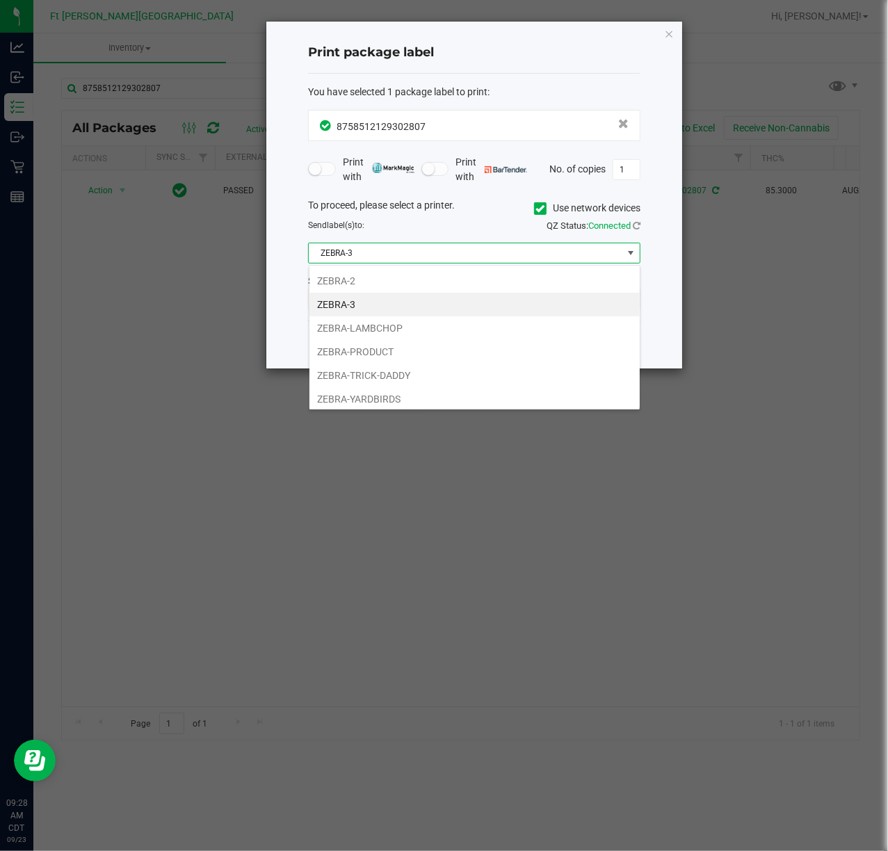
scroll to position [29, 0]
click at [377, 396] on li "ZEBRA-YARDBIRDS" at bounding box center [474, 396] width 330 height 24
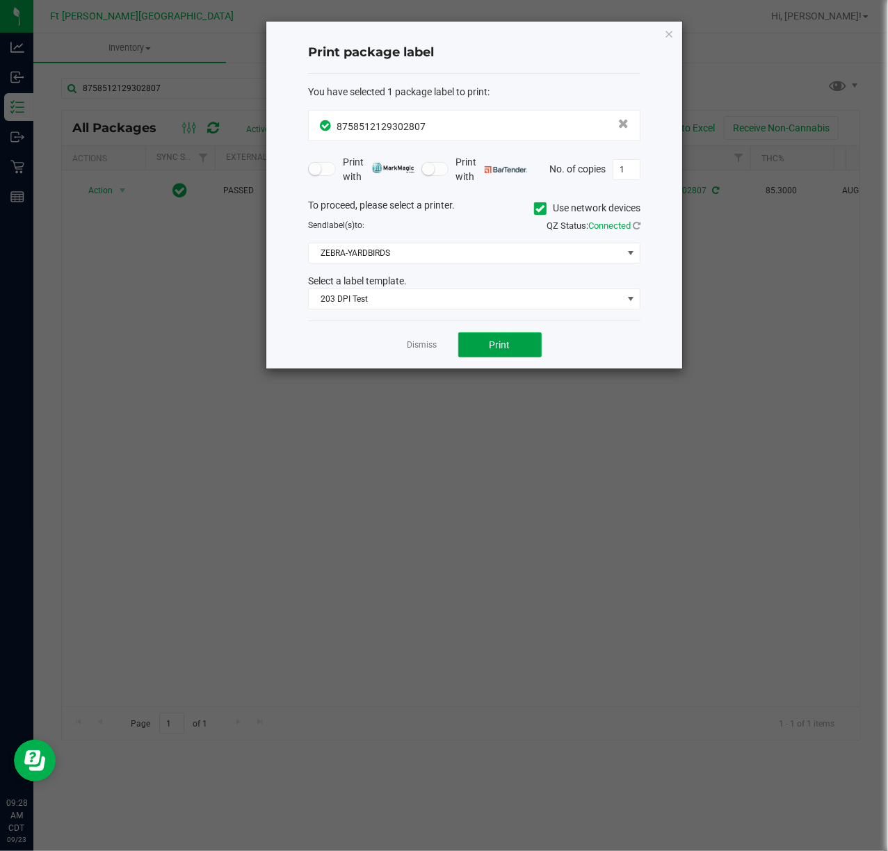
click at [496, 357] on button "Print" at bounding box center [499, 344] width 83 height 25
click at [416, 346] on link "Dismiss" at bounding box center [423, 345] width 30 height 12
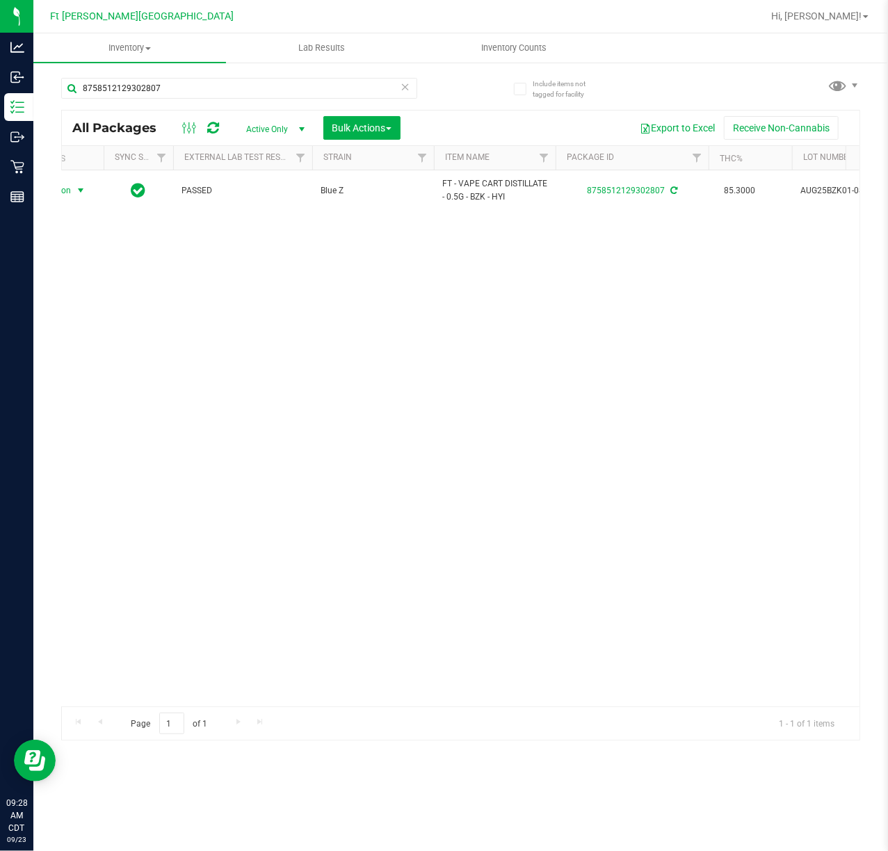
scroll to position [0, 42]
